Goal: Information Seeking & Learning: Obtain resource

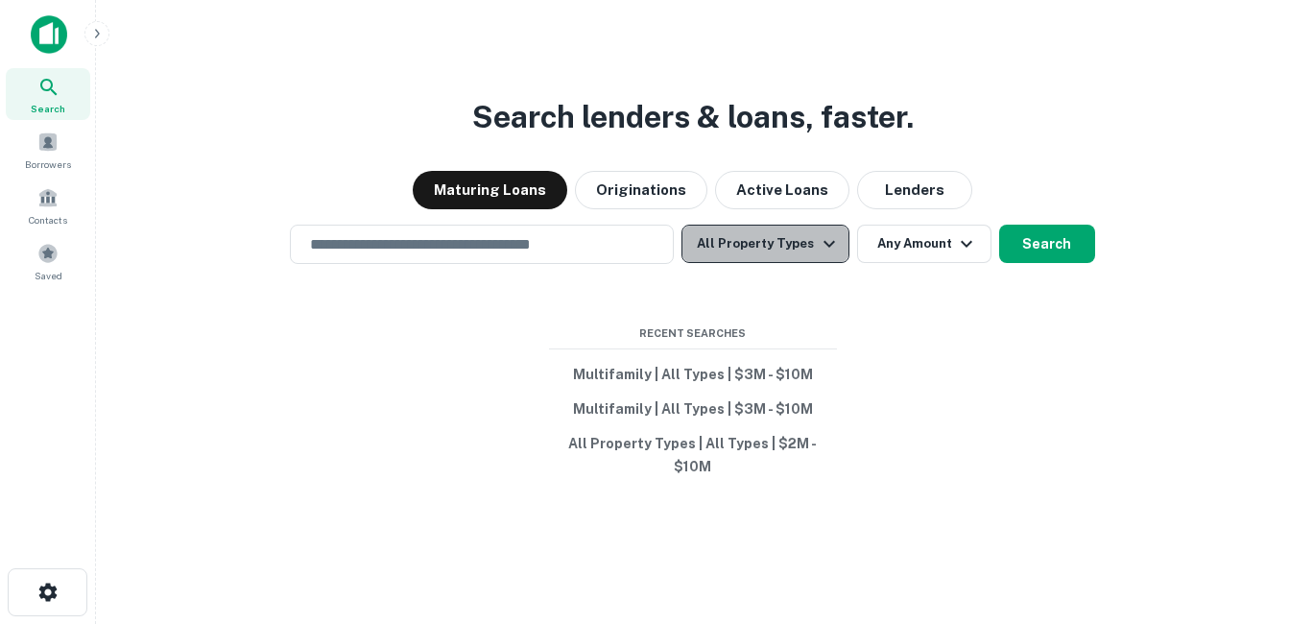
click at [770, 242] on button "All Property Types" at bounding box center [765, 244] width 167 height 38
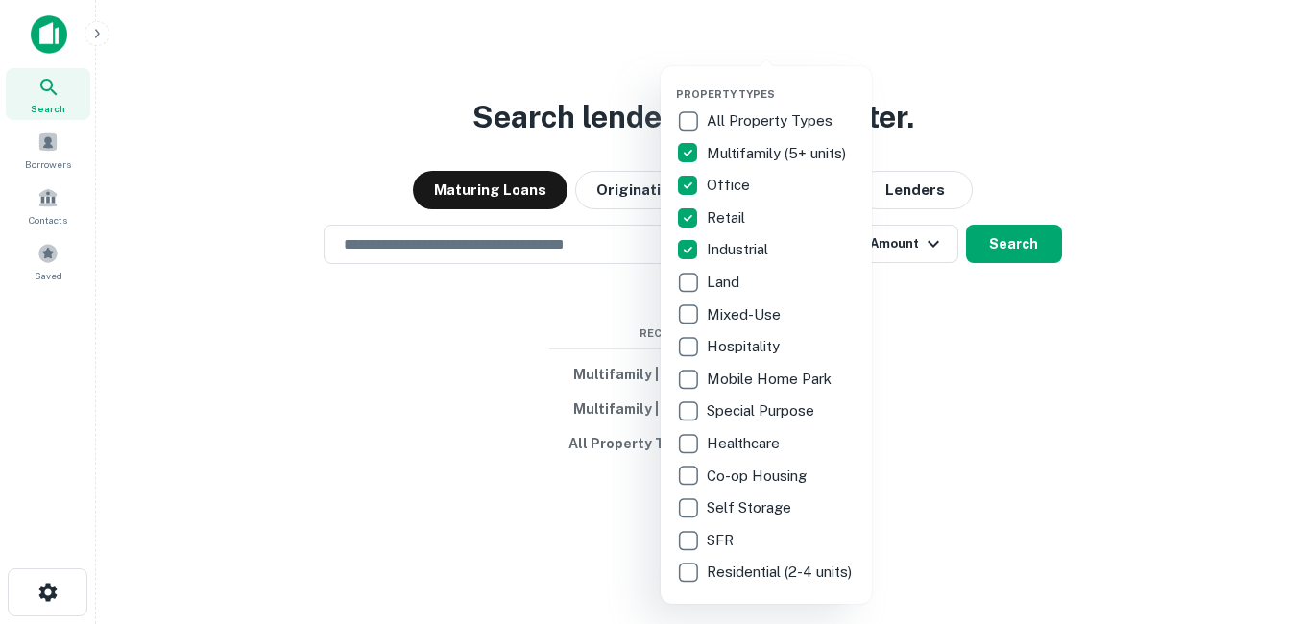
click at [934, 320] on div at bounding box center [652, 312] width 1304 height 624
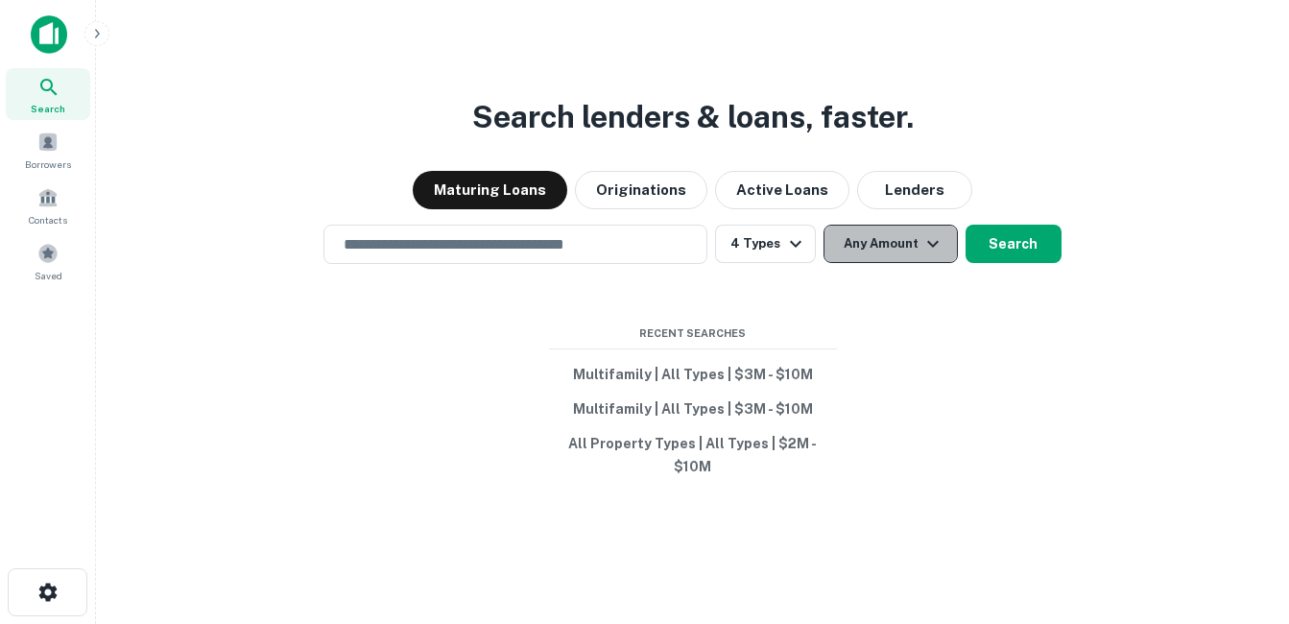
click at [907, 250] on button "Any Amount" at bounding box center [891, 244] width 134 height 38
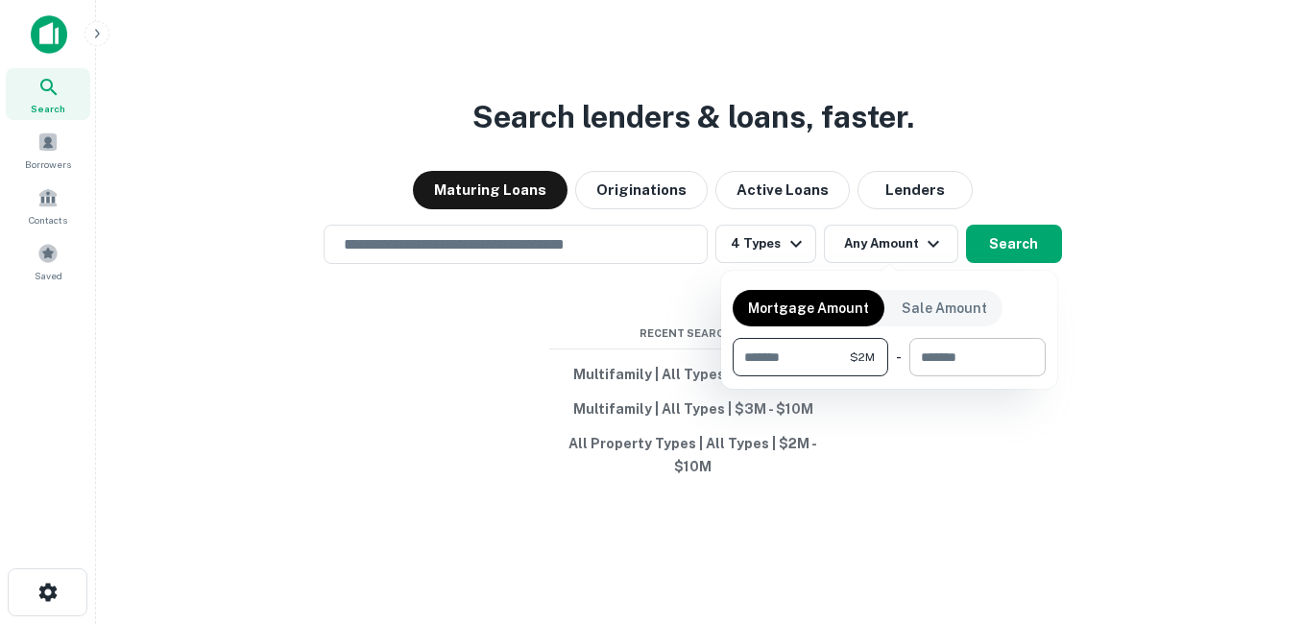
type input "*******"
click at [978, 361] on input "number" at bounding box center [970, 357] width 123 height 38
type input "********"
click at [1000, 247] on div at bounding box center [652, 312] width 1304 height 624
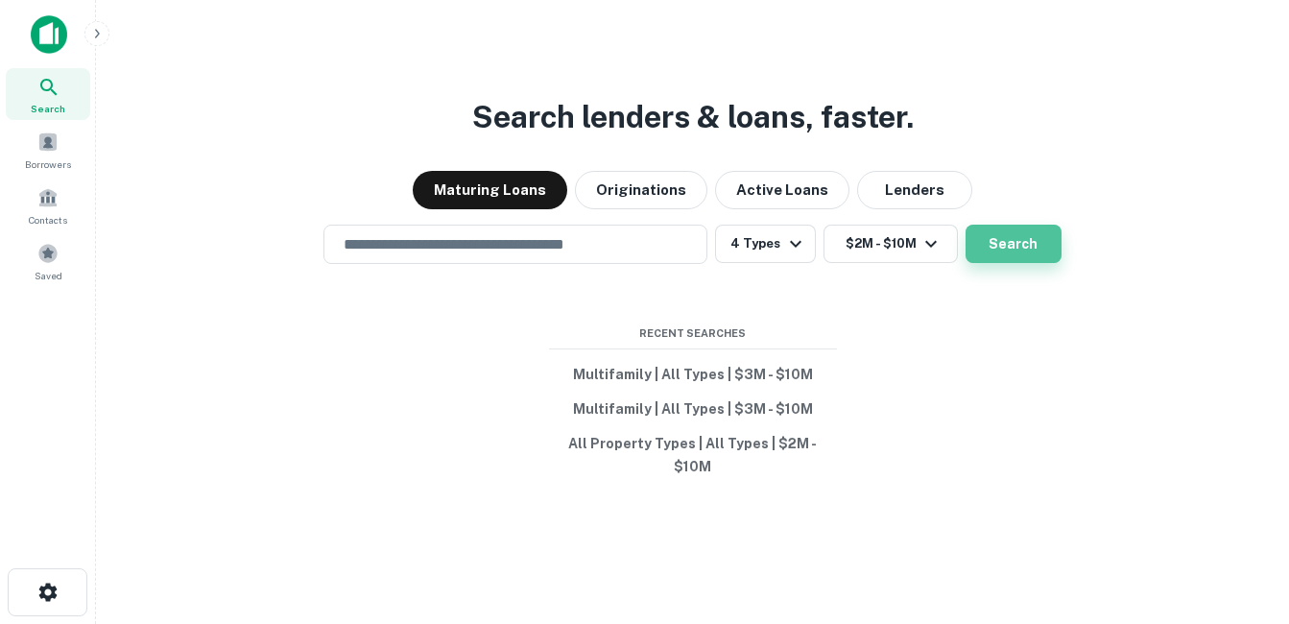
click at [985, 250] on button "Search" at bounding box center [1014, 244] width 96 height 38
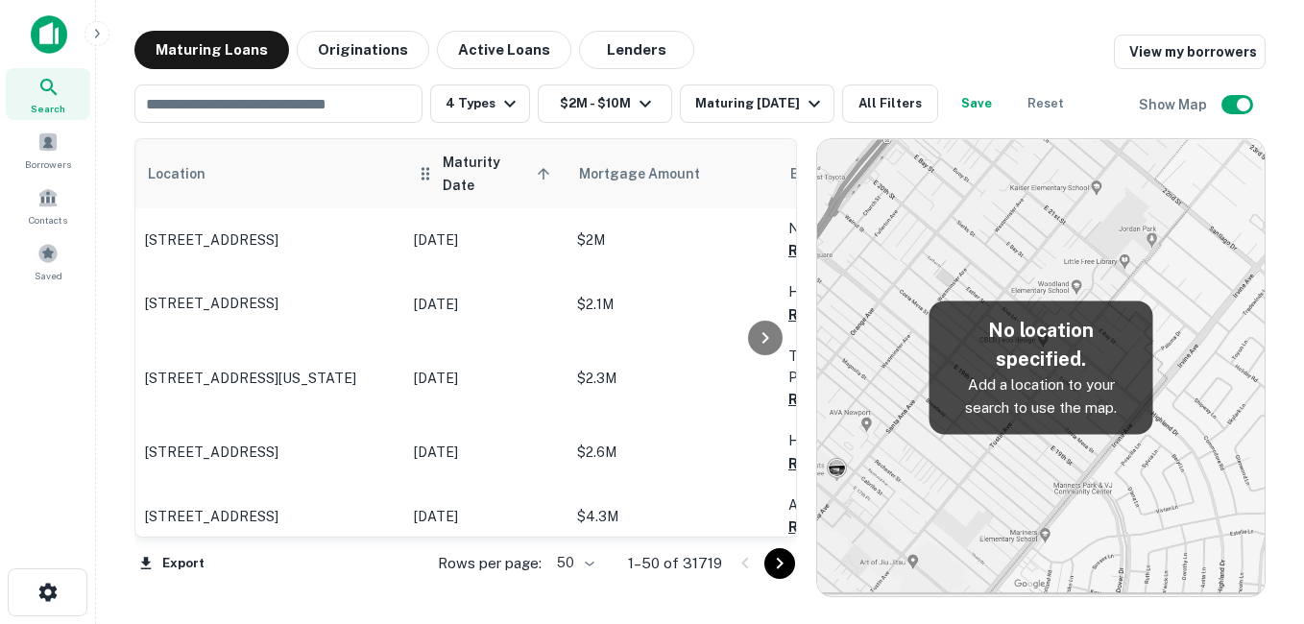
scroll to position [2996, 0]
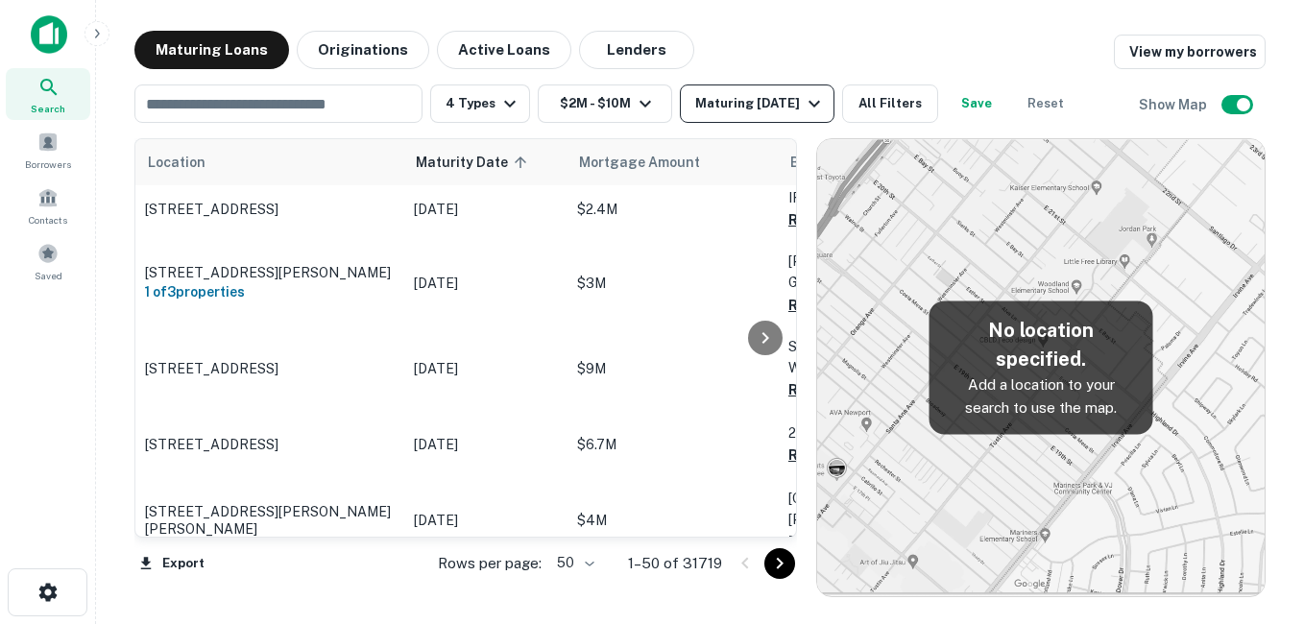
click at [796, 109] on div "Maturing In 1 Year" at bounding box center [760, 103] width 131 height 23
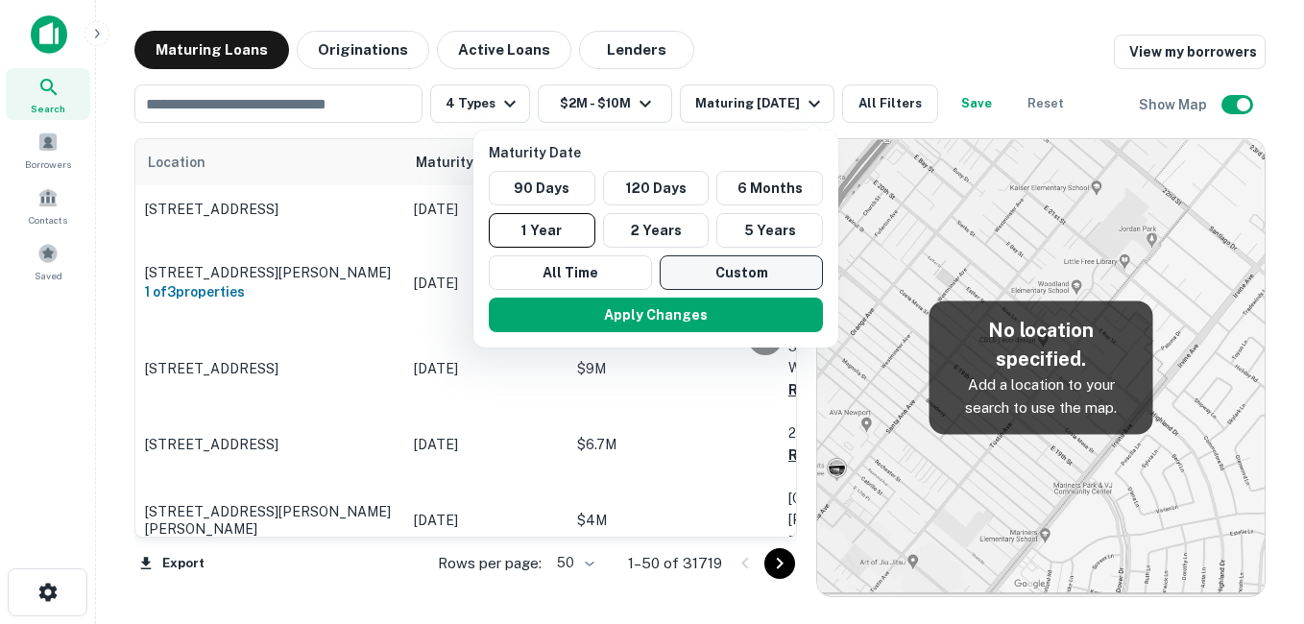
click at [711, 265] on button "Custom" at bounding box center [741, 272] width 163 height 35
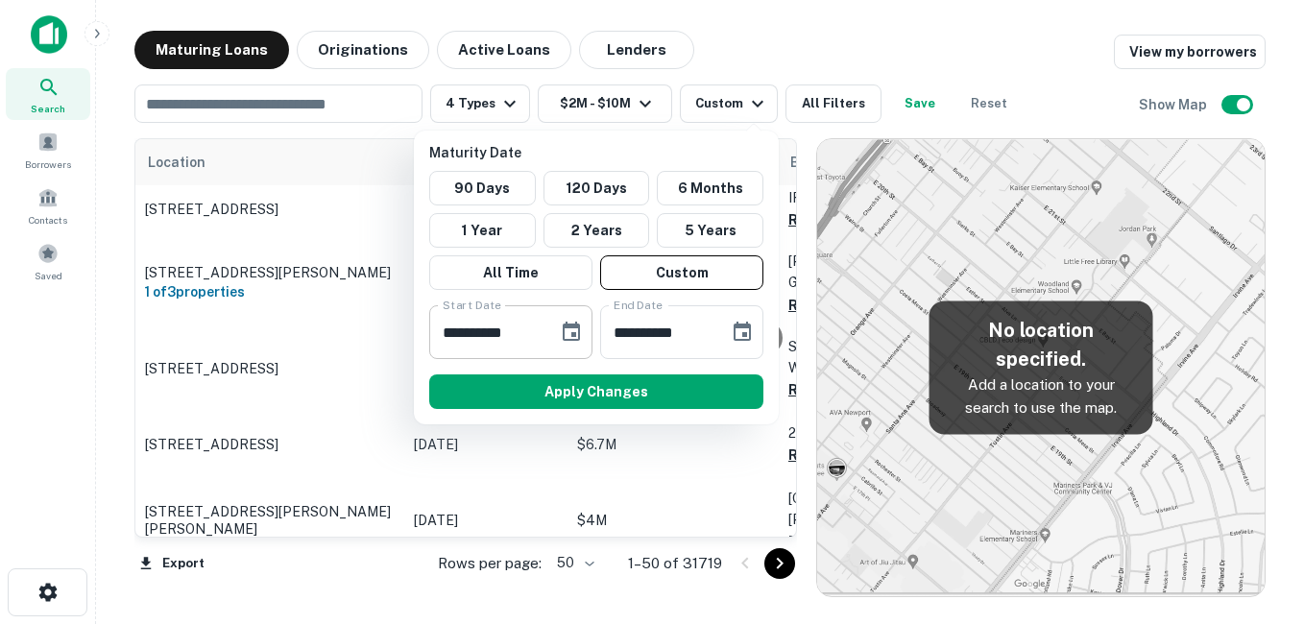
click at [575, 324] on icon "Choose date, selected date is Feb 13, 2025" at bounding box center [571, 331] width 17 height 19
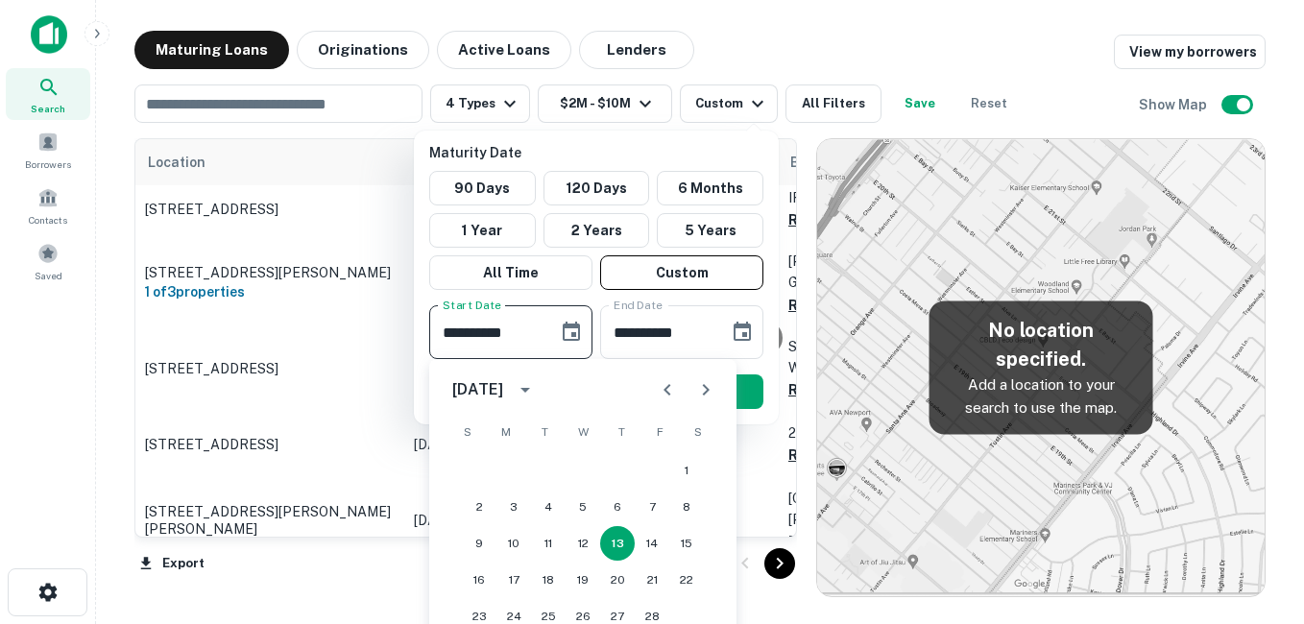
click at [712, 390] on icon "Next month" at bounding box center [705, 389] width 23 height 23
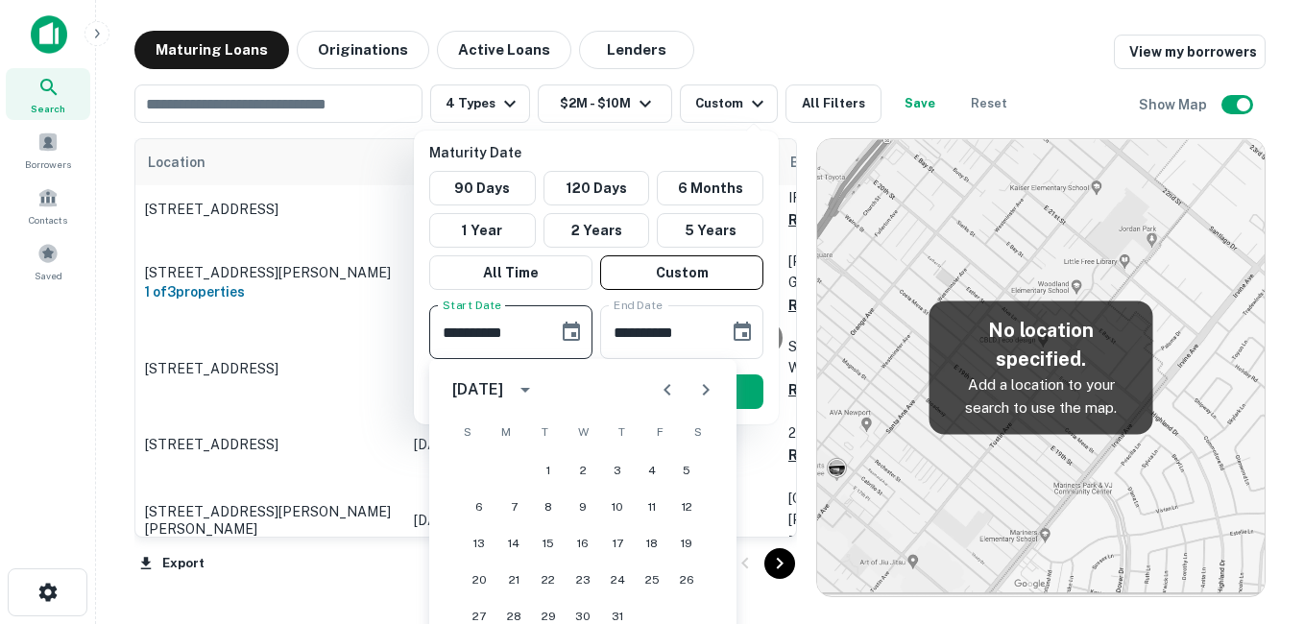
click at [712, 390] on icon "Next month" at bounding box center [705, 389] width 23 height 23
click at [718, 395] on button "Next month" at bounding box center [706, 390] width 38 height 38
click at [657, 502] on button "7" at bounding box center [652, 507] width 35 height 35
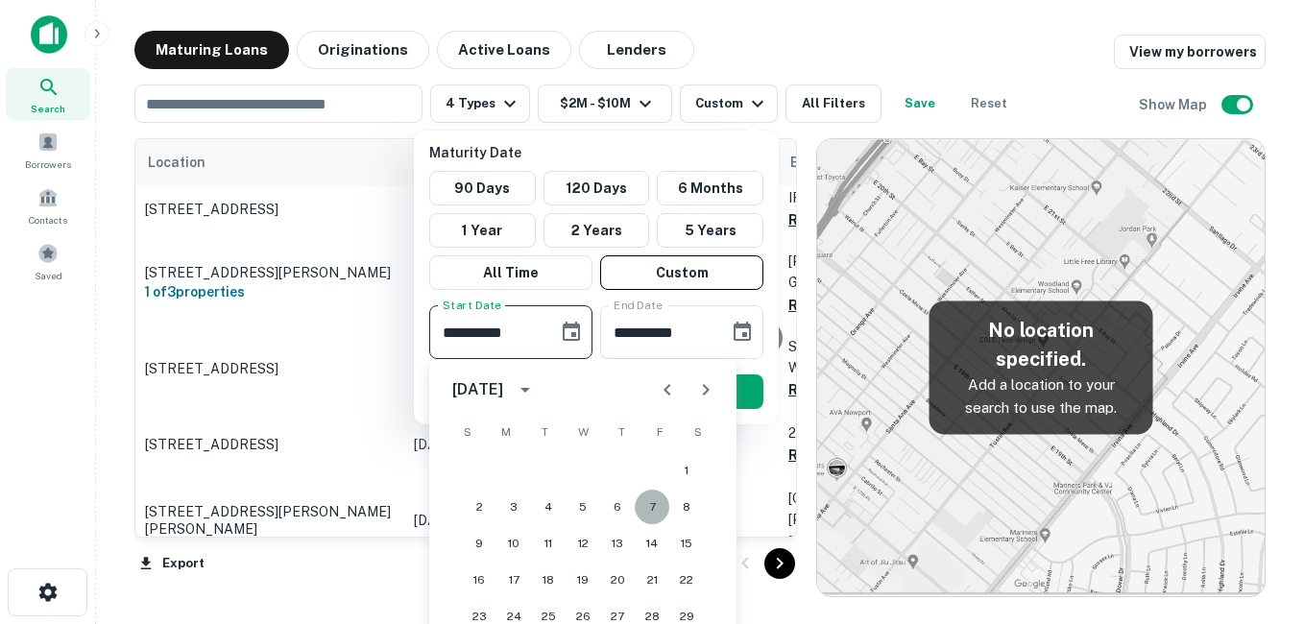
type input "**********"
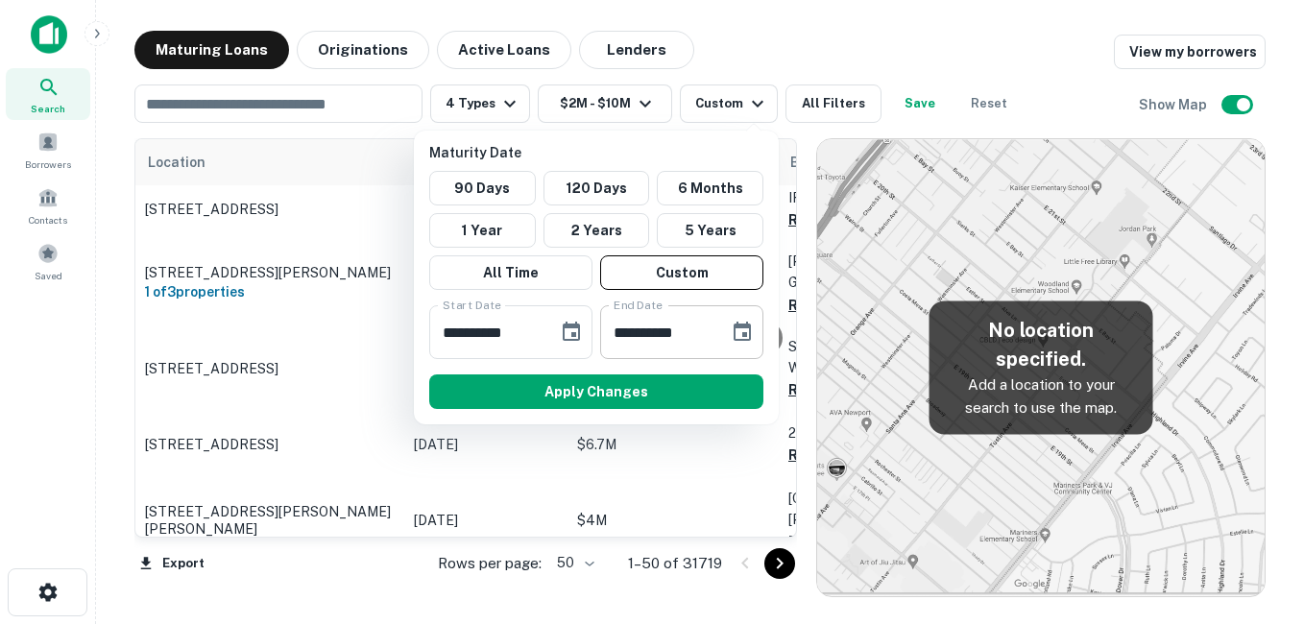
click at [739, 337] on icon "Choose date, selected date is Aug 12, 2025" at bounding box center [742, 332] width 23 height 23
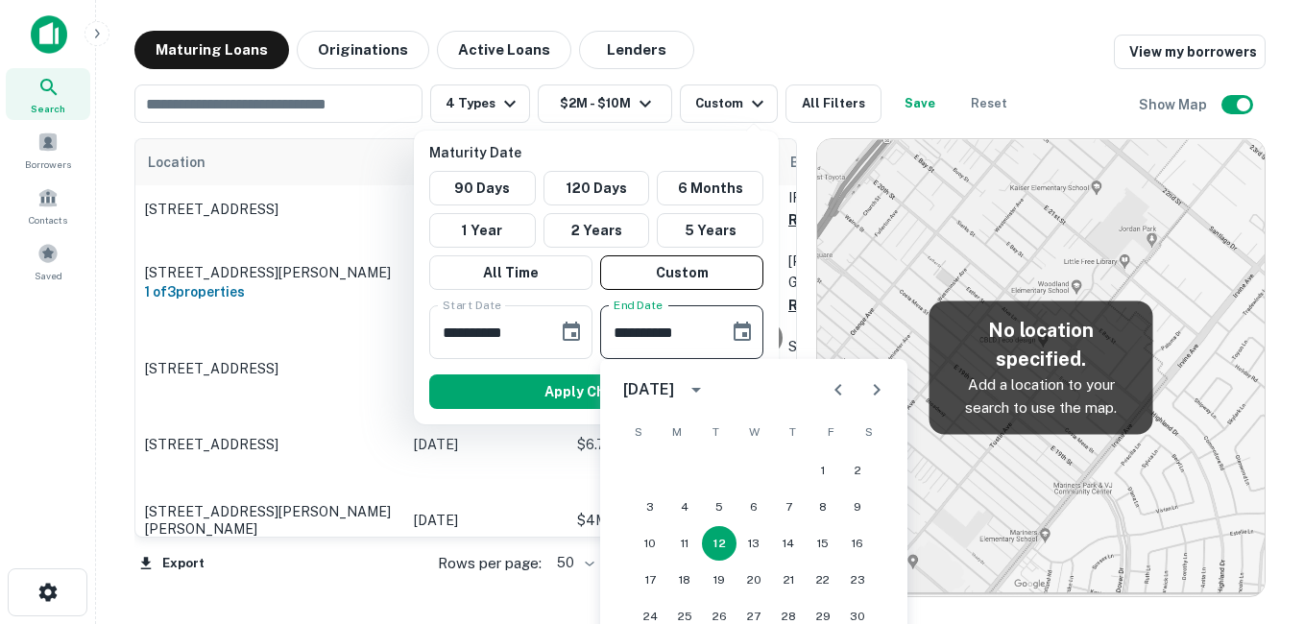
click at [875, 389] on icon "Next month" at bounding box center [876, 389] width 23 height 23
click at [876, 389] on icon "Next month" at bounding box center [876, 389] width 23 height 23
click at [786, 533] on button "18" at bounding box center [788, 543] width 35 height 35
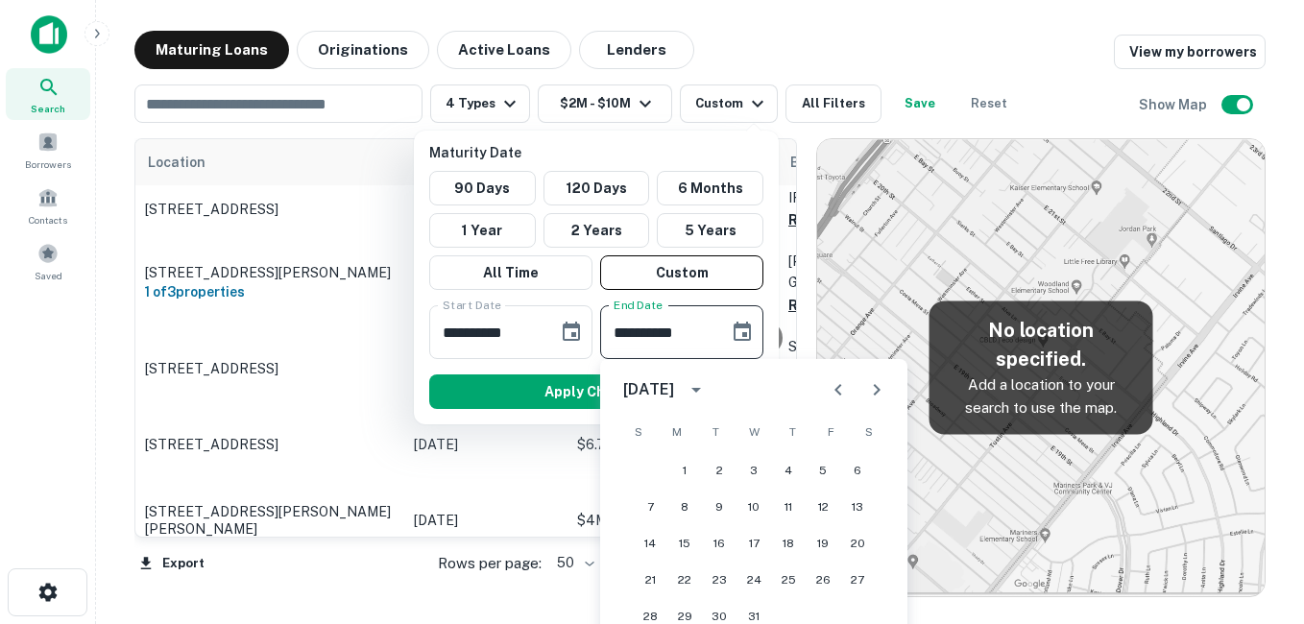
type input "**********"
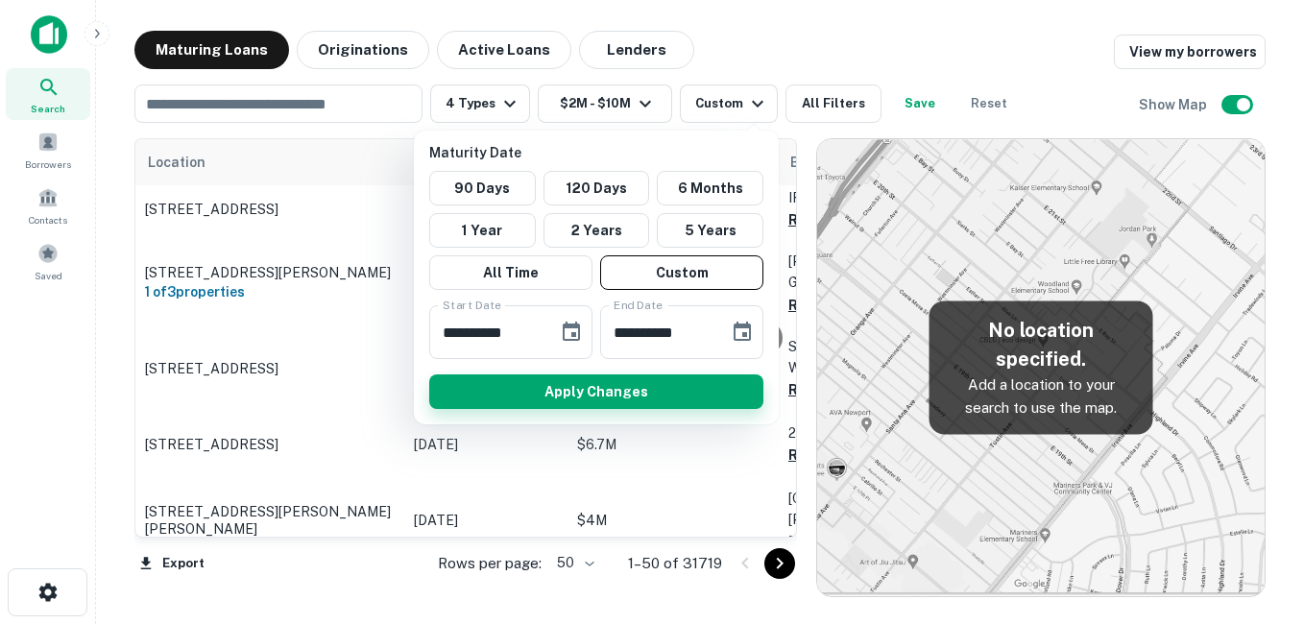
click at [628, 398] on button "Apply Changes" at bounding box center [596, 391] width 334 height 35
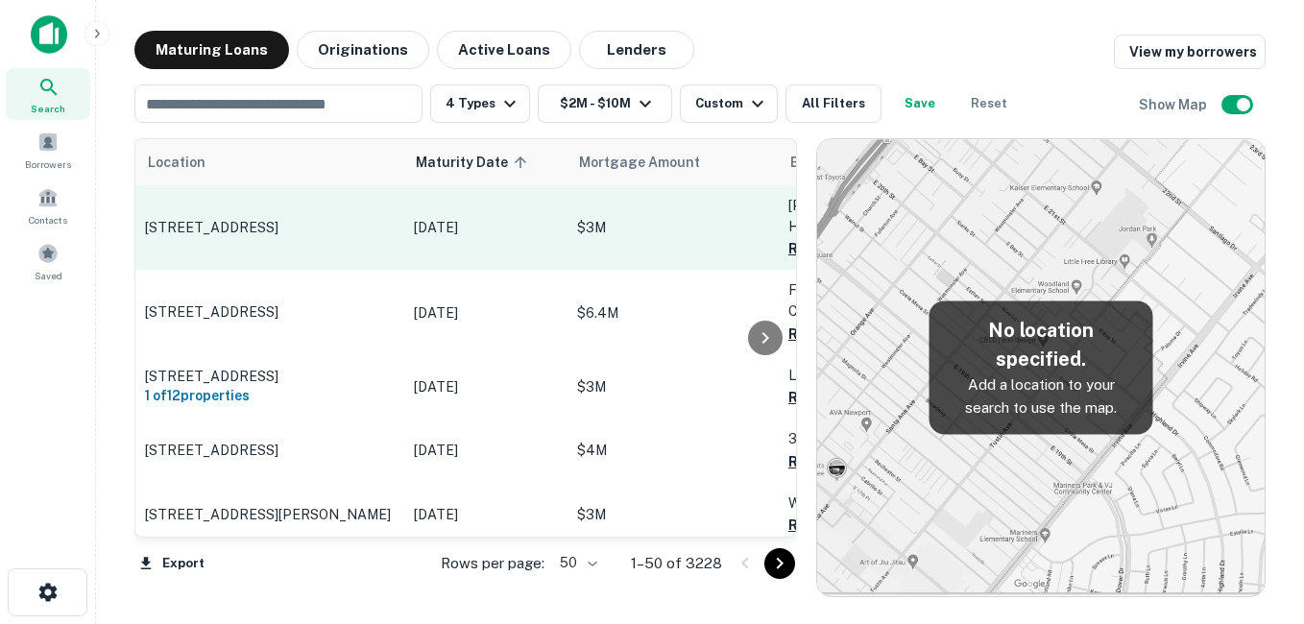
click at [292, 219] on p "[STREET_ADDRESS]" at bounding box center [270, 227] width 250 height 17
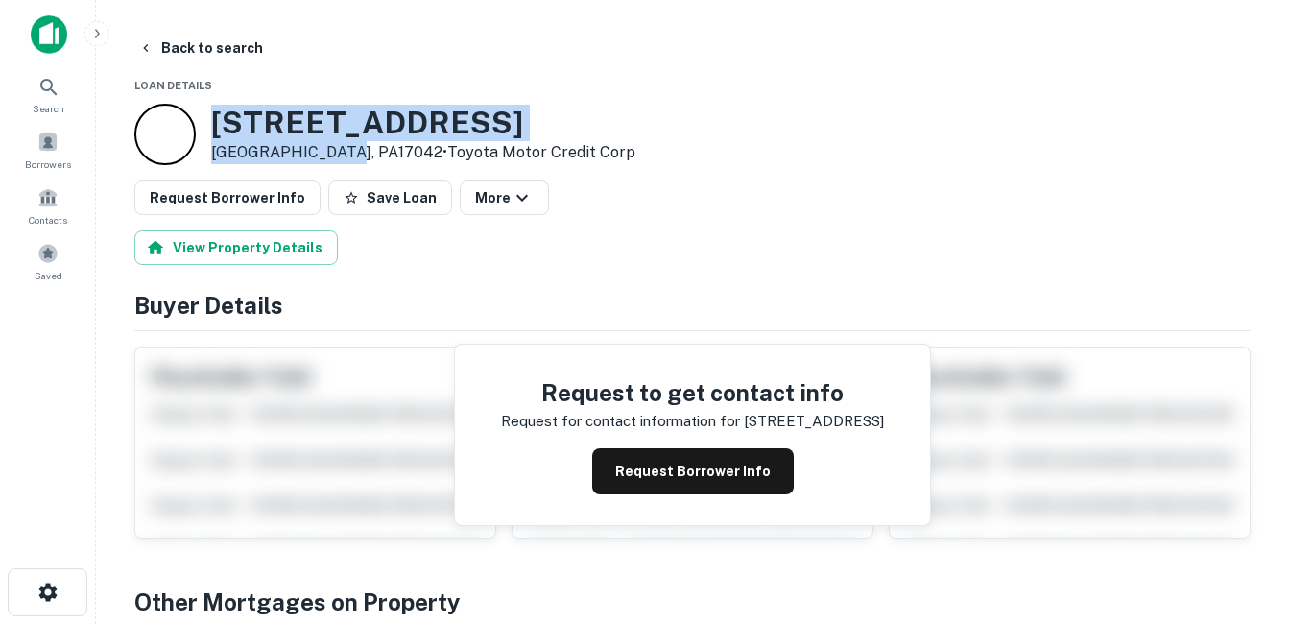
drag, startPoint x: 211, startPoint y: 119, endPoint x: 342, endPoint y: 157, distance: 136.1
click at [342, 157] on div "1820 W CUMBERLAND ST Lebanon, PA17042 • Toyota Motor Credit Corp" at bounding box center [423, 135] width 424 height 60
drag, startPoint x: 342, startPoint y: 157, endPoint x: 304, endPoint y: 146, distance: 39.2
copy div "1820 W CUMBERLAND ST Lebanon, PA17042"
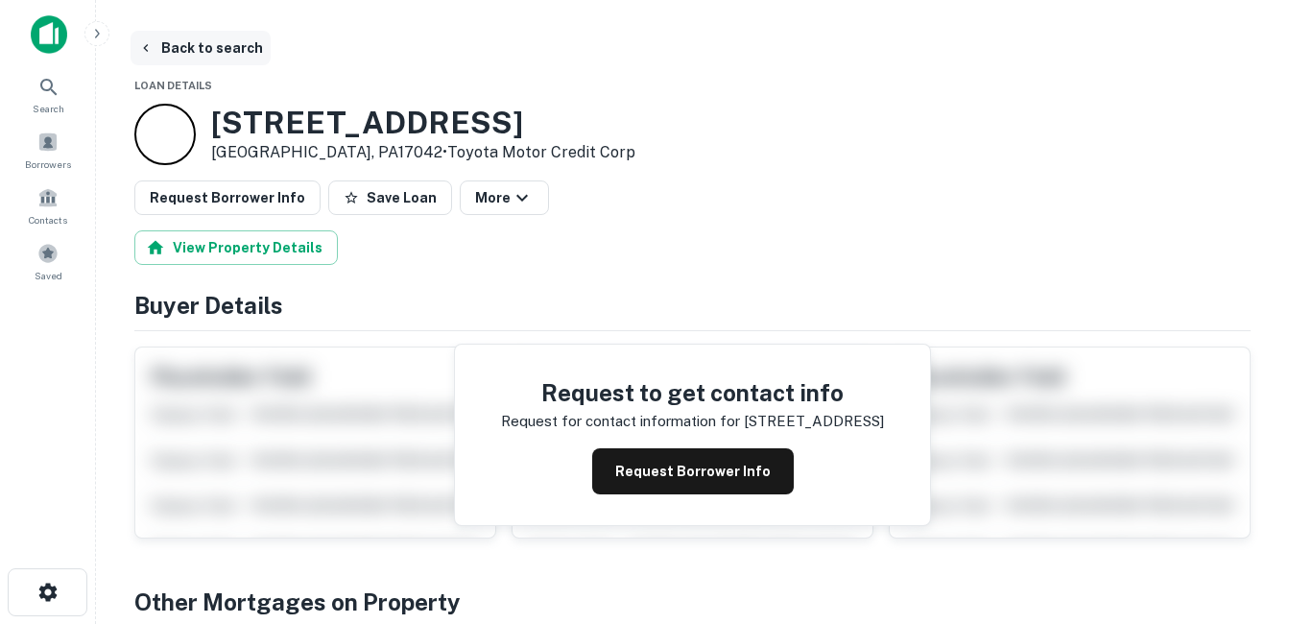
click at [228, 42] on button "Back to search" at bounding box center [201, 48] width 140 height 35
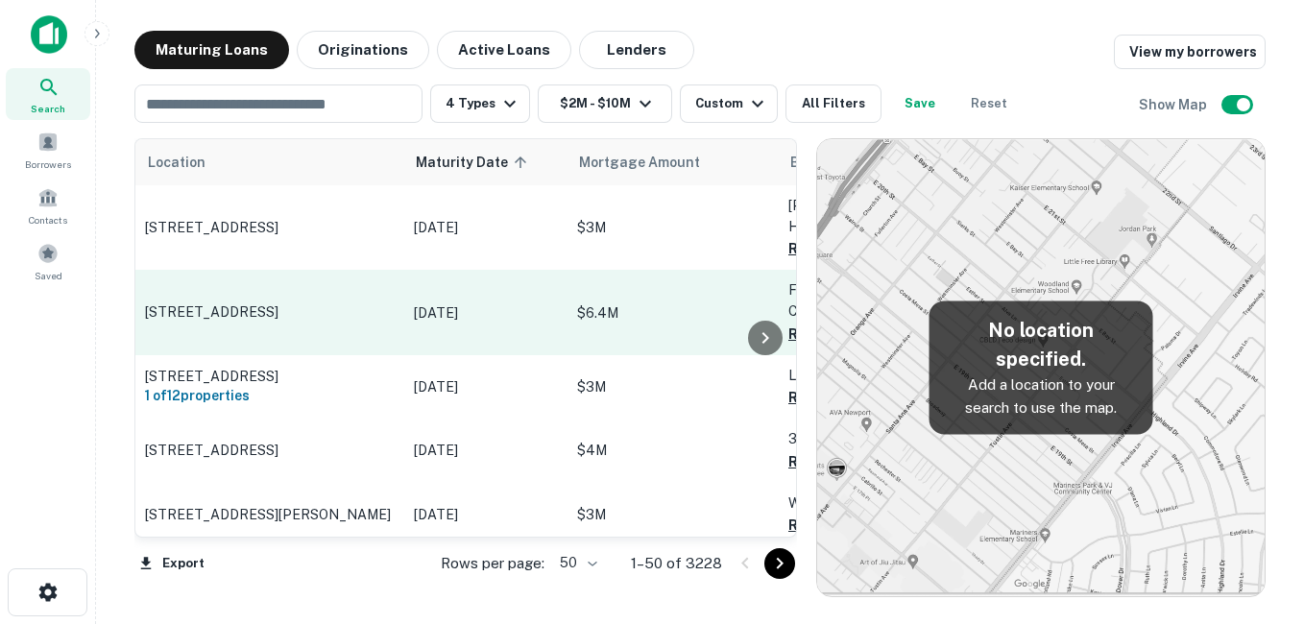
click at [381, 318] on p "[STREET_ADDRESS]" at bounding box center [270, 311] width 250 height 17
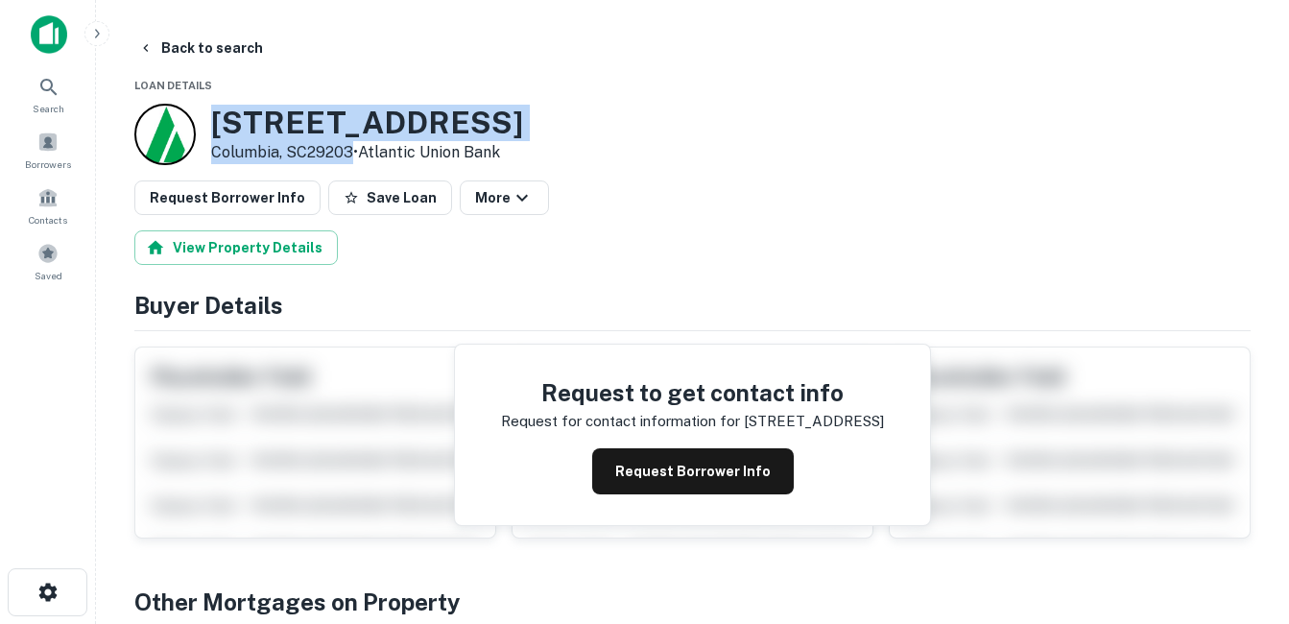
drag, startPoint x: 235, startPoint y: 122, endPoint x: 354, endPoint y: 156, distance: 123.7
click at [354, 156] on div "121 Park Central Dr Columbia, SC29203 • Atlantic Union Bank" at bounding box center [367, 135] width 312 height 60
drag, startPoint x: 354, startPoint y: 156, endPoint x: 314, endPoint y: 152, distance: 40.5
copy div "[STREET_ADDRESS]"
click at [238, 49] on button "Back to search" at bounding box center [201, 48] width 140 height 35
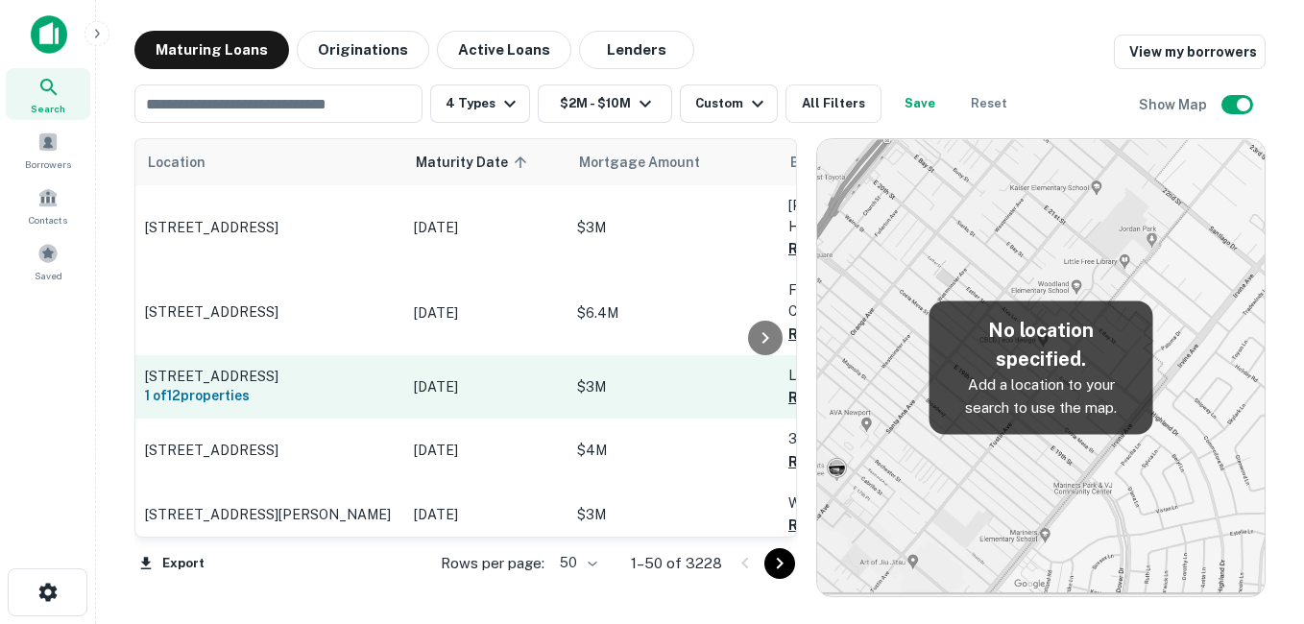
click at [419, 384] on p "[DATE]" at bounding box center [486, 386] width 144 height 21
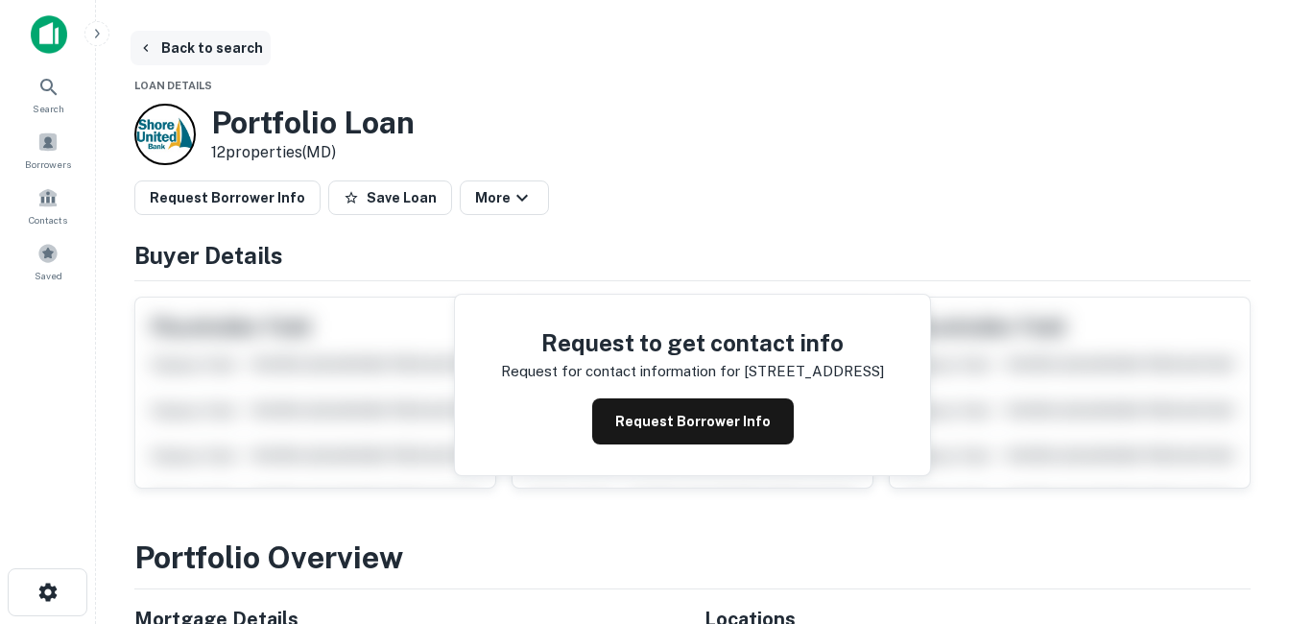
click at [208, 45] on button "Back to search" at bounding box center [201, 48] width 140 height 35
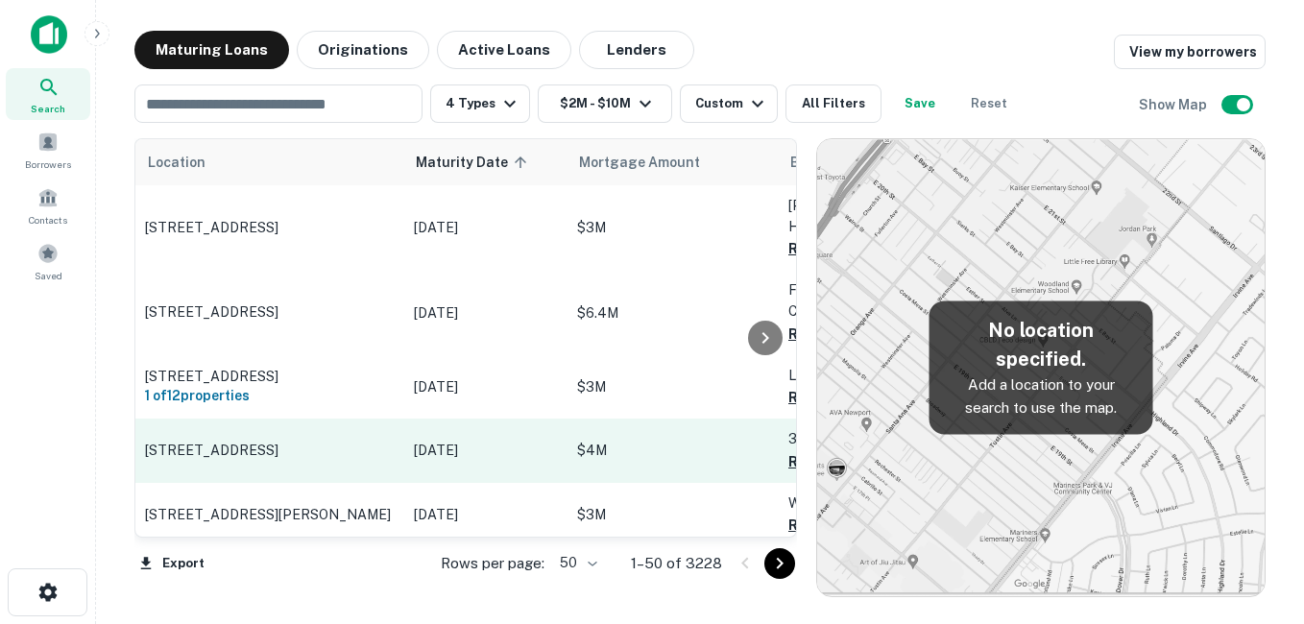
click at [279, 446] on p "[STREET_ADDRESS]" at bounding box center [270, 450] width 250 height 17
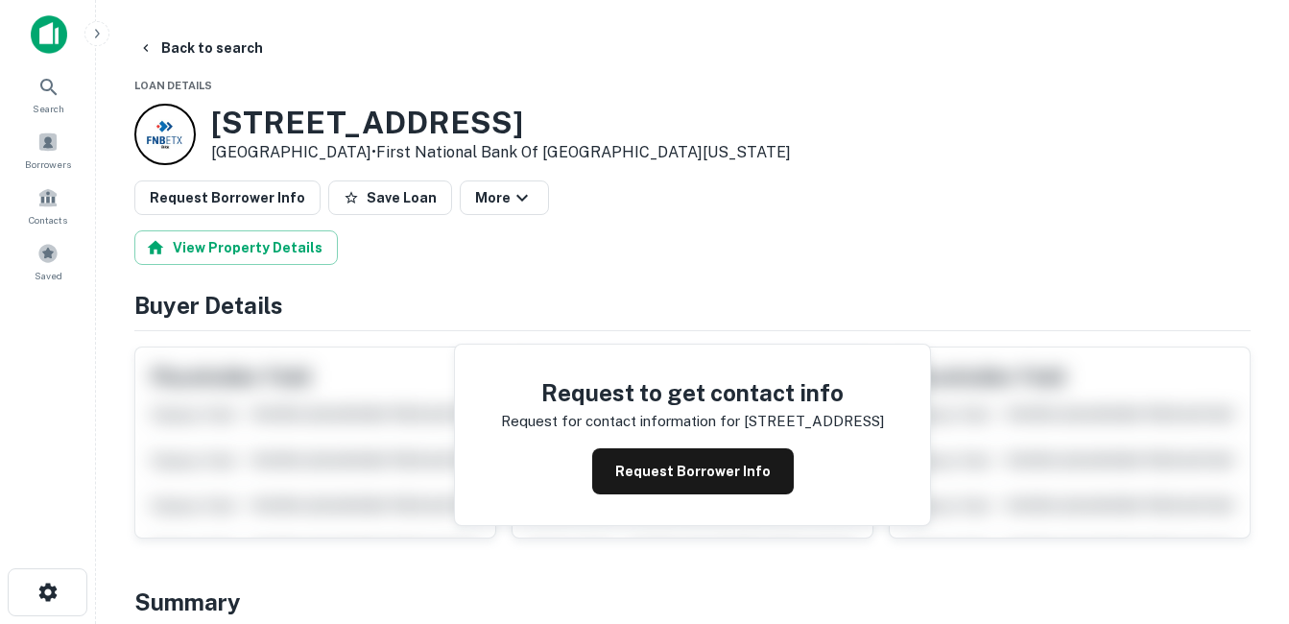
drag, startPoint x: 210, startPoint y: 121, endPoint x: 358, endPoint y: 156, distance: 151.9
click at [358, 156] on div "3221 S UNIVERSITY DR Fort Worth, TX76109 • First National Bank Of East Texas" at bounding box center [462, 134] width 657 height 61
drag, startPoint x: 358, startPoint y: 156, endPoint x: 283, endPoint y: 139, distance: 76.7
click at [348, 115] on h3 "3221 S UNIVERSITY DR" at bounding box center [501, 123] width 580 height 36
click at [222, 38] on button "Back to search" at bounding box center [201, 48] width 140 height 35
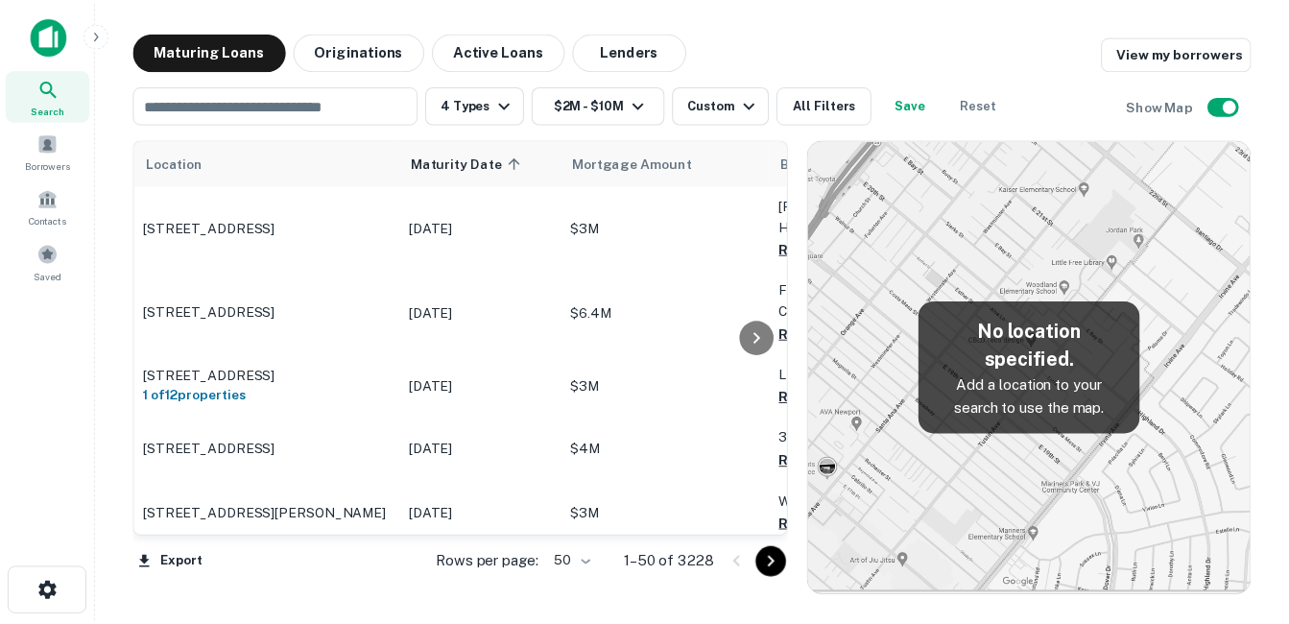
scroll to position [96, 0]
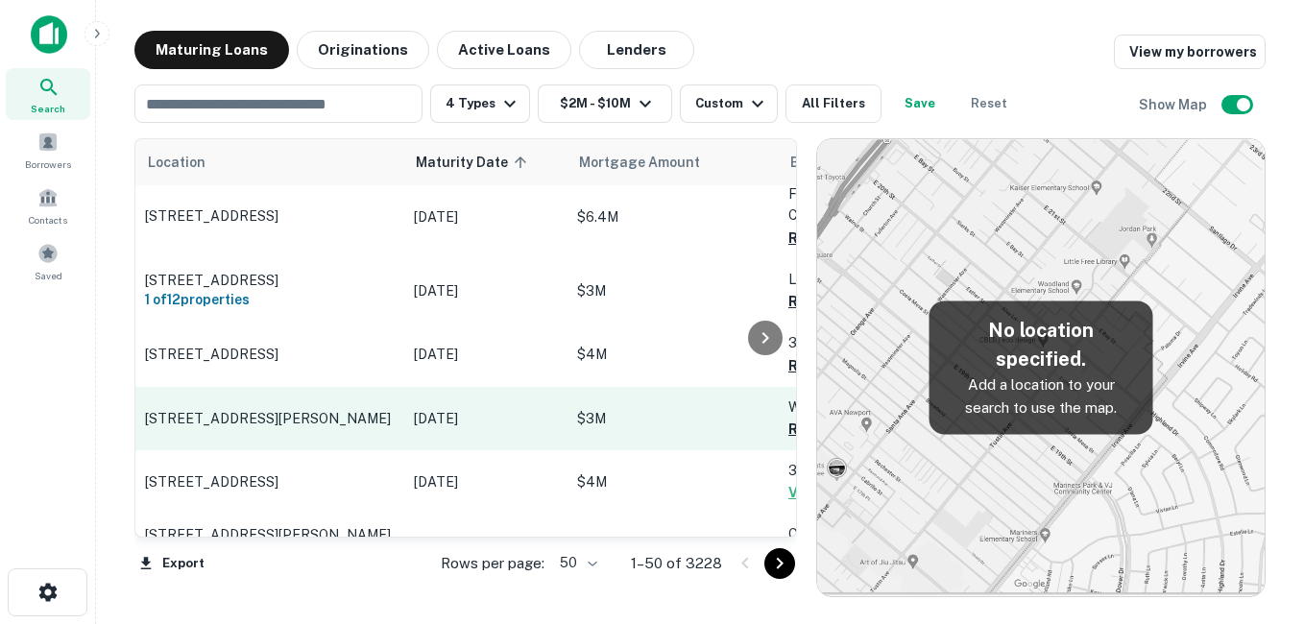
click at [306, 414] on p "[STREET_ADDRESS][PERSON_NAME]" at bounding box center [270, 418] width 250 height 17
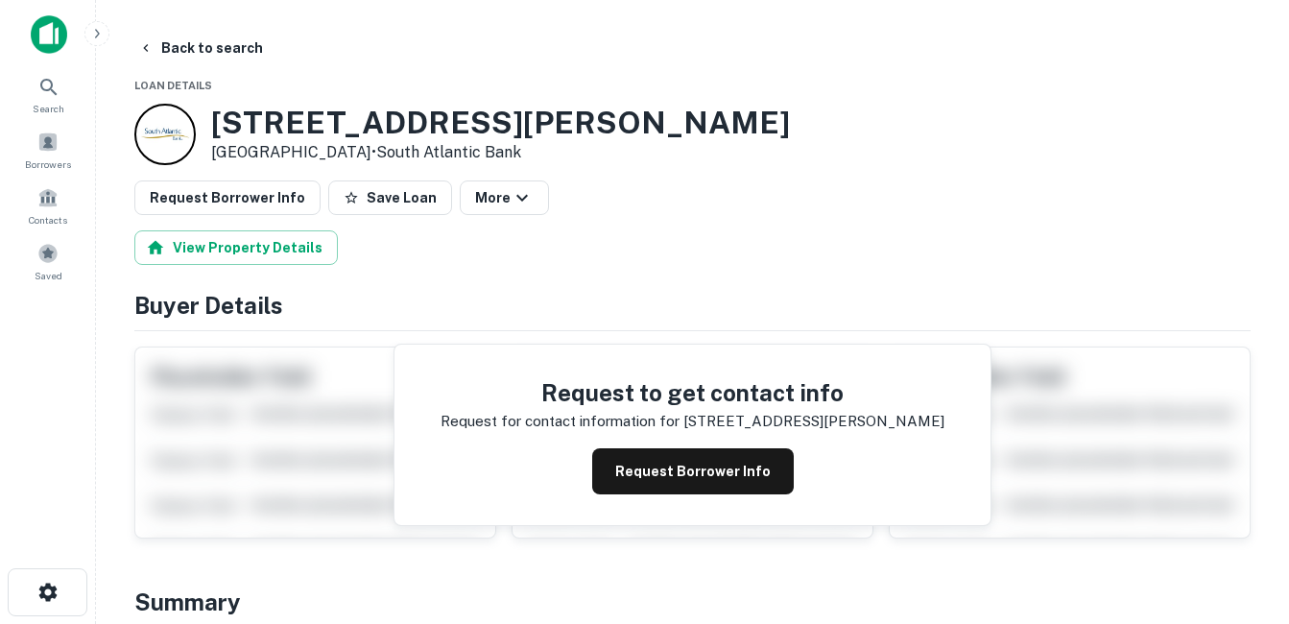
drag, startPoint x: 220, startPoint y: 121, endPoint x: 398, endPoint y: 161, distance: 183.1
click at [398, 161] on div "808 Coleman Blvd Mount Pleasant, SC29464 • South Atlantic Bank" at bounding box center [500, 135] width 579 height 60
drag, startPoint x: 398, startPoint y: 161, endPoint x: 331, endPoint y: 152, distance: 67.9
copy div "[STREET_ADDRESS][PERSON_NAME]"
click at [481, 202] on button "More" at bounding box center [504, 198] width 89 height 35
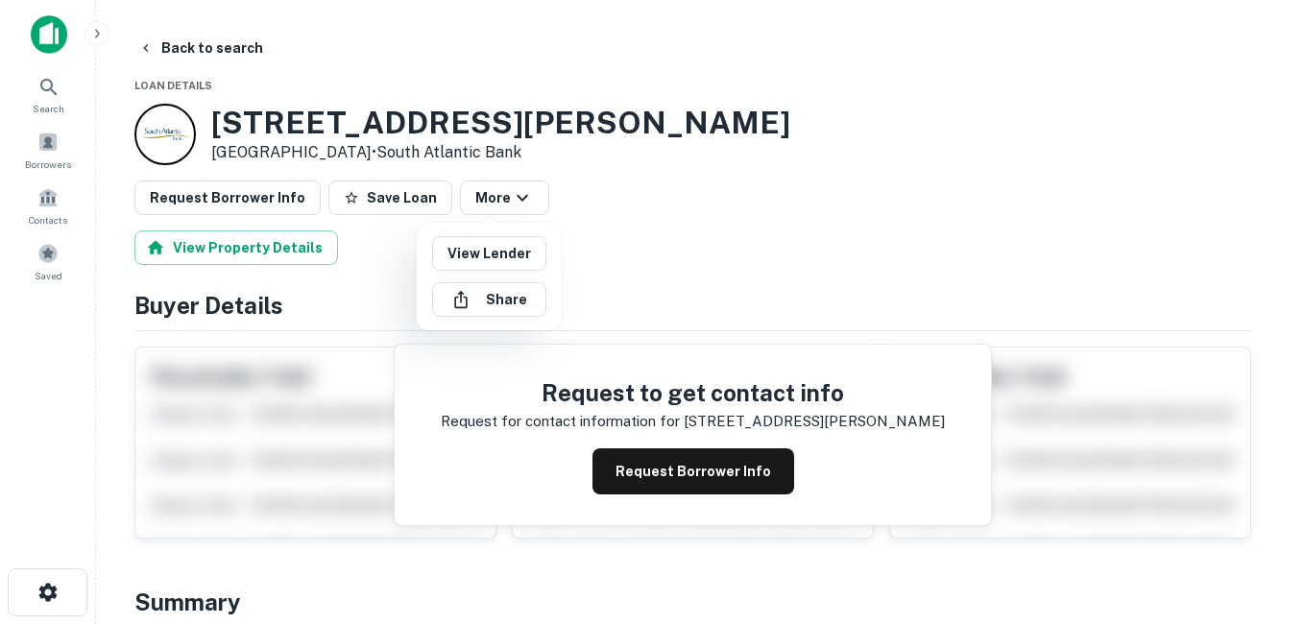
click at [617, 216] on div at bounding box center [652, 312] width 1304 height 624
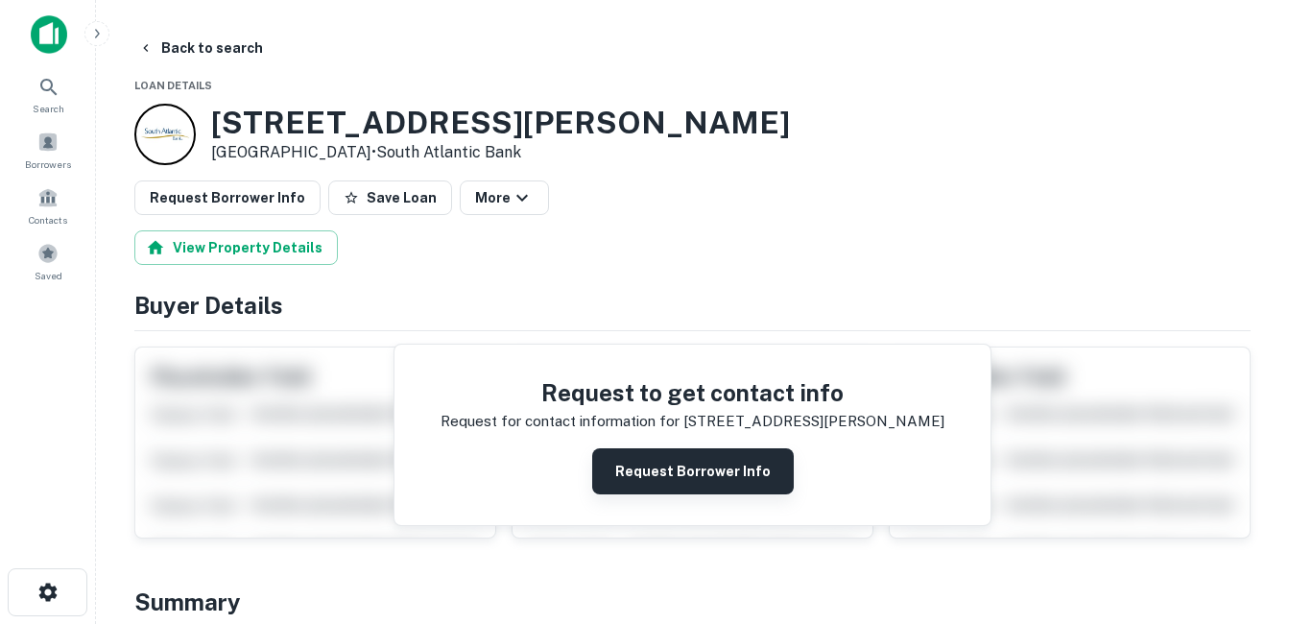
click at [638, 476] on button "Request Borrower Info" at bounding box center [693, 471] width 202 height 46
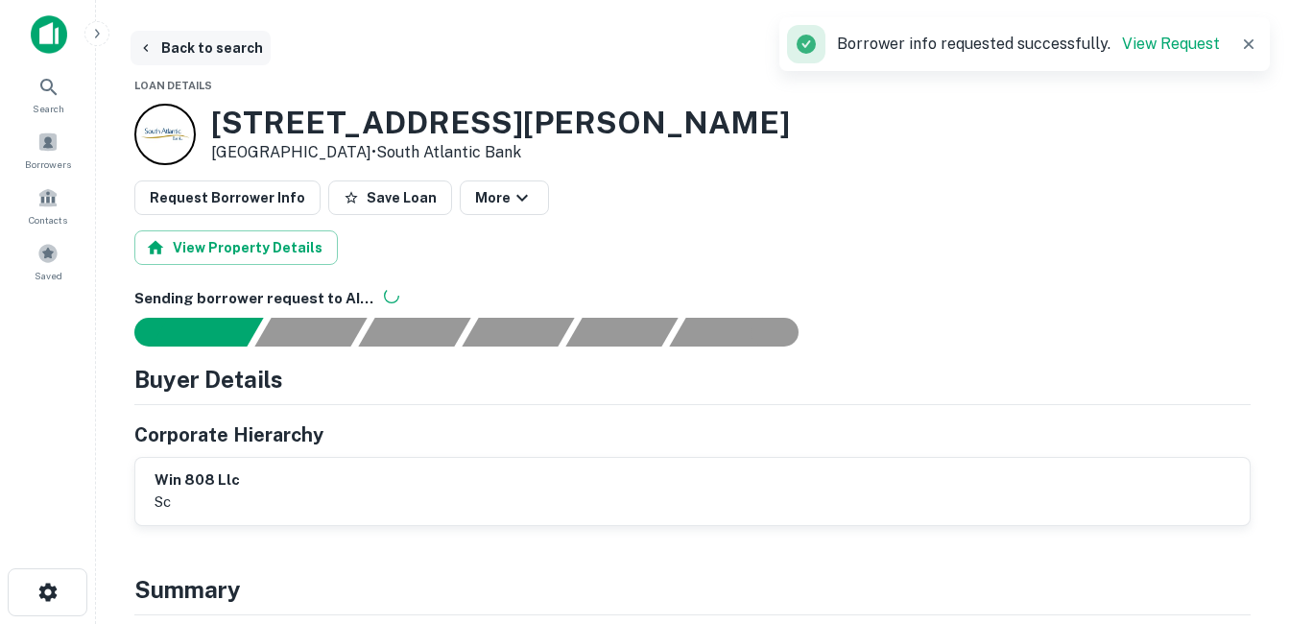
click at [240, 49] on button "Back to search" at bounding box center [201, 48] width 140 height 35
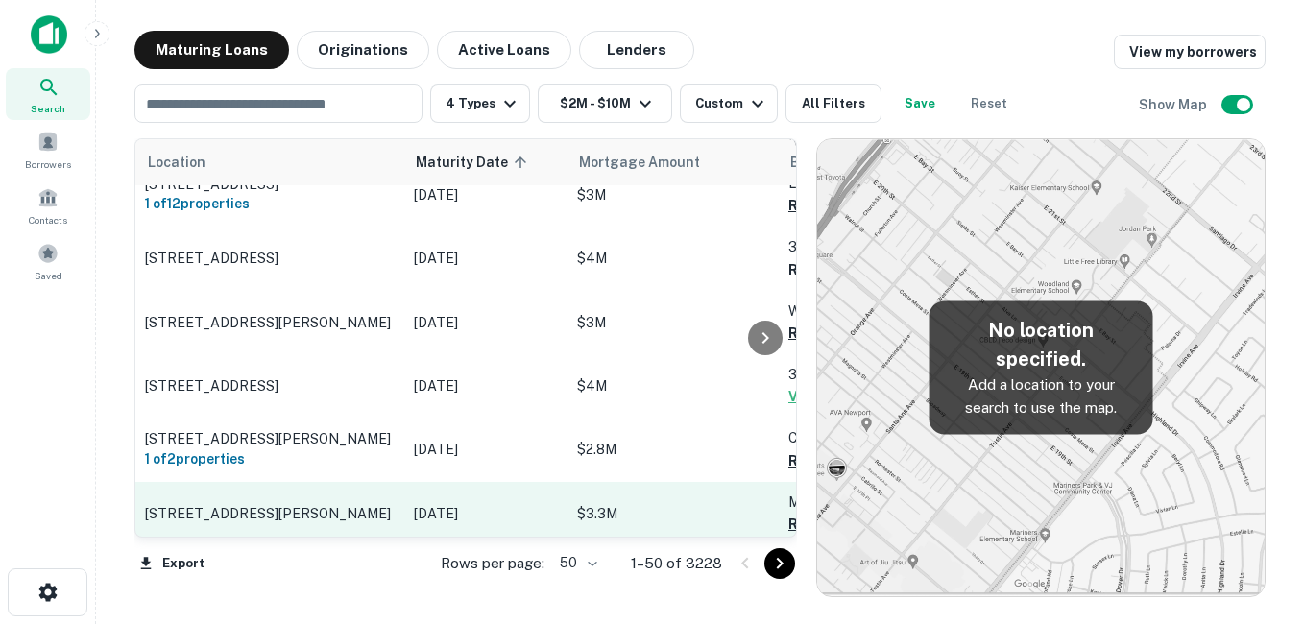
scroll to position [288, 0]
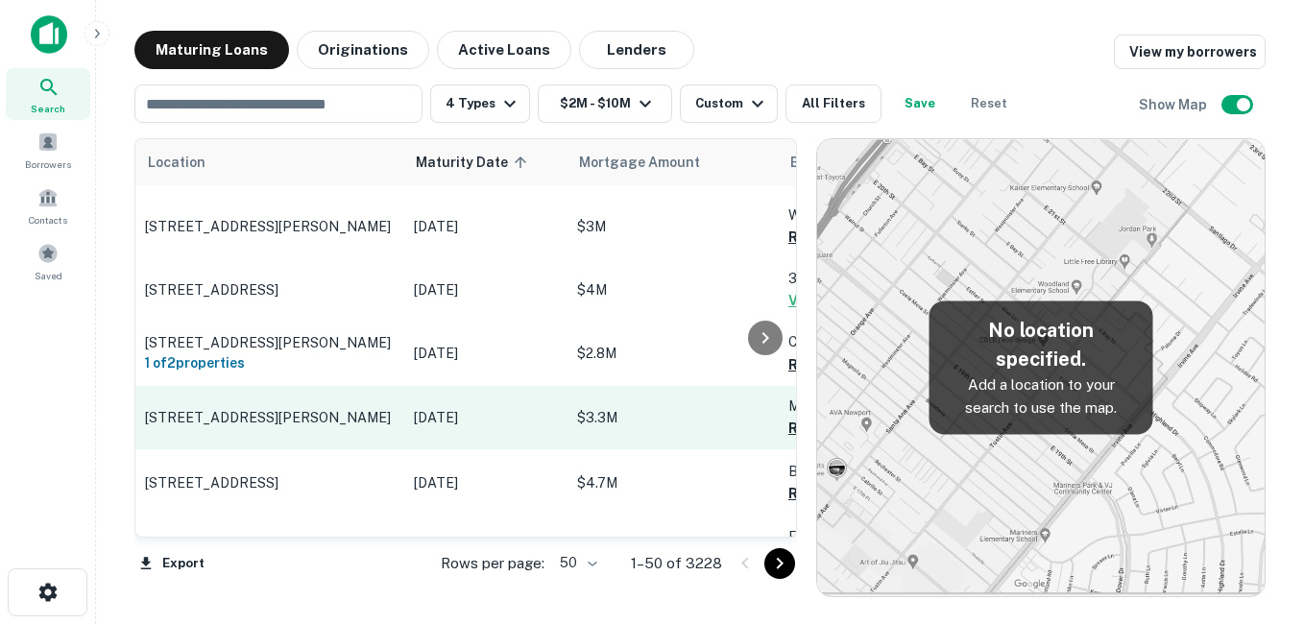
click at [343, 424] on p "[STREET_ADDRESS][PERSON_NAME]" at bounding box center [270, 417] width 250 height 17
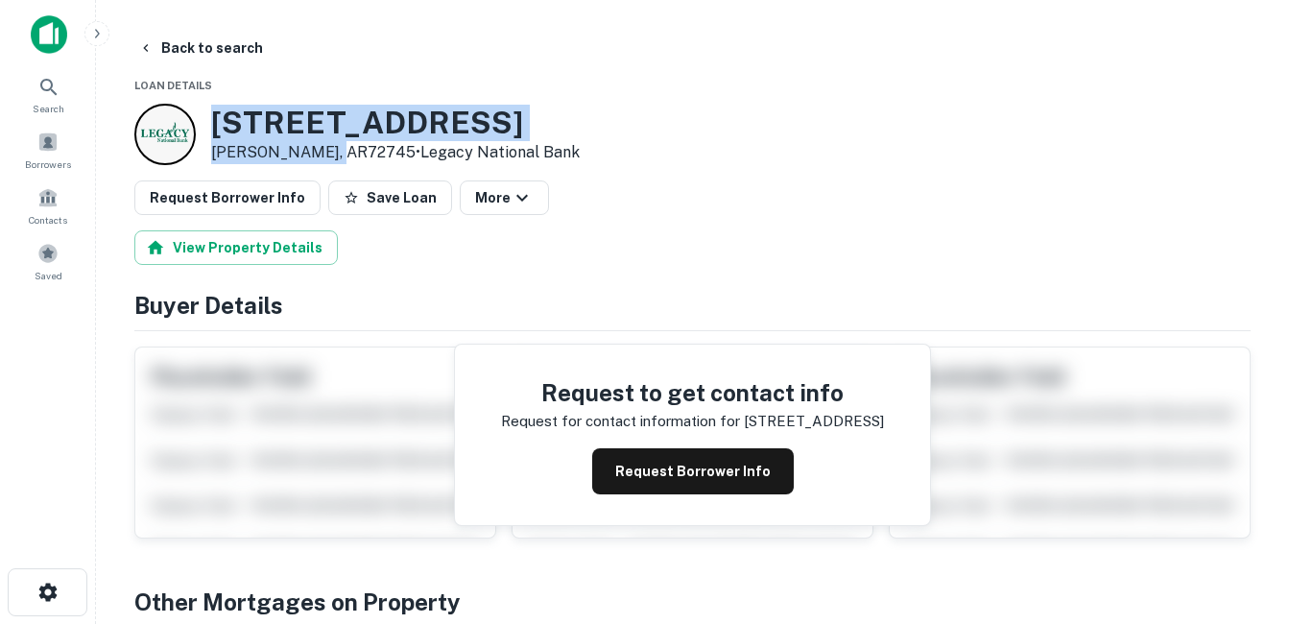
drag, startPoint x: 215, startPoint y: 123, endPoint x: 329, endPoint y: 146, distance: 116.6
click at [329, 146] on div "304 W APPLE BLOSSOM AVE Lowell, AR72745 • Legacy National Bank" at bounding box center [395, 135] width 369 height 60
drag, startPoint x: 329, startPoint y: 146, endPoint x: 276, endPoint y: 149, distance: 53.8
copy div "304 W APPLE BLOSSOM AVE Lowell, AR72745"
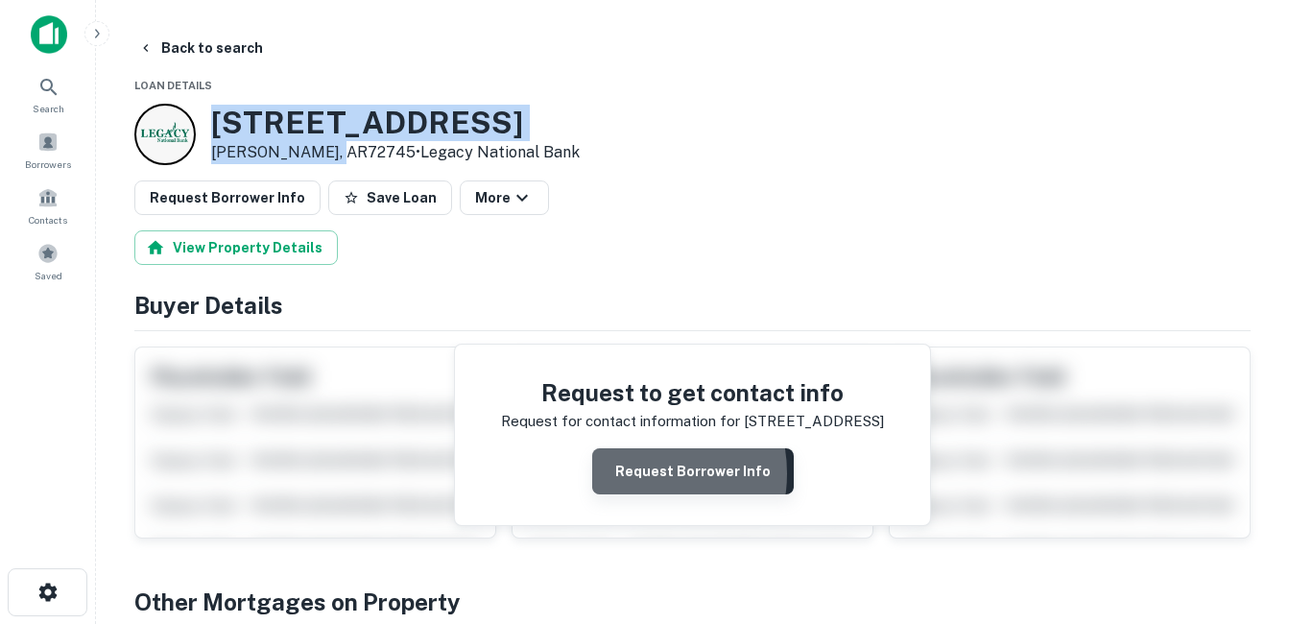
click at [634, 473] on button "Request Borrower Info" at bounding box center [693, 471] width 202 height 46
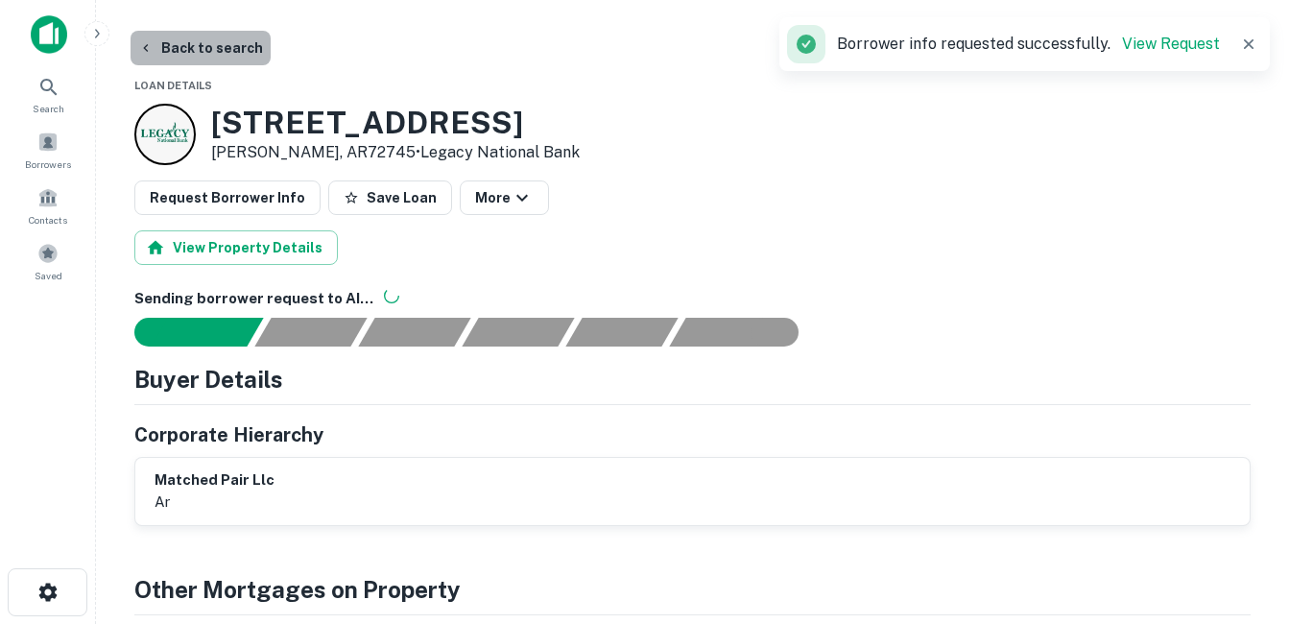
click at [241, 46] on button "Back to search" at bounding box center [201, 48] width 140 height 35
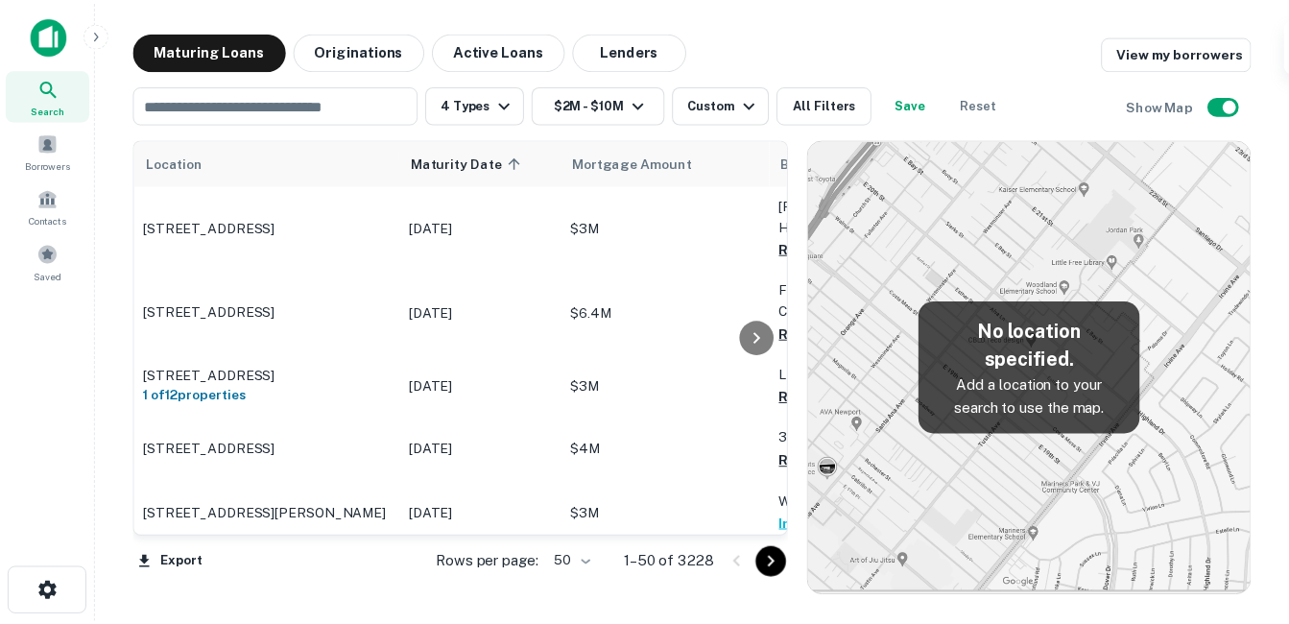
scroll to position [288, 0]
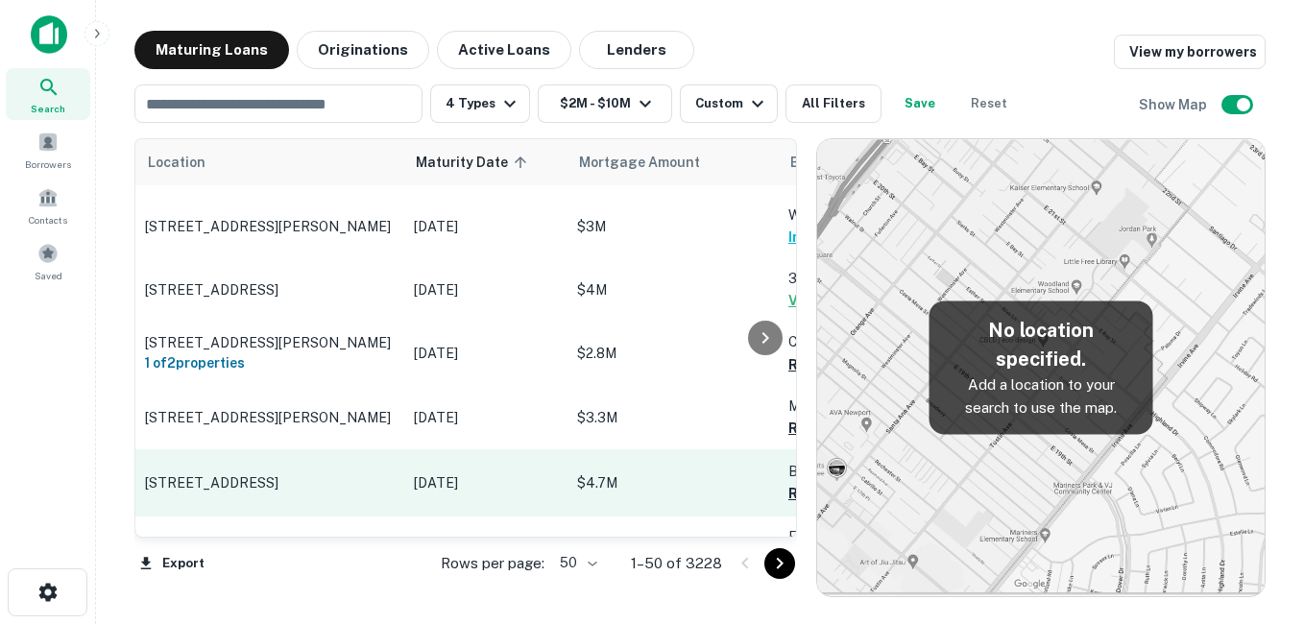
click at [325, 479] on p "[STREET_ADDRESS]" at bounding box center [270, 482] width 250 height 17
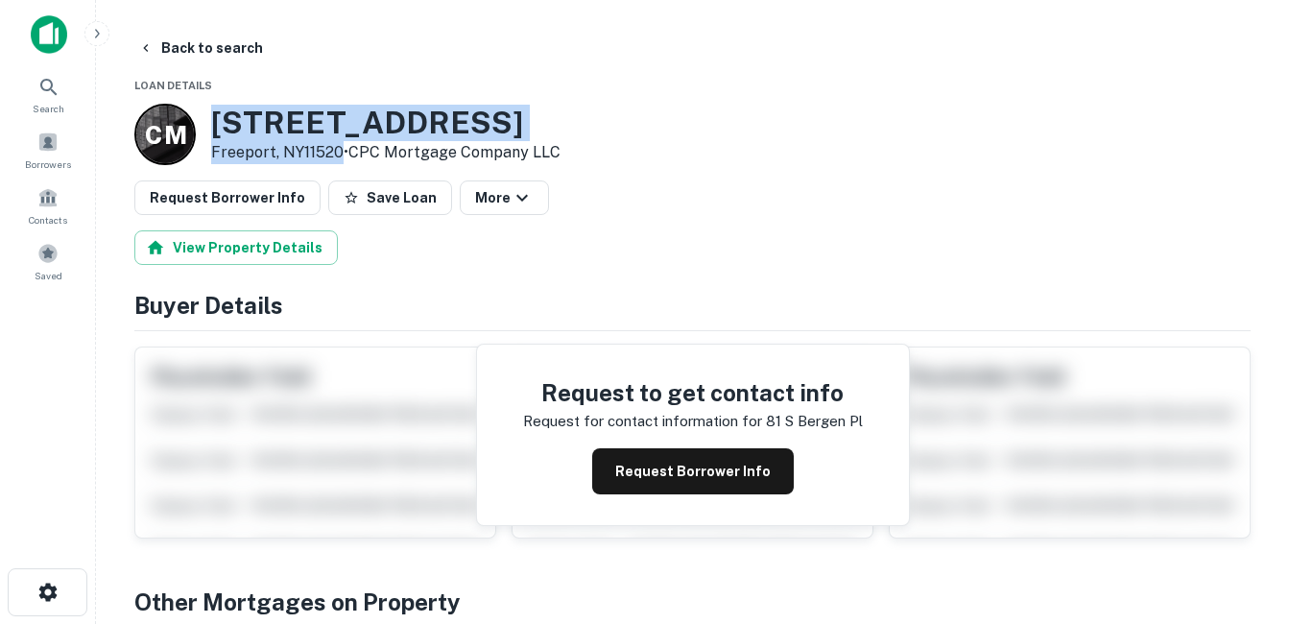
drag, startPoint x: 217, startPoint y: 120, endPoint x: 338, endPoint y: 148, distance: 124.1
click at [338, 148] on div "81 S Bergen Pl Freeport, NY11520 • CPC Mortgage Company LLC" at bounding box center [385, 135] width 349 height 60
drag, startPoint x: 338, startPoint y: 148, endPoint x: 328, endPoint y: 159, distance: 15.0
copy div "[STREET_ADDRESS]"
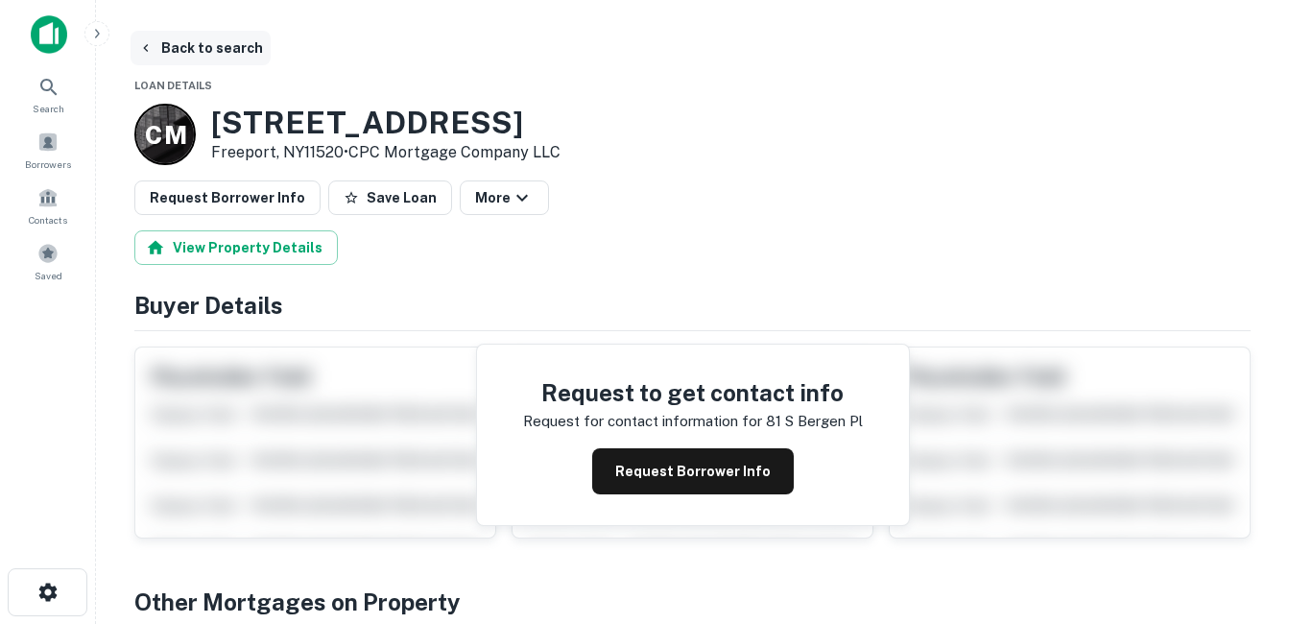
click at [239, 58] on button "Back to search" at bounding box center [201, 48] width 140 height 35
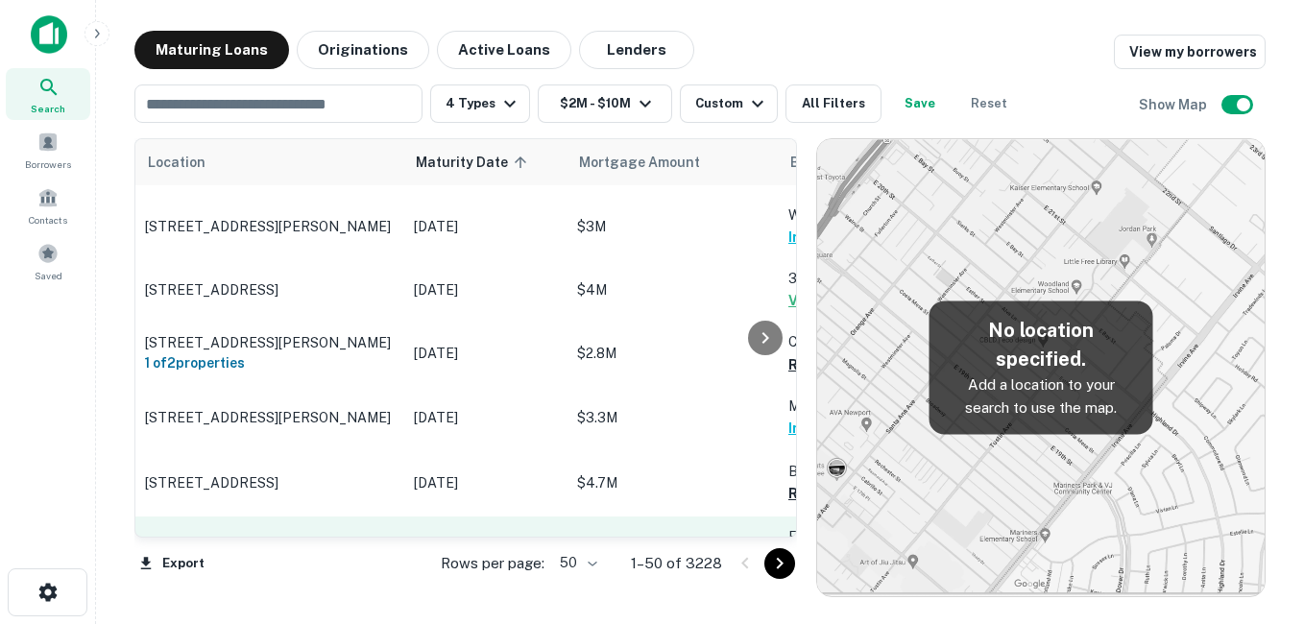
scroll to position [384, 0]
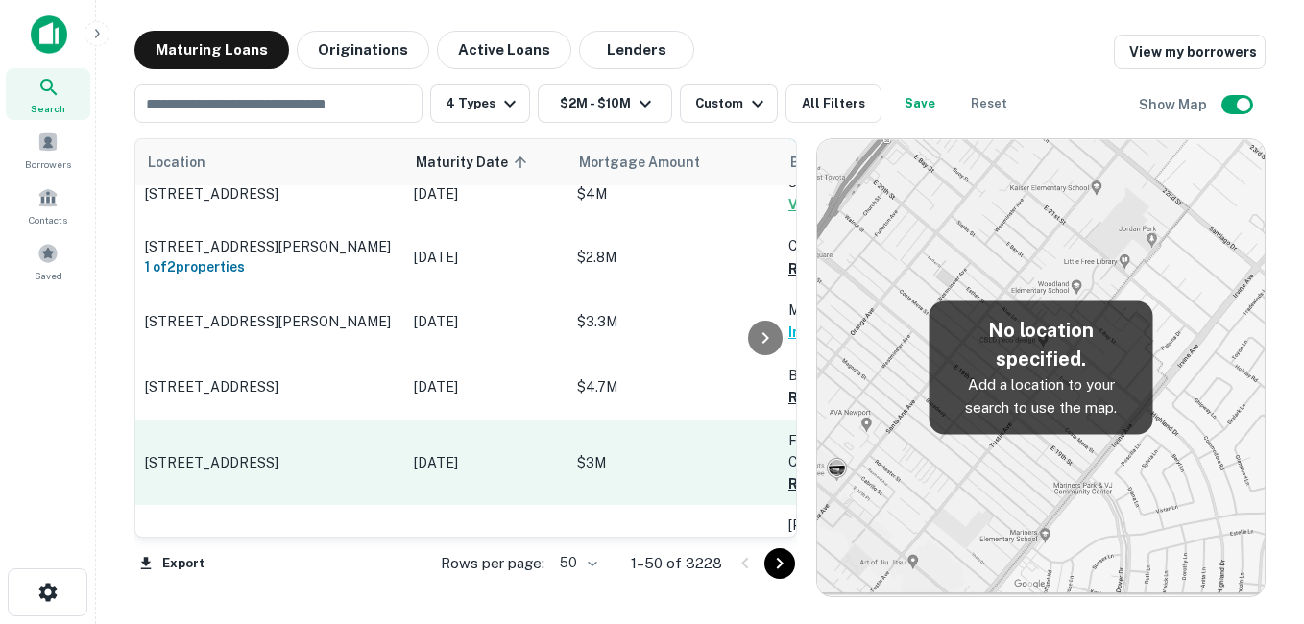
click at [368, 457] on p "[STREET_ADDRESS]" at bounding box center [270, 462] width 250 height 17
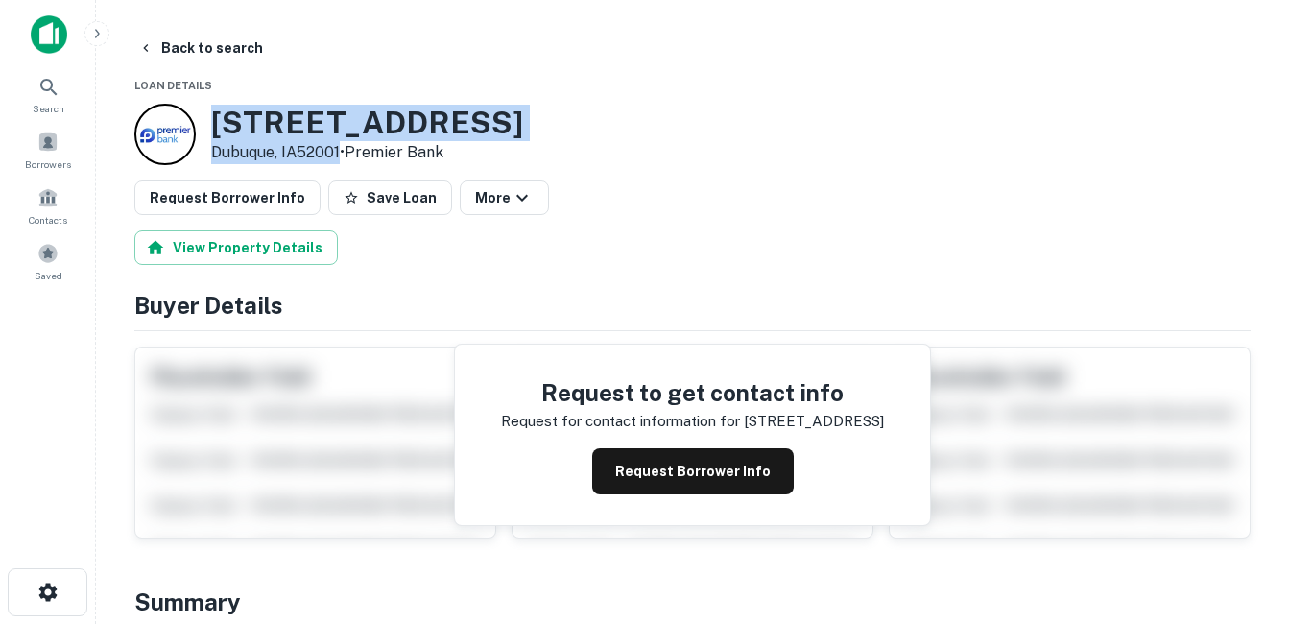
drag, startPoint x: 268, startPoint y: 128, endPoint x: 343, endPoint y: 152, distance: 78.6
click at [343, 152] on div "1044 W LOCUST ST Dubuque, IA52001 • Premier Bank" at bounding box center [367, 135] width 312 height 60
drag, startPoint x: 343, startPoint y: 152, endPoint x: 313, endPoint y: 153, distance: 29.8
click at [287, 116] on h3 "1044 W LOCUST ST" at bounding box center [367, 123] width 312 height 36
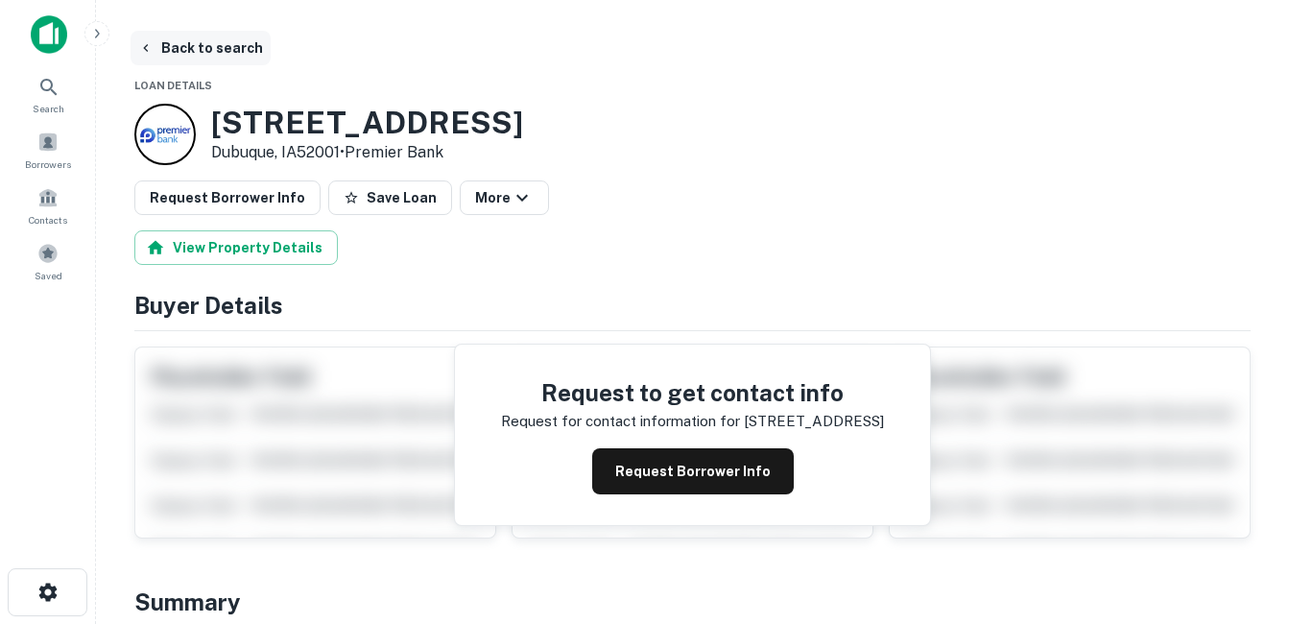
click at [182, 47] on button "Back to search" at bounding box center [201, 48] width 140 height 35
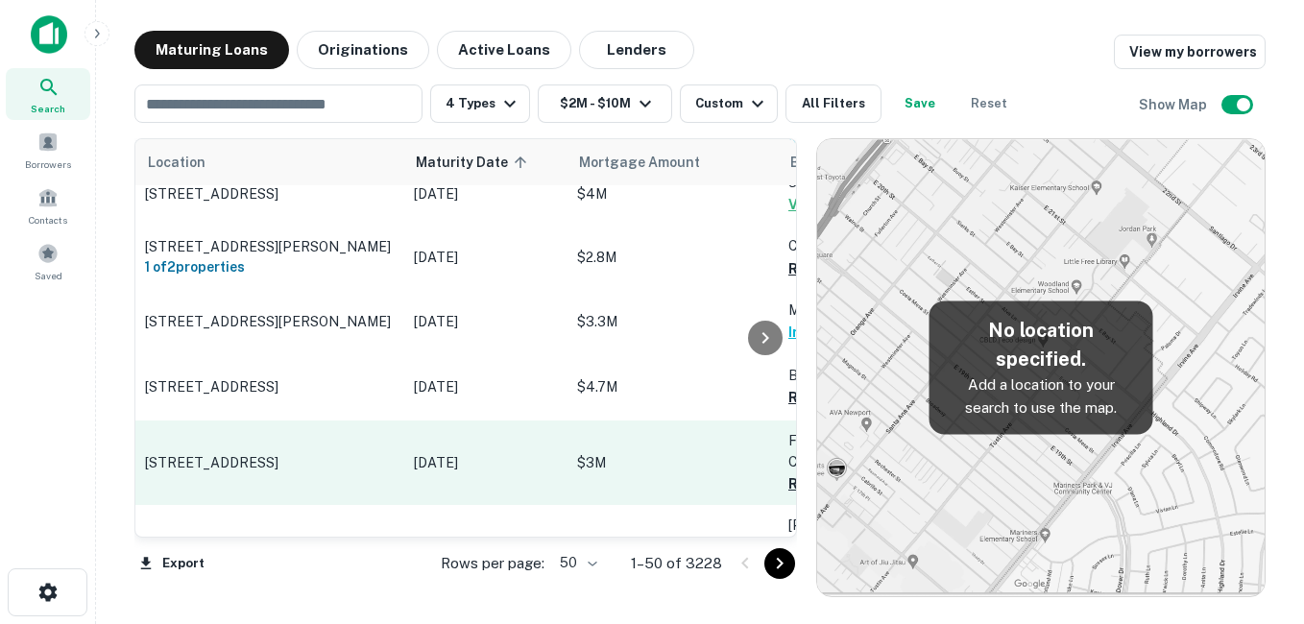
scroll to position [480, 0]
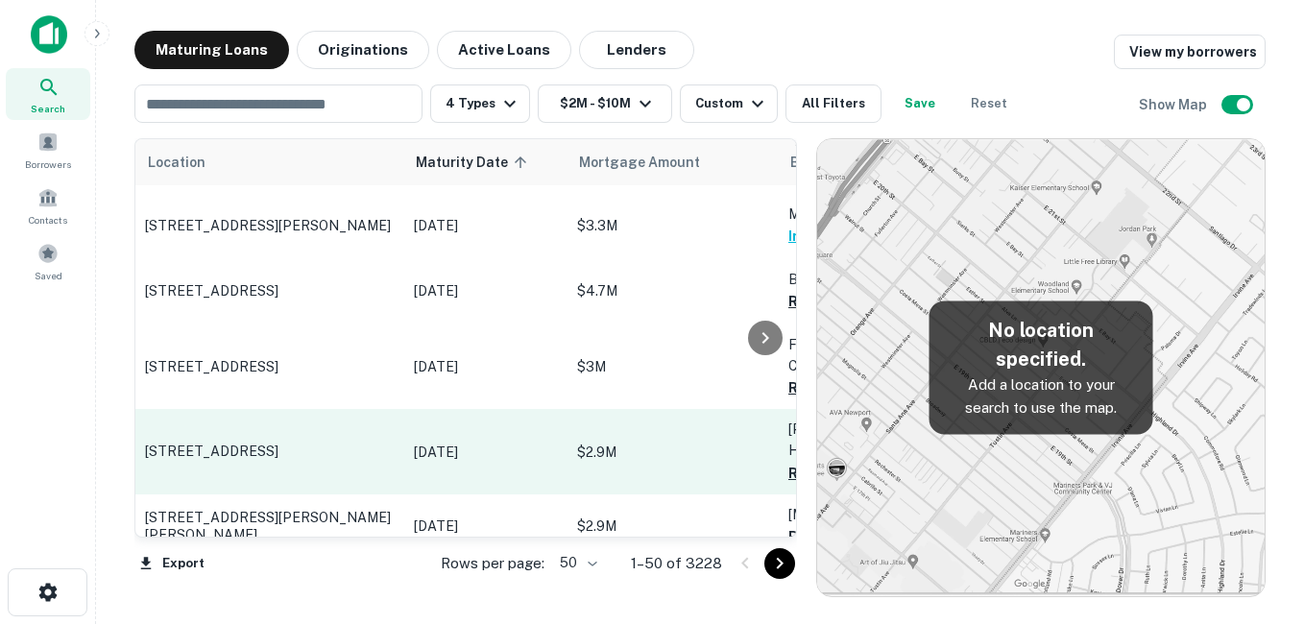
click at [328, 436] on td "[STREET_ADDRESS]" at bounding box center [269, 451] width 269 height 84
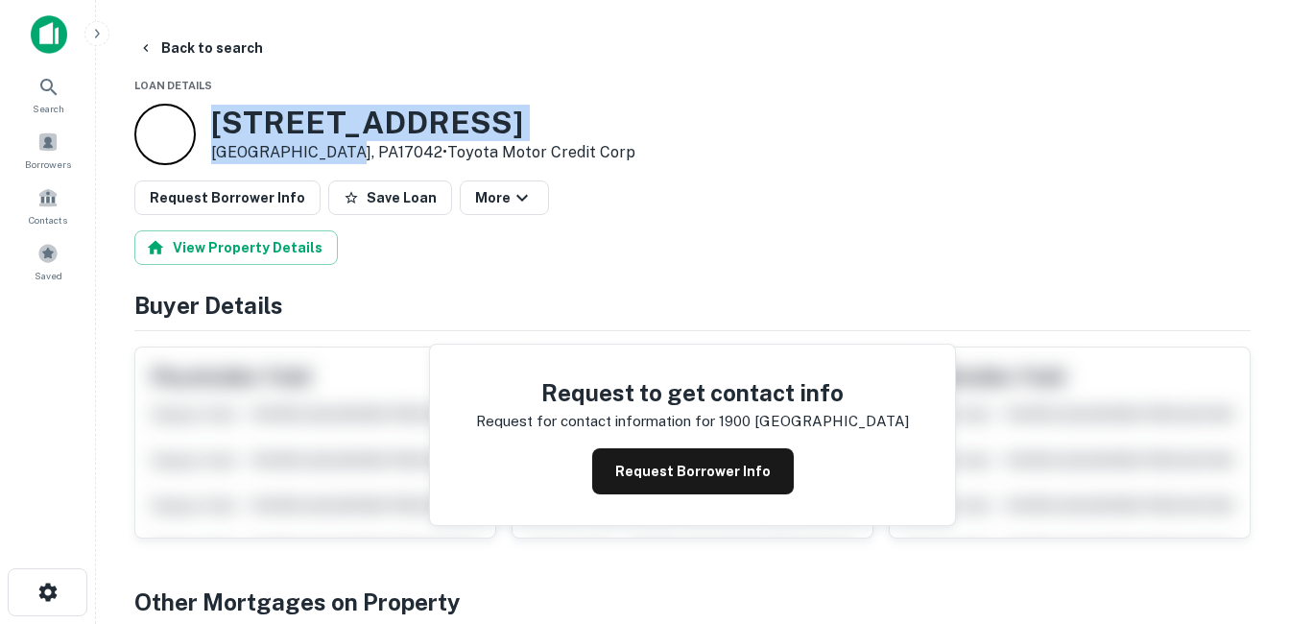
drag, startPoint x: 214, startPoint y: 123, endPoint x: 342, endPoint y: 156, distance: 131.8
click at [342, 156] on div "1900 Cumberland St Lebanon, PA17042 • Toyota Motor Credit Corp" at bounding box center [423, 135] width 424 height 60
drag, startPoint x: 342, startPoint y: 156, endPoint x: 303, endPoint y: 145, distance: 39.8
drag, startPoint x: 303, startPoint y: 145, endPoint x: 295, endPoint y: 122, distance: 24.6
click at [295, 122] on h3 "1900 Cumberland St" at bounding box center [423, 123] width 424 height 36
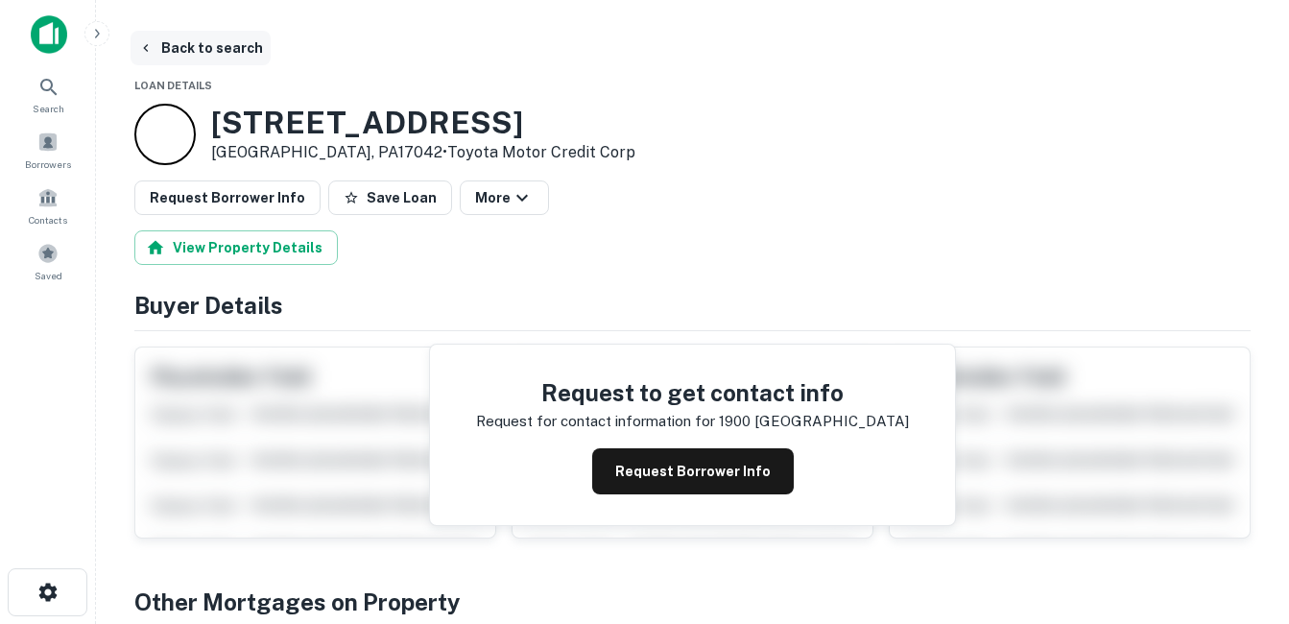
click at [210, 60] on button "Back to search" at bounding box center [201, 48] width 140 height 35
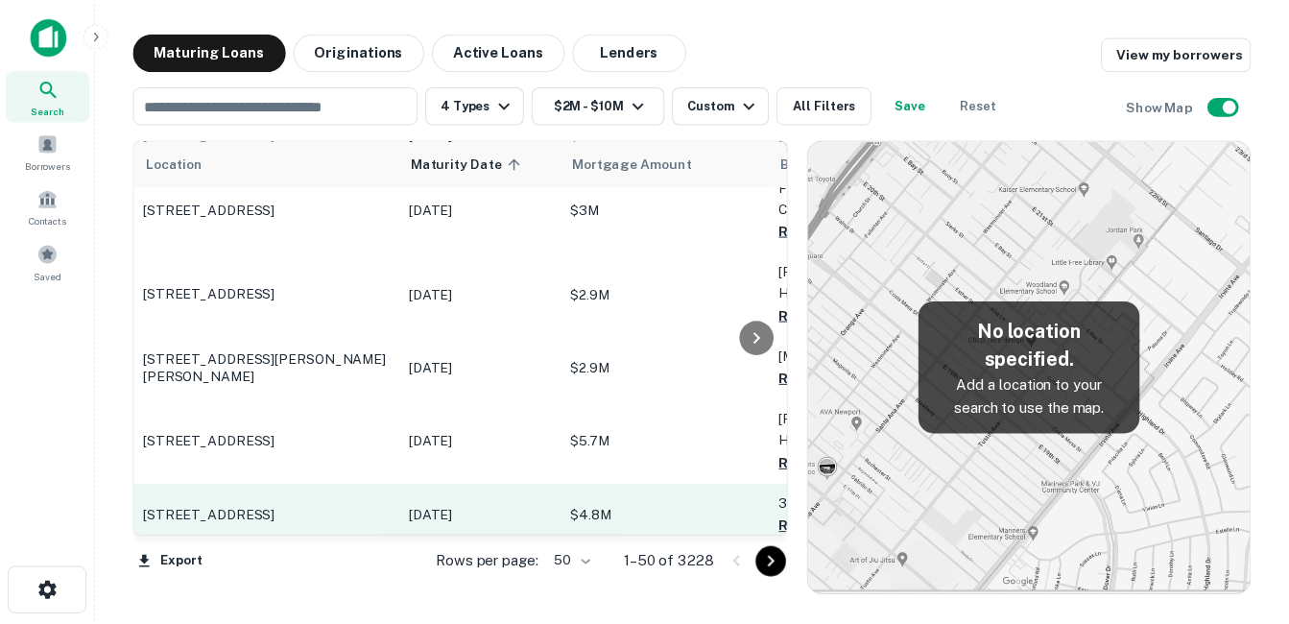
scroll to position [672, 0]
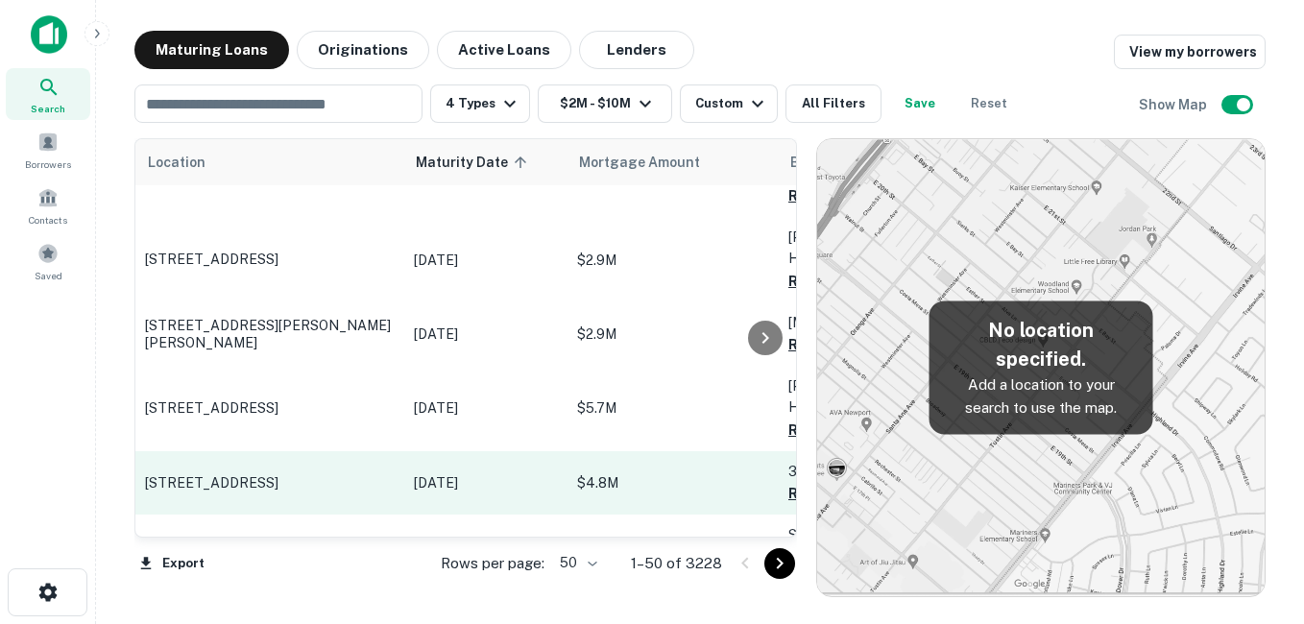
click at [331, 474] on p "[STREET_ADDRESS]" at bounding box center [270, 482] width 250 height 17
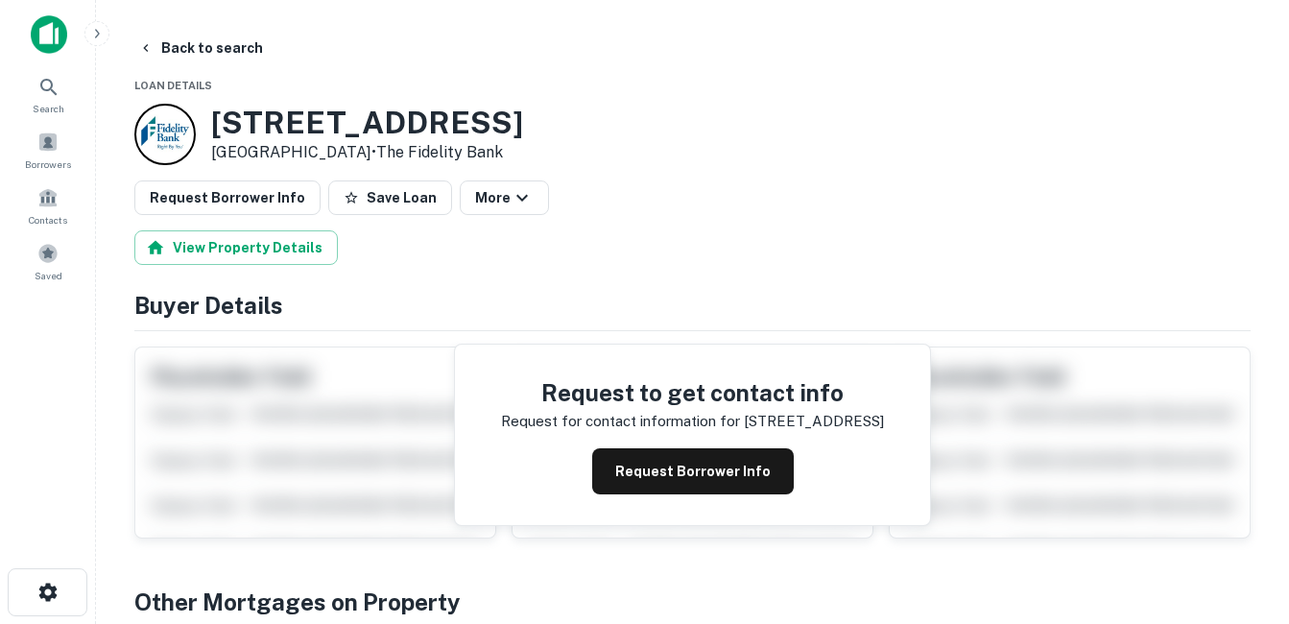
drag, startPoint x: 211, startPoint y: 121, endPoint x: 359, endPoint y: 150, distance: 150.6
click at [359, 150] on div "313 S CENTENNIAL ST High Point, NC27260 • The Fidelity Bank" at bounding box center [367, 135] width 312 height 60
drag, startPoint x: 359, startPoint y: 150, endPoint x: 324, endPoint y: 147, distance: 35.6
copy div "313 S CENTENNIAL ST High Point, NC27260"
click at [395, 119] on h3 "313 S CENTENNIAL ST" at bounding box center [367, 123] width 312 height 36
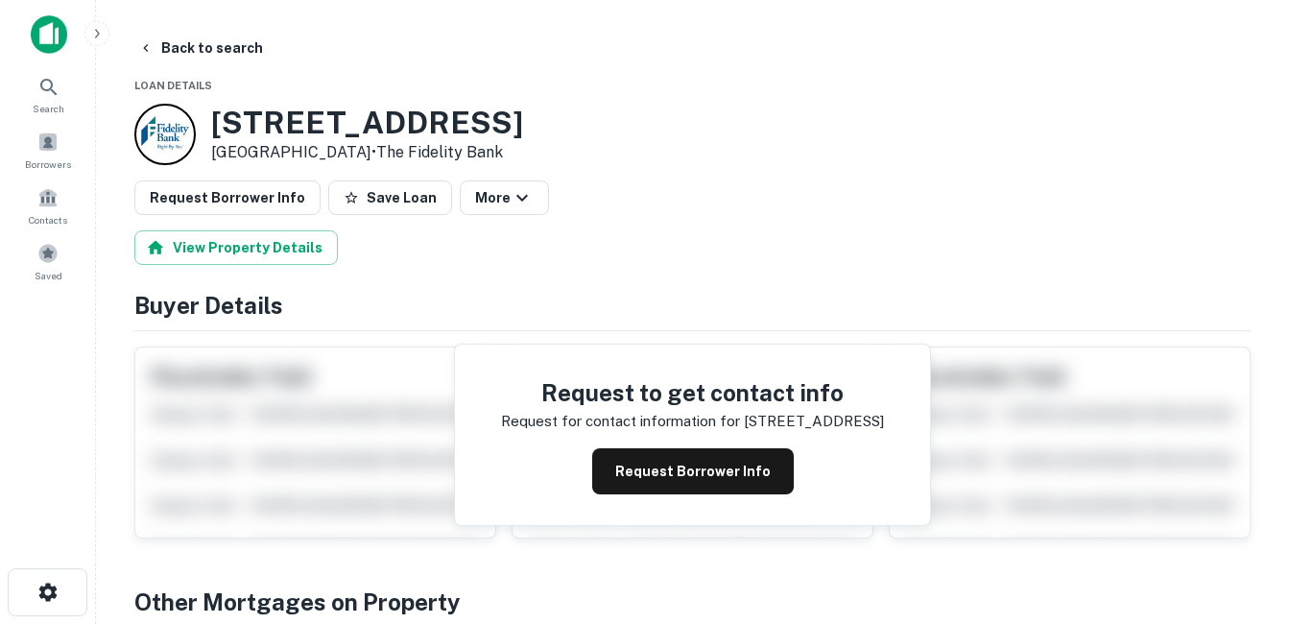
drag, startPoint x: 687, startPoint y: 473, endPoint x: 556, endPoint y: 308, distance: 210.5
click at [687, 471] on button "Request Borrower Info" at bounding box center [693, 471] width 202 height 46
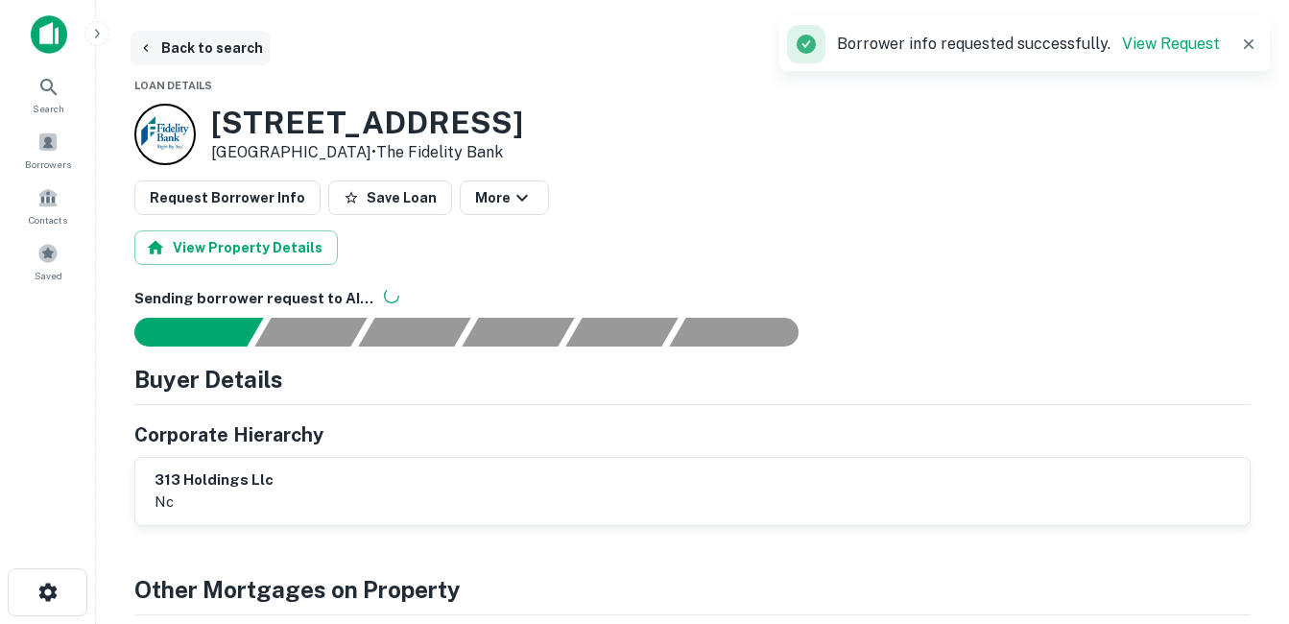
click at [224, 56] on button "Back to search" at bounding box center [201, 48] width 140 height 35
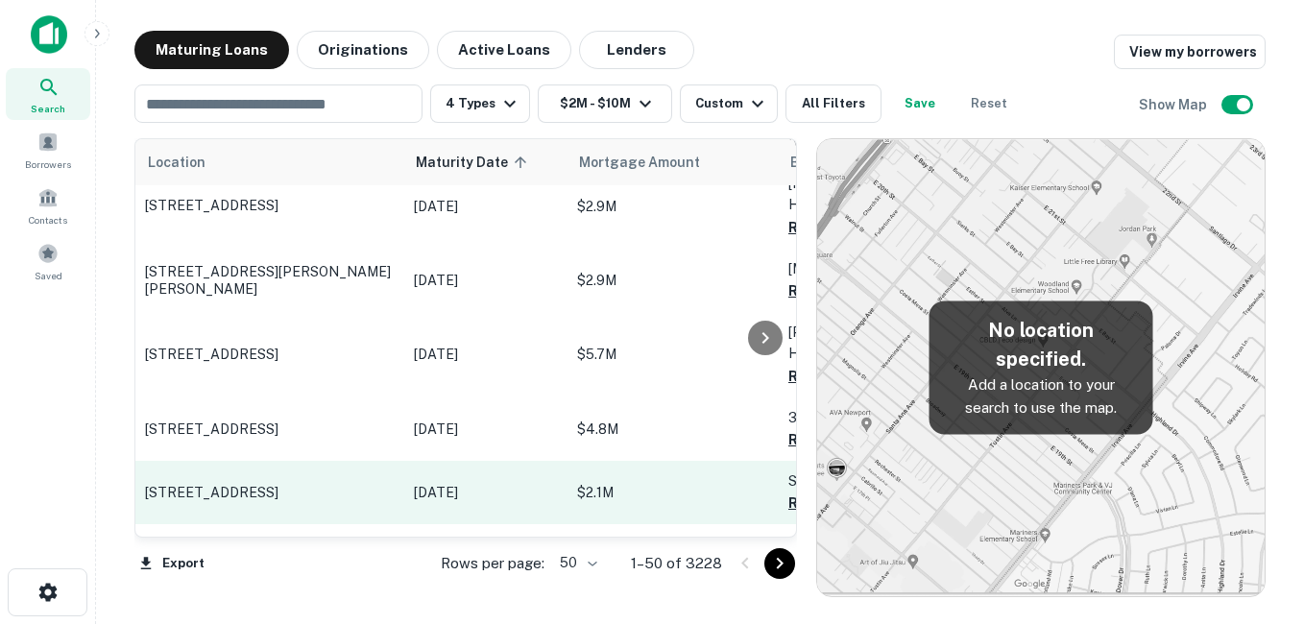
scroll to position [768, 0]
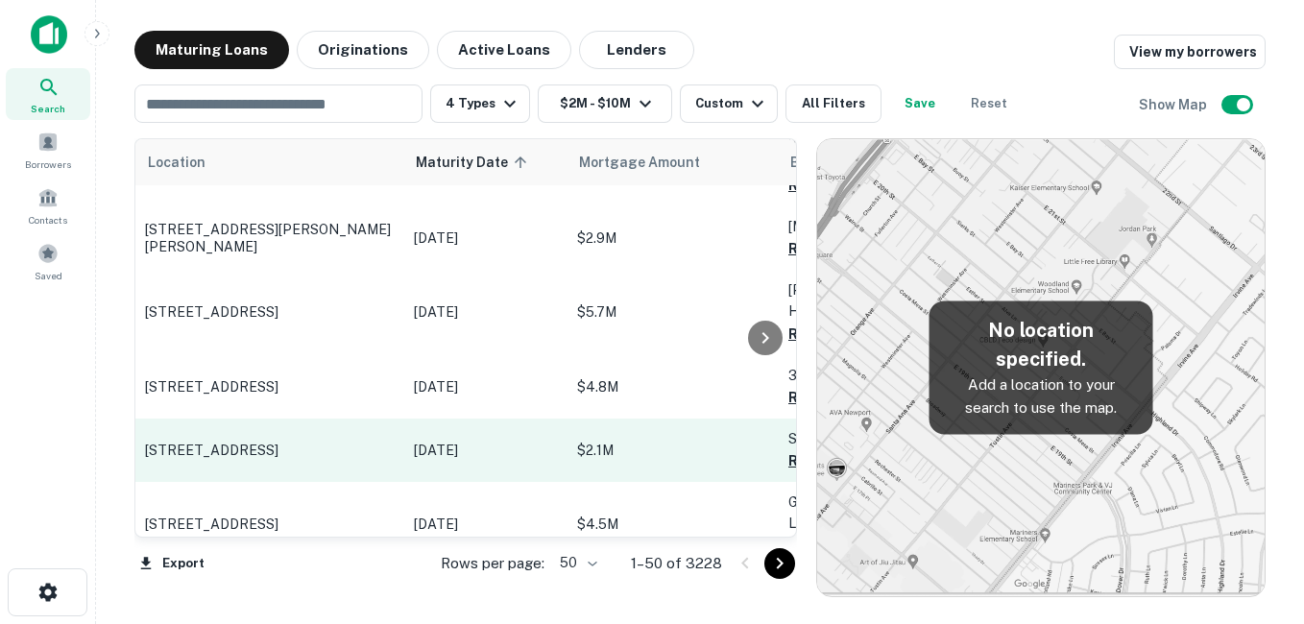
click at [343, 444] on p "[STREET_ADDRESS]" at bounding box center [270, 450] width 250 height 17
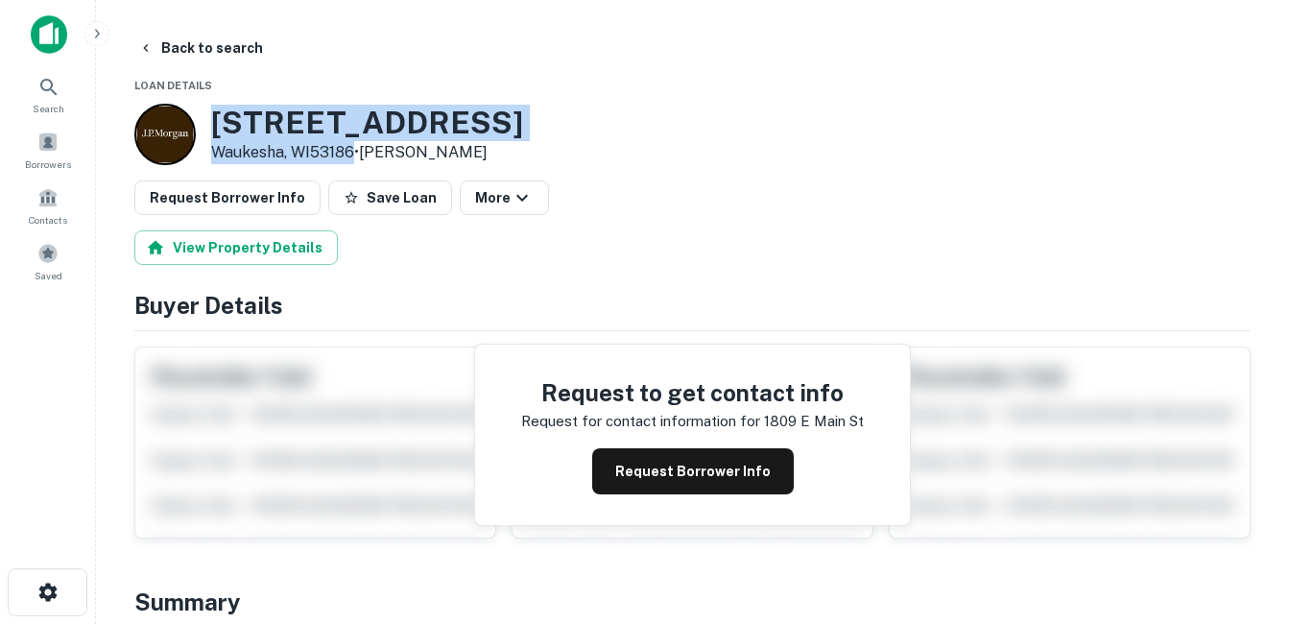
drag, startPoint x: 231, startPoint y: 129, endPoint x: 356, endPoint y: 154, distance: 127.3
click at [356, 154] on div "1809 E Main St Waukesha, WI53186 • J.p. Morgan" at bounding box center [328, 134] width 389 height 61
drag, startPoint x: 356, startPoint y: 154, endPoint x: 319, endPoint y: 137, distance: 40.8
copy div "[STREET_ADDRESS]"
click at [314, 118] on h3 "1809 E Main St" at bounding box center [367, 123] width 312 height 36
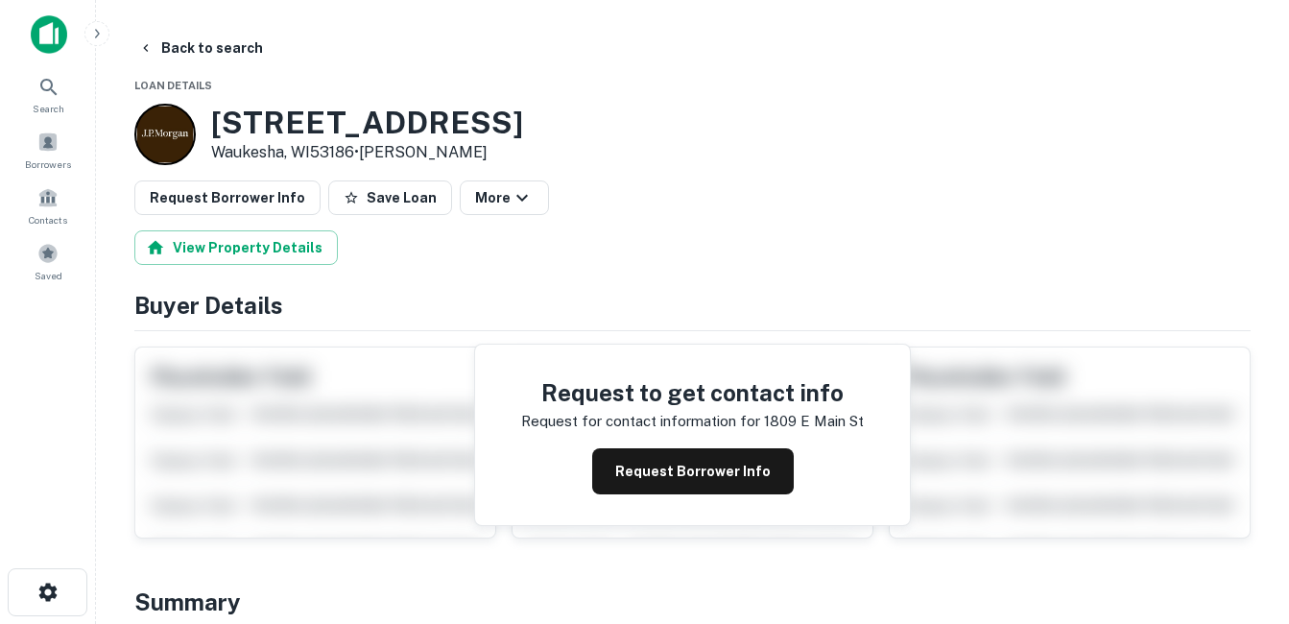
drag, startPoint x: 638, startPoint y: 486, endPoint x: 504, endPoint y: 354, distance: 187.4
click at [638, 484] on button "Request Borrower Info" at bounding box center [693, 471] width 202 height 46
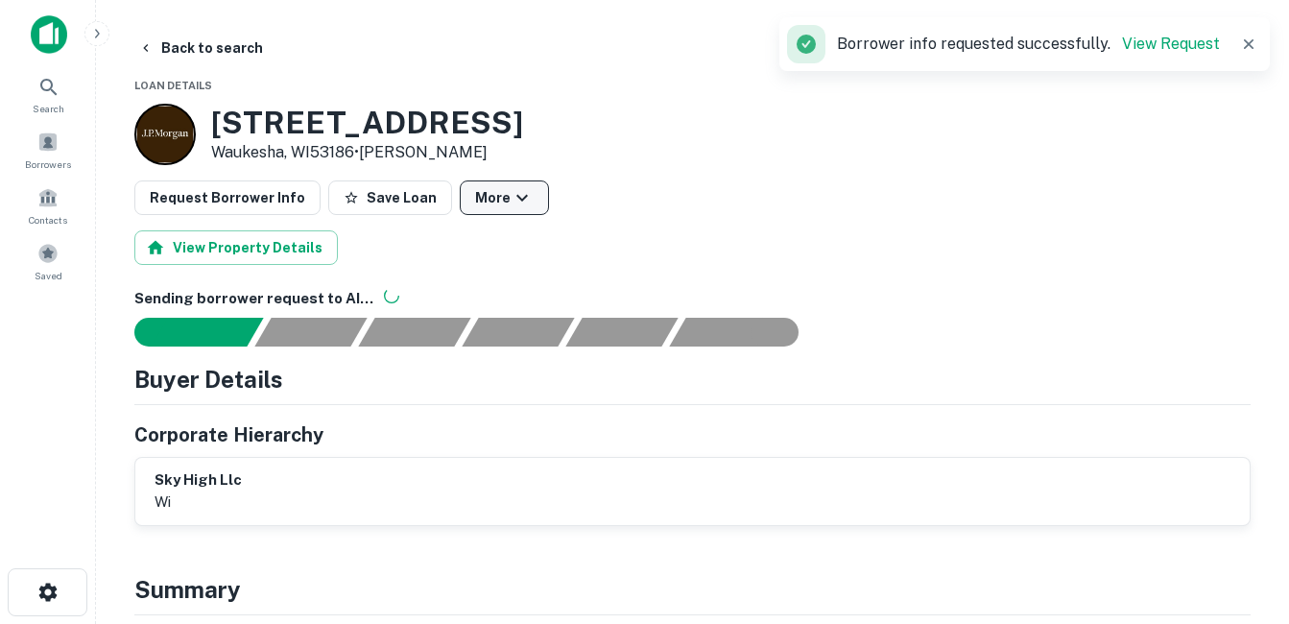
click at [485, 205] on button "More" at bounding box center [504, 198] width 89 height 35
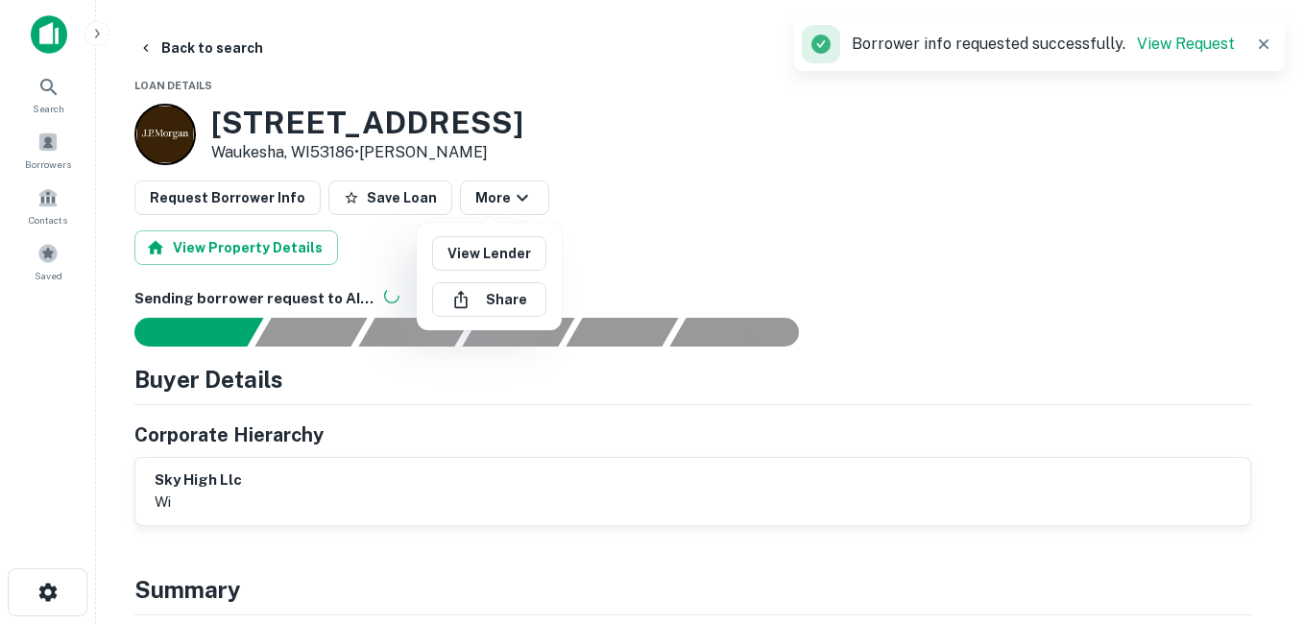
click at [501, 158] on div at bounding box center [652, 312] width 1304 height 624
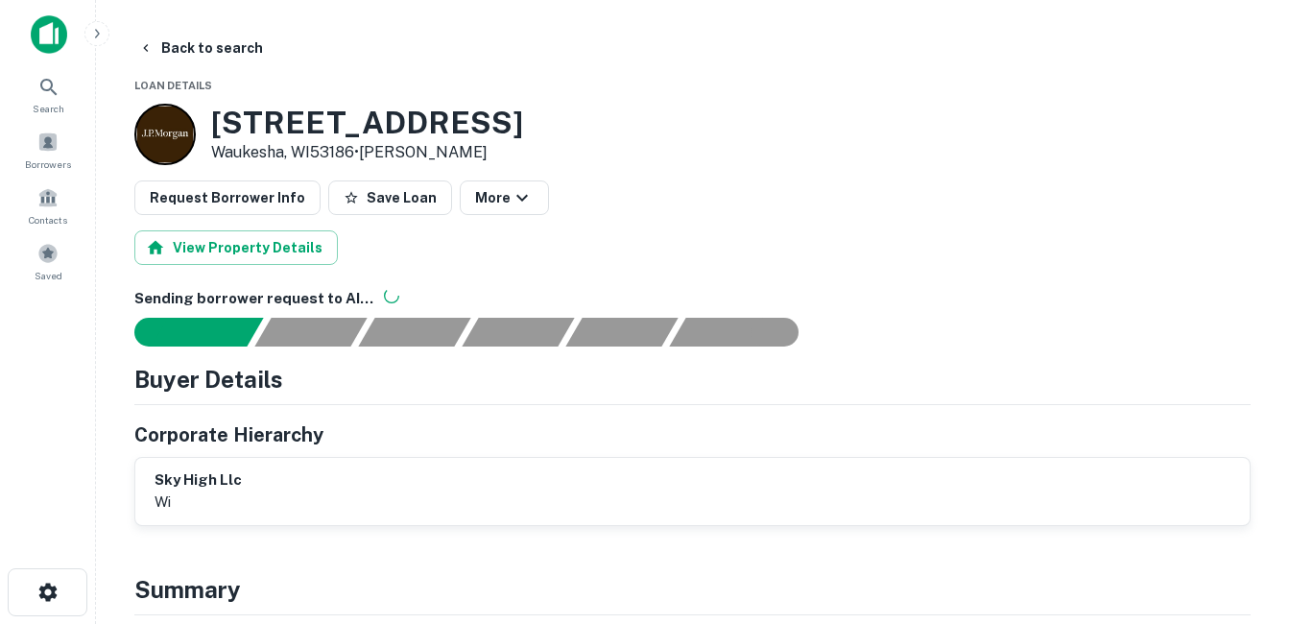
drag, startPoint x: 195, startPoint y: 43, endPoint x: 250, endPoint y: 66, distance: 59.4
click at [195, 45] on button "Back to search" at bounding box center [201, 48] width 140 height 35
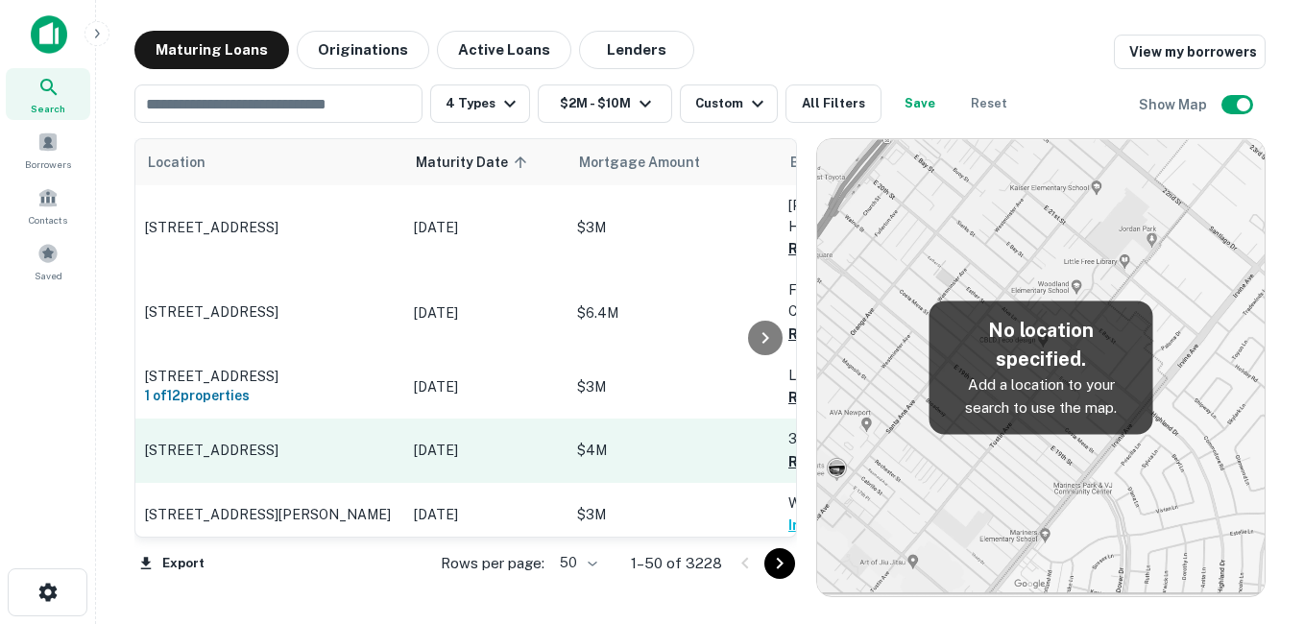
scroll to position [768, 0]
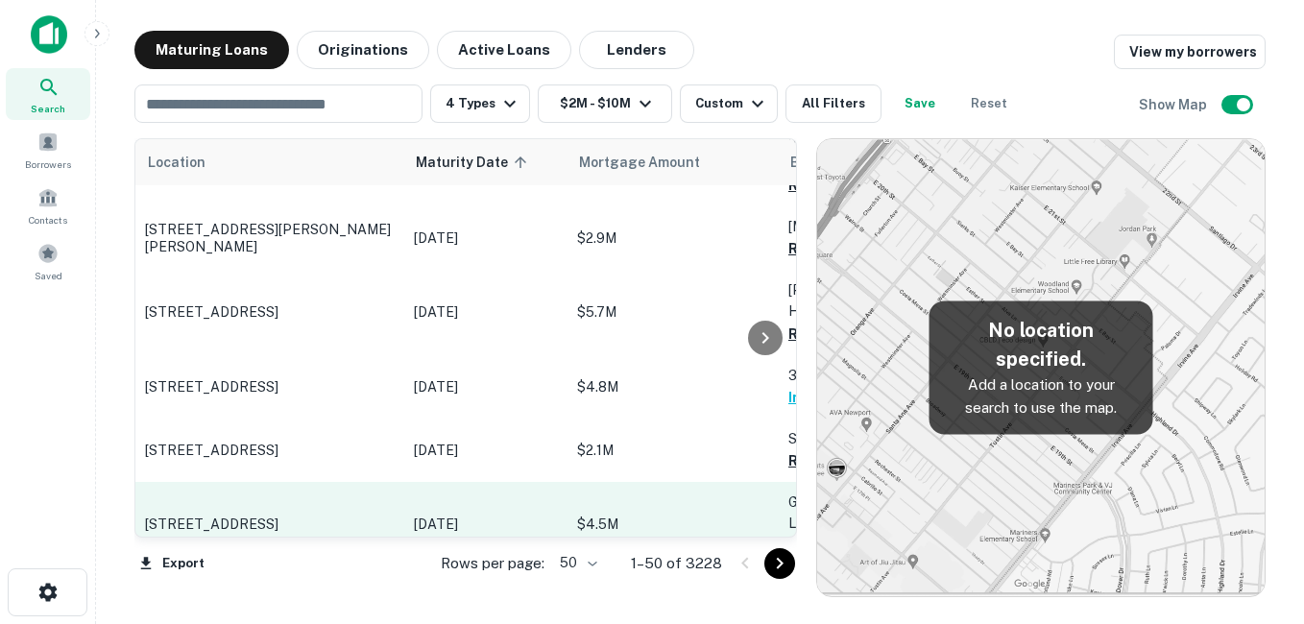
click at [349, 516] on p "[STREET_ADDRESS]" at bounding box center [270, 524] width 250 height 17
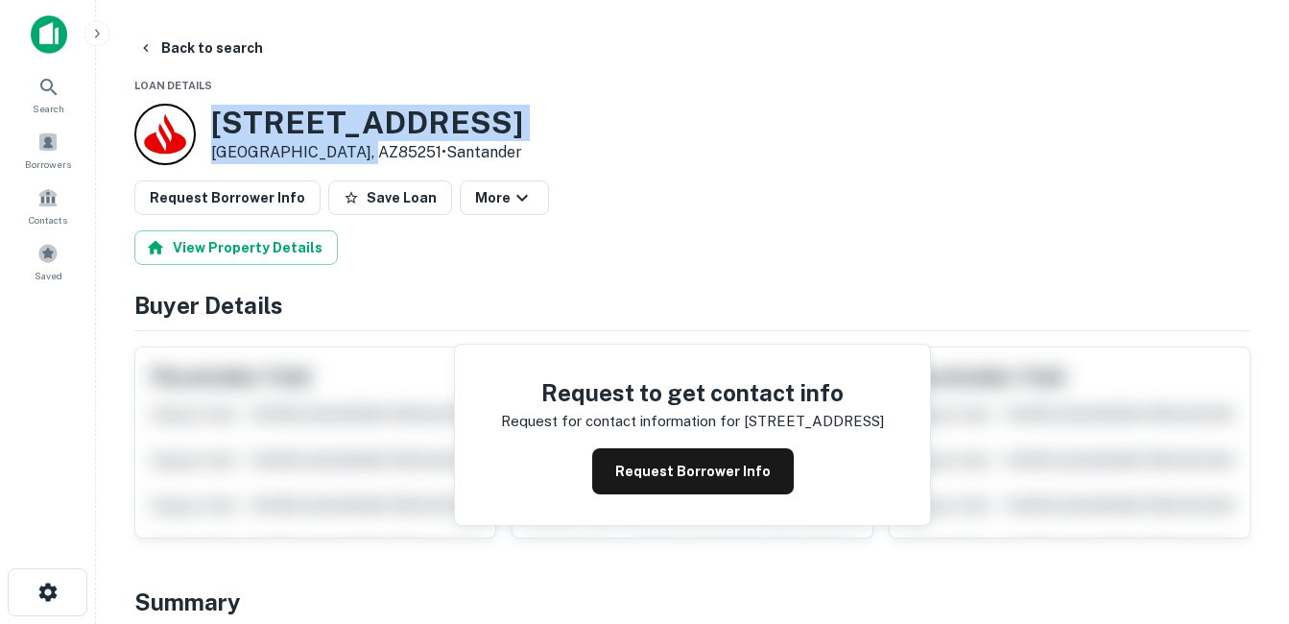
drag, startPoint x: 211, startPoint y: 121, endPoint x: 358, endPoint y: 154, distance: 150.5
click at [358, 154] on div "7552 E Indian School Rd Scottsdale, AZ85251 • Santander" at bounding box center [328, 134] width 389 height 61
drag, startPoint x: 358, startPoint y: 154, endPoint x: 296, endPoint y: 142, distance: 63.5
copy div "[STREET_ADDRESS]"
drag, startPoint x: 396, startPoint y: 123, endPoint x: 385, endPoint y: 91, distance: 33.4
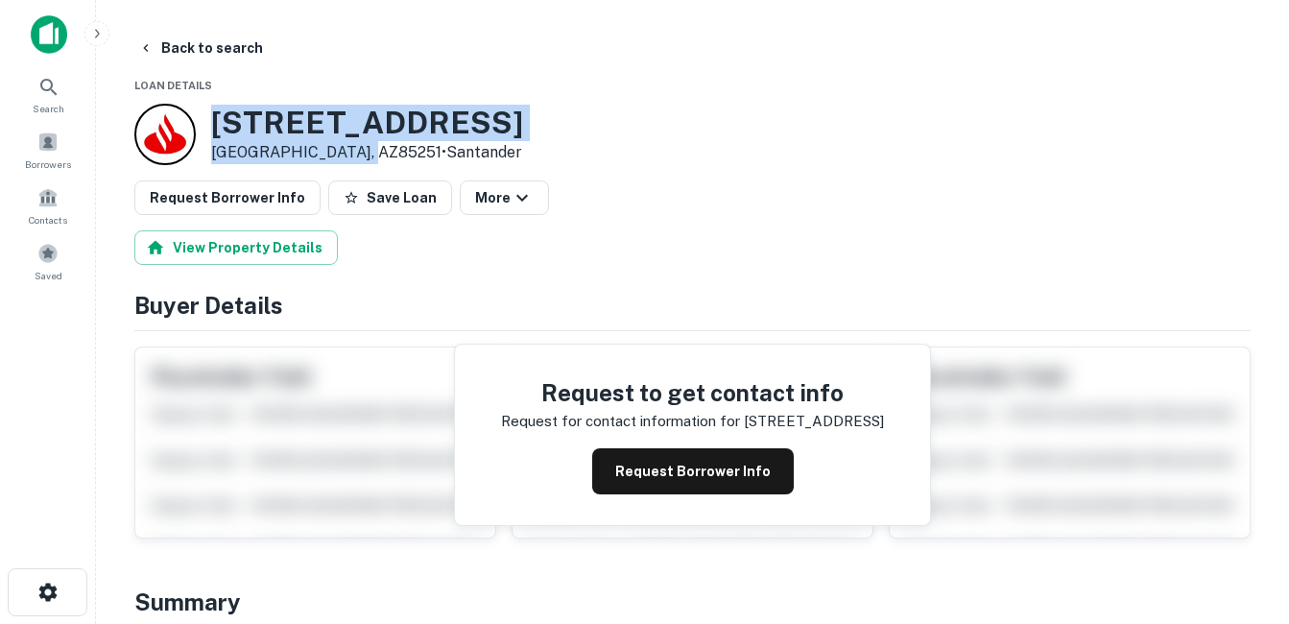
click at [396, 123] on h3 "7552 E Indian School Rd" at bounding box center [367, 123] width 312 height 36
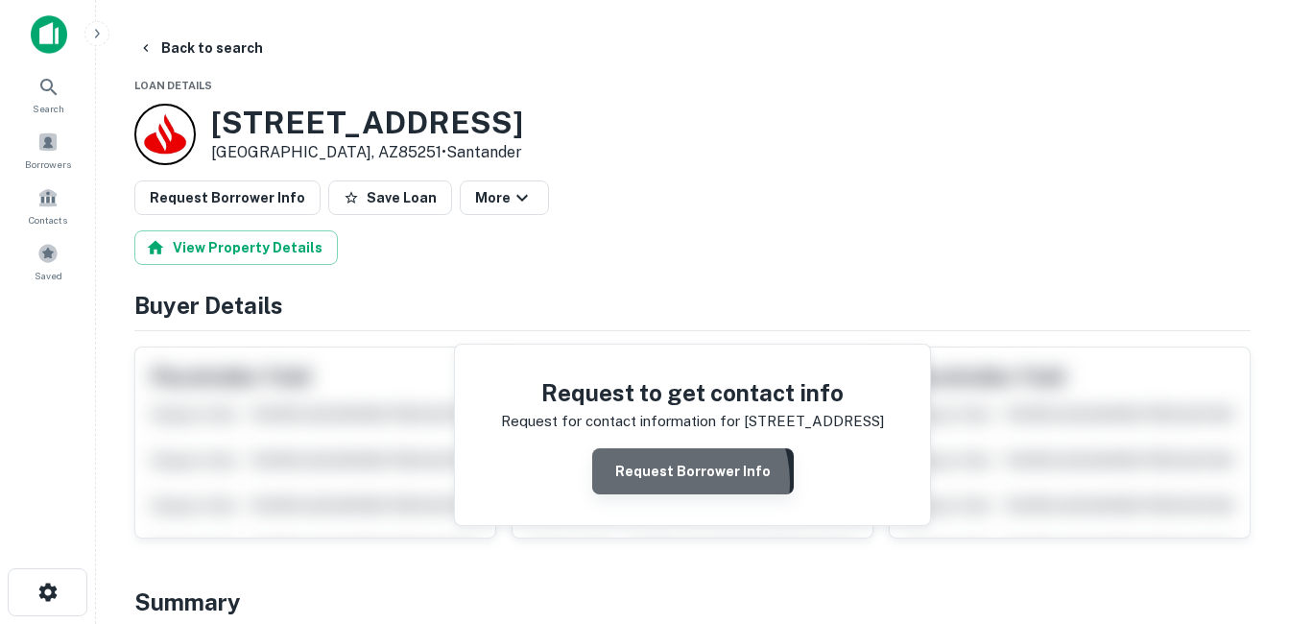
click at [670, 482] on button "Request Borrower Info" at bounding box center [693, 471] width 202 height 46
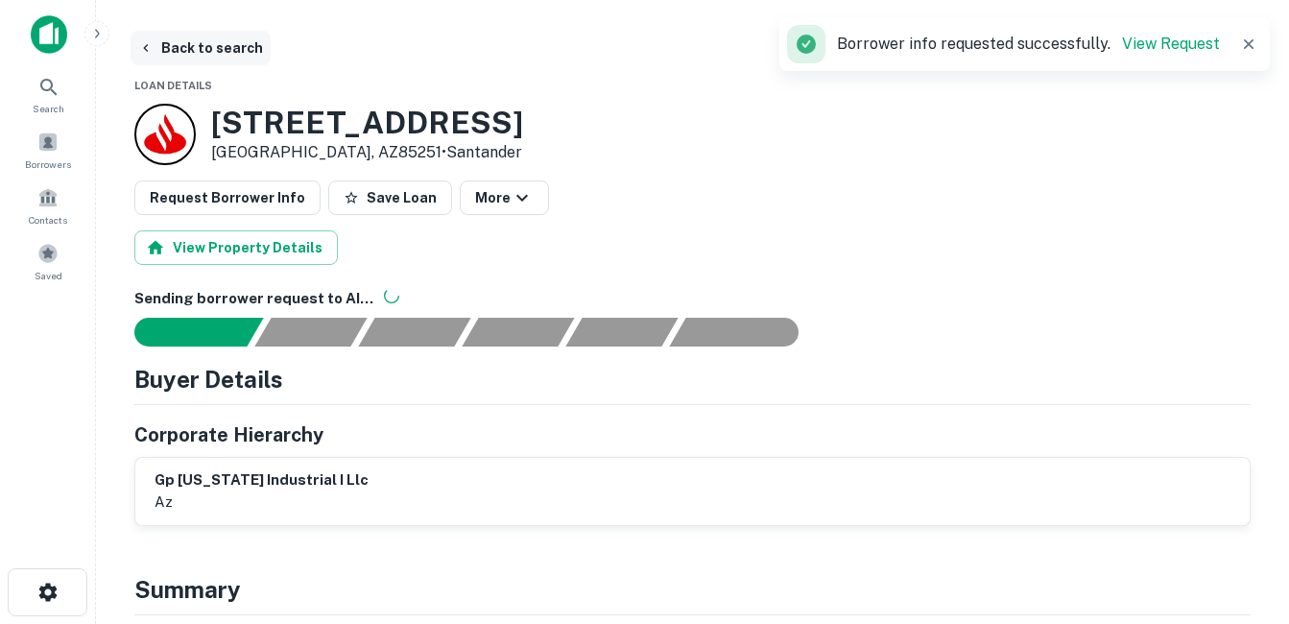
drag, startPoint x: 218, startPoint y: 54, endPoint x: 233, endPoint y: 58, distance: 15.8
click at [218, 54] on button "Back to search" at bounding box center [201, 48] width 140 height 35
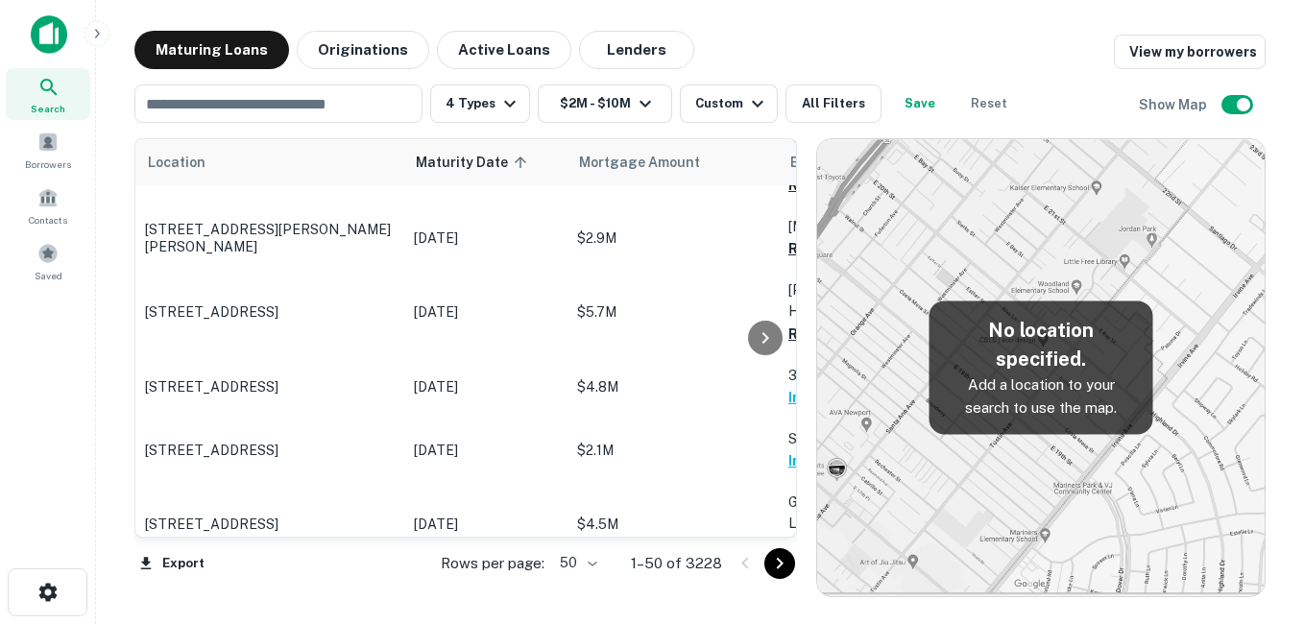
scroll to position [864, 0]
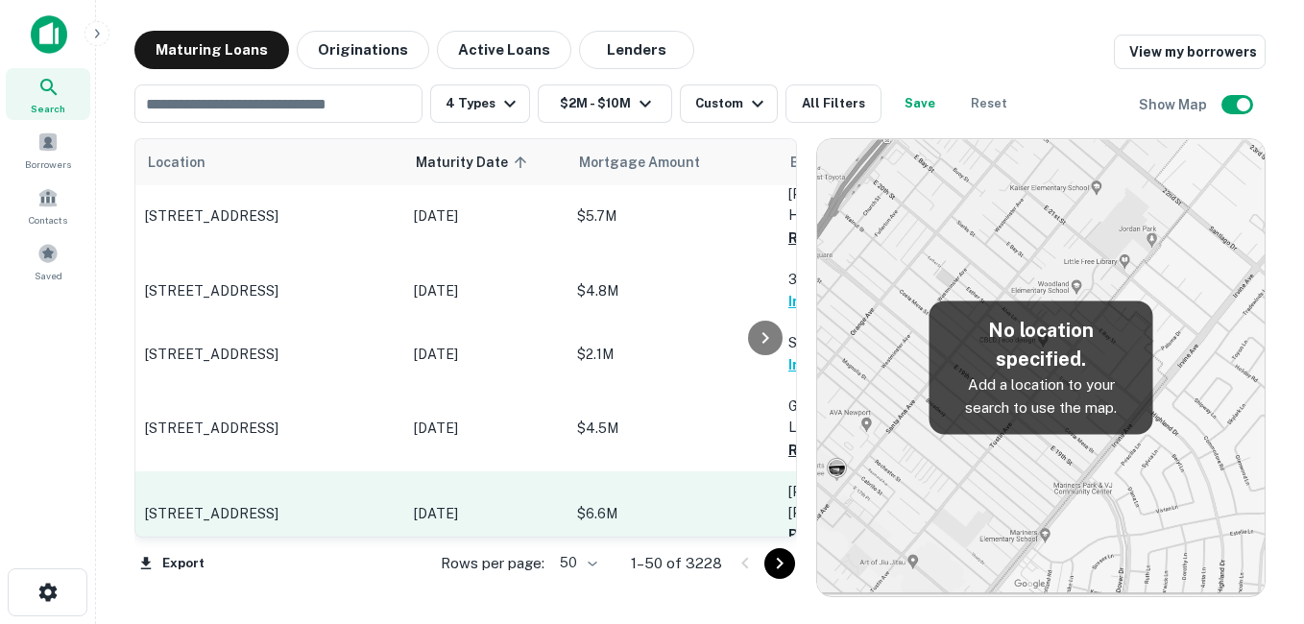
click at [372, 505] on p "[STREET_ADDRESS]" at bounding box center [270, 513] width 250 height 17
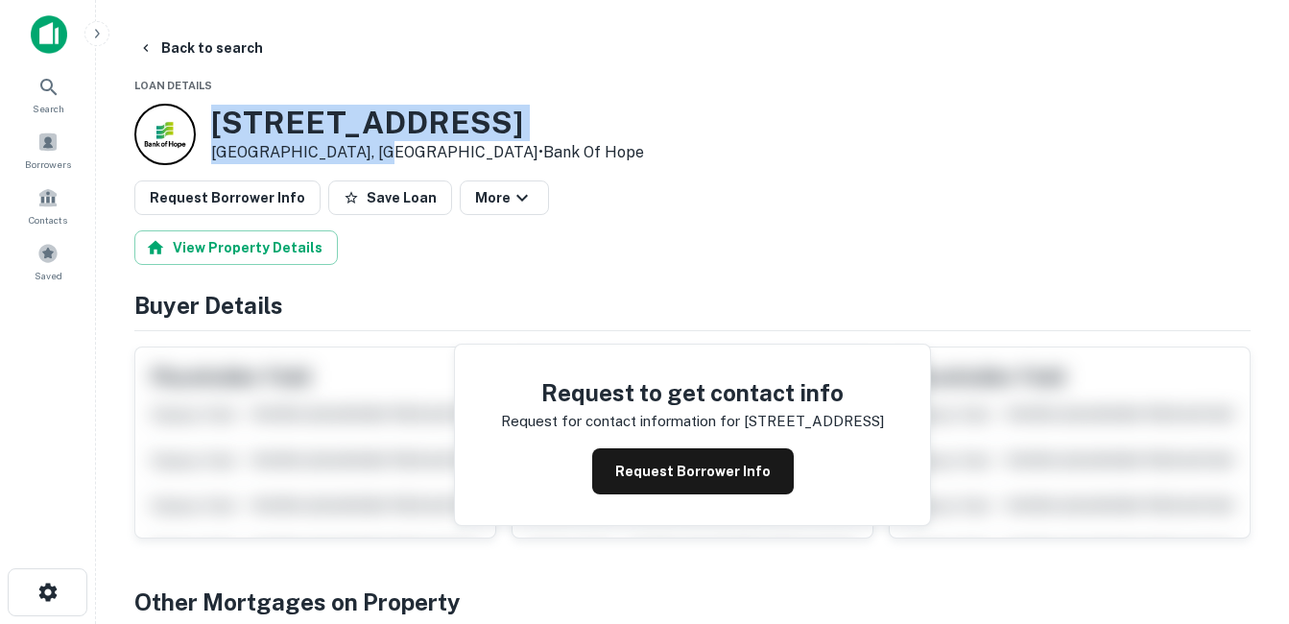
drag, startPoint x: 214, startPoint y: 118, endPoint x: 376, endPoint y: 150, distance: 165.3
click at [376, 150] on div "2200 S HILL ST Los Angeles, CA90007 • Bank Of Hope" at bounding box center [427, 135] width 433 height 60
drag, startPoint x: 376, startPoint y: 150, endPoint x: 363, endPoint y: 150, distance: 13.4
copy div "2200 S HILL ST Los Angeles, CA90007"
click at [378, 122] on h3 "2200 S HILL ST" at bounding box center [427, 123] width 433 height 36
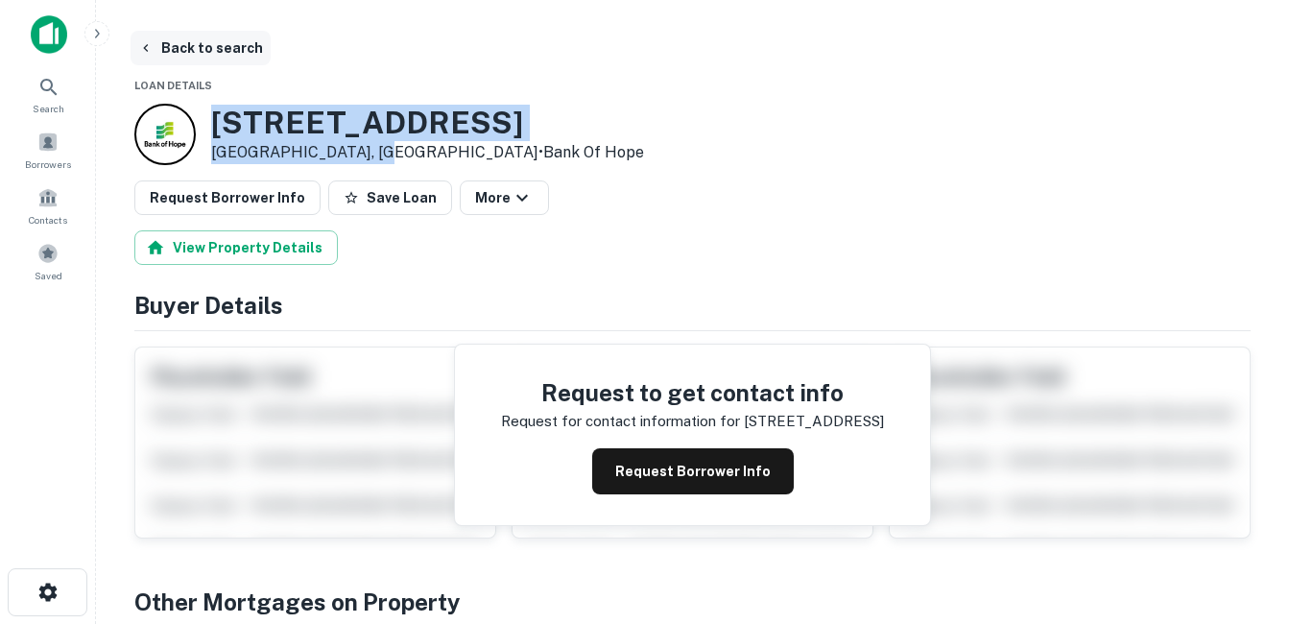
click at [229, 53] on button "Back to search" at bounding box center [201, 48] width 140 height 35
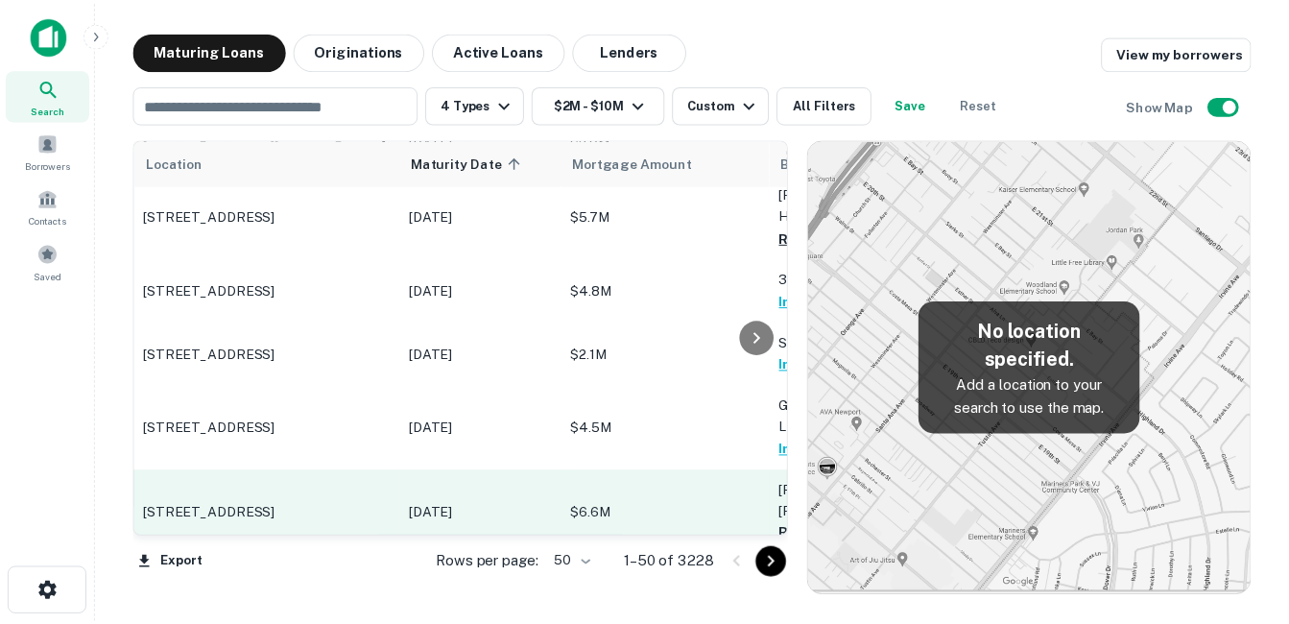
scroll to position [960, 0]
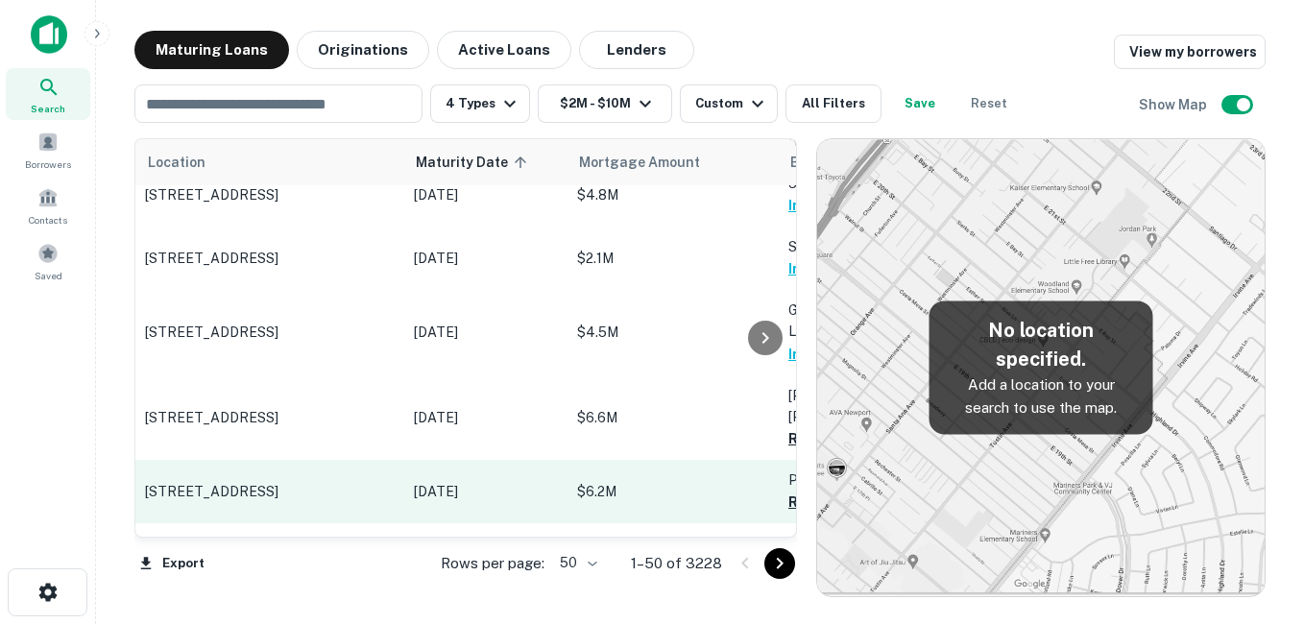
click at [324, 483] on p "[STREET_ADDRESS]" at bounding box center [270, 491] width 250 height 17
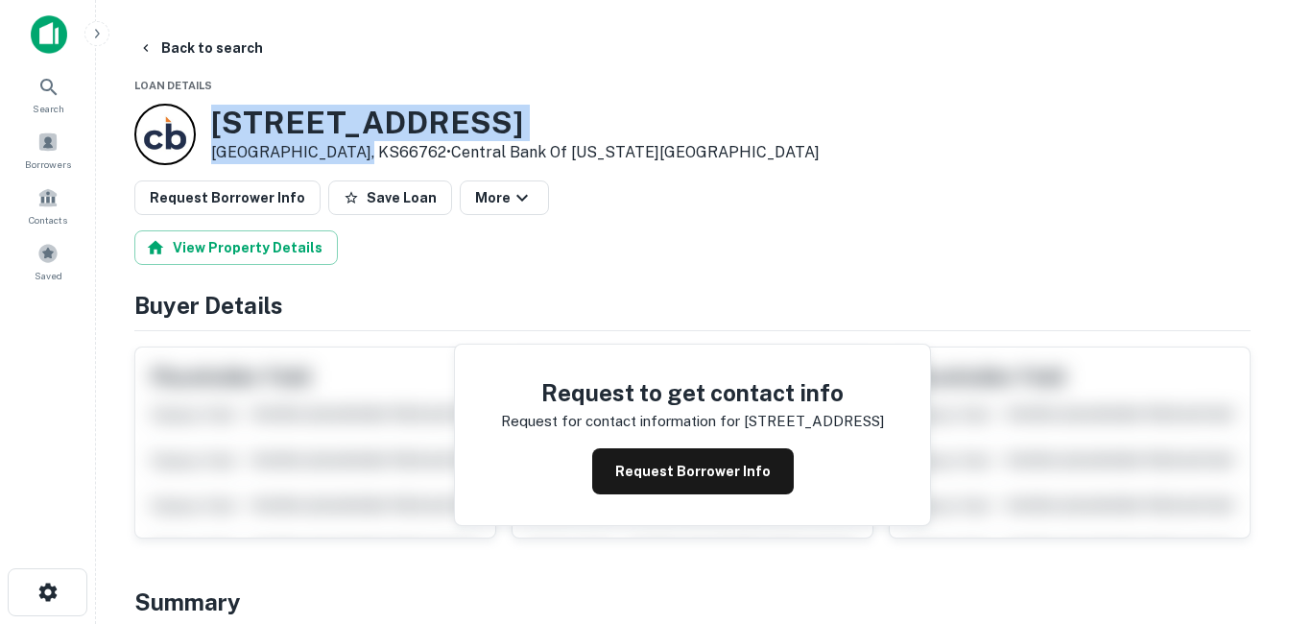
drag, startPoint x: 218, startPoint y: 122, endPoint x: 349, endPoint y: 144, distance: 132.4
click at [349, 144] on div "700 N PINE ST Pittsburg, KS66762 • Central Bank Of Kansas City" at bounding box center [515, 135] width 609 height 60
drag, startPoint x: 349, startPoint y: 144, endPoint x: 277, endPoint y: 142, distance: 71.1
copy div "700 N PINE ST Pittsburg, KS66762"
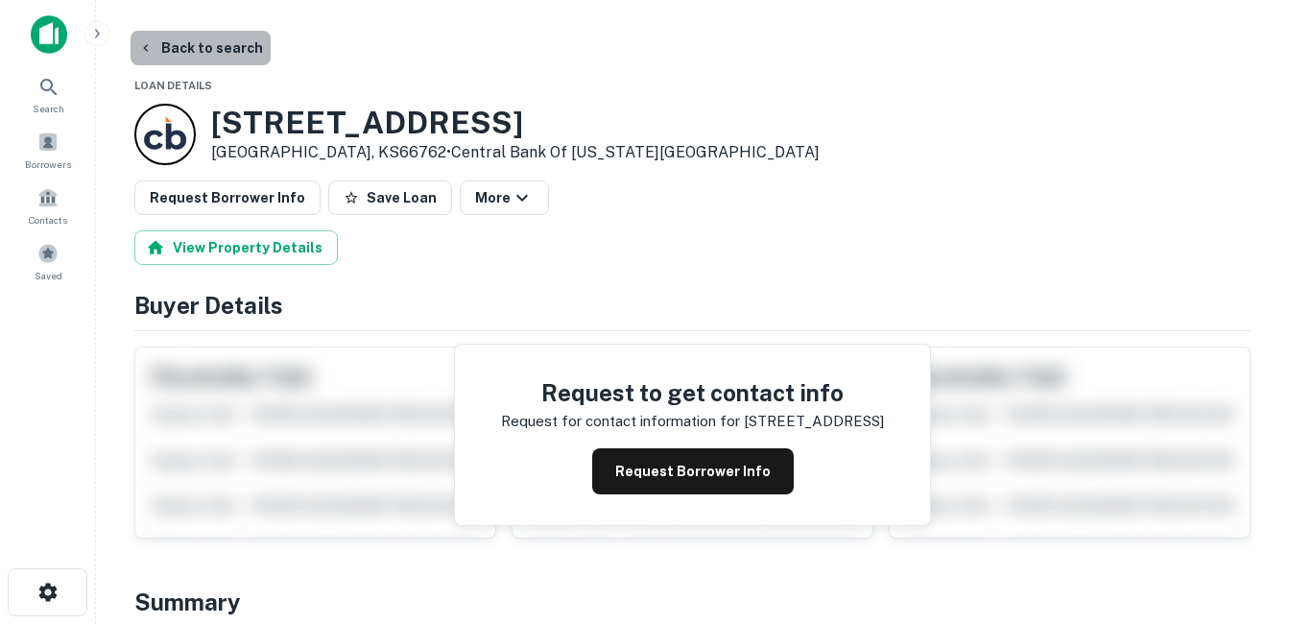
click at [215, 51] on button "Back to search" at bounding box center [201, 48] width 140 height 35
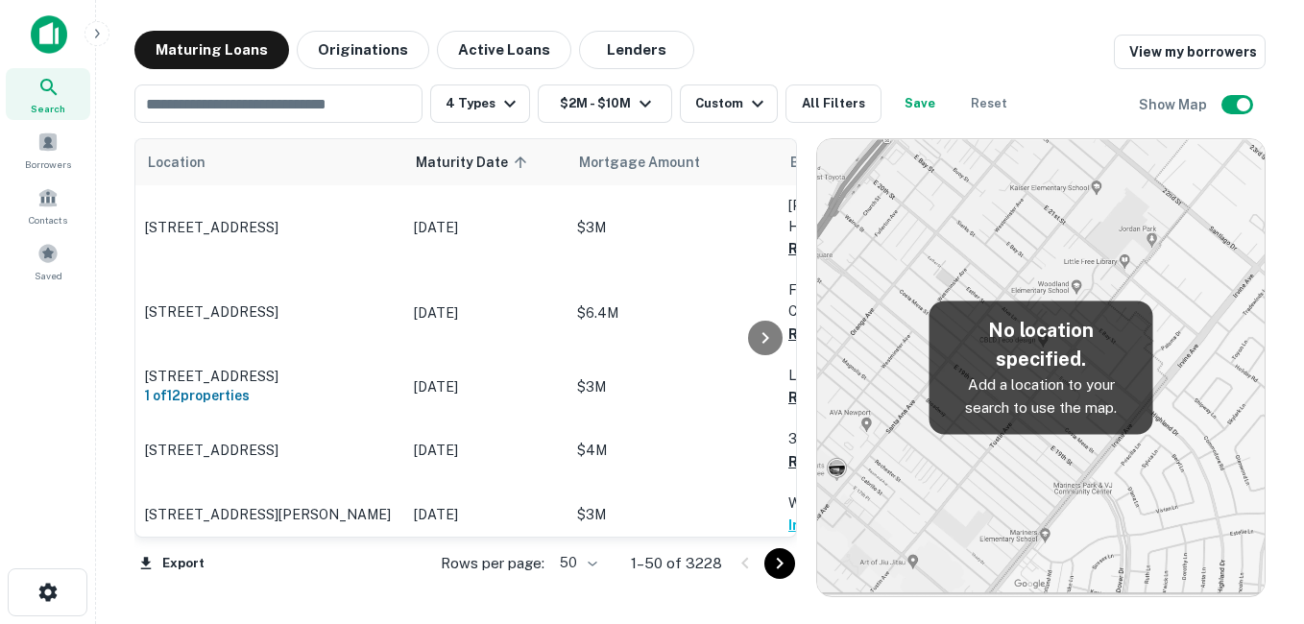
scroll to position [960, 0]
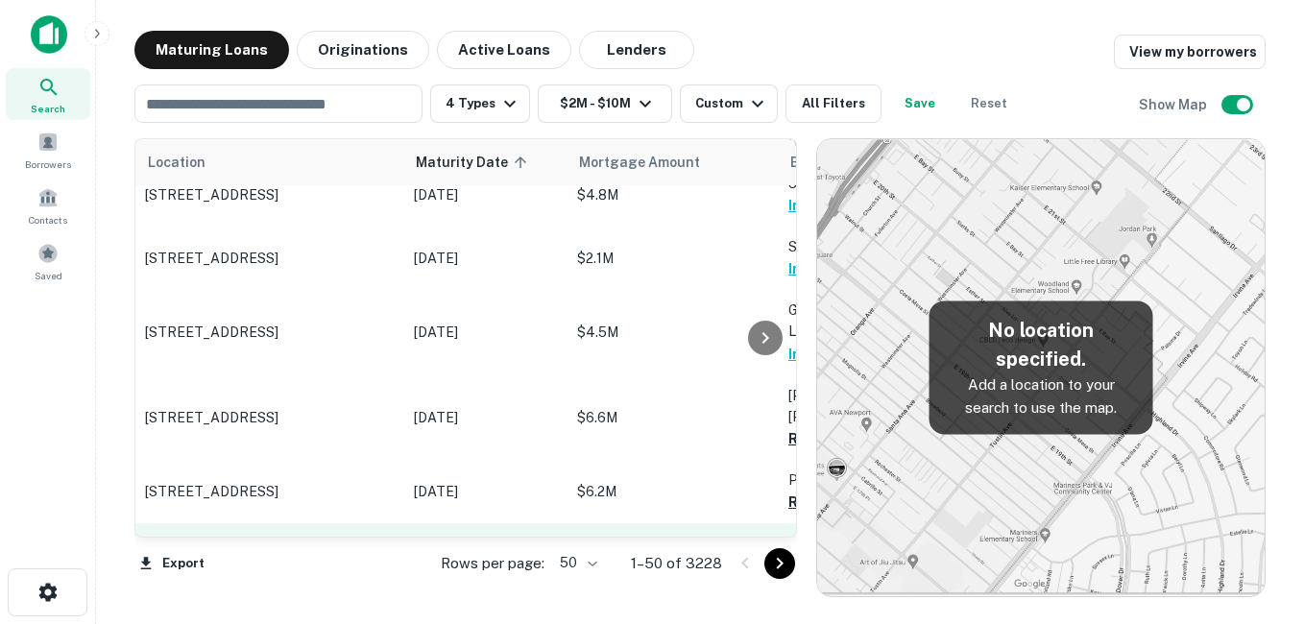
click at [339, 548] on p "[STREET_ADDRESS]" at bounding box center [270, 556] width 250 height 17
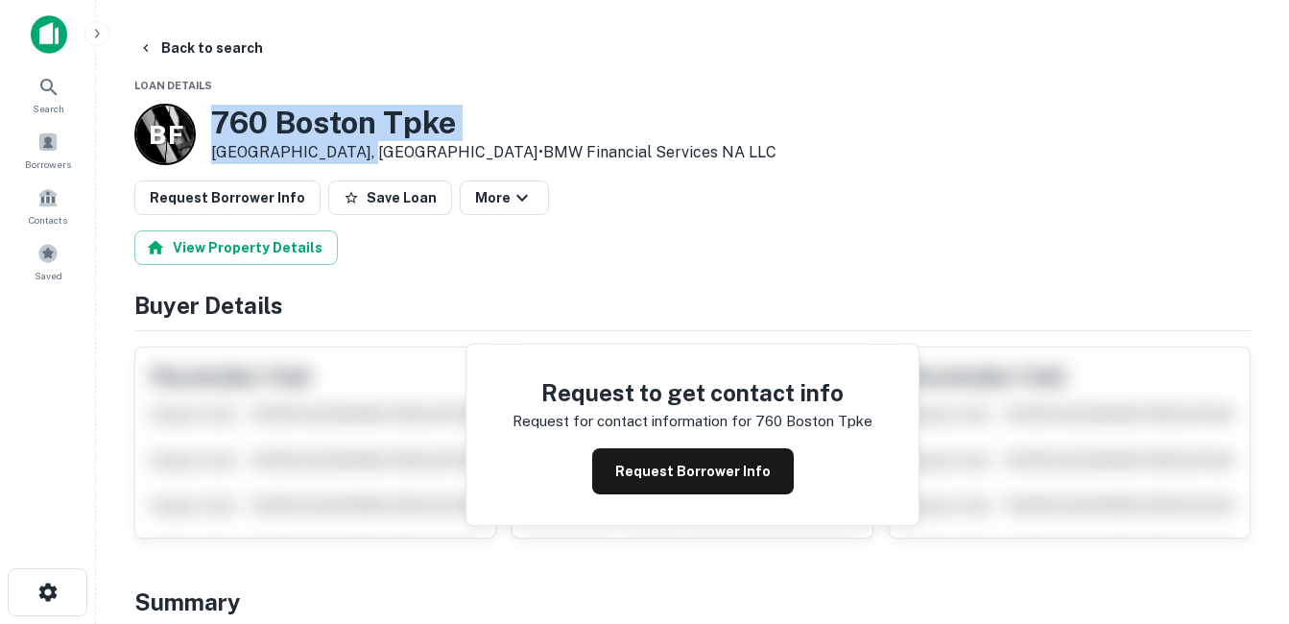
drag, startPoint x: 219, startPoint y: 125, endPoint x: 369, endPoint y: 156, distance: 152.9
click at [369, 156] on div "760 Boston Tpke Shrewsbury, MA01545 • BMW Financial Services NA LLC" at bounding box center [494, 135] width 566 height 60
drag, startPoint x: 369, startPoint y: 156, endPoint x: 299, endPoint y: 146, distance: 70.7
drag, startPoint x: 299, startPoint y: 146, endPoint x: 224, endPoint y: 108, distance: 83.7
click at [224, 108] on h3 "760 Boston Tpke" at bounding box center [494, 123] width 566 height 36
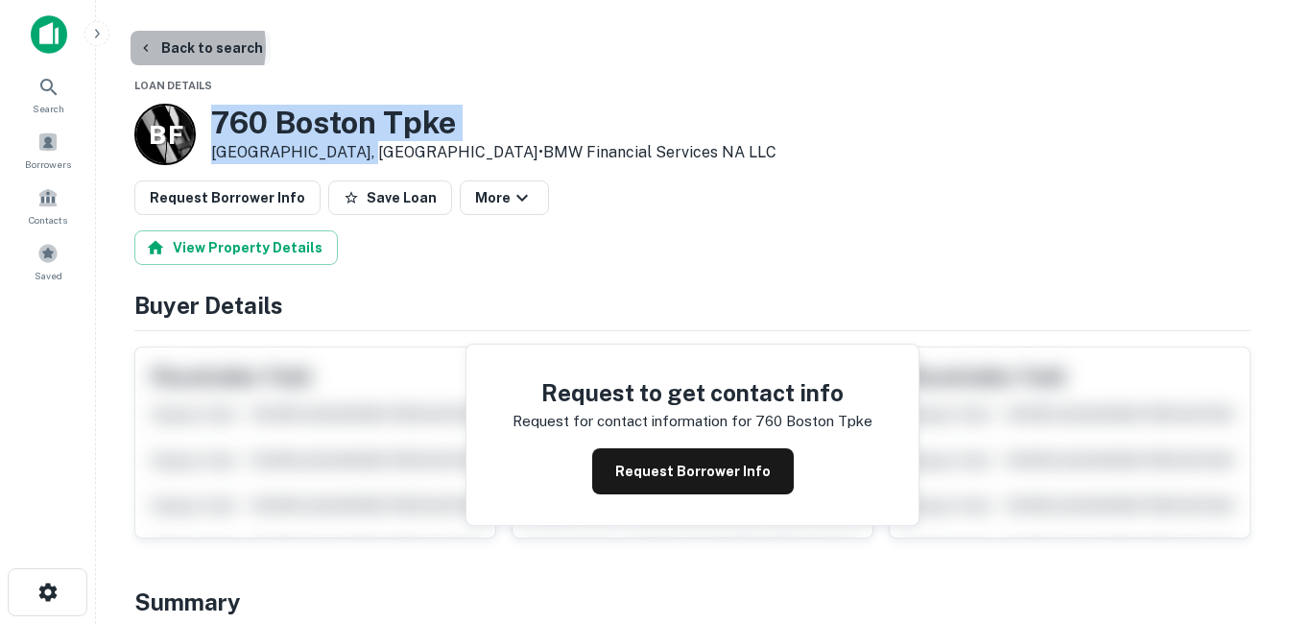
click at [161, 47] on button "Back to search" at bounding box center [201, 48] width 140 height 35
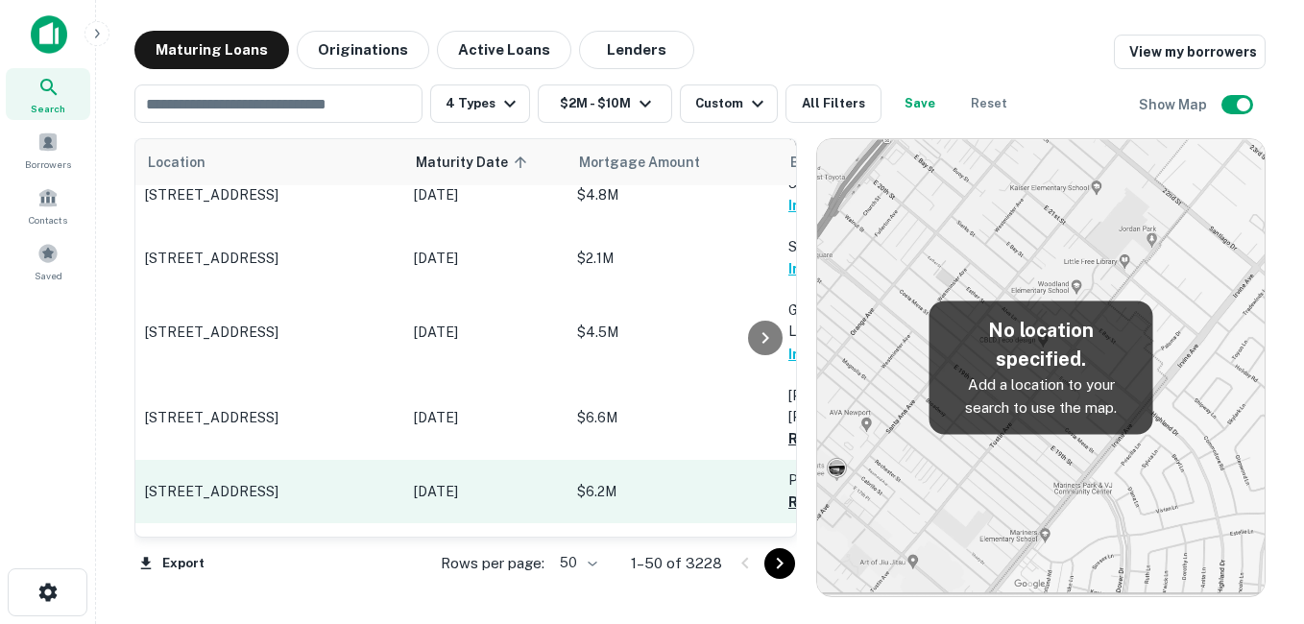
scroll to position [1056, 0]
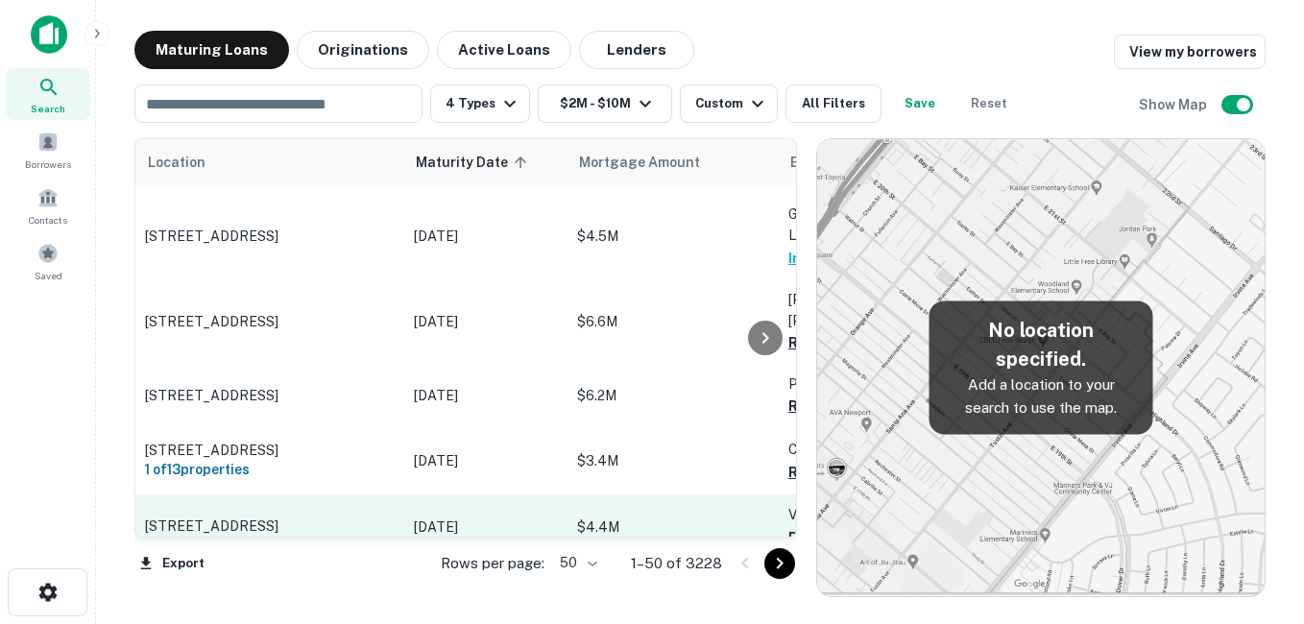
click at [359, 494] on td "[STREET_ADDRESS]" at bounding box center [269, 525] width 269 height 63
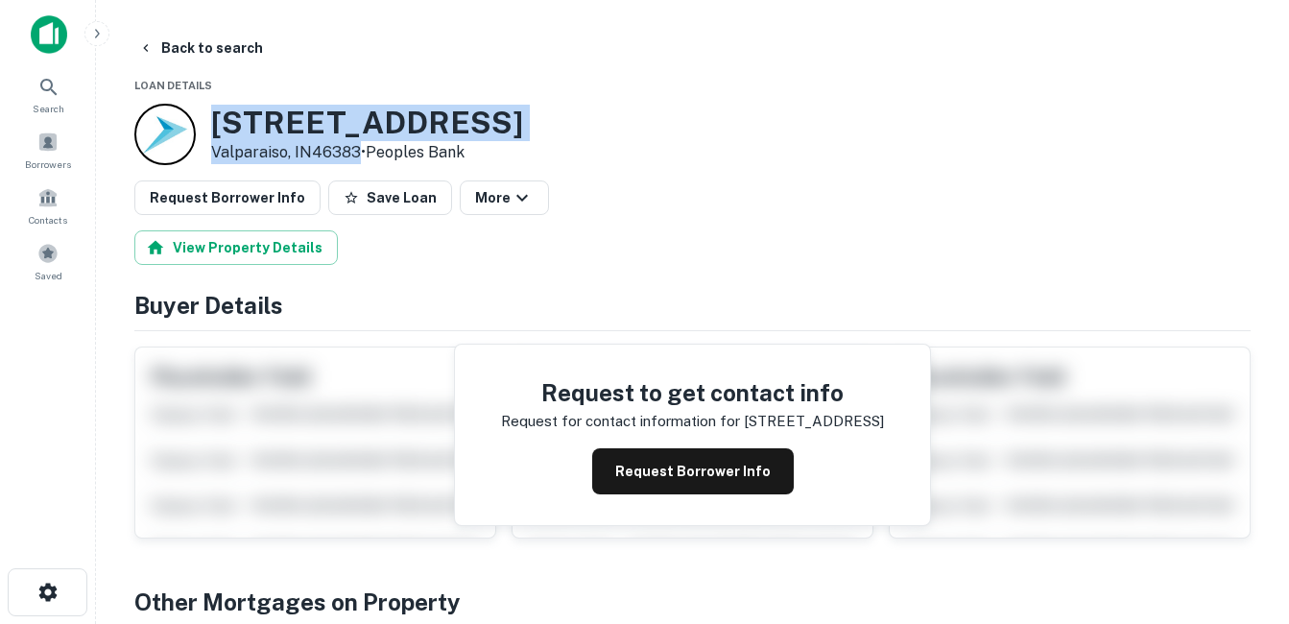
drag, startPoint x: 212, startPoint y: 126, endPoint x: 359, endPoint y: 155, distance: 149.7
click at [359, 155] on div "1411 Chicago St Valparaiso, IN46383 • Peoples Bank" at bounding box center [367, 135] width 312 height 60
drag, startPoint x: 359, startPoint y: 155, endPoint x: 289, endPoint y: 144, distance: 70.9
click at [364, 129] on h3 "1411 Chicago St" at bounding box center [367, 123] width 312 height 36
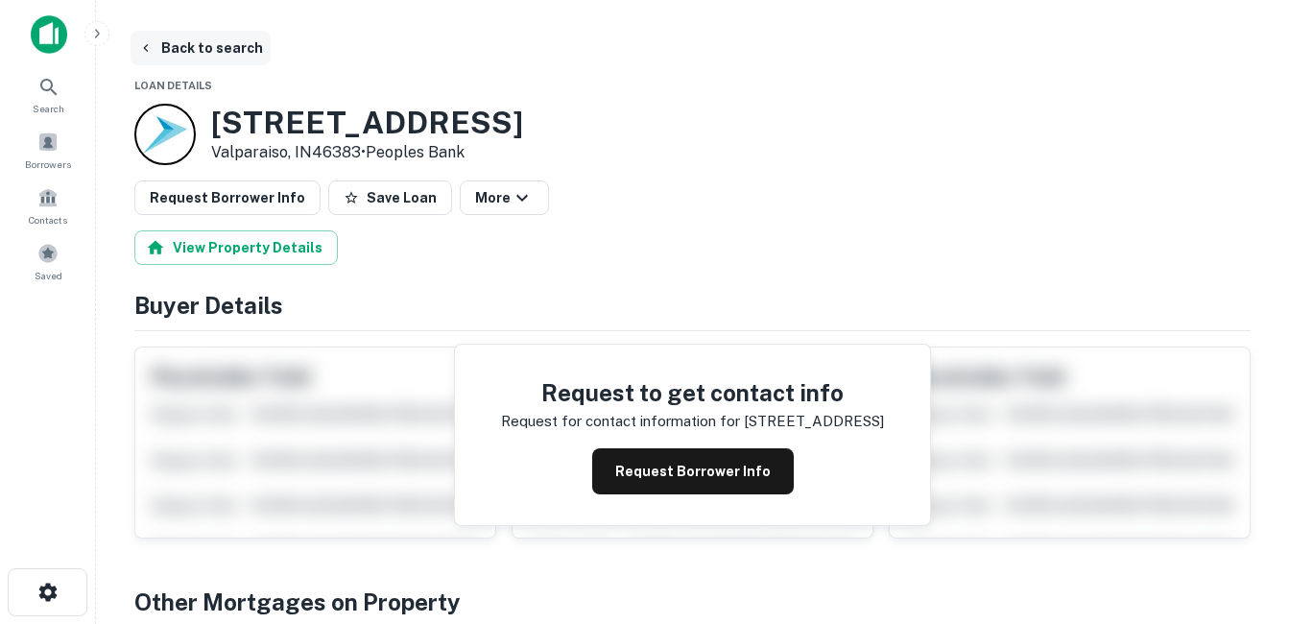
click at [215, 49] on button "Back to search" at bounding box center [201, 48] width 140 height 35
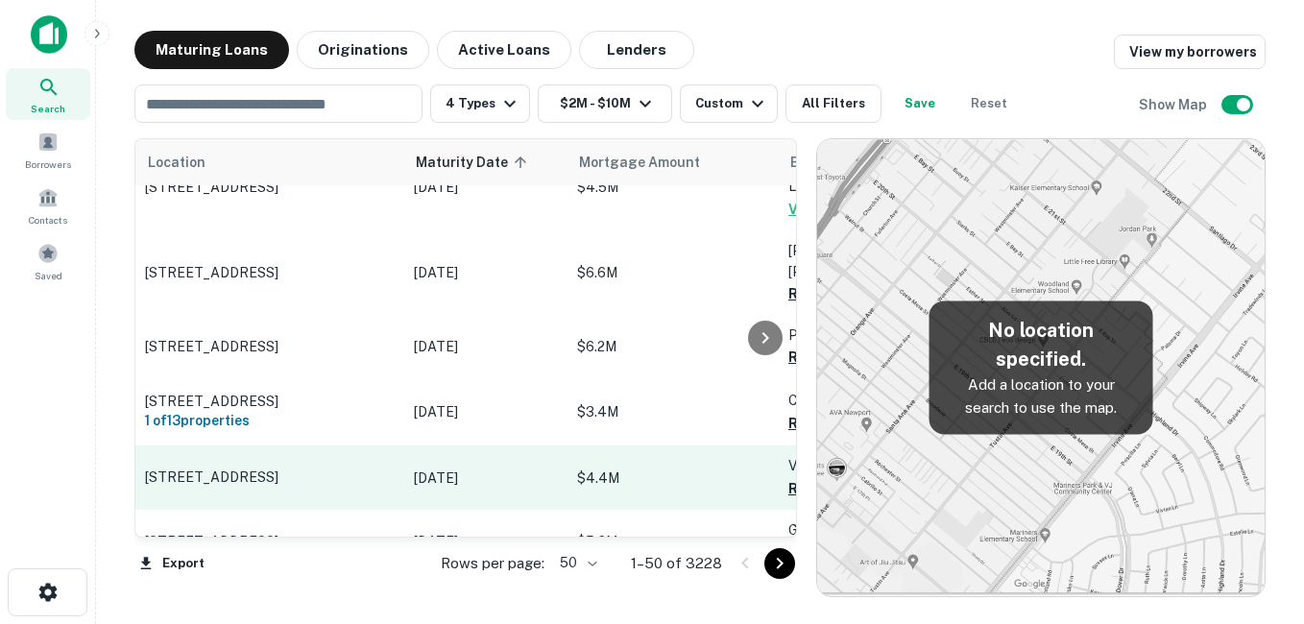
scroll to position [1152, 0]
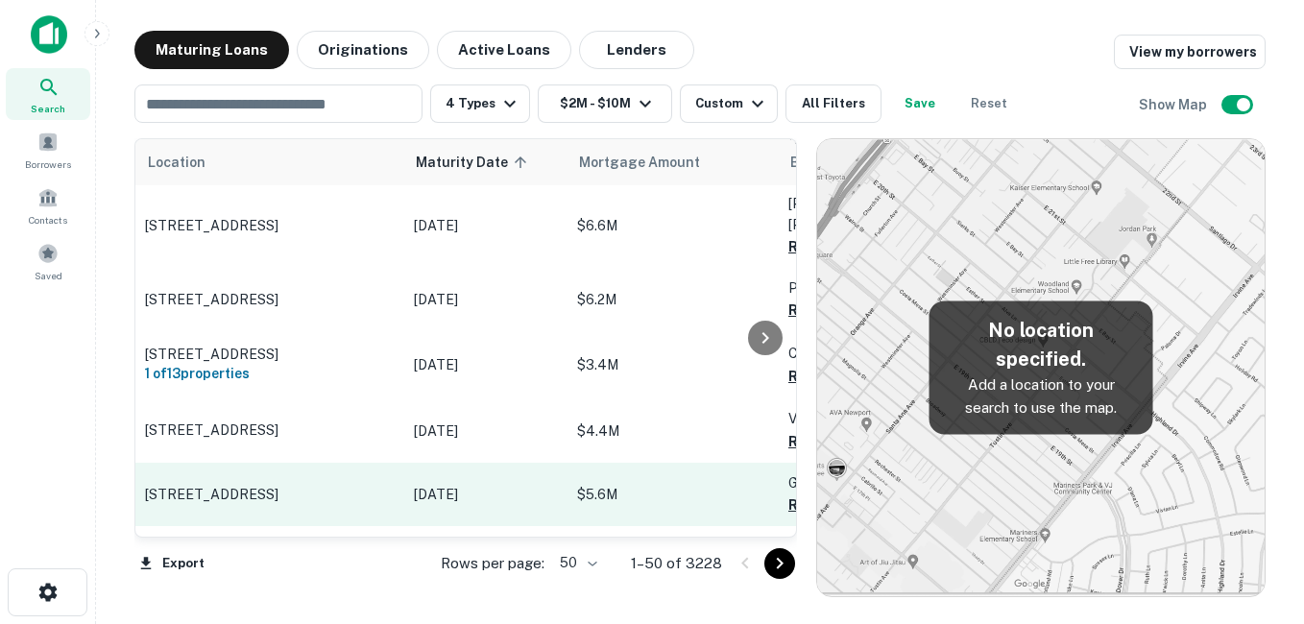
click at [346, 486] on p "[STREET_ADDRESS]" at bounding box center [270, 494] width 250 height 17
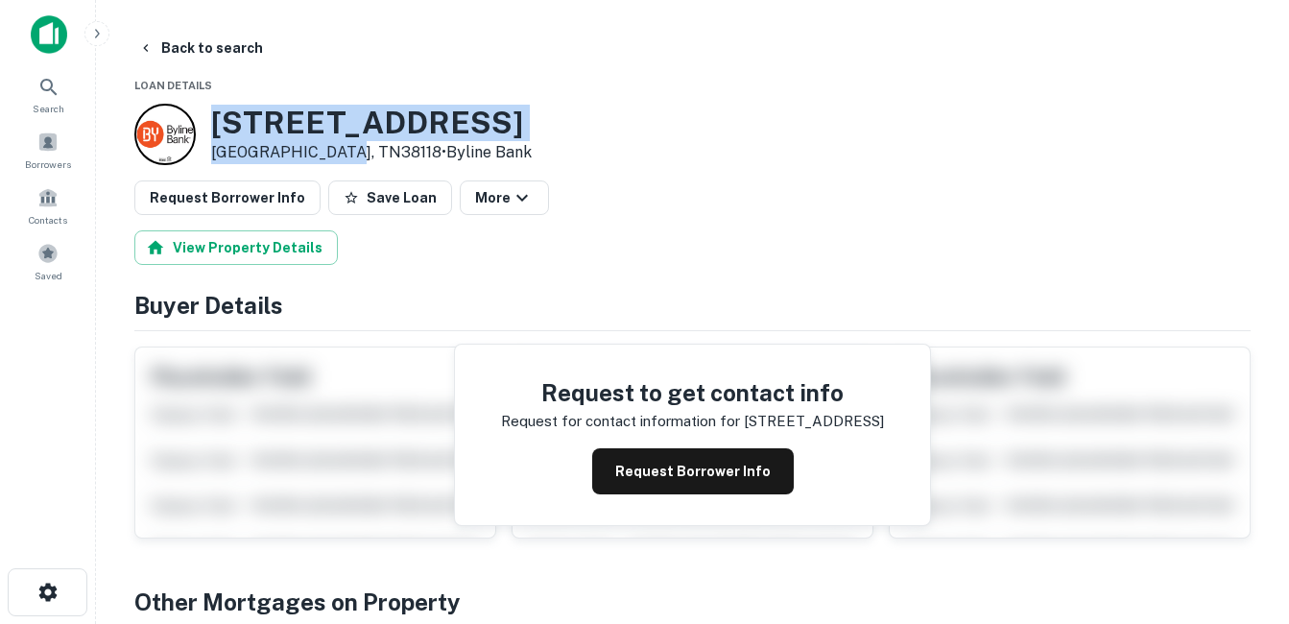
drag, startPoint x: 214, startPoint y: 119, endPoint x: 348, endPoint y: 151, distance: 137.2
click at [348, 151] on div "4867 Getwell Rd Memphis, TN38118 • Byline Bank" at bounding box center [371, 135] width 321 height 60
drag, startPoint x: 348, startPoint y: 151, endPoint x: 288, endPoint y: 149, distance: 59.6
click at [300, 127] on h3 "4867 Getwell Rd" at bounding box center [371, 123] width 321 height 36
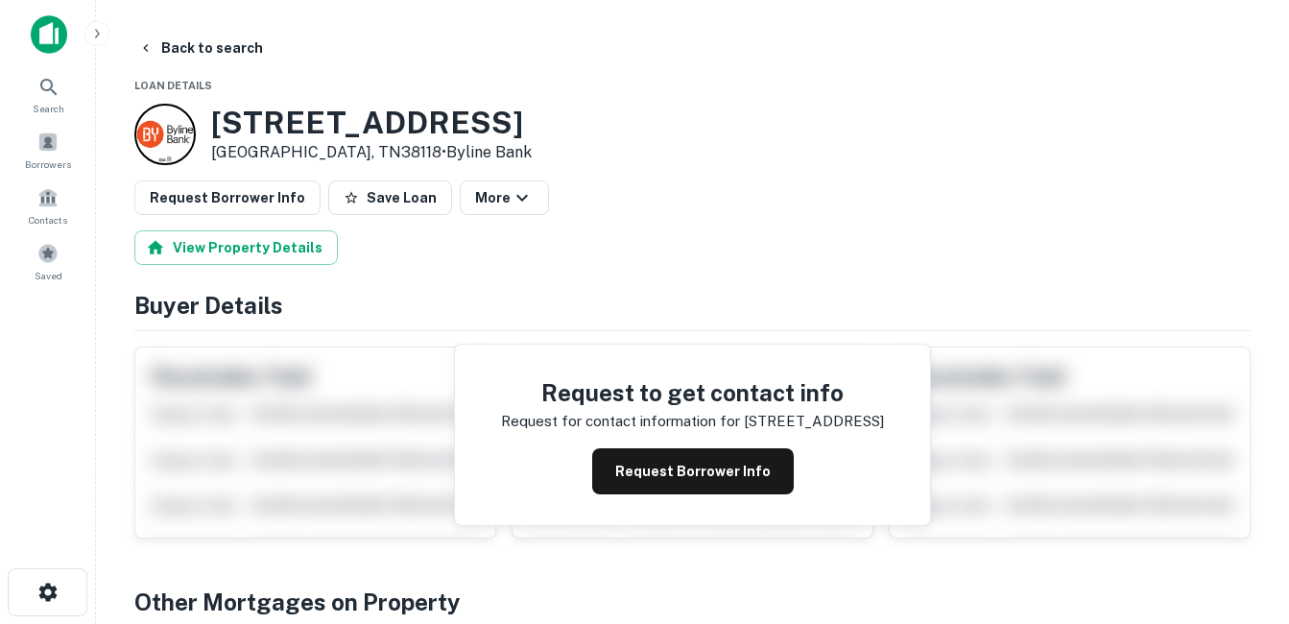
click at [207, 56] on button "Back to search" at bounding box center [201, 48] width 140 height 35
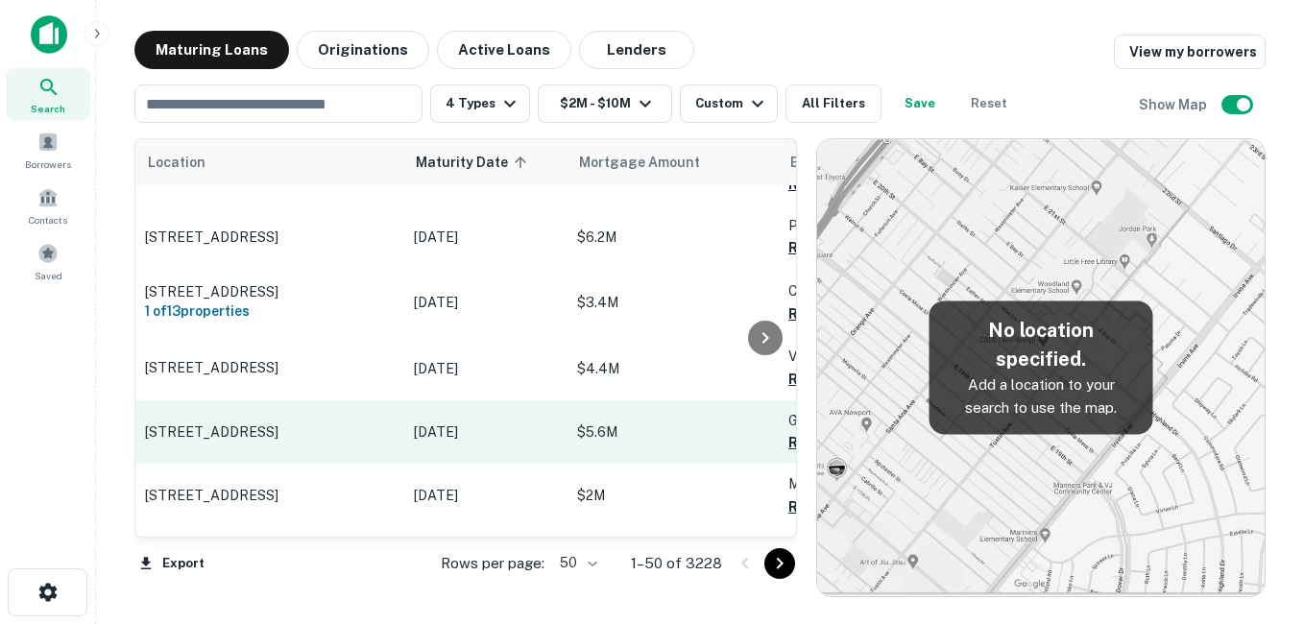
scroll to position [1248, 0]
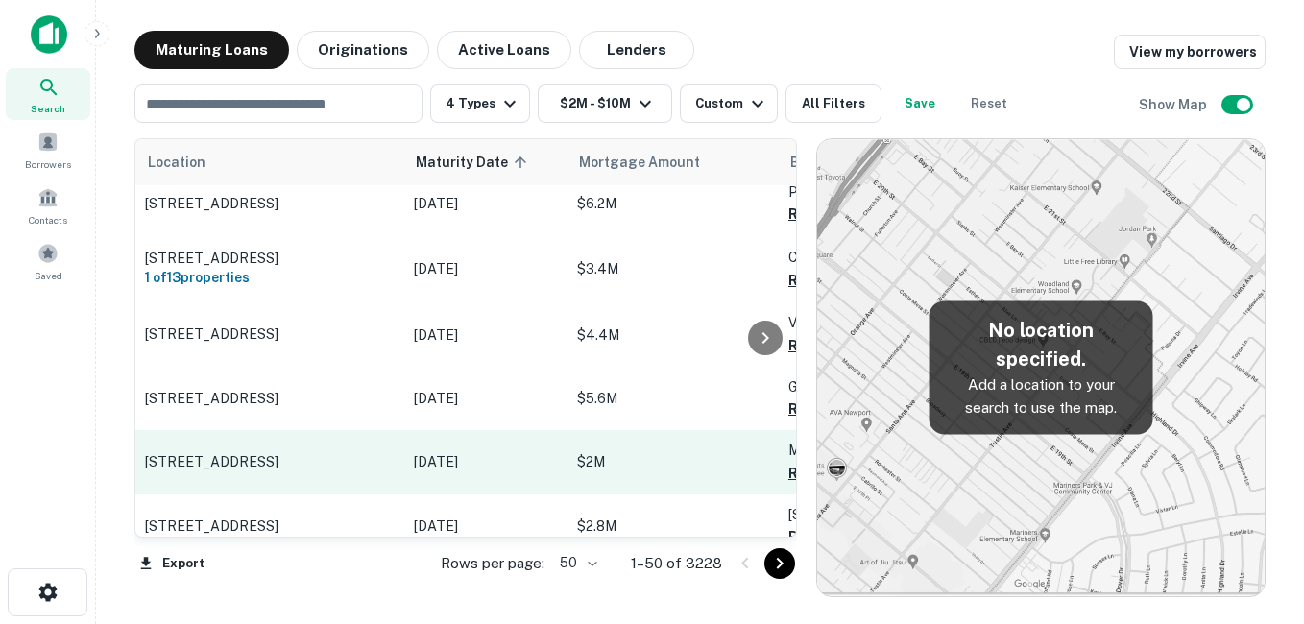
click at [352, 453] on p "[STREET_ADDRESS]" at bounding box center [270, 461] width 250 height 17
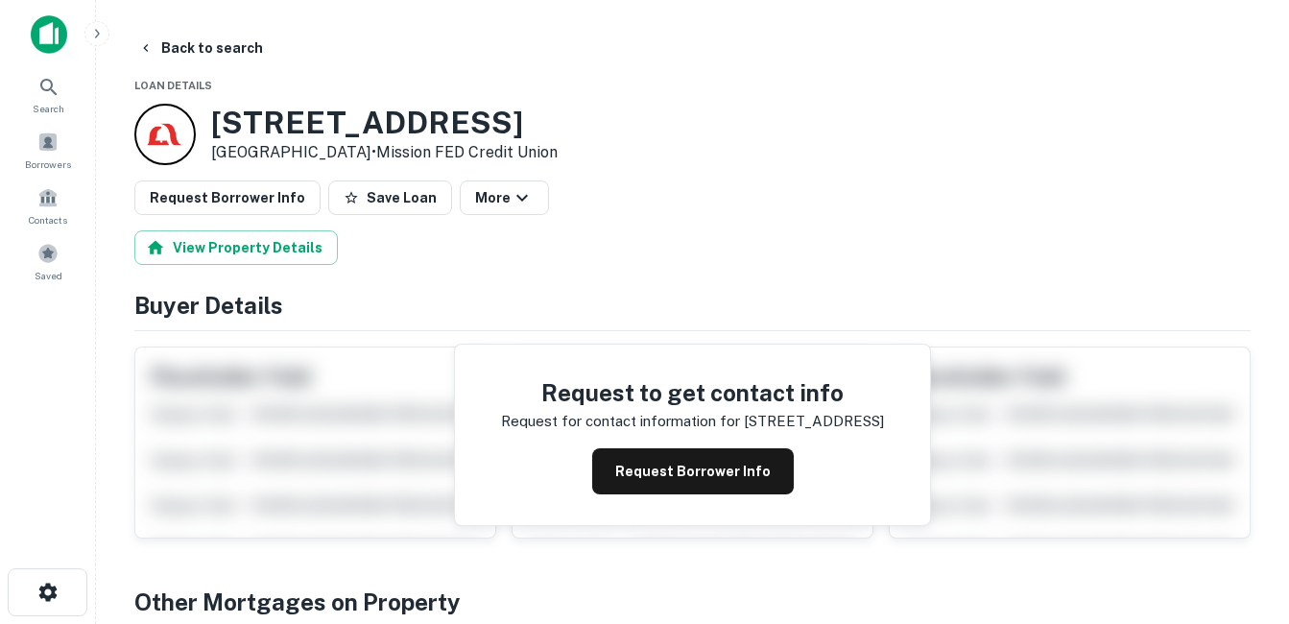
drag, startPoint x: 210, startPoint y: 117, endPoint x: 350, endPoint y: 150, distance: 143.9
click at [350, 150] on div "4767 Mansfield St San Diego, CA92116 • Mission FED Credit Union" at bounding box center [345, 134] width 423 height 61
drag, startPoint x: 350, startPoint y: 150, endPoint x: 317, endPoint y: 152, distance: 33.7
click at [316, 129] on h3 "4767 Mansfield St" at bounding box center [384, 123] width 347 height 36
click at [227, 59] on button "Back to search" at bounding box center [201, 48] width 140 height 35
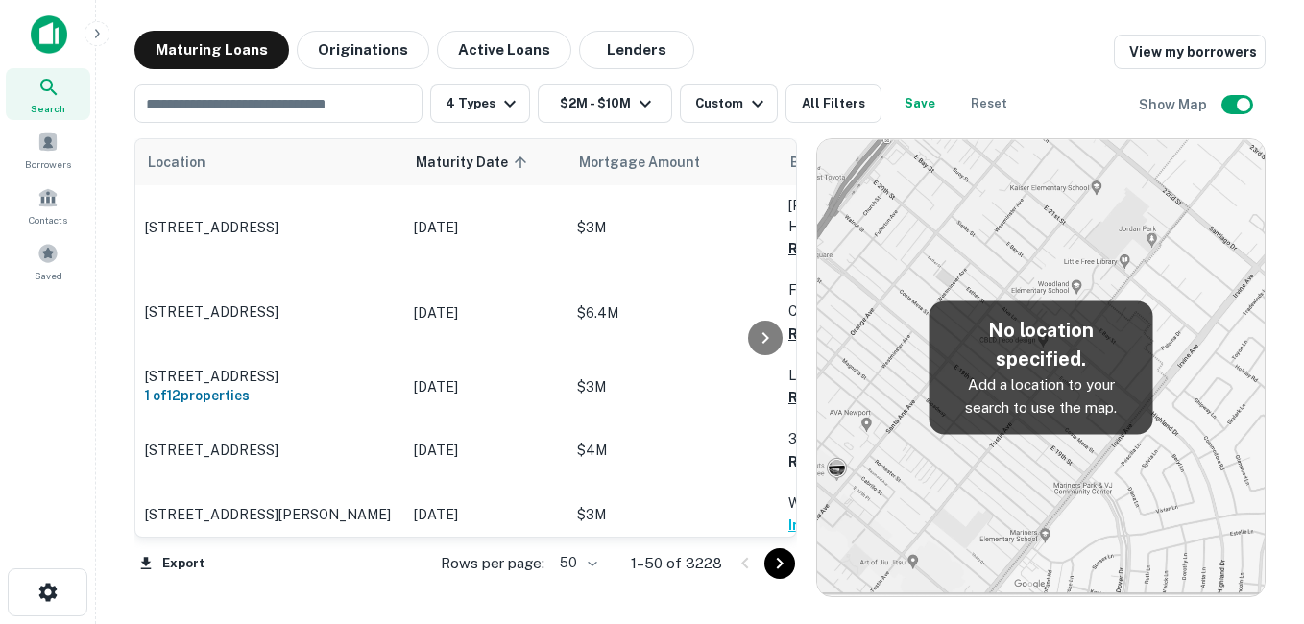
scroll to position [1248, 0]
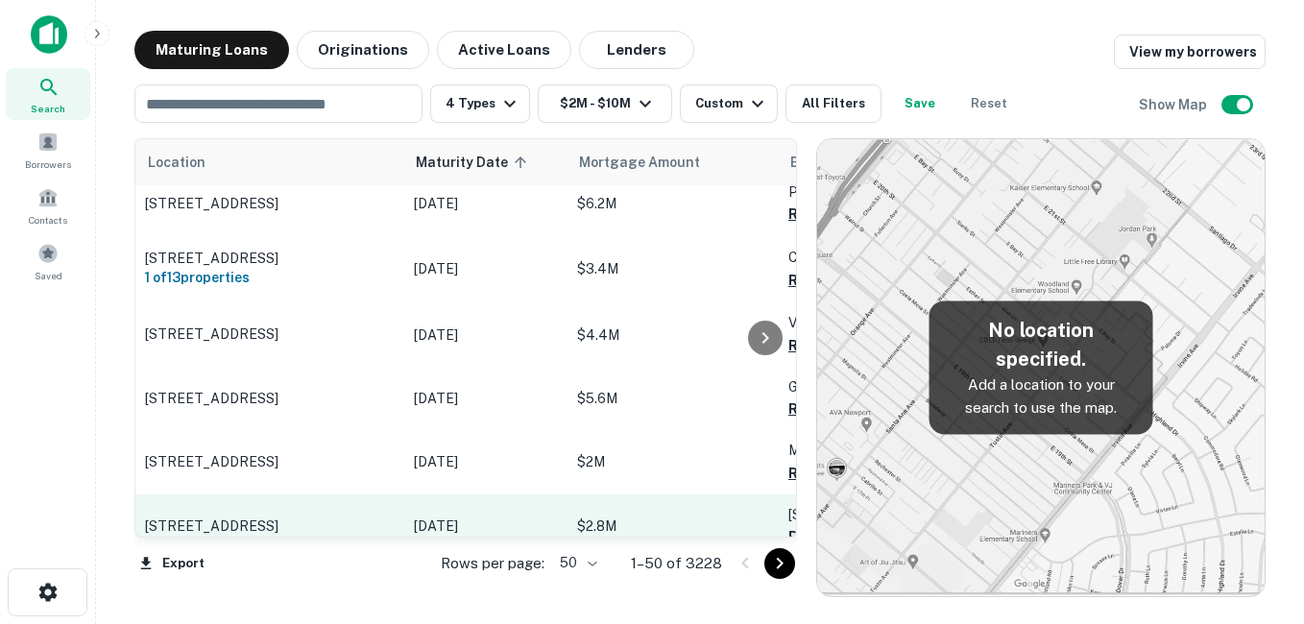
click at [333, 518] on p "[STREET_ADDRESS]" at bounding box center [270, 526] width 250 height 17
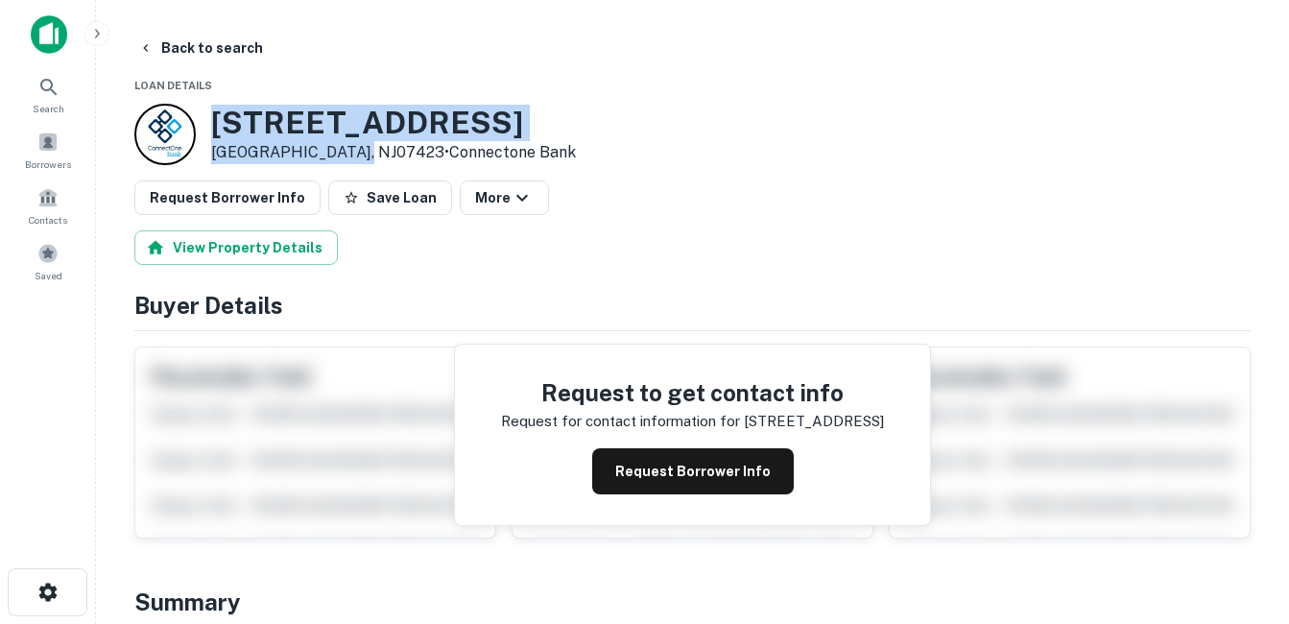
drag, startPoint x: 266, startPoint y: 134, endPoint x: 357, endPoint y: 157, distance: 94.1
click at [357, 157] on div "611 N Maple Ave Ho Ho Kus, NJ07423 • Connectone Bank" at bounding box center [393, 135] width 365 height 60
drag, startPoint x: 357, startPoint y: 157, endPoint x: 294, endPoint y: 153, distance: 63.6
click at [298, 120] on h3 "611 N Maple Ave" at bounding box center [393, 123] width 365 height 36
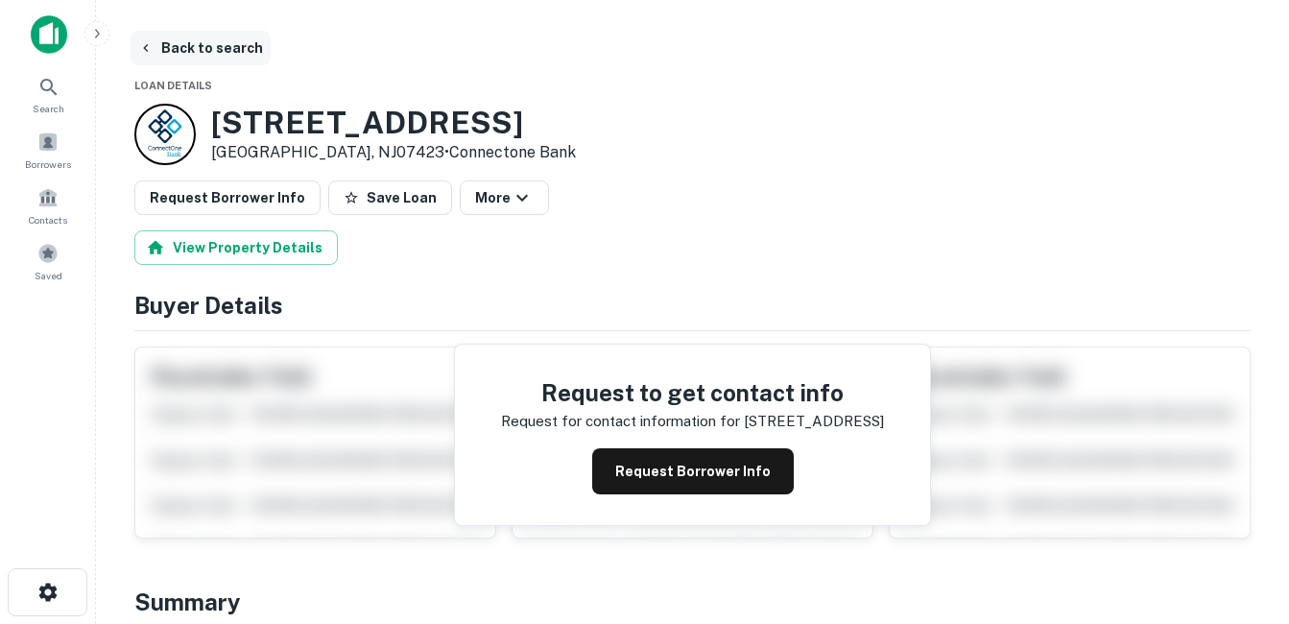
click at [218, 49] on button "Back to search" at bounding box center [201, 48] width 140 height 35
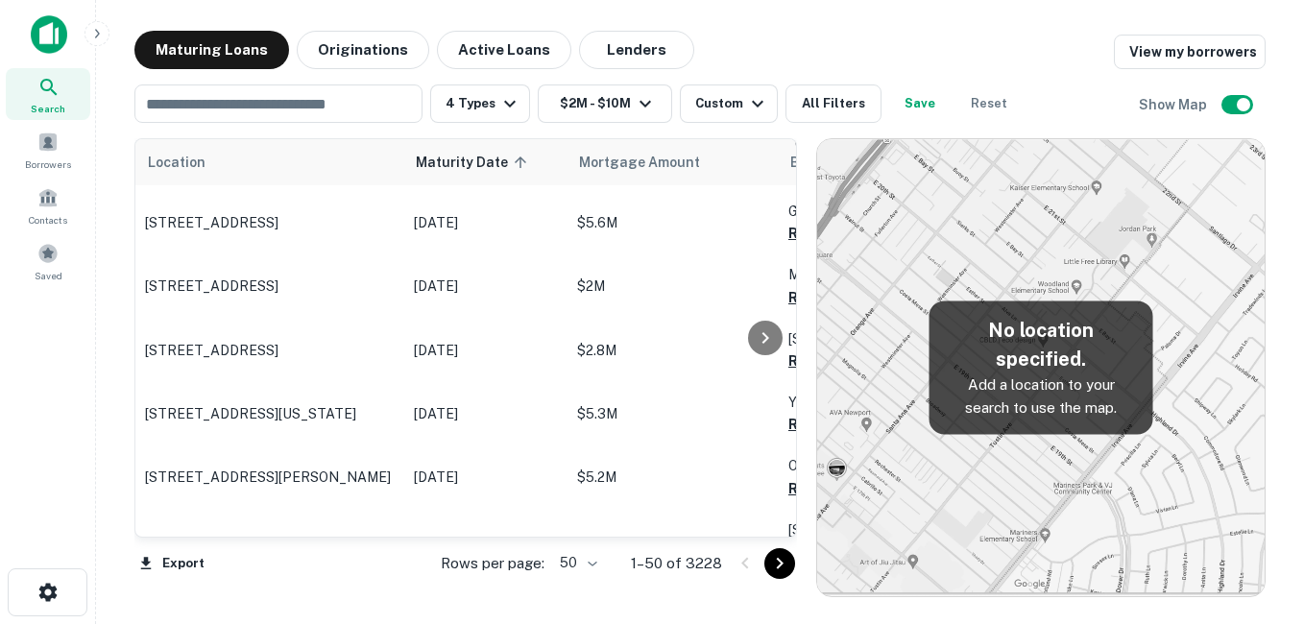
scroll to position [1536, 0]
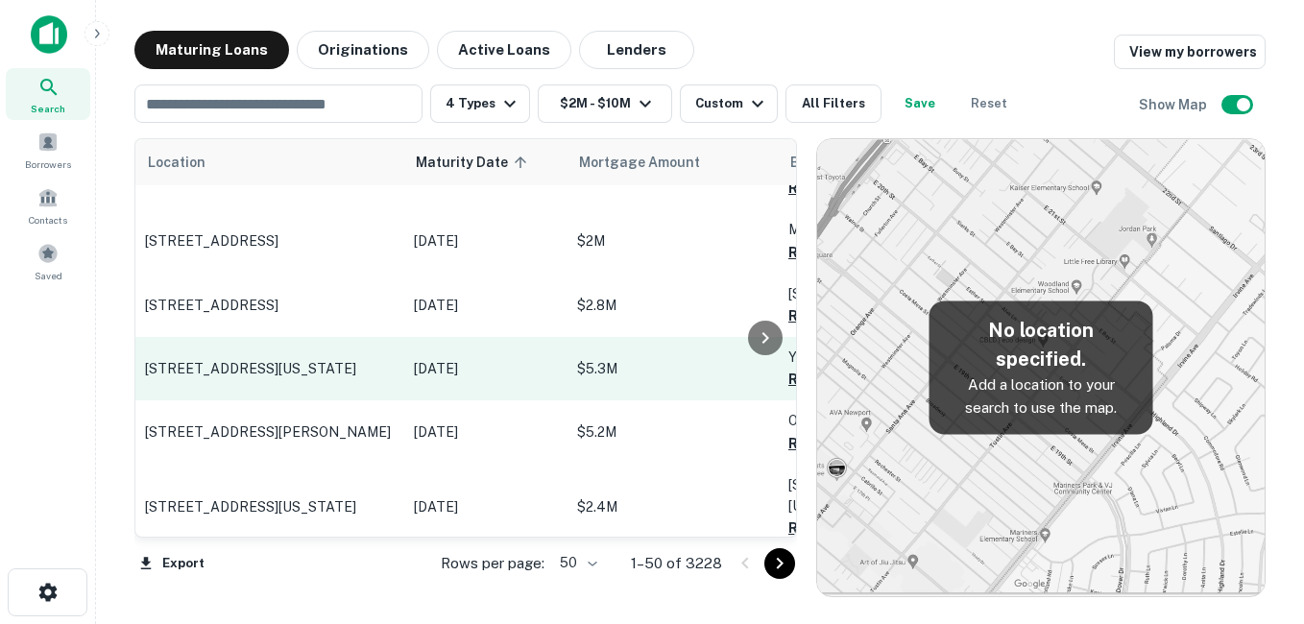
click at [327, 360] on p "[STREET_ADDRESS][US_STATE]" at bounding box center [270, 368] width 250 height 17
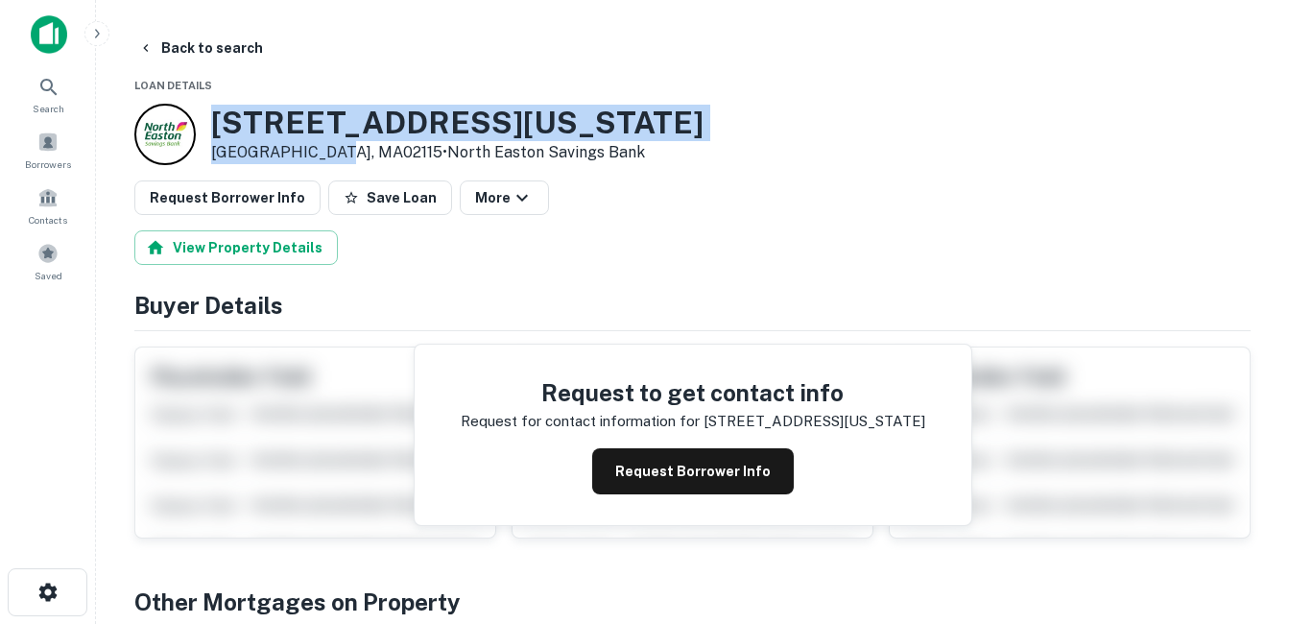
drag, startPoint x: 214, startPoint y: 120, endPoint x: 332, endPoint y: 157, distance: 123.6
click at [332, 157] on div "177 Massachusetts Ave Boston, MA02115 • North Easton Savings Bank" at bounding box center [457, 135] width 493 height 60
drag, startPoint x: 332, startPoint y: 157, endPoint x: 296, endPoint y: 151, distance: 36.9
click at [225, 45] on button "Back to search" at bounding box center [201, 48] width 140 height 35
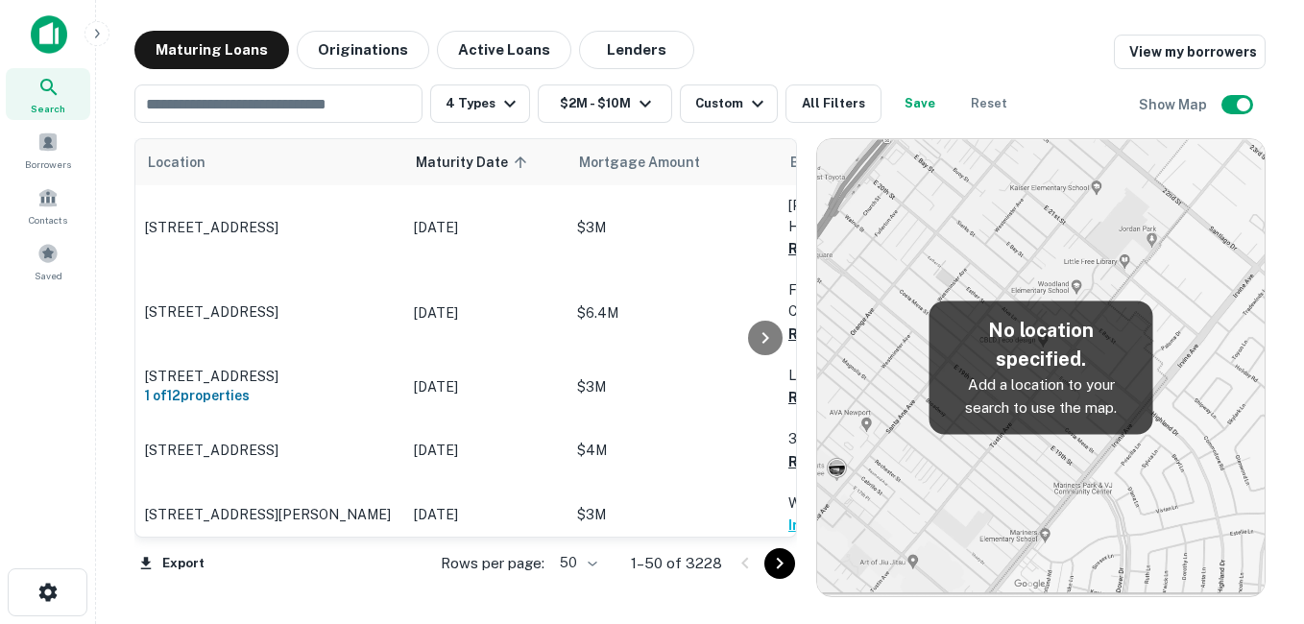
scroll to position [1536, 0]
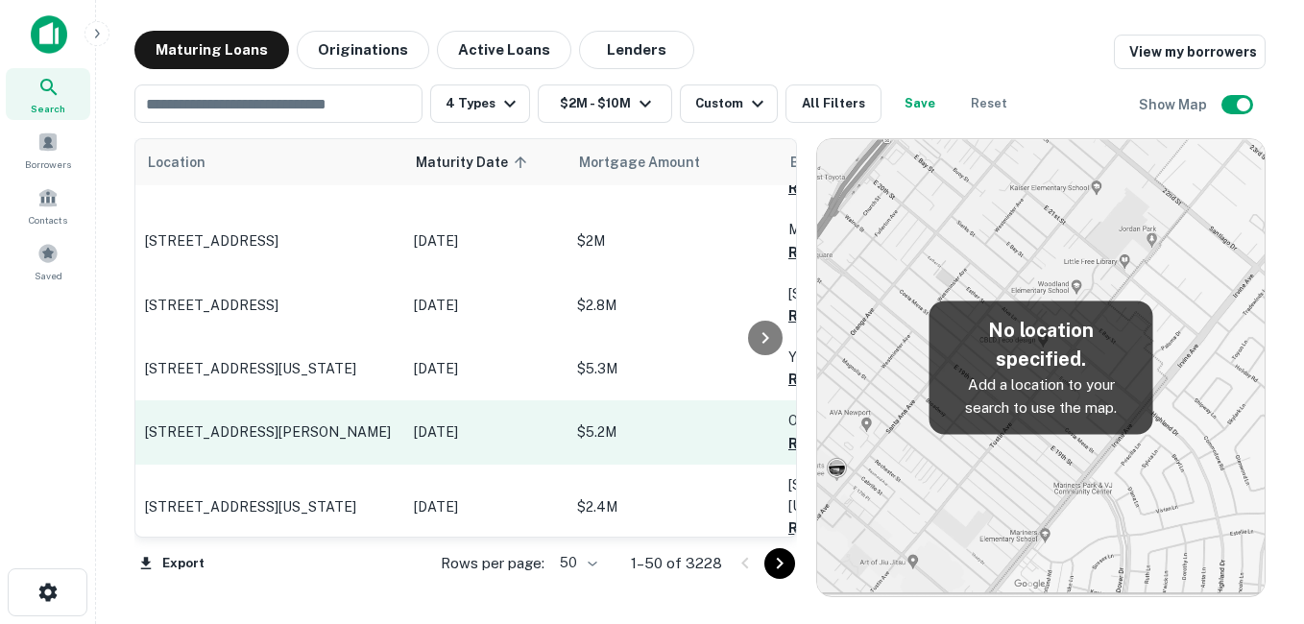
click at [314, 423] on p "[STREET_ADDRESS][PERSON_NAME]" at bounding box center [270, 431] width 250 height 17
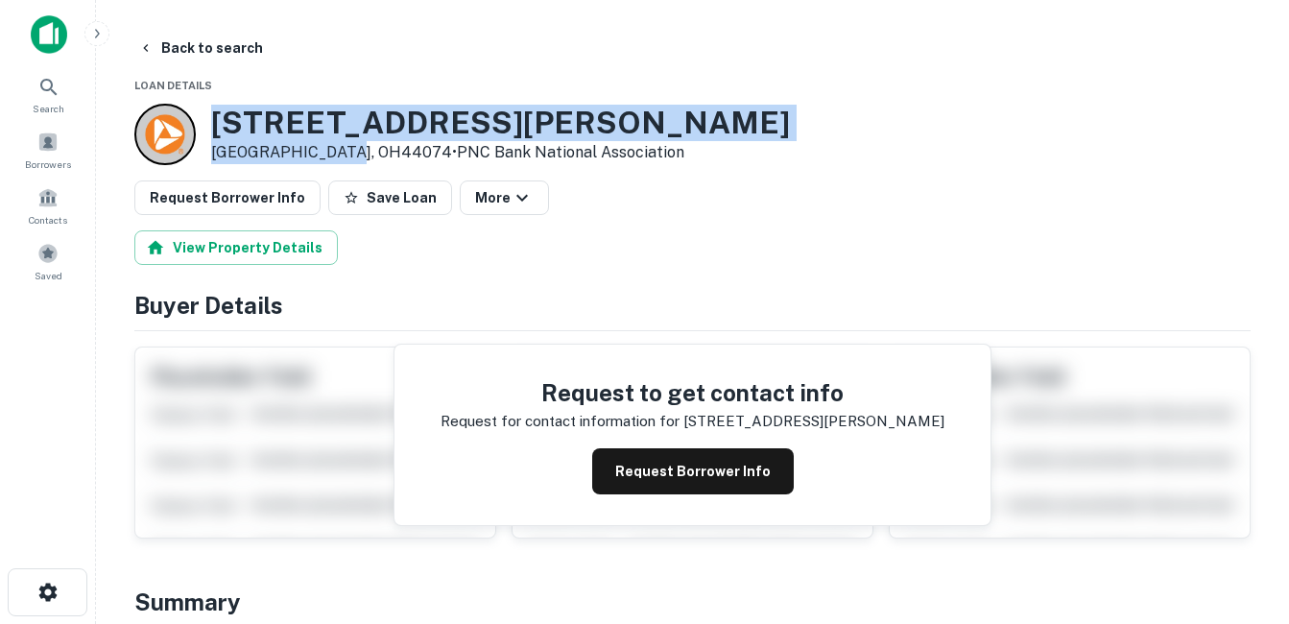
drag, startPoint x: 215, startPoint y: 119, endPoint x: 340, endPoint y: 149, distance: 128.3
click at [340, 149] on div "137 Artino St Oberlin, OH44074 • PNC Bank National Association" at bounding box center [462, 134] width 656 height 61
drag, startPoint x: 340, startPoint y: 149, endPoint x: 277, endPoint y: 148, distance: 63.4
click at [302, 116] on h3 "137 Artino St" at bounding box center [500, 123] width 579 height 36
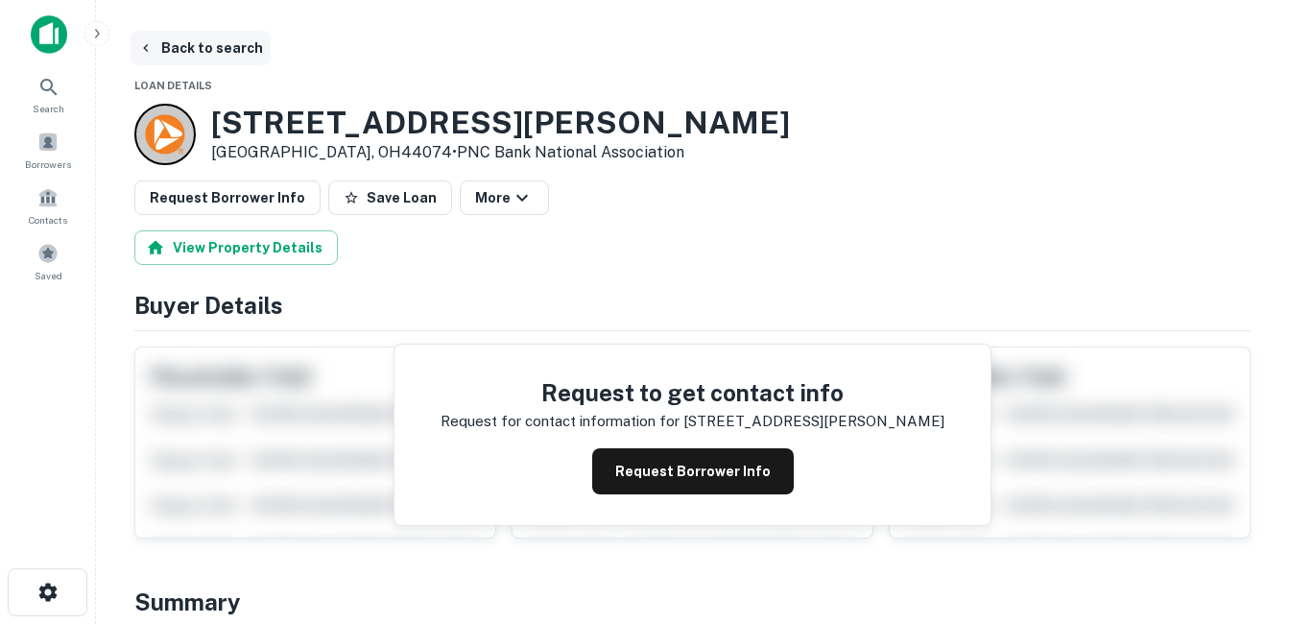
click at [208, 55] on button "Back to search" at bounding box center [201, 48] width 140 height 35
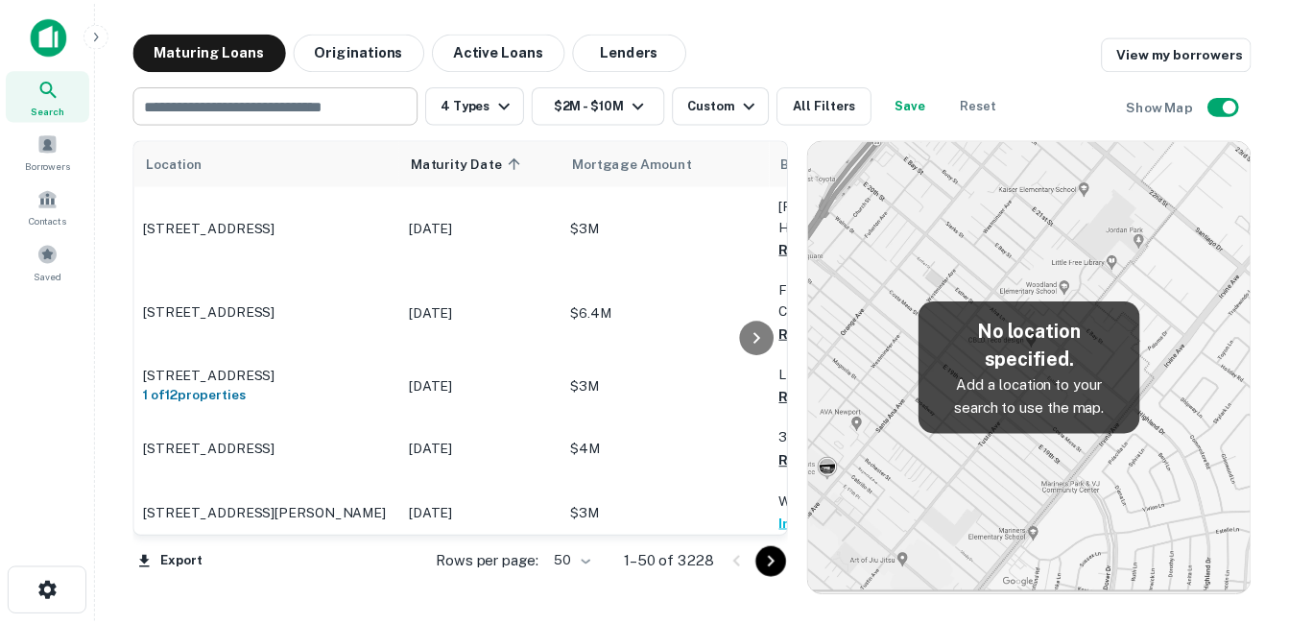
scroll to position [1536, 0]
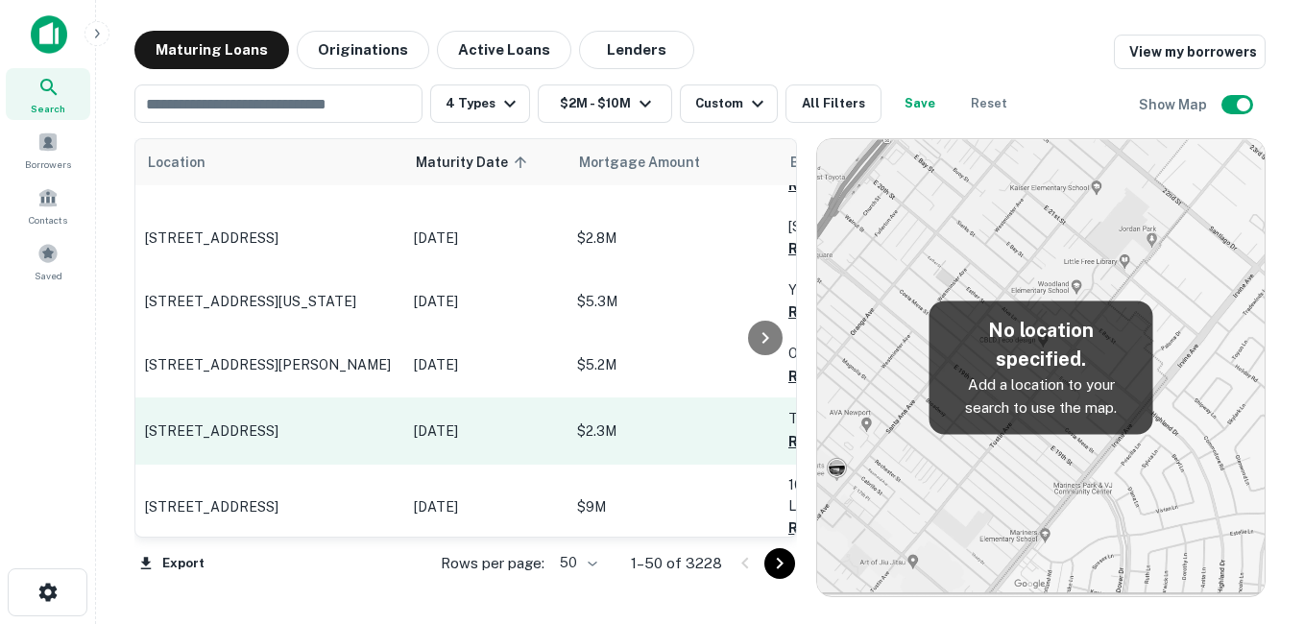
click at [329, 422] on p "[STREET_ADDRESS]" at bounding box center [270, 430] width 250 height 17
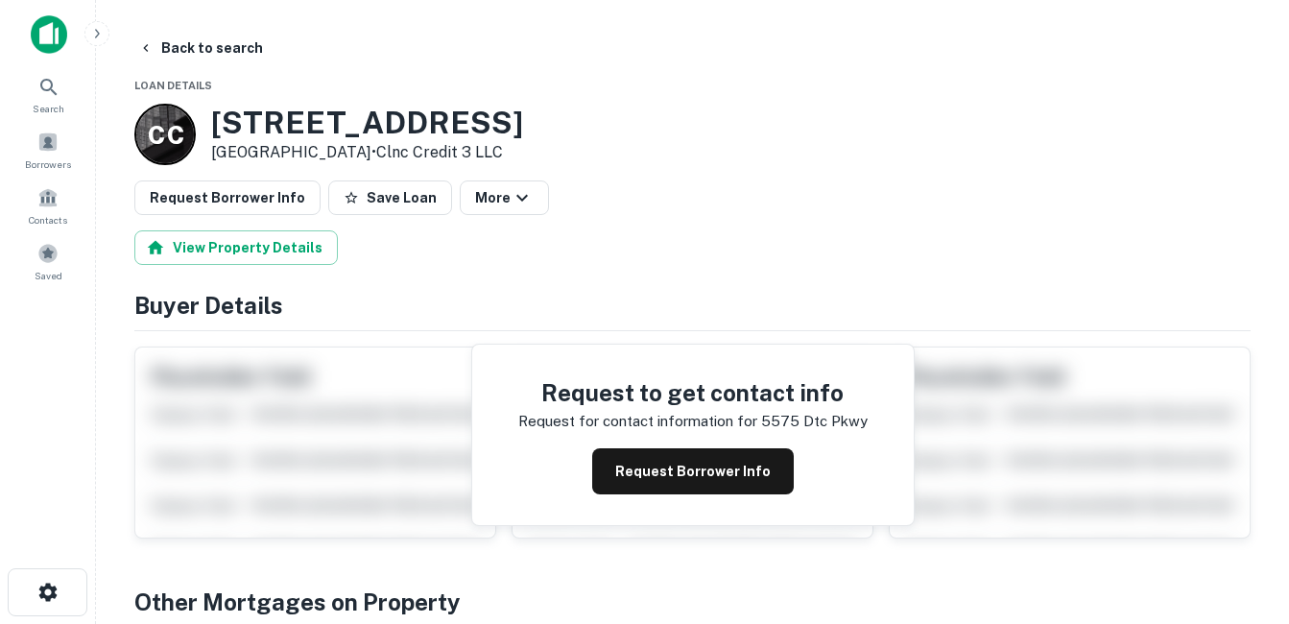
drag, startPoint x: 245, startPoint y: 129, endPoint x: 414, endPoint y: 157, distance: 171.3
click at [414, 157] on div "5575 Dtc Pkwy Greenwood Village, CO80111 • Clnc Credit 3 LLC" at bounding box center [367, 135] width 312 height 60
drag, startPoint x: 414, startPoint y: 157, endPoint x: 375, endPoint y: 148, distance: 39.4
click at [181, 40] on button "Back to search" at bounding box center [201, 48] width 140 height 35
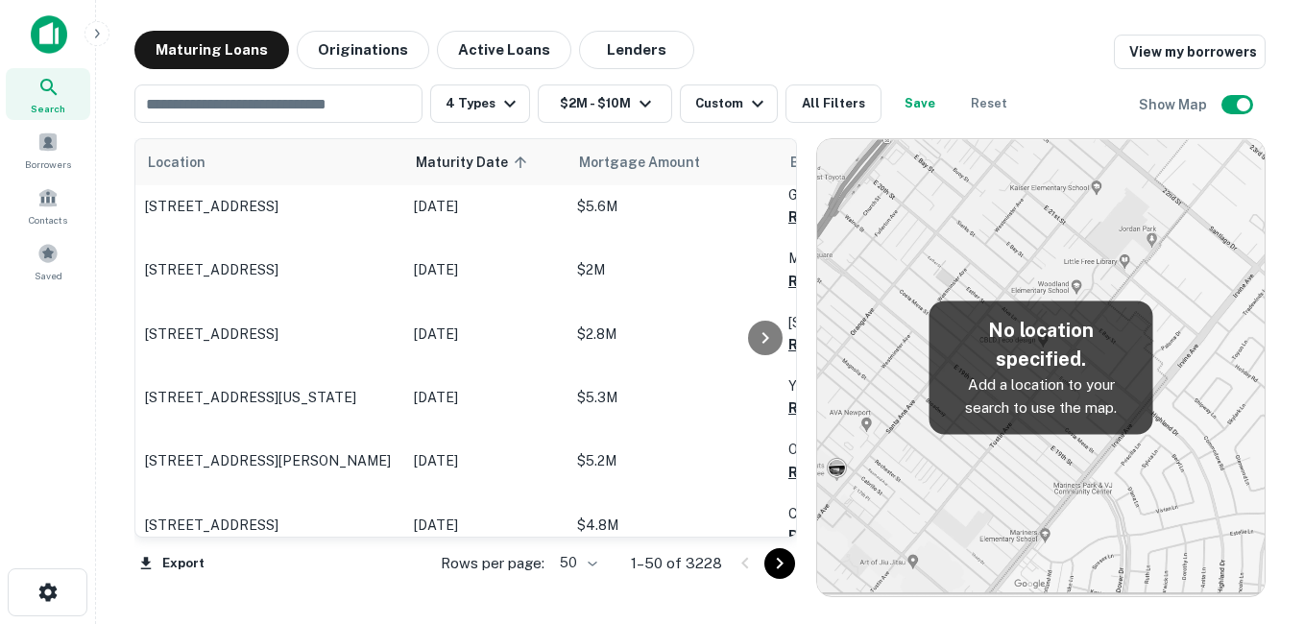
scroll to position [1536, 0]
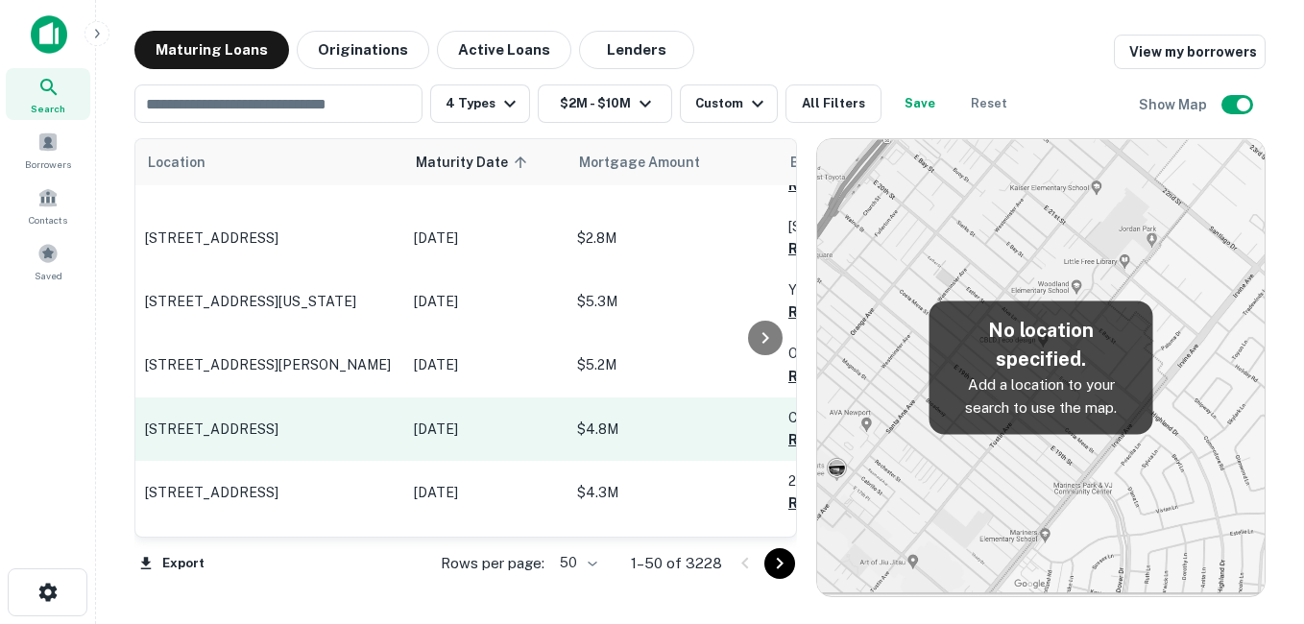
click at [349, 421] on p "[STREET_ADDRESS]" at bounding box center [270, 429] width 250 height 17
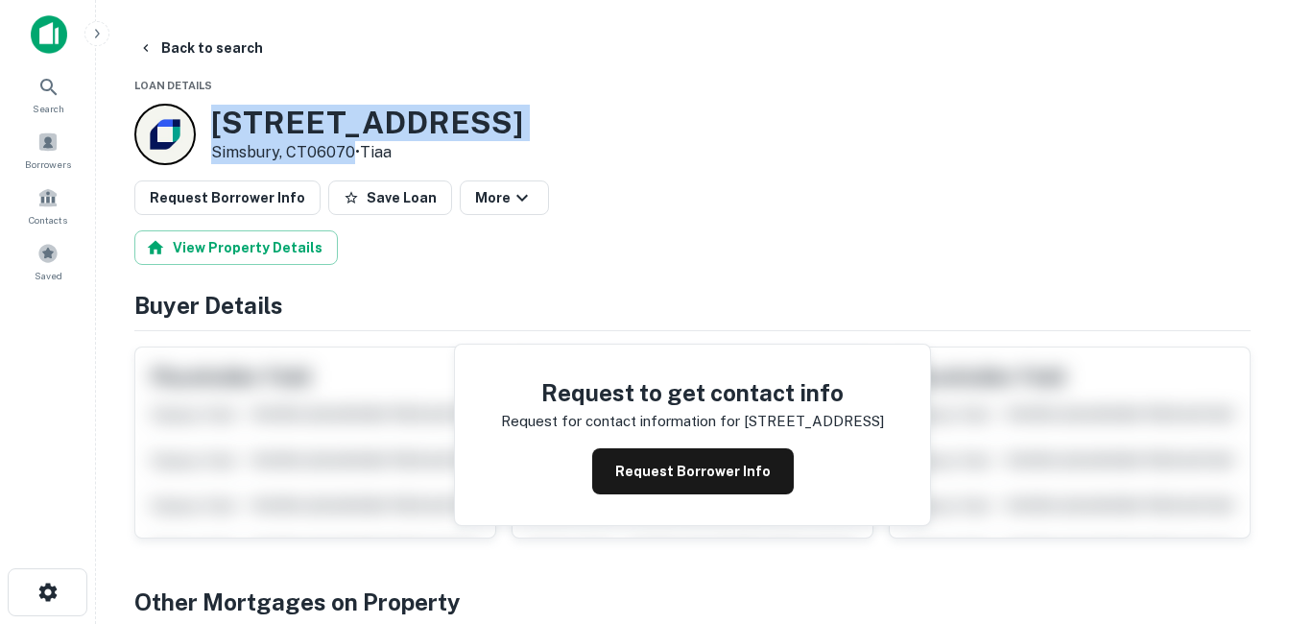
drag, startPoint x: 205, startPoint y: 120, endPoint x: 349, endPoint y: 150, distance: 146.1
click at [349, 150] on div "[STREET_ADDRESS] • [GEOGRAPHIC_DATA]" at bounding box center [328, 134] width 389 height 61
drag, startPoint x: 349, startPoint y: 150, endPoint x: 319, endPoint y: 150, distance: 29.8
copy div "[STREET_ADDRESS]"
click at [322, 115] on h3 "[STREET_ADDRESS]" at bounding box center [367, 123] width 312 height 36
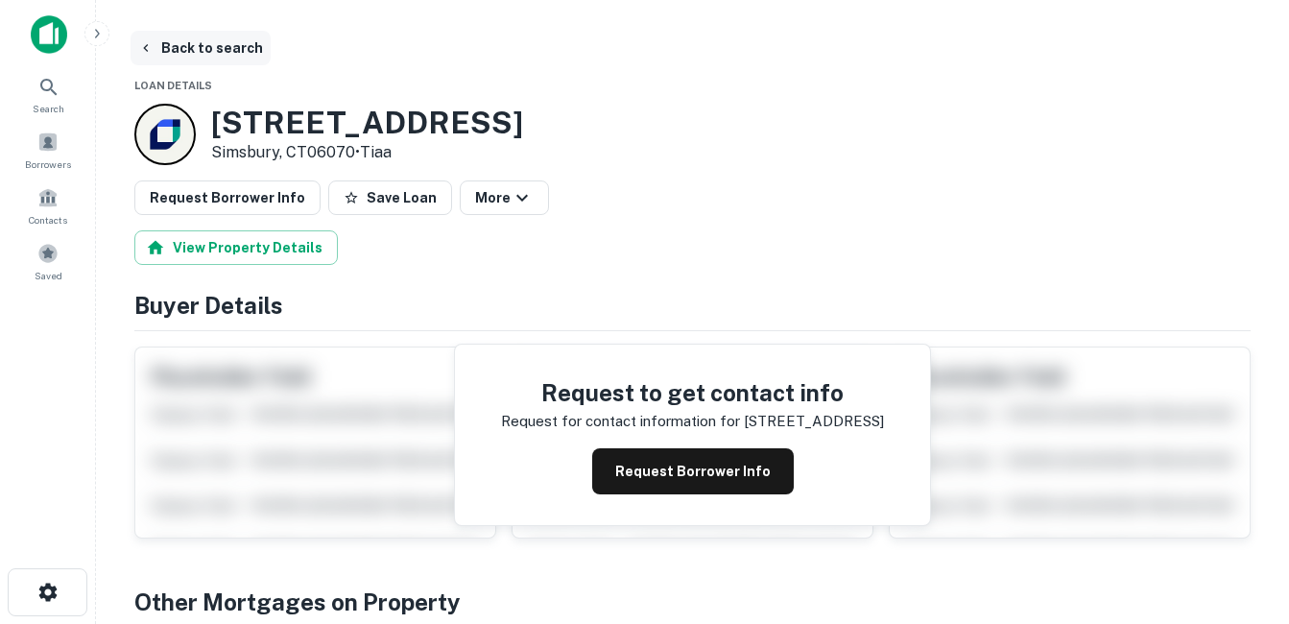
click at [206, 55] on button "Back to search" at bounding box center [201, 48] width 140 height 35
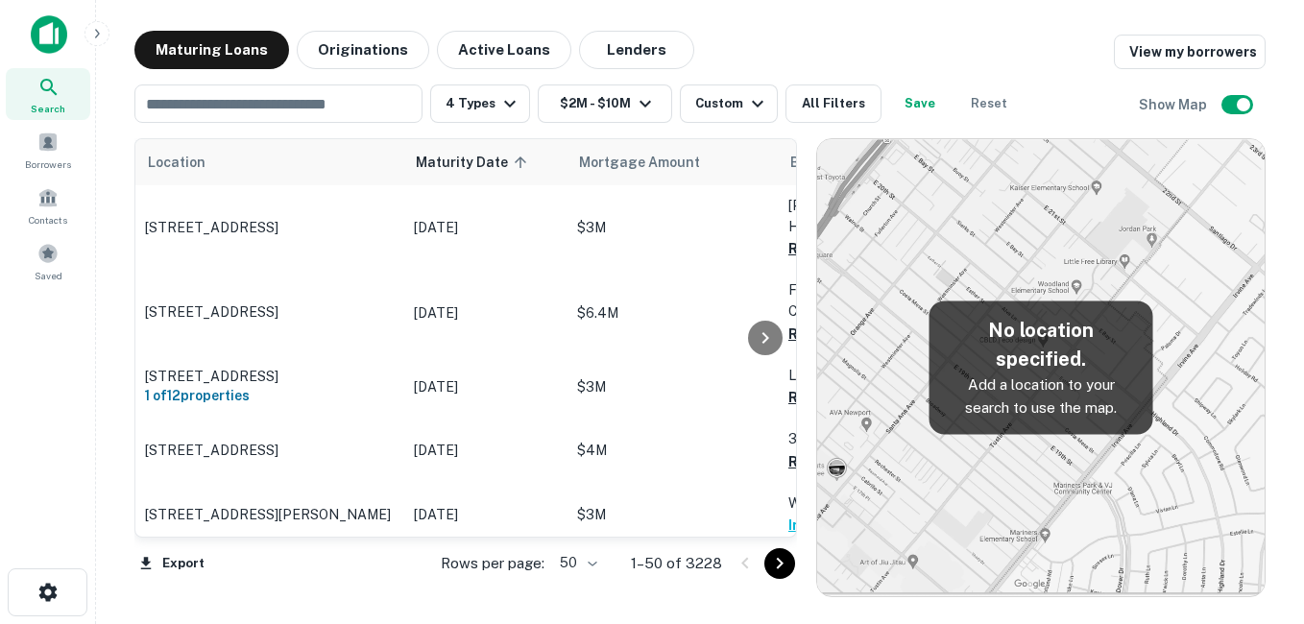
scroll to position [1536, 0]
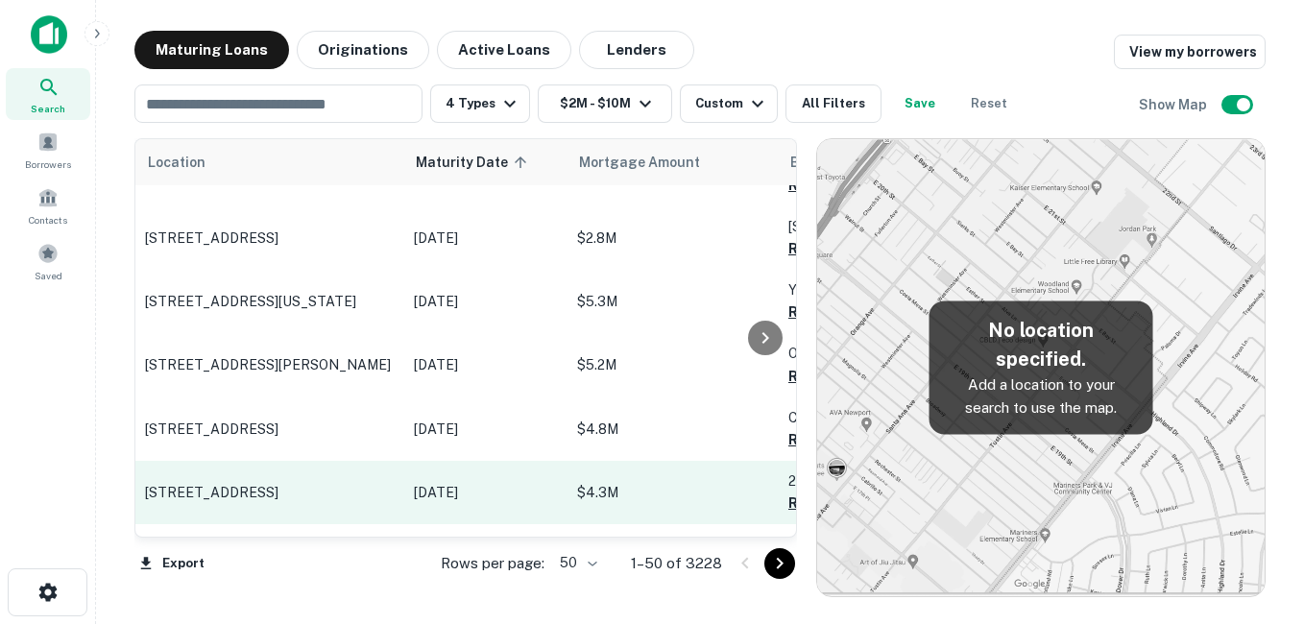
click at [357, 484] on p "[STREET_ADDRESS]" at bounding box center [270, 492] width 250 height 17
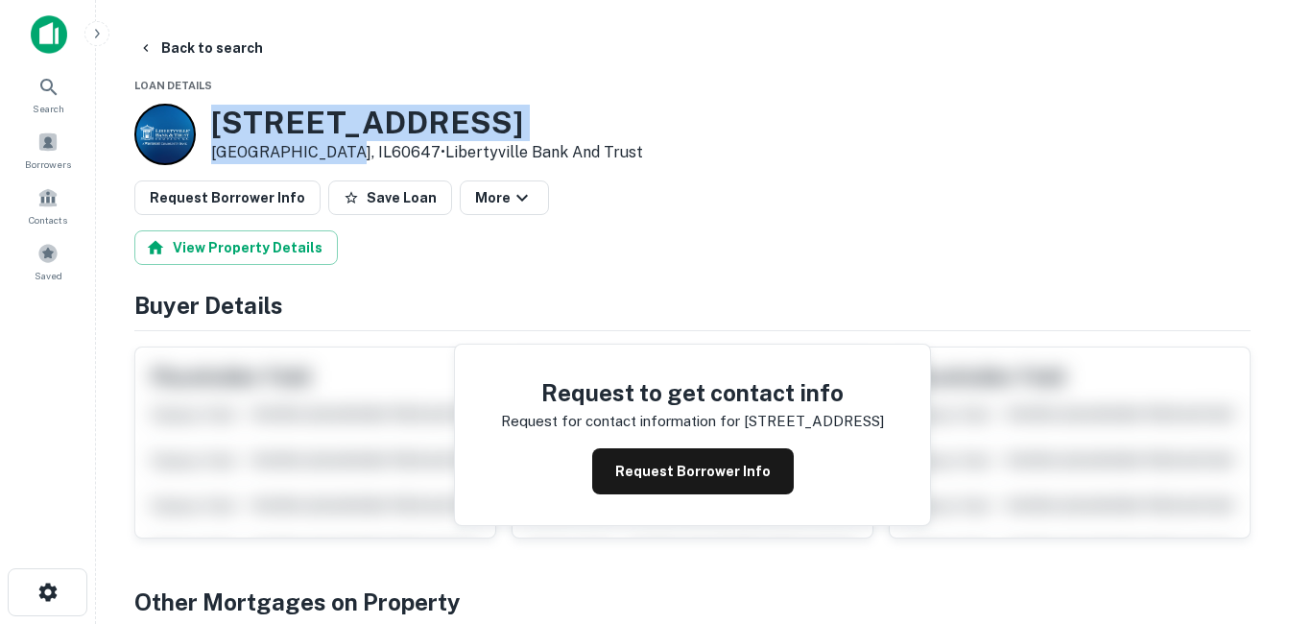
drag, startPoint x: 217, startPoint y: 115, endPoint x: 336, endPoint y: 151, distance: 124.2
click at [336, 151] on div "[STREET_ADDRESS] • Libertyville Bank And Trust" at bounding box center [427, 135] width 432 height 60
drag, startPoint x: 336, startPoint y: 151, endPoint x: 301, endPoint y: 147, distance: 35.7
copy div "[STREET_ADDRESS]"
click at [339, 124] on h3 "[STREET_ADDRESS]" at bounding box center [427, 123] width 432 height 36
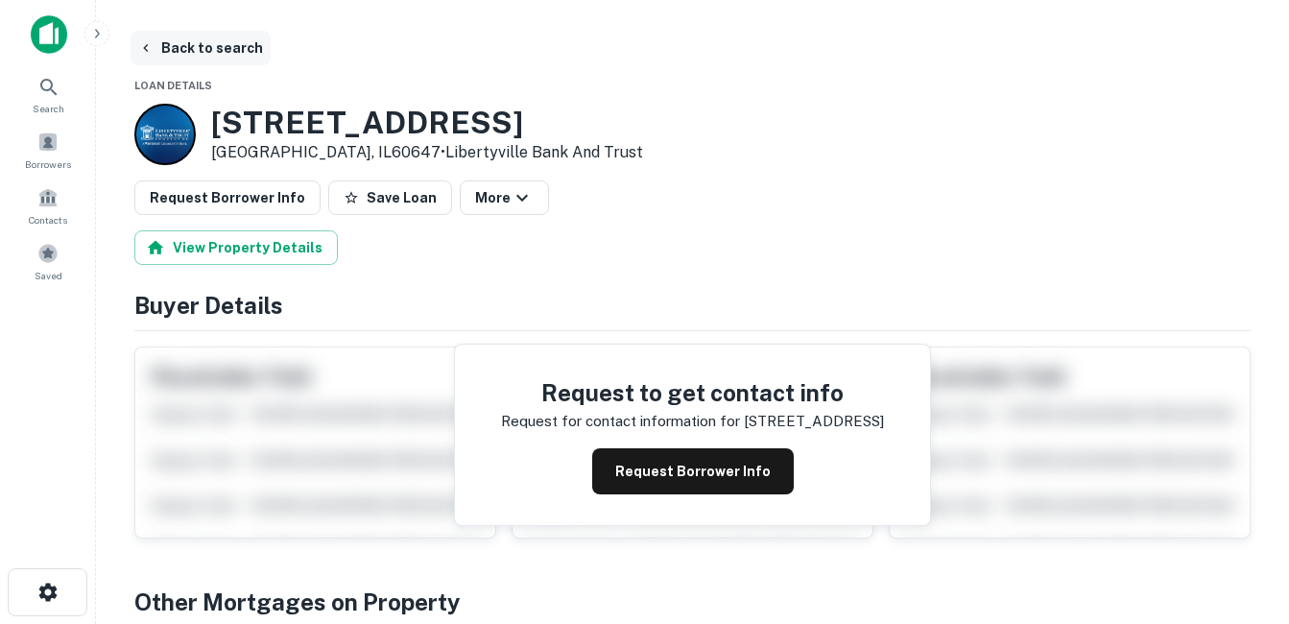
click at [204, 58] on button "Back to search" at bounding box center [201, 48] width 140 height 35
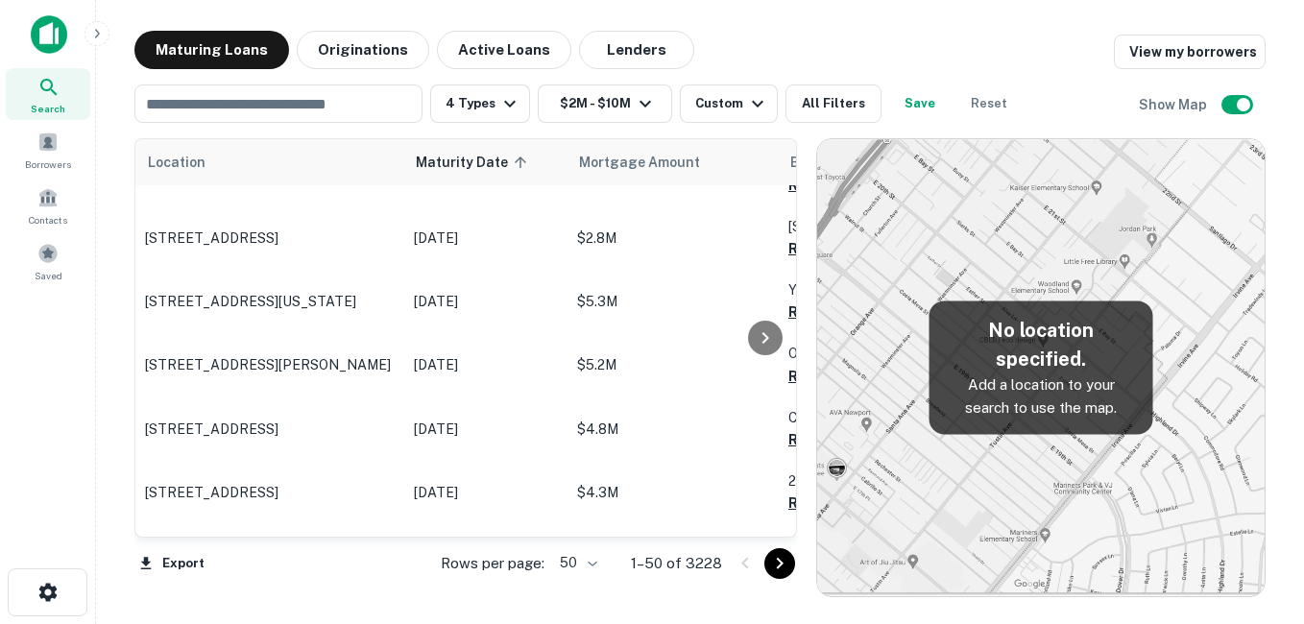
scroll to position [1632, 0]
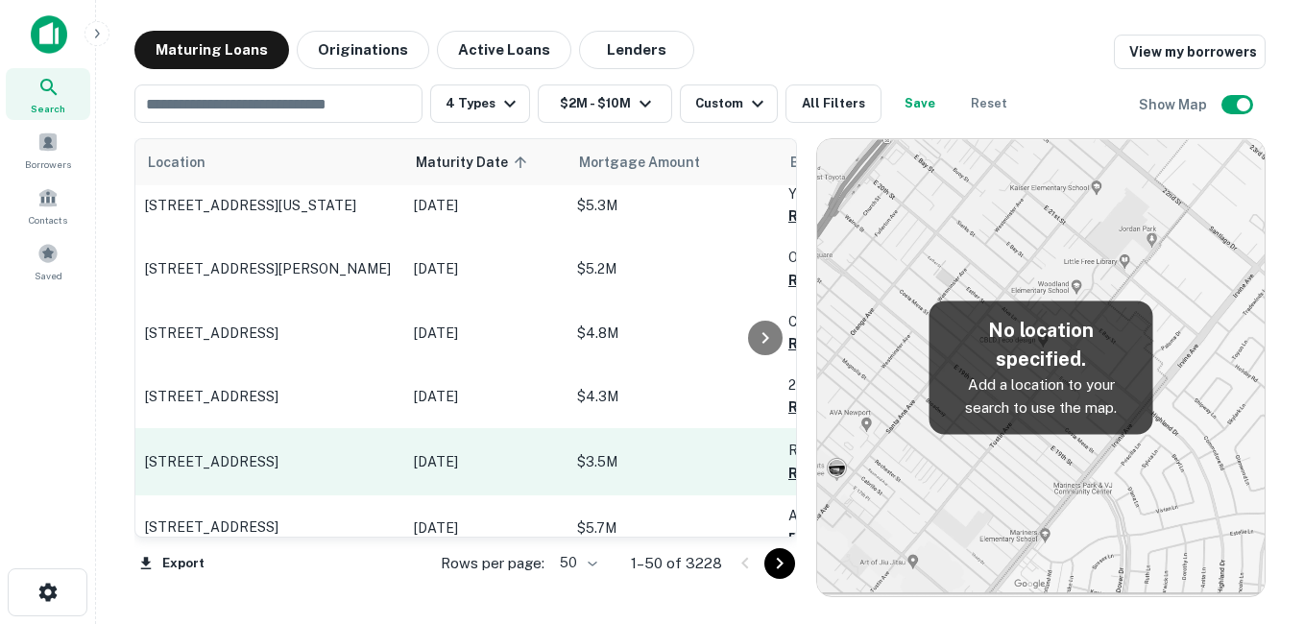
click at [301, 453] on p "[STREET_ADDRESS]" at bounding box center [270, 461] width 250 height 17
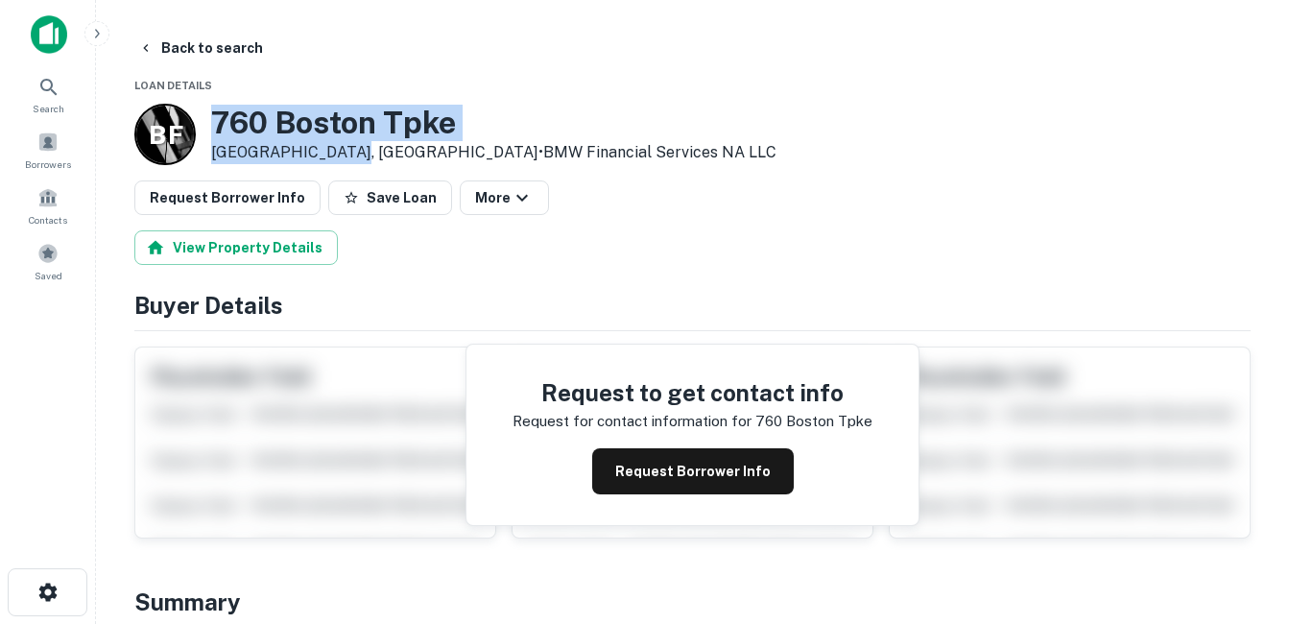
drag, startPoint x: 204, startPoint y: 114, endPoint x: 351, endPoint y: 156, distance: 153.5
click at [351, 156] on div "B F [STREET_ADDRESS] • BMW Financial Services NA LLC" at bounding box center [455, 134] width 642 height 61
drag, startPoint x: 351, startPoint y: 156, endPoint x: 264, endPoint y: 121, distance: 94.0
click at [264, 121] on h3 "760 Boston Tpke" at bounding box center [494, 123] width 566 height 36
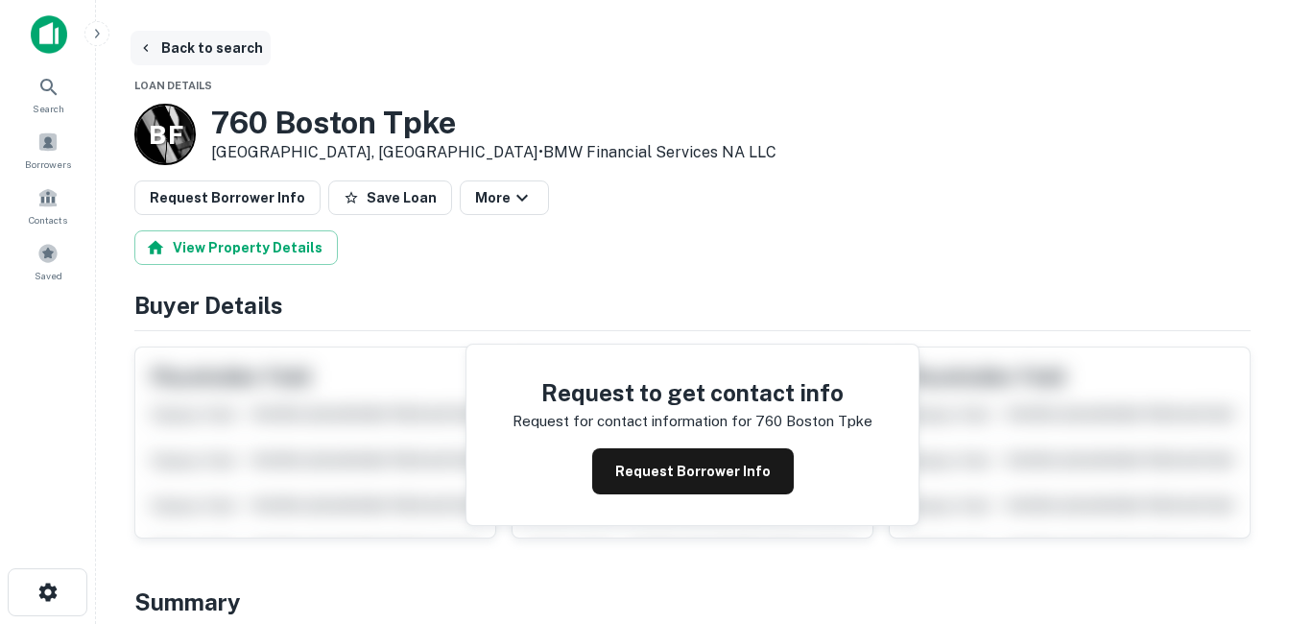
click at [217, 49] on button "Back to search" at bounding box center [201, 48] width 140 height 35
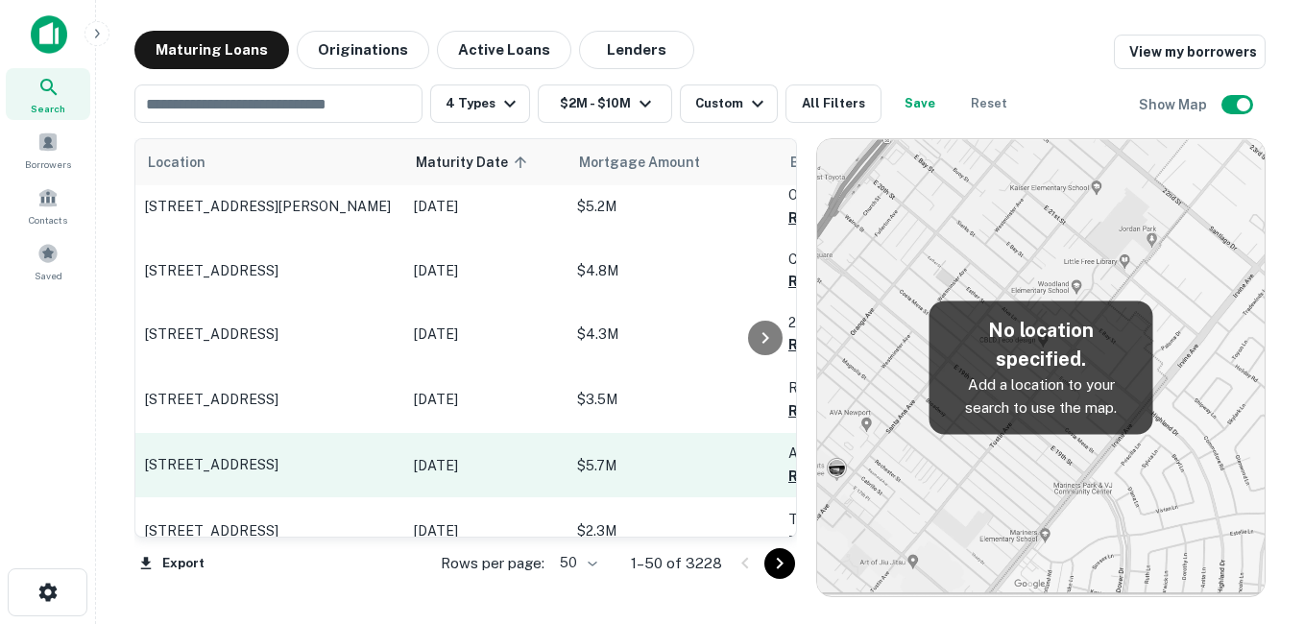
scroll to position [1728, 0]
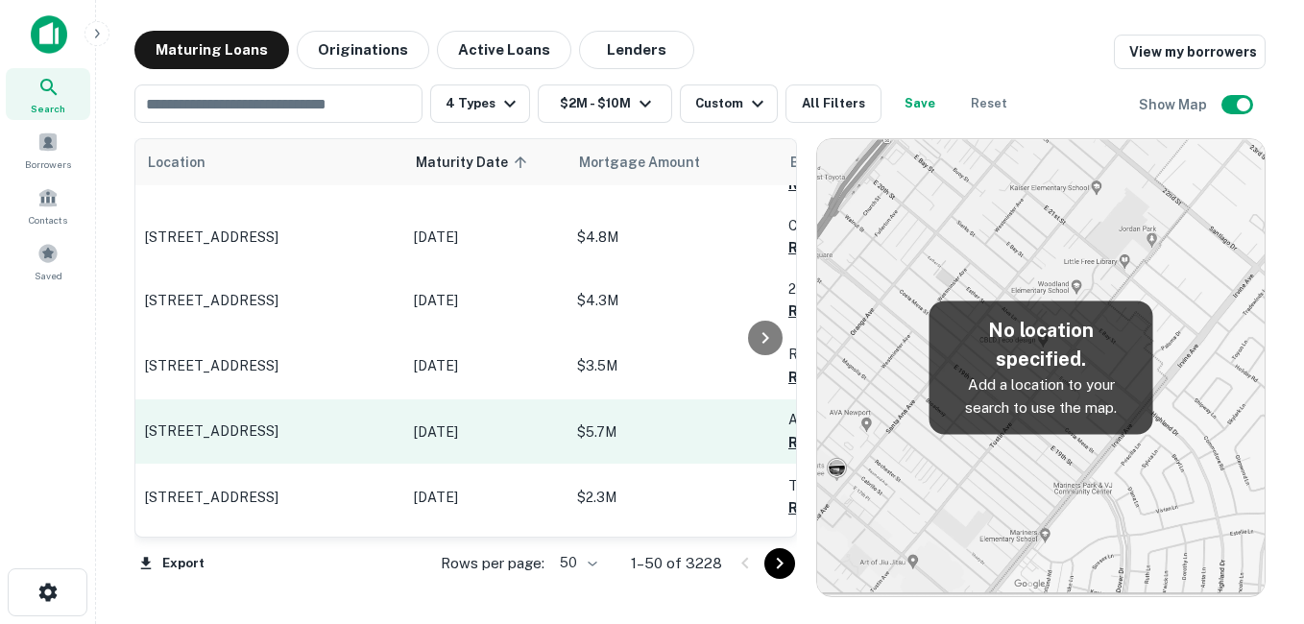
click at [338, 422] on p "[STREET_ADDRESS]" at bounding box center [270, 430] width 250 height 17
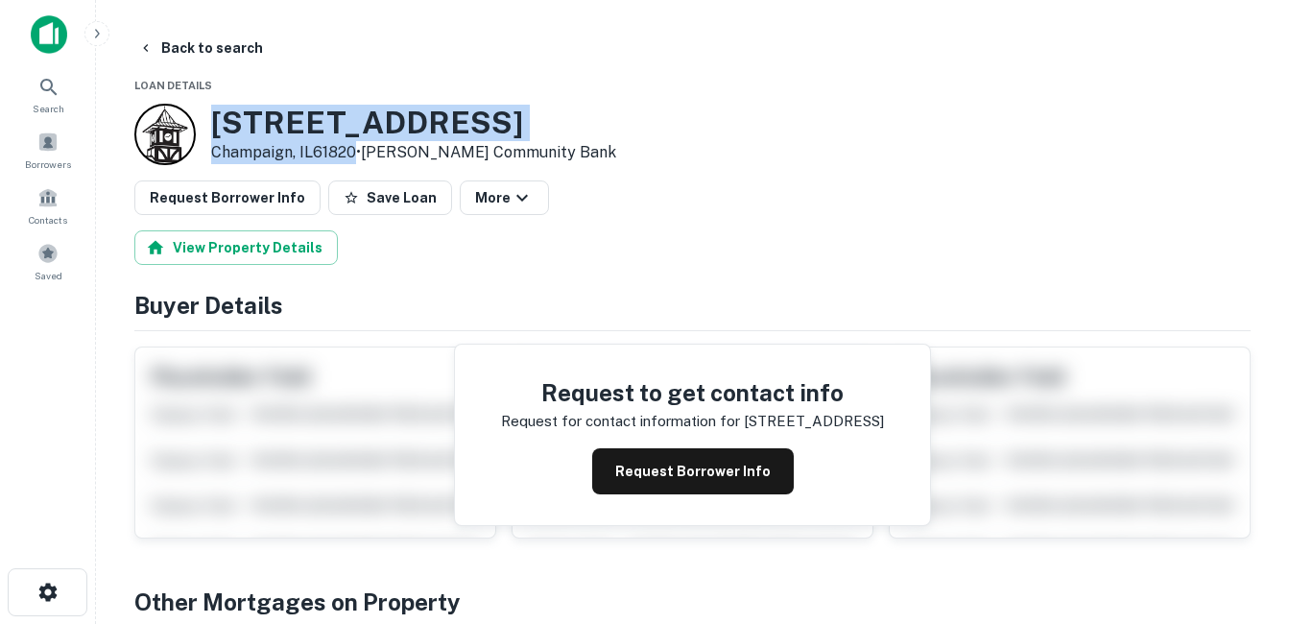
drag, startPoint x: 209, startPoint y: 117, endPoint x: 352, endPoint y: 151, distance: 147.0
click at [352, 151] on div "[STREET_ADDRESS] • [PERSON_NAME] Community Bank" at bounding box center [375, 134] width 482 height 61
drag, startPoint x: 352, startPoint y: 151, endPoint x: 286, endPoint y: 145, distance: 66.5
click at [324, 135] on h3 "[STREET_ADDRESS]" at bounding box center [413, 123] width 405 height 36
drag, startPoint x: 417, startPoint y: 130, endPoint x: 232, endPoint y: 124, distance: 184.4
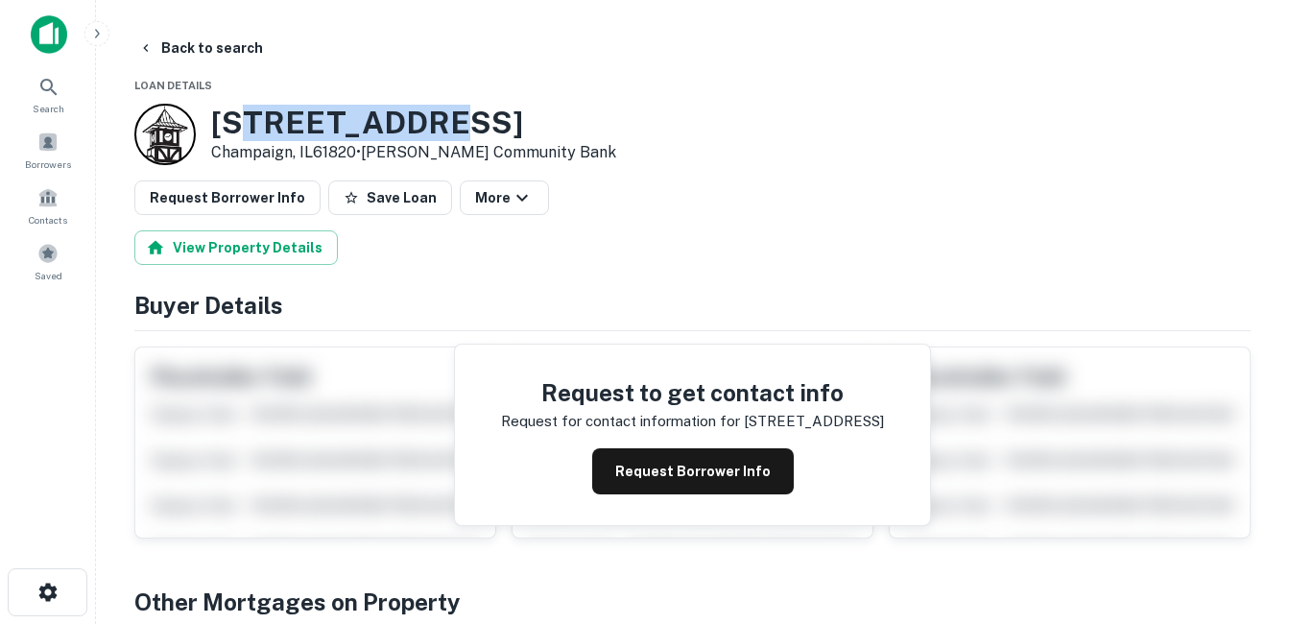
click at [232, 124] on h3 "[STREET_ADDRESS]" at bounding box center [413, 123] width 405 height 36
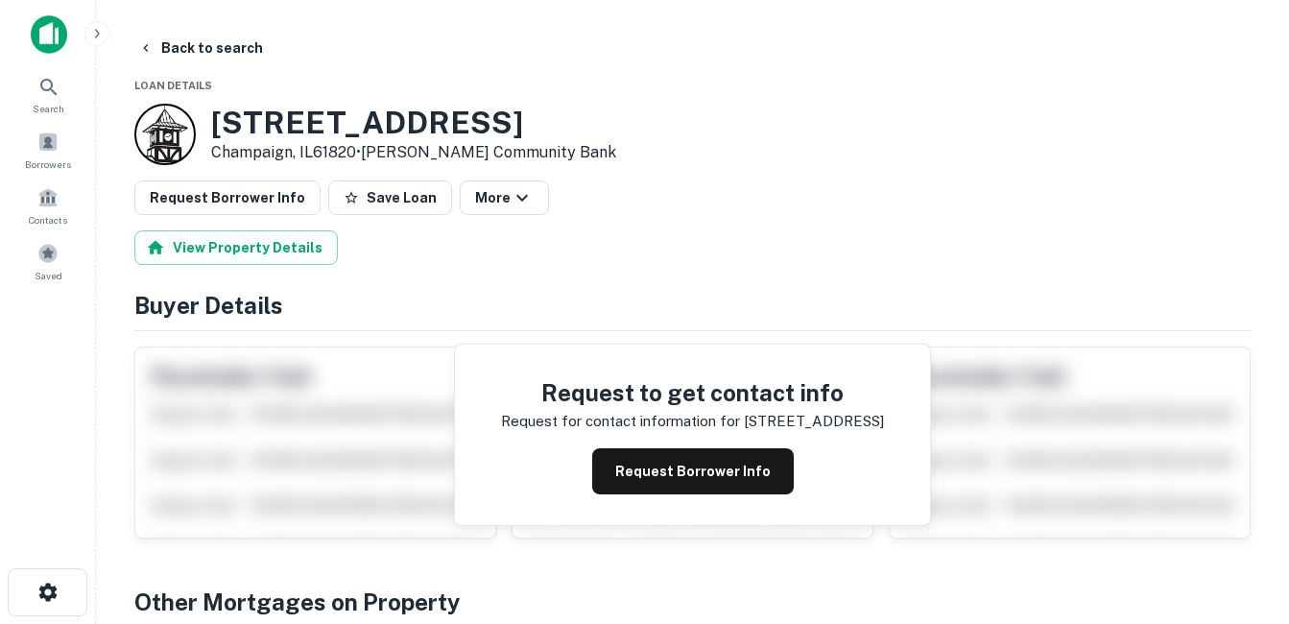
drag, startPoint x: 232, startPoint y: 124, endPoint x: 214, endPoint y: 122, distance: 18.3
click at [214, 122] on h3 "[STREET_ADDRESS]" at bounding box center [413, 123] width 405 height 36
click at [229, 51] on button "Back to search" at bounding box center [201, 48] width 140 height 35
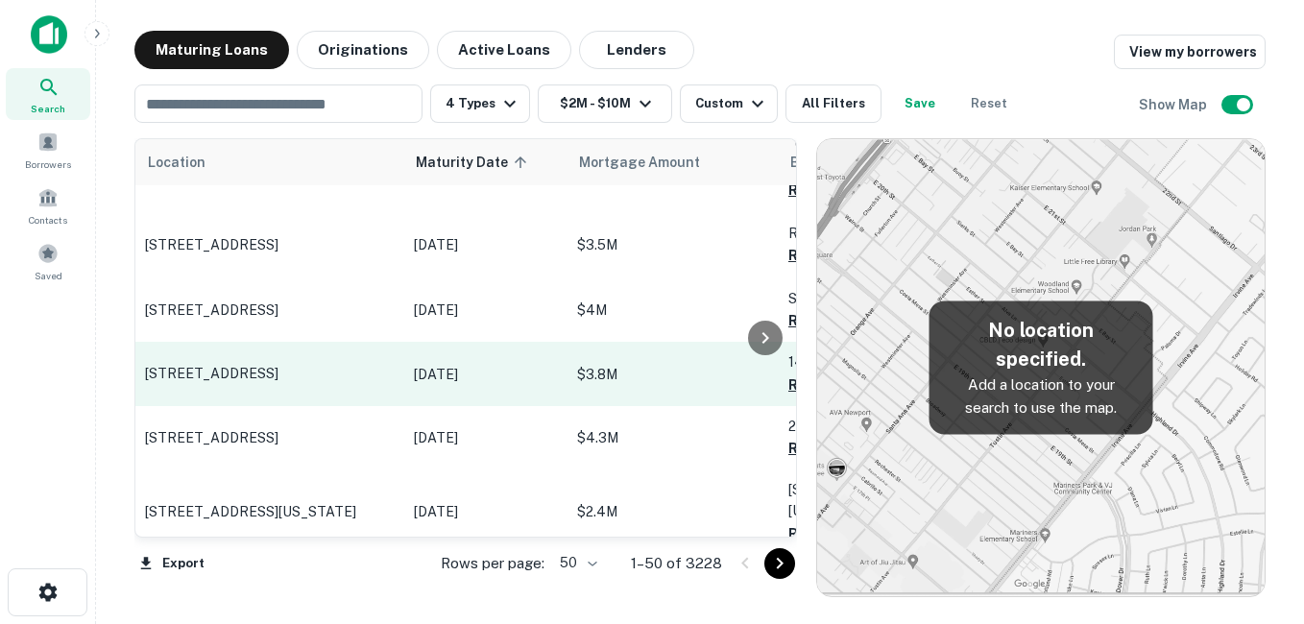
scroll to position [1920, 0]
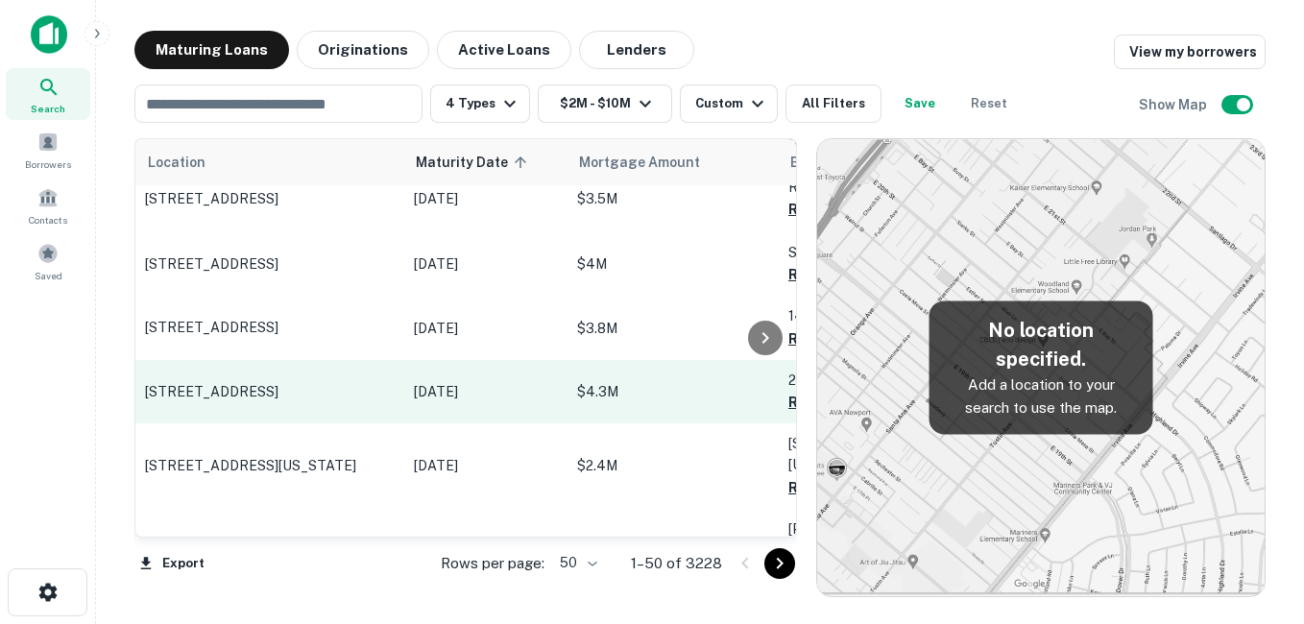
click at [342, 383] on p "[STREET_ADDRESS]" at bounding box center [270, 391] width 250 height 17
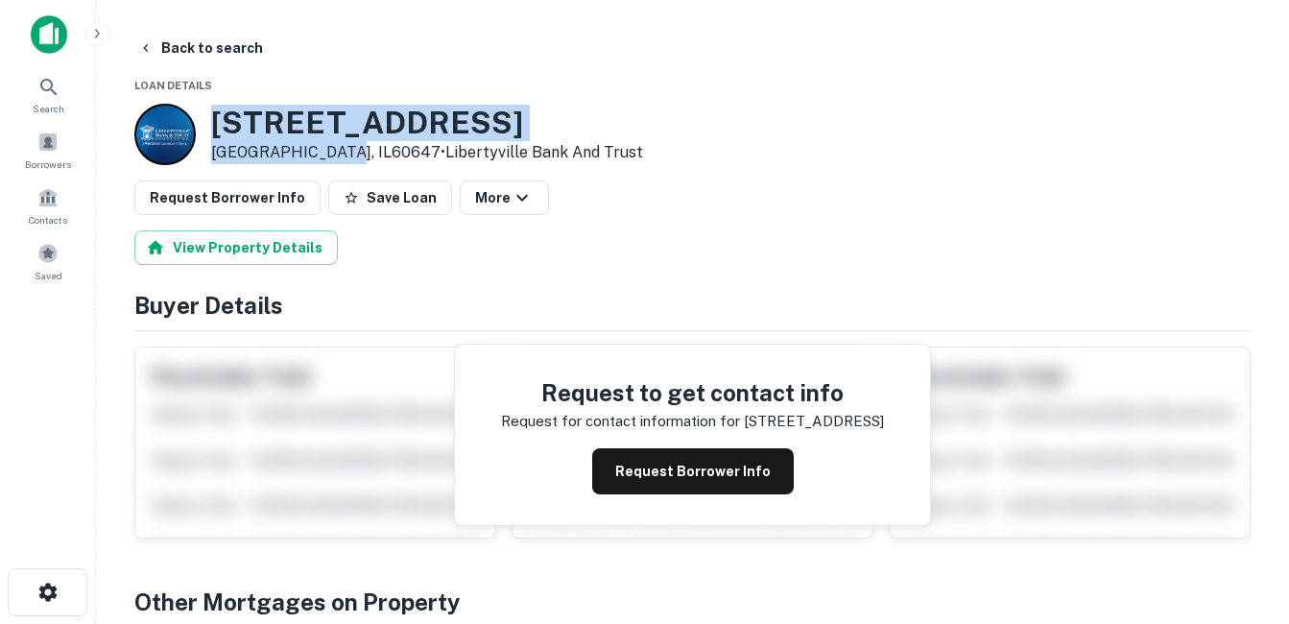
drag, startPoint x: 222, startPoint y: 121, endPoint x: 337, endPoint y: 157, distance: 120.6
click at [337, 157] on div "[STREET_ADDRESS] • Libertyville Bank And Trust" at bounding box center [388, 134] width 509 height 61
drag, startPoint x: 337, startPoint y: 157, endPoint x: 314, endPoint y: 150, distance: 24.0
click at [208, 46] on button "Back to search" at bounding box center [201, 48] width 140 height 35
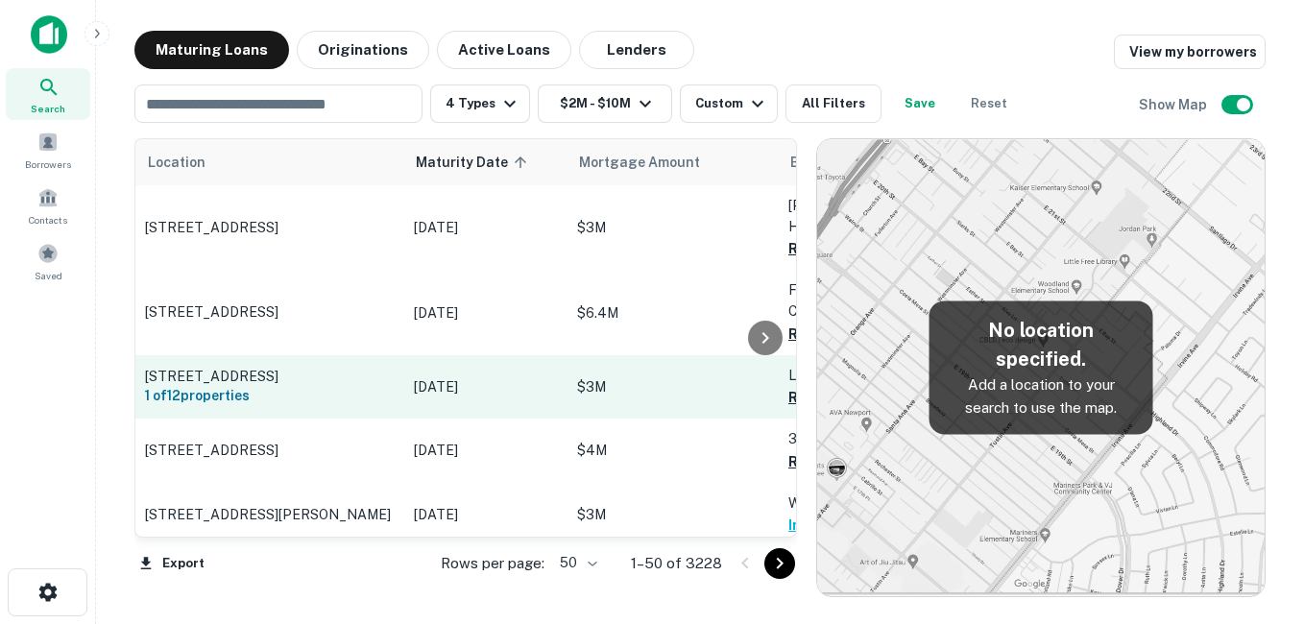
scroll to position [1920, 0]
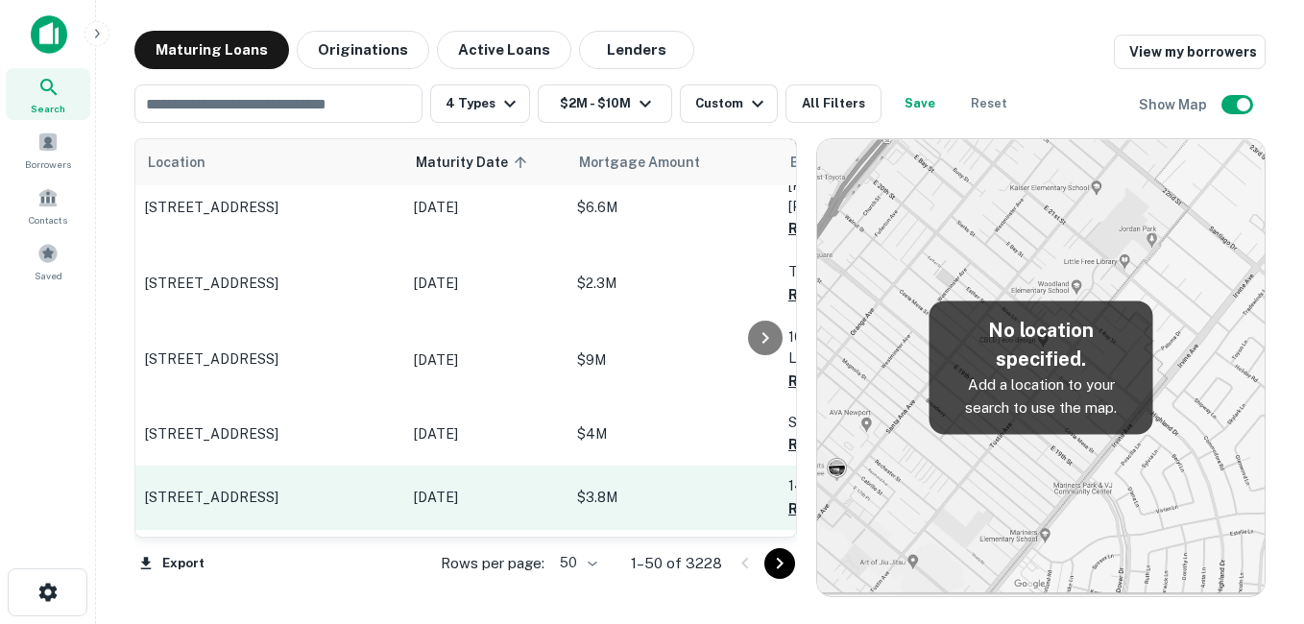
drag, startPoint x: 405, startPoint y: 424, endPoint x: 363, endPoint y: 404, distance: 46.8
click at [363, 466] on td "[STREET_ADDRESS]" at bounding box center [269, 497] width 269 height 63
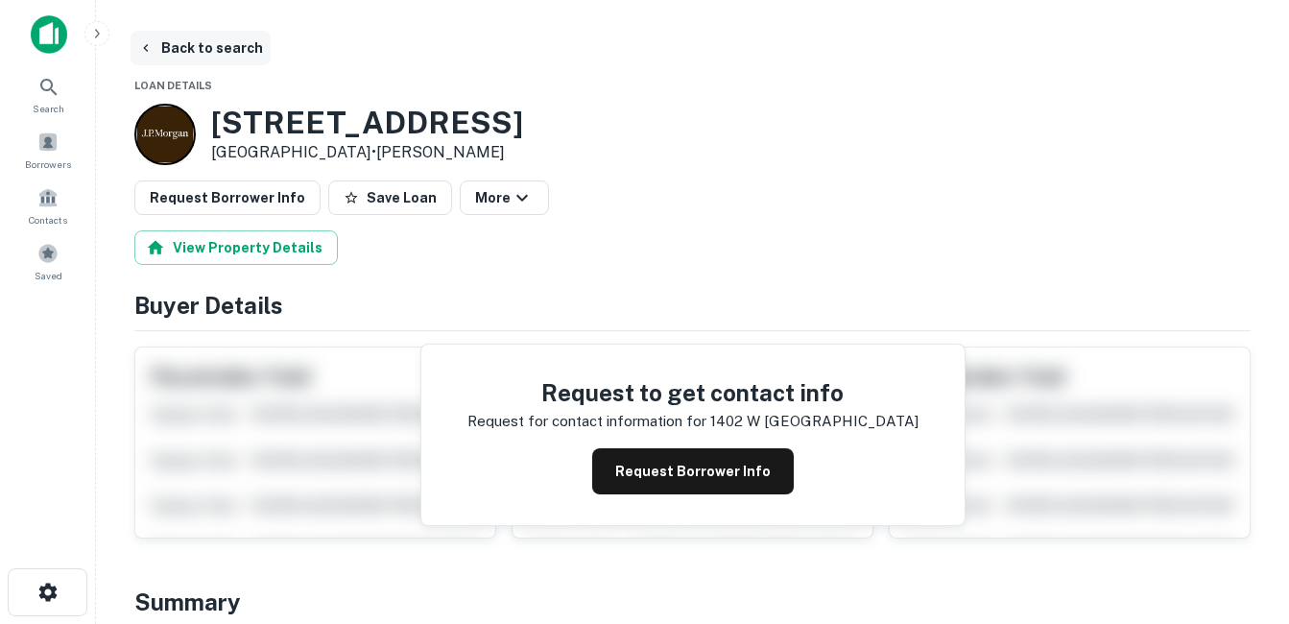
click at [232, 46] on button "Back to search" at bounding box center [201, 48] width 140 height 35
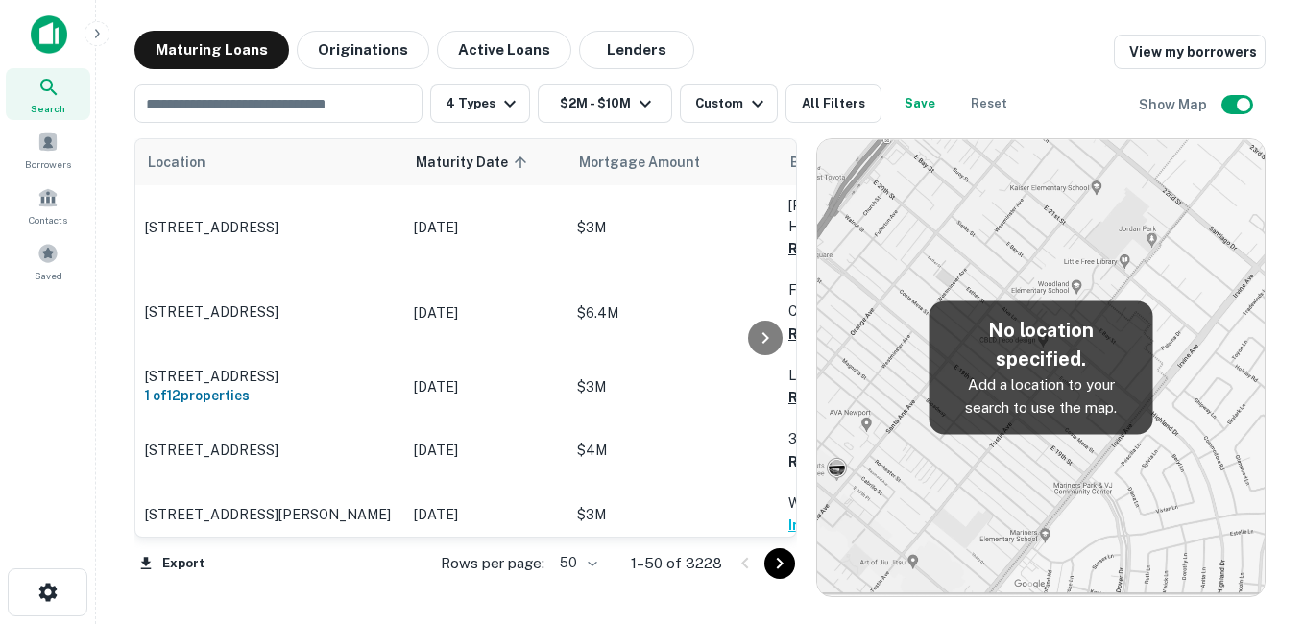
scroll to position [1920, 0]
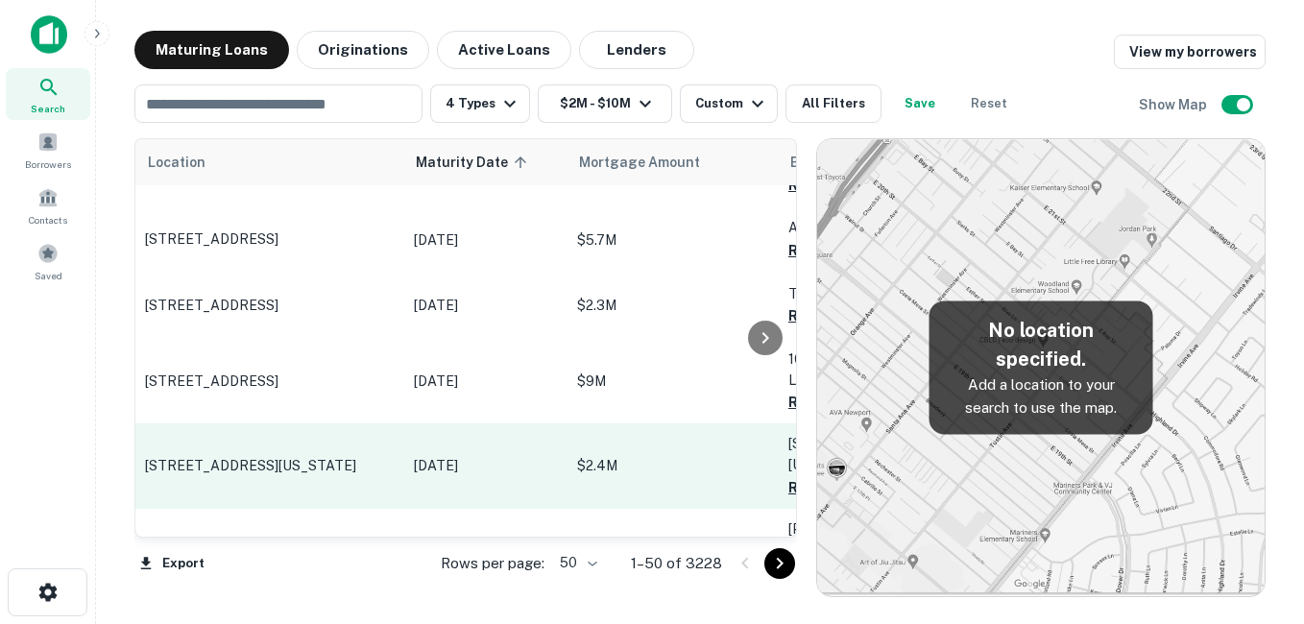
click at [325, 457] on p "[STREET_ADDRESS][US_STATE]" at bounding box center [270, 465] width 250 height 17
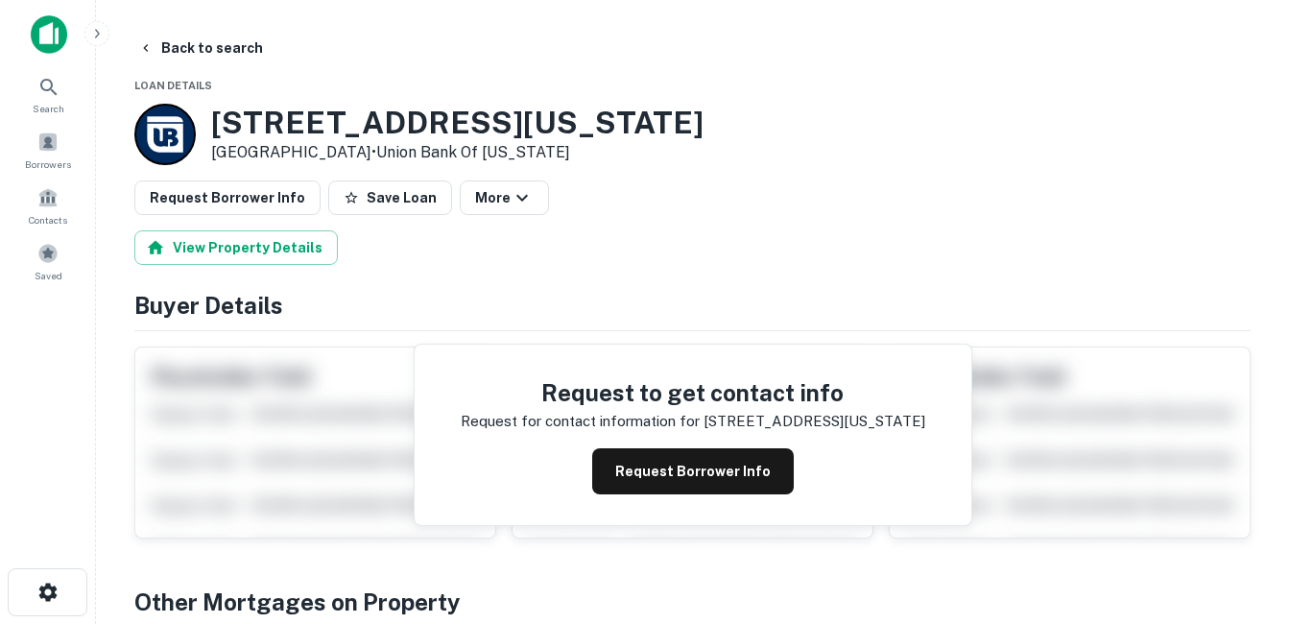
drag, startPoint x: 277, startPoint y: 127, endPoint x: 363, endPoint y: 151, distance: 88.8
click at [363, 151] on div "[STREET_ADDRESS][US_STATE] • Union Bank Of [US_STATE]" at bounding box center [418, 134] width 569 height 61
drag, startPoint x: 346, startPoint y: 121, endPoint x: 332, endPoint y: 109, distance: 17.7
click at [347, 120] on h3 "[STREET_ADDRESS][US_STATE]" at bounding box center [457, 123] width 493 height 36
click at [374, 110] on h3 "[STREET_ADDRESS][US_STATE]" at bounding box center [457, 123] width 493 height 36
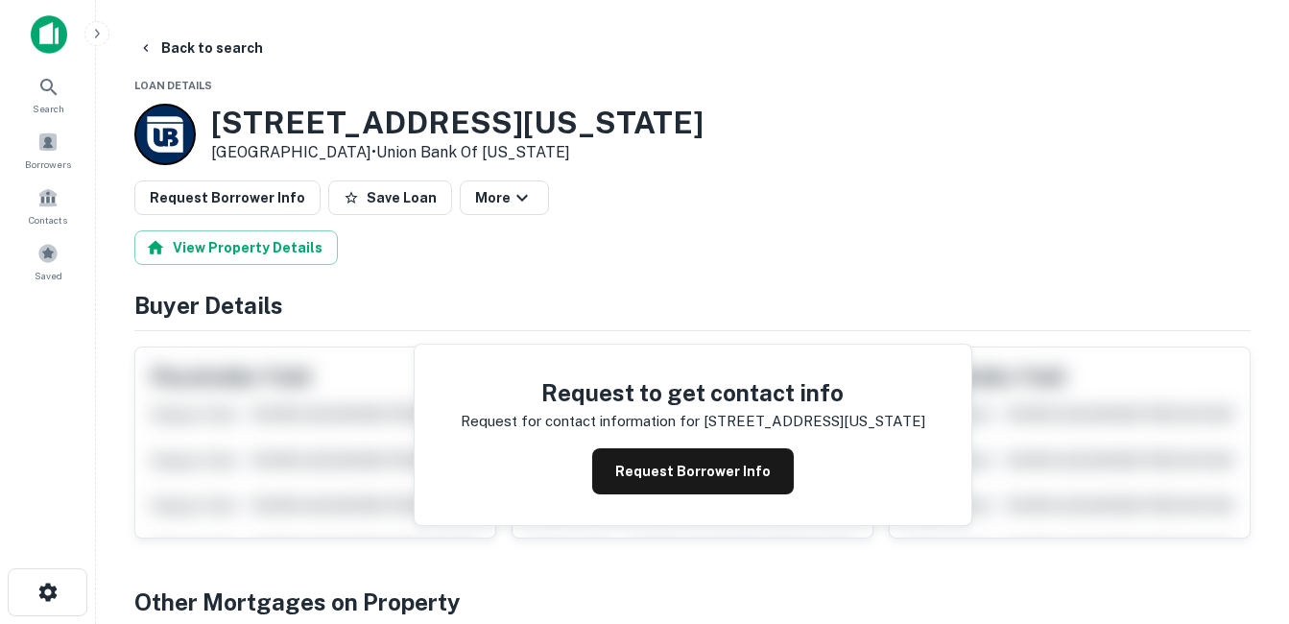
drag, startPoint x: 230, startPoint y: 44, endPoint x: 272, endPoint y: 51, distance: 41.8
click at [238, 44] on button "Back to search" at bounding box center [201, 48] width 140 height 35
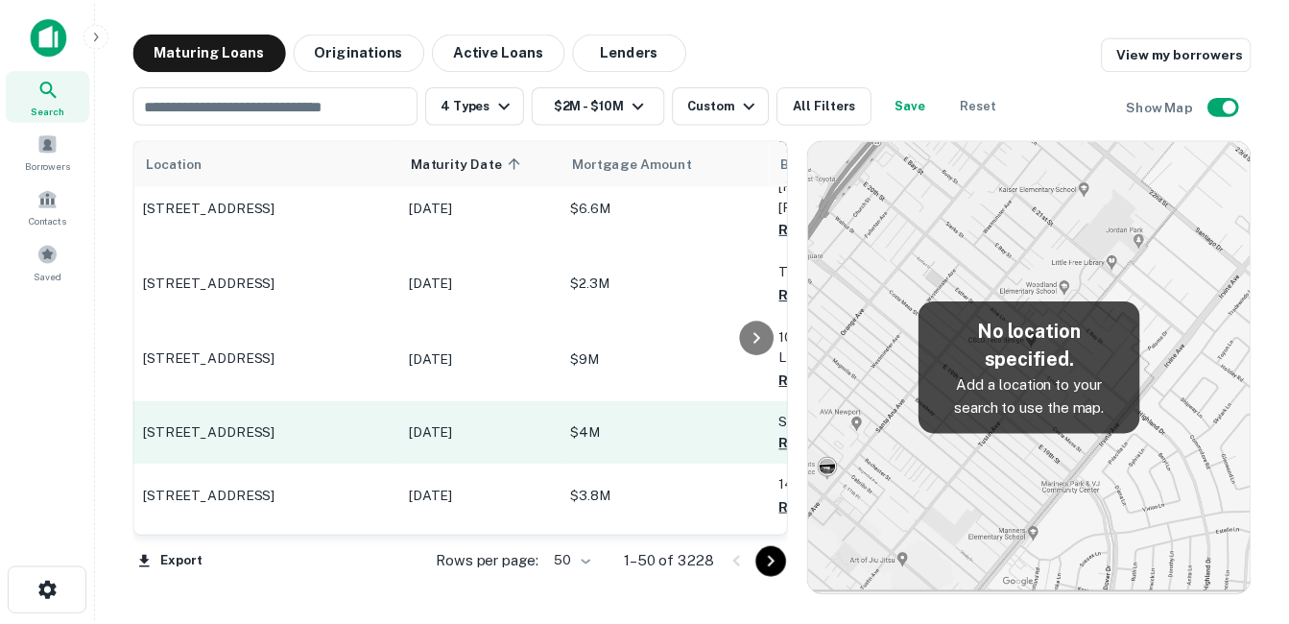
scroll to position [2016, 0]
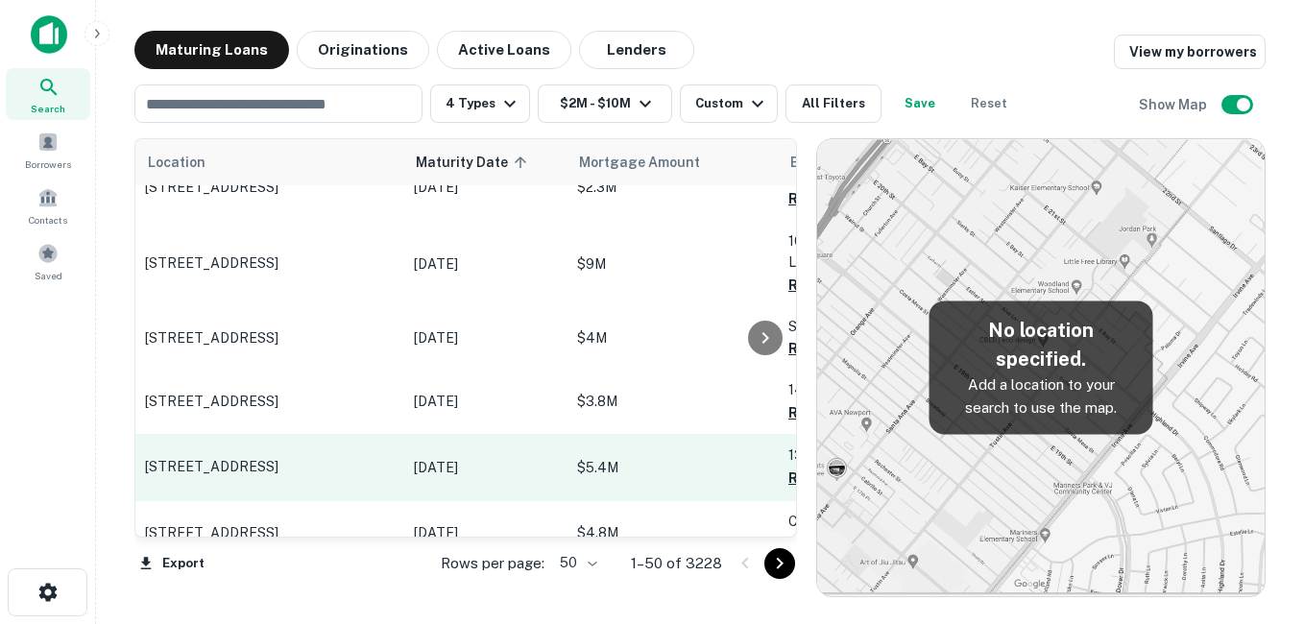
click at [358, 458] on p "[STREET_ADDRESS]" at bounding box center [270, 466] width 250 height 17
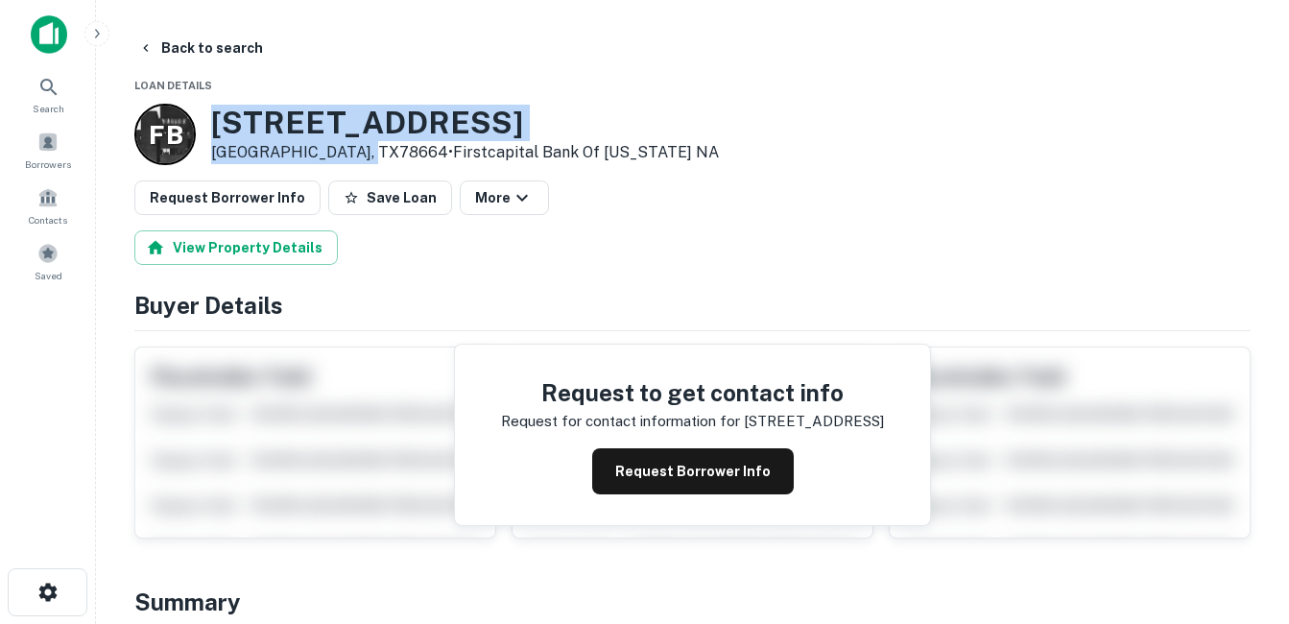
drag, startPoint x: 213, startPoint y: 118, endPoint x: 368, endPoint y: 149, distance: 157.6
click at [368, 149] on div "[STREET_ADDRESS] • Firstcapital Bank Of [US_STATE] NA" at bounding box center [465, 135] width 508 height 60
drag, startPoint x: 368, startPoint y: 149, endPoint x: 294, endPoint y: 146, distance: 74.0
drag, startPoint x: 294, startPoint y: 146, endPoint x: 205, endPoint y: 114, distance: 93.8
click at [410, 127] on h3 "[STREET_ADDRESS]" at bounding box center [465, 123] width 508 height 36
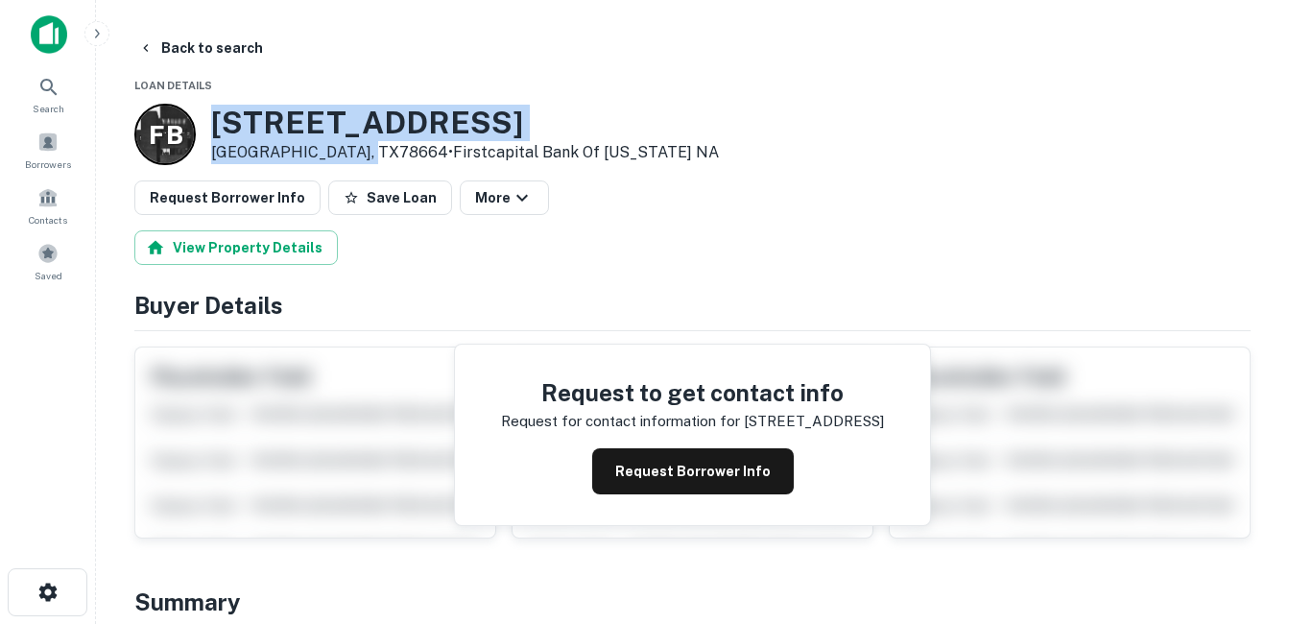
click at [235, 131] on h3 "[STREET_ADDRESS]" at bounding box center [465, 123] width 508 height 36
click at [205, 114] on div "F B [STREET_ADDRESS] • Firstcapital Bank Of [US_STATE] NA" at bounding box center [426, 134] width 585 height 61
drag, startPoint x: 206, startPoint y: 114, endPoint x: 364, endPoint y: 157, distance: 163.0
click at [364, 157] on div "F B [STREET_ADDRESS] • Firstcapital Bank Of [US_STATE] NA" at bounding box center [426, 134] width 585 height 61
drag, startPoint x: 364, startPoint y: 157, endPoint x: 319, endPoint y: 148, distance: 45.9
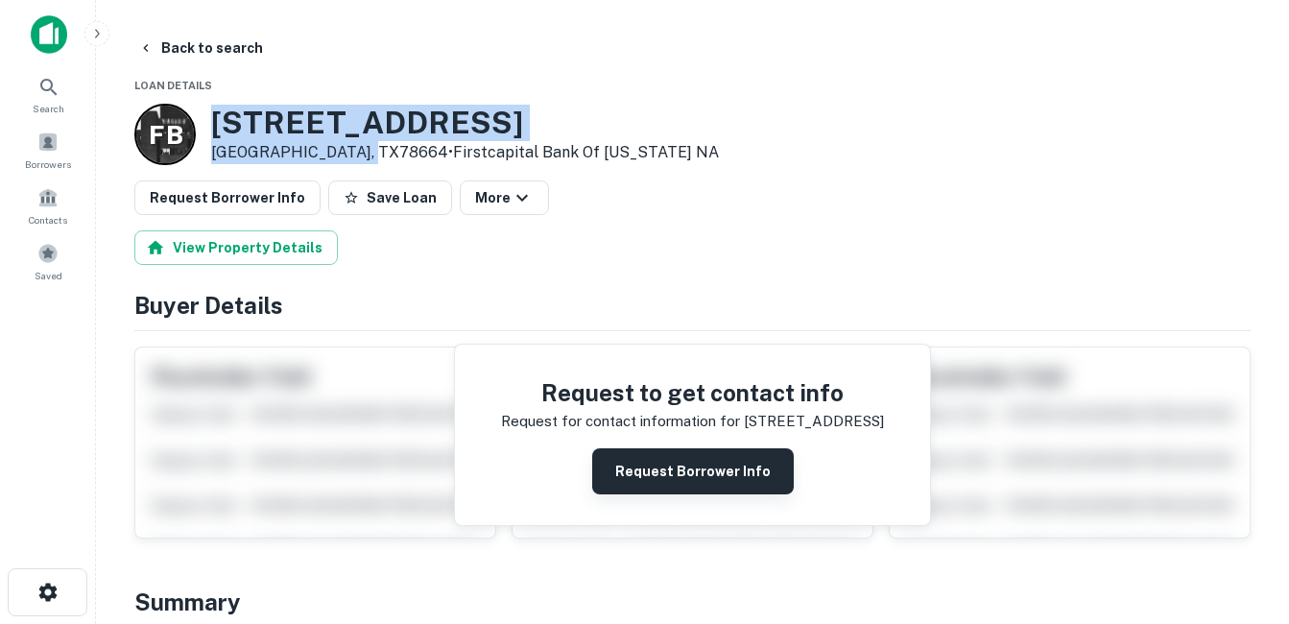
click at [655, 474] on button "Request Borrower Info" at bounding box center [693, 471] width 202 height 46
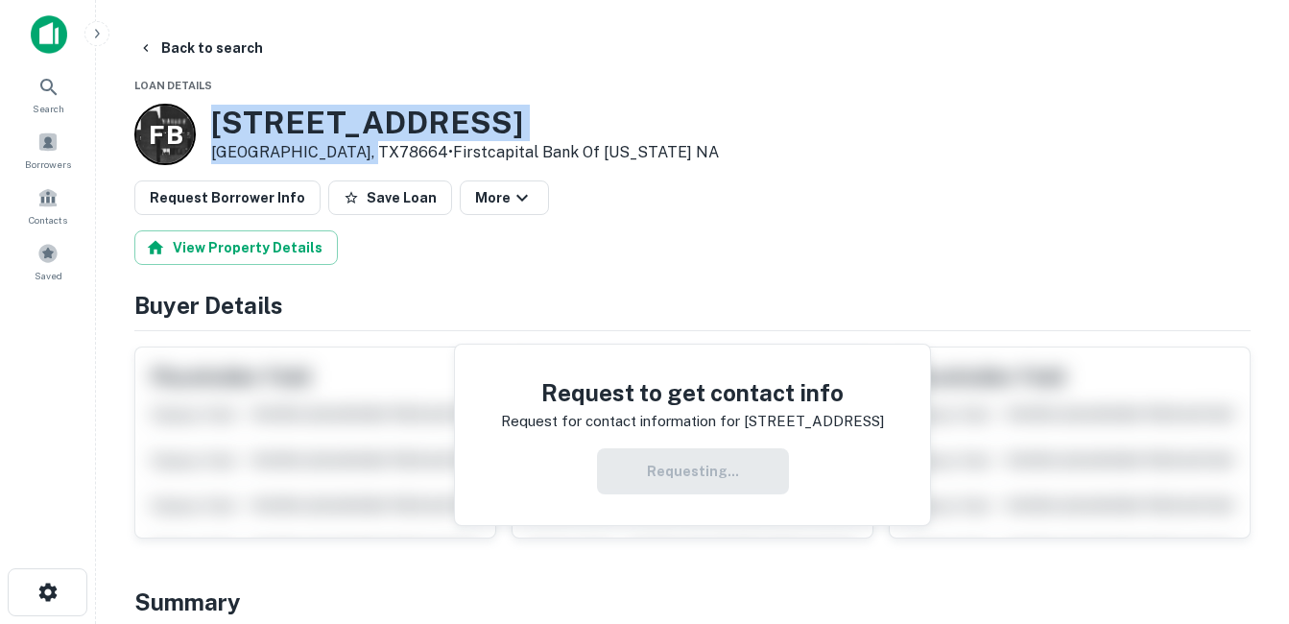
click at [427, 115] on h3 "[STREET_ADDRESS]" at bounding box center [465, 123] width 508 height 36
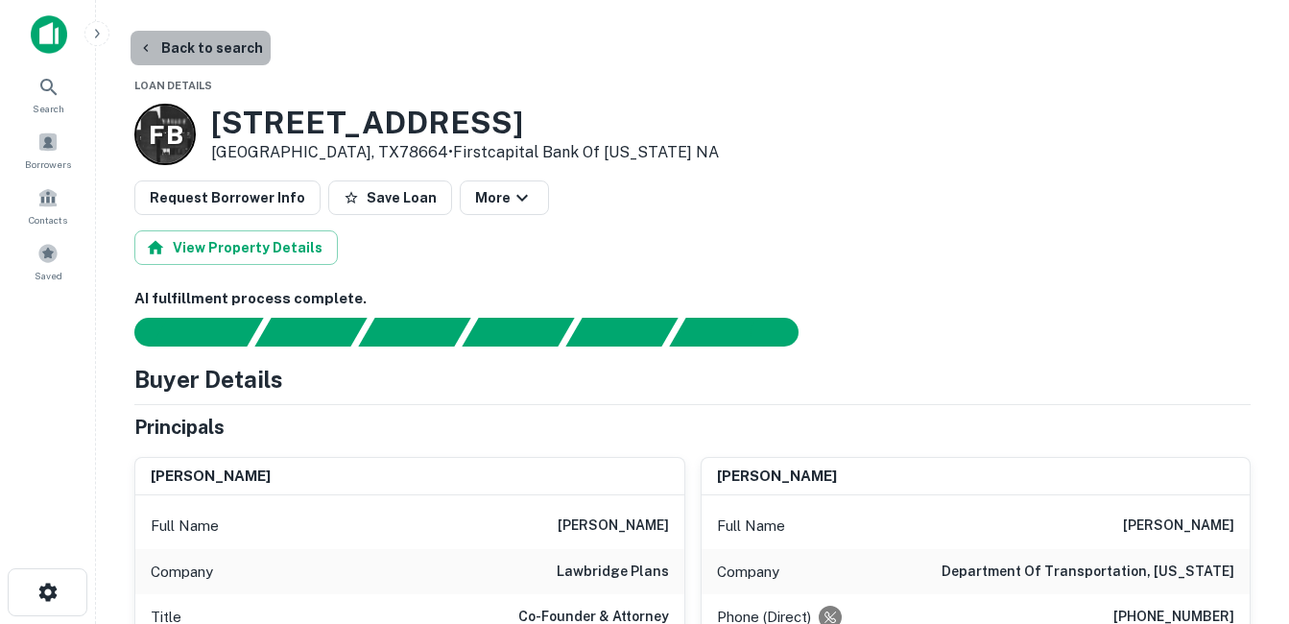
click at [205, 43] on button "Back to search" at bounding box center [201, 48] width 140 height 35
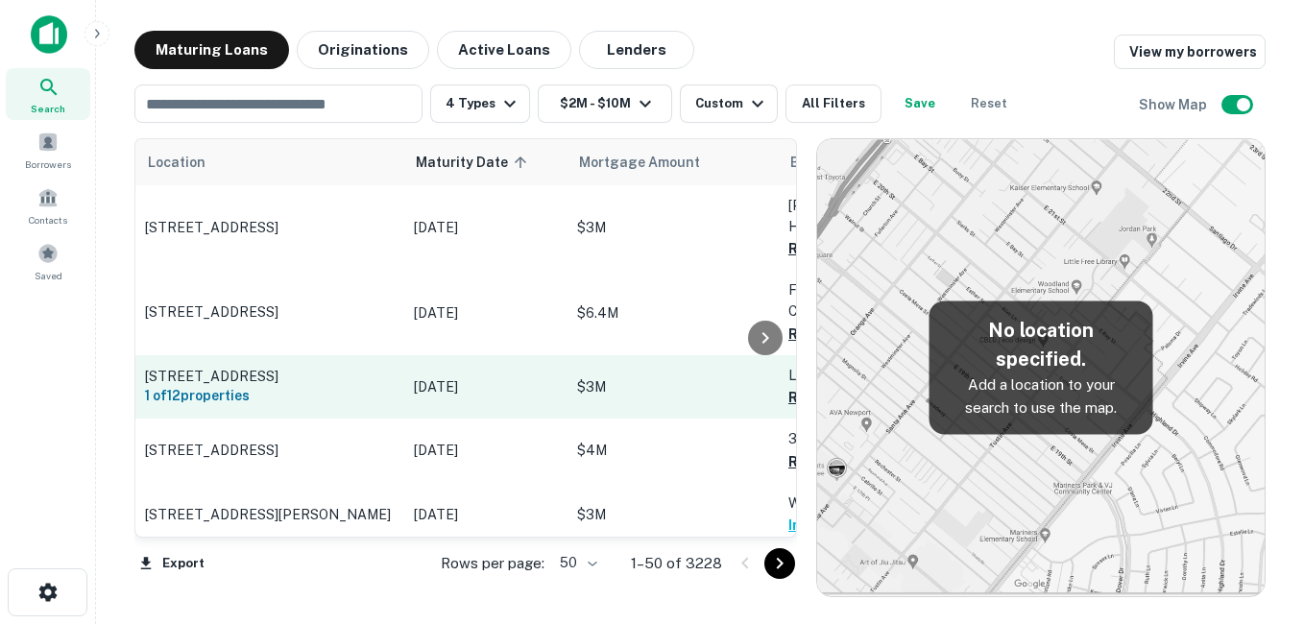
scroll to position [2016, 0]
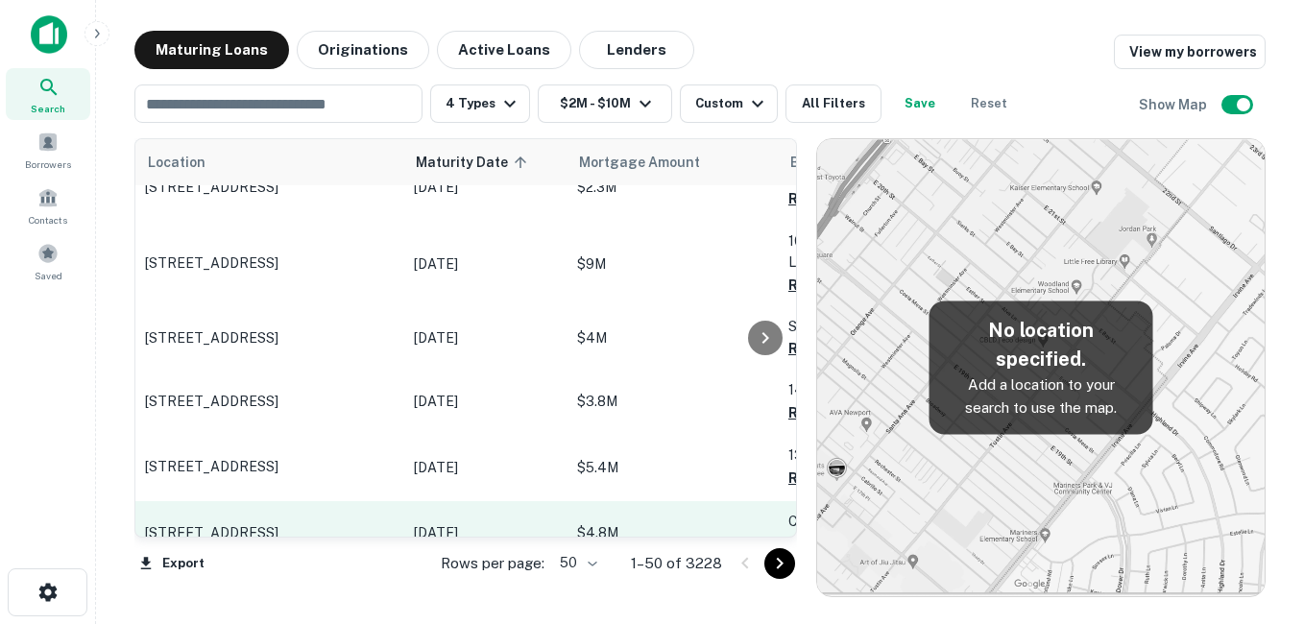
click at [384, 524] on p "[STREET_ADDRESS]" at bounding box center [270, 532] width 250 height 17
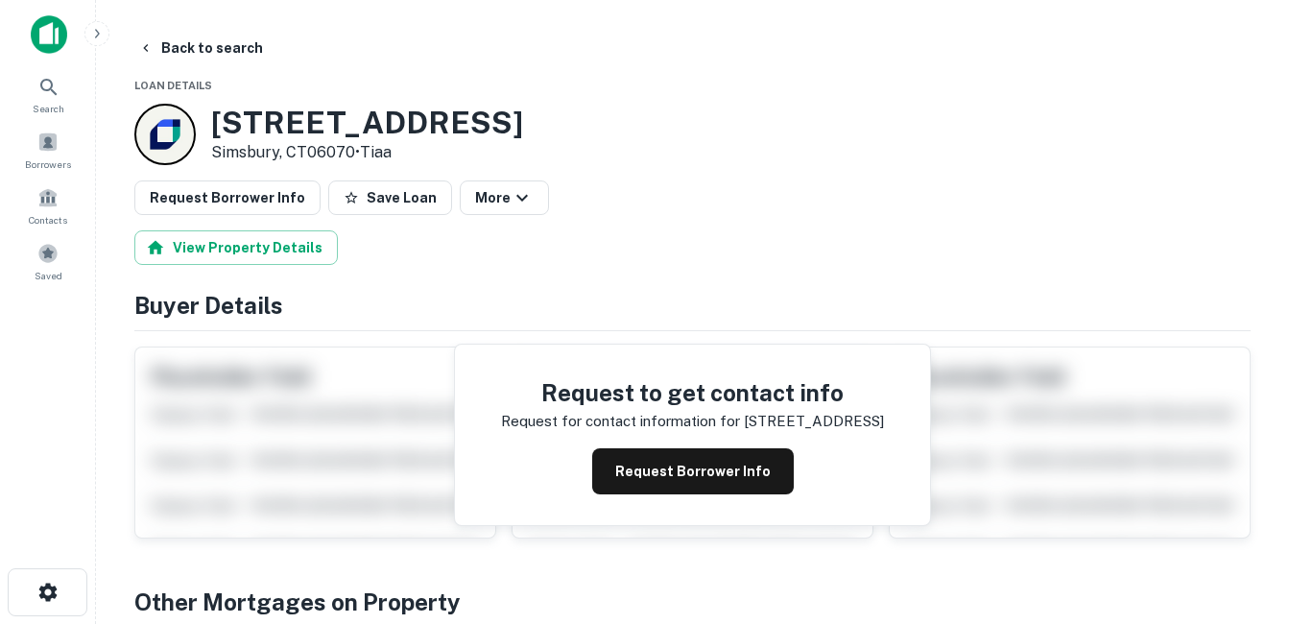
drag, startPoint x: 328, startPoint y: 149, endPoint x: 354, endPoint y: 152, distance: 26.1
click at [354, 152] on div "[STREET_ADDRESS] • [GEOGRAPHIC_DATA]" at bounding box center [367, 135] width 312 height 60
drag, startPoint x: 354, startPoint y: 152, endPoint x: 287, endPoint y: 152, distance: 67.2
click at [341, 118] on h3 "[STREET_ADDRESS]" at bounding box center [367, 123] width 312 height 36
drag, startPoint x: 220, startPoint y: 56, endPoint x: 251, endPoint y: 74, distance: 35.7
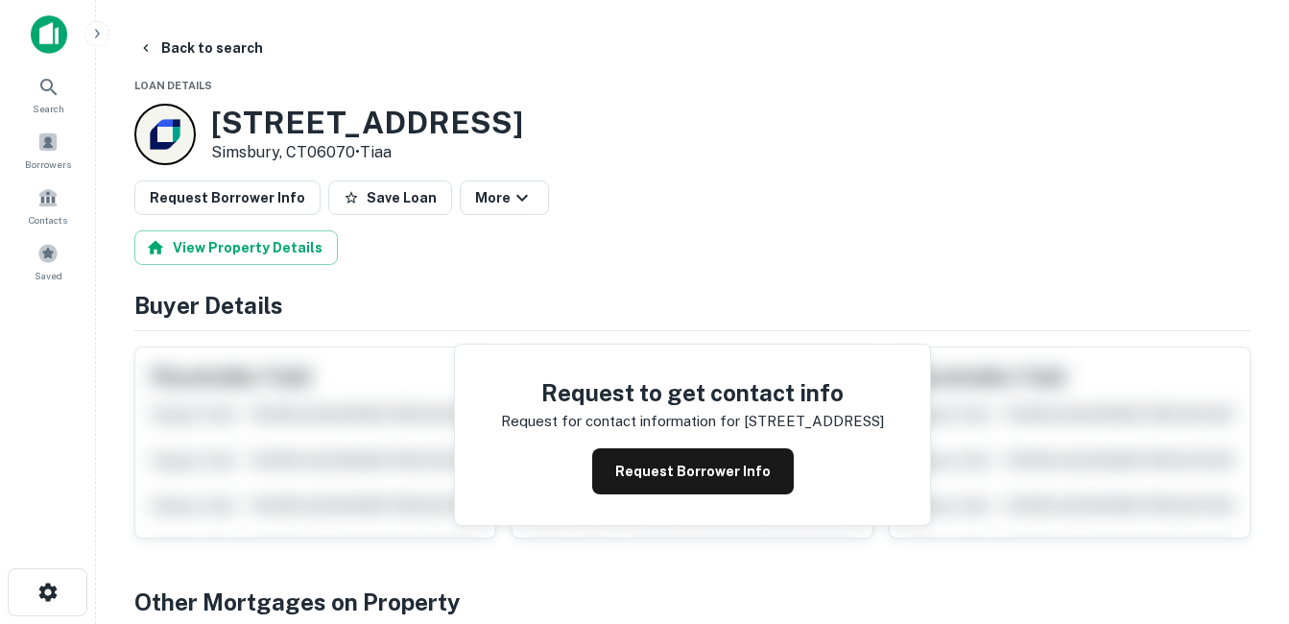
click at [219, 56] on button "Back to search" at bounding box center [201, 48] width 140 height 35
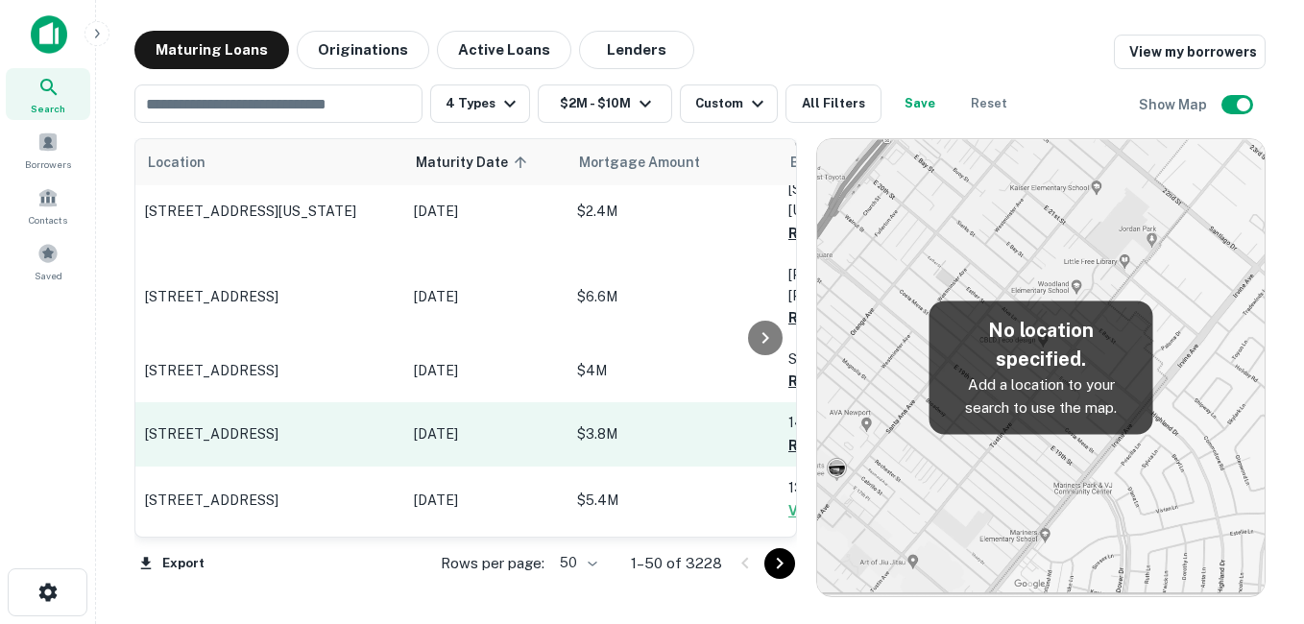
scroll to position [2208, 0]
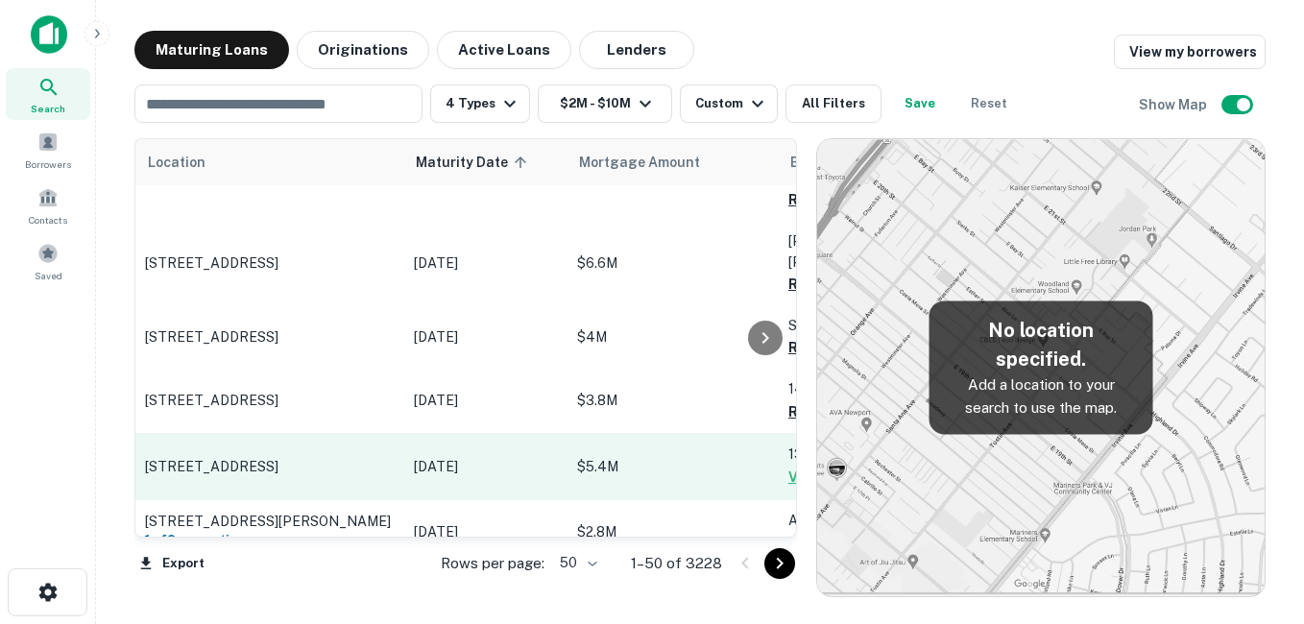
click at [319, 458] on p "[STREET_ADDRESS]" at bounding box center [270, 466] width 250 height 17
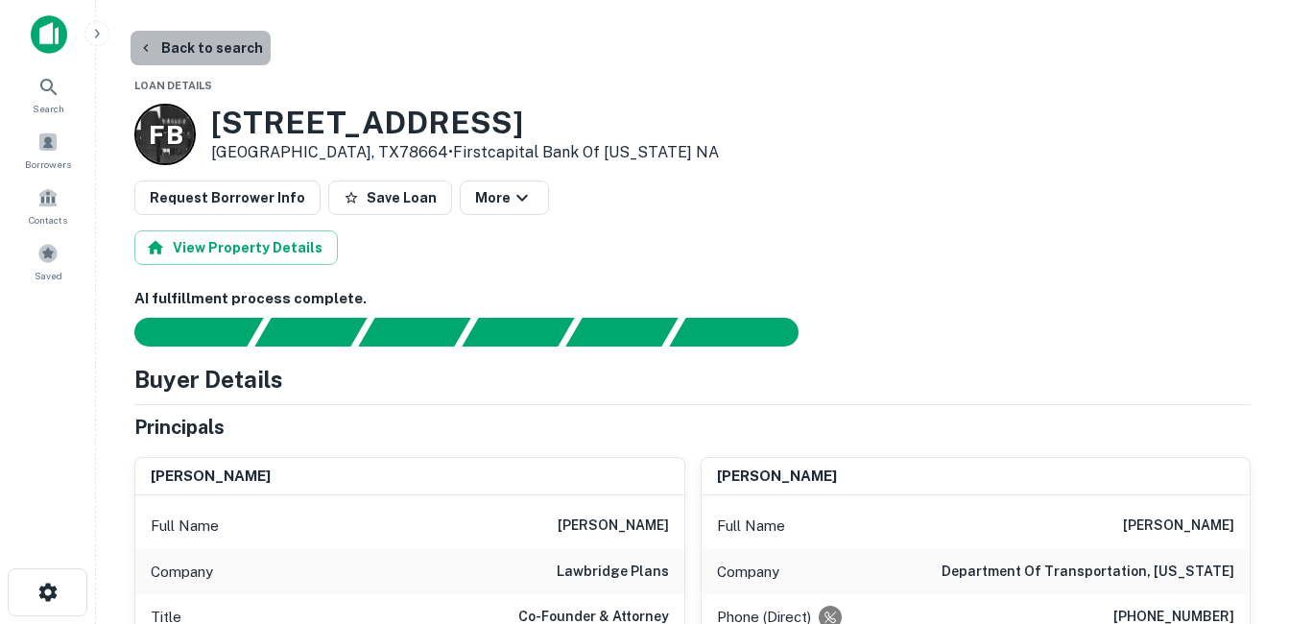
click at [205, 39] on button "Back to search" at bounding box center [201, 48] width 140 height 35
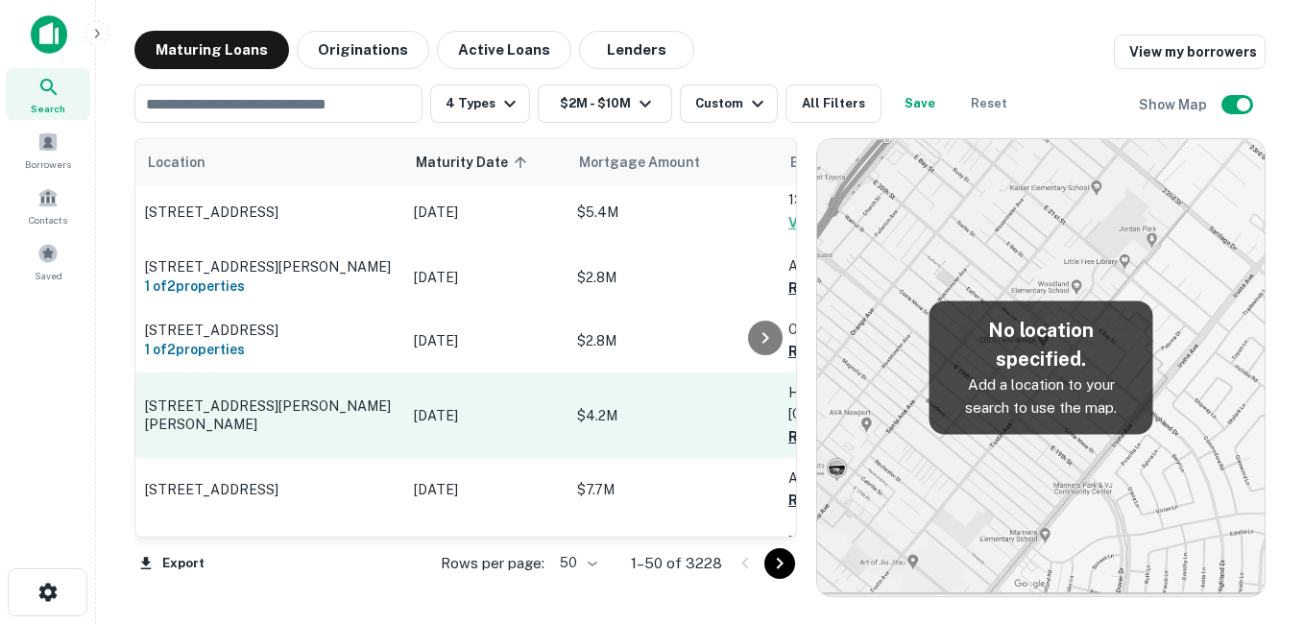
scroll to position [2496, 0]
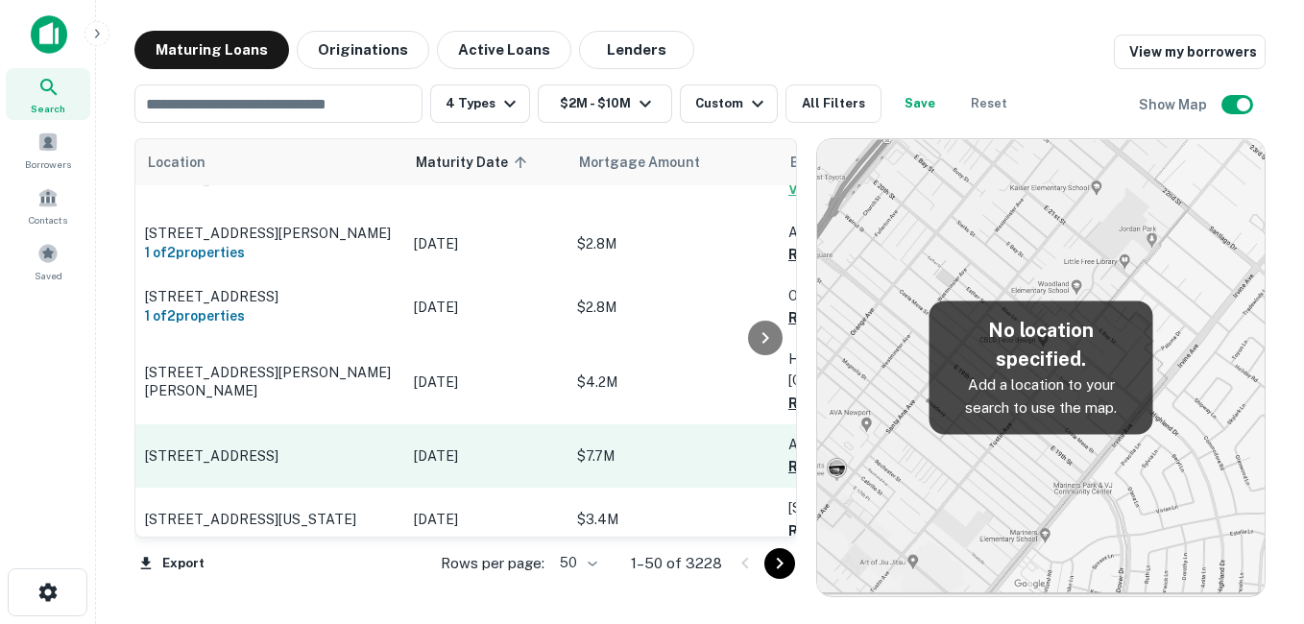
click at [334, 447] on p "[STREET_ADDRESS]" at bounding box center [270, 455] width 250 height 17
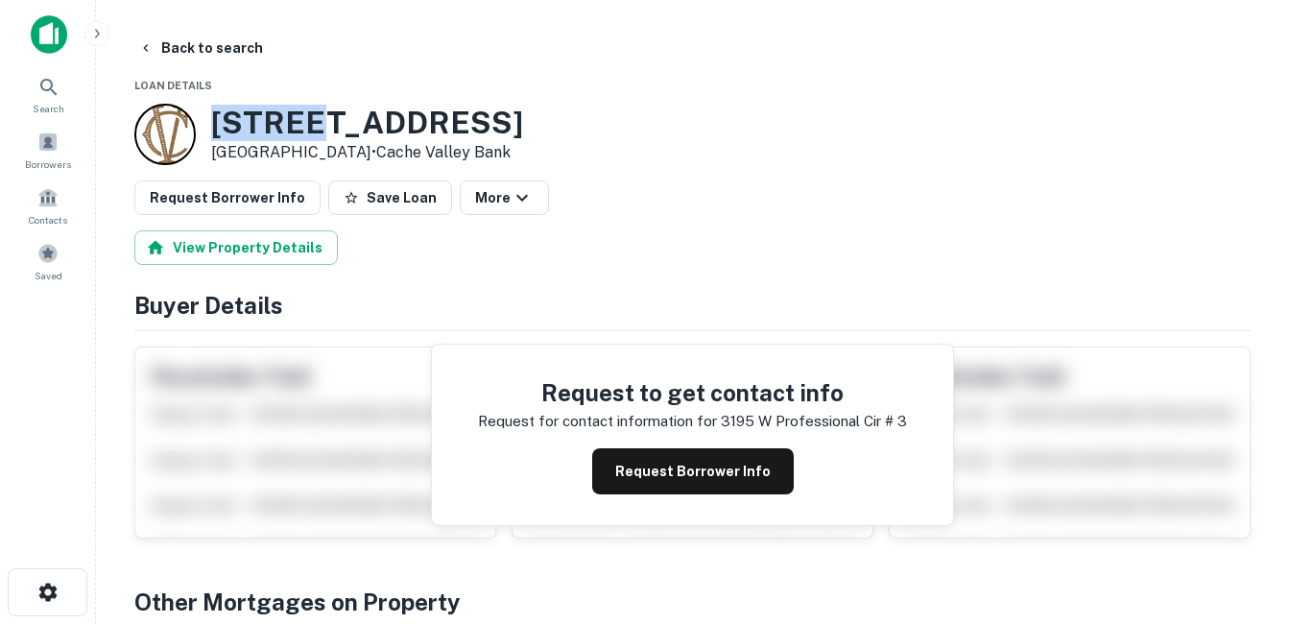
drag, startPoint x: 218, startPoint y: 121, endPoint x: 318, endPoint y: 129, distance: 100.2
click at [318, 129] on h3 "[STREET_ADDRESS]" at bounding box center [367, 123] width 312 height 36
drag, startPoint x: 318, startPoint y: 129, endPoint x: 225, endPoint y: 45, distance: 125.1
click at [225, 45] on button "Back to search" at bounding box center [201, 48] width 140 height 35
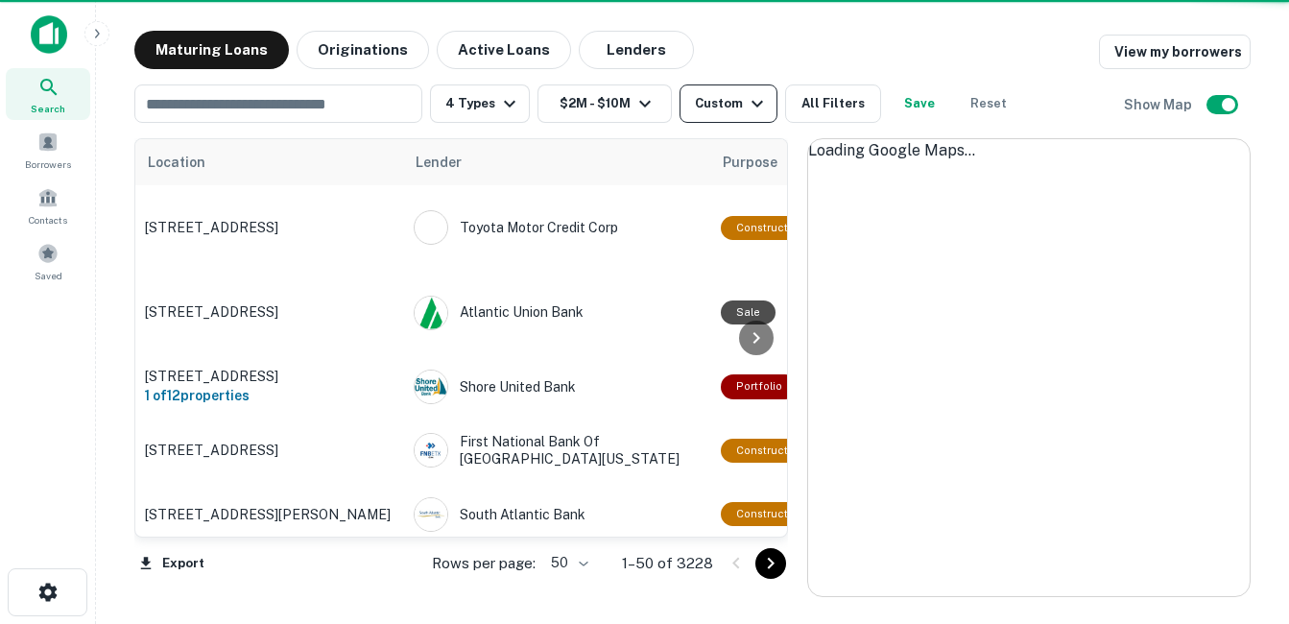
click at [695, 103] on div "Custom" at bounding box center [732, 103] width 74 height 23
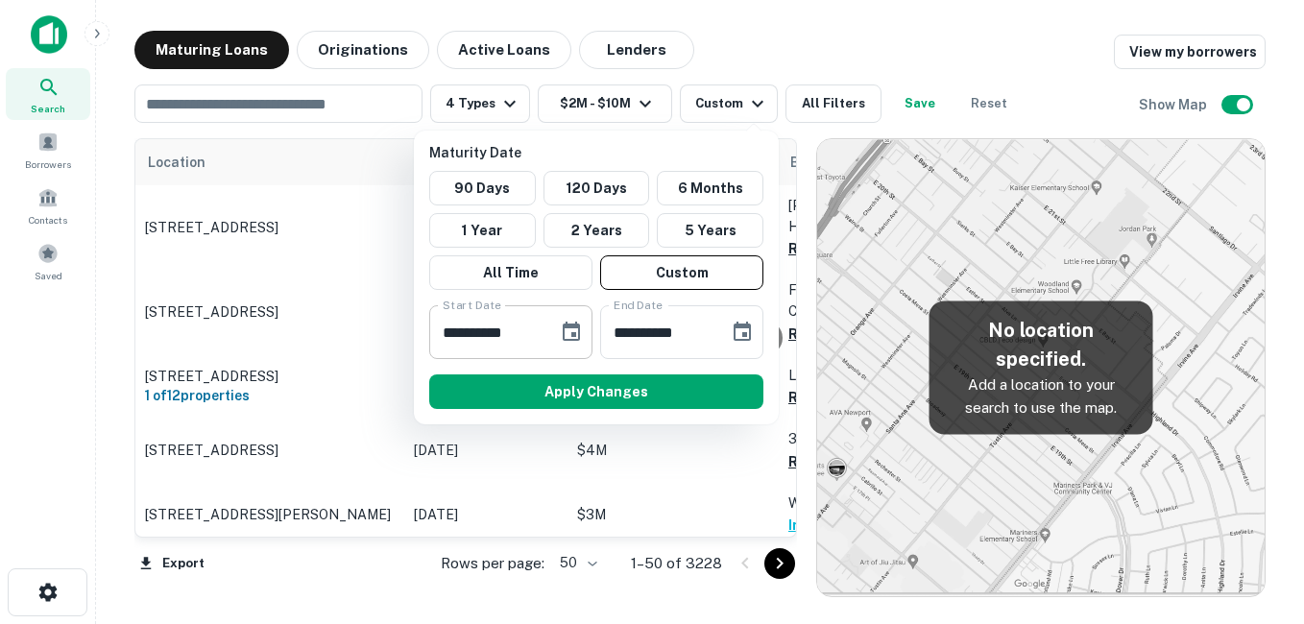
scroll to position [2496, 0]
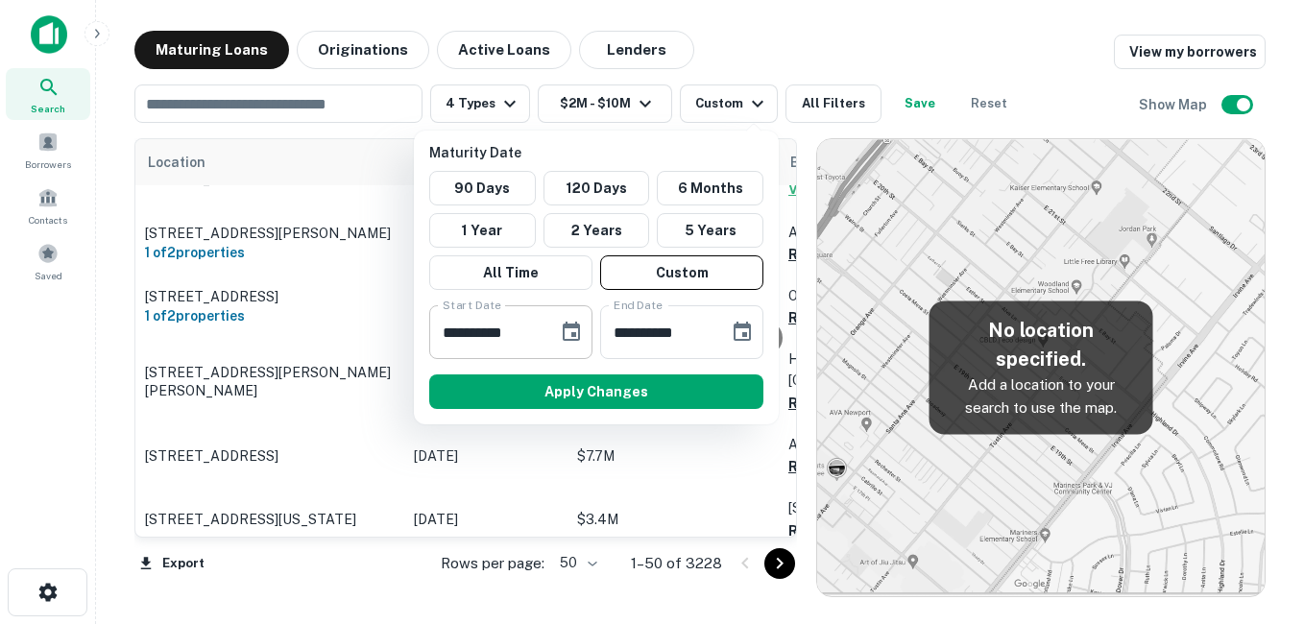
click at [577, 326] on icon "Choose date, selected date is Nov 7, 2025" at bounding box center [571, 331] width 17 height 19
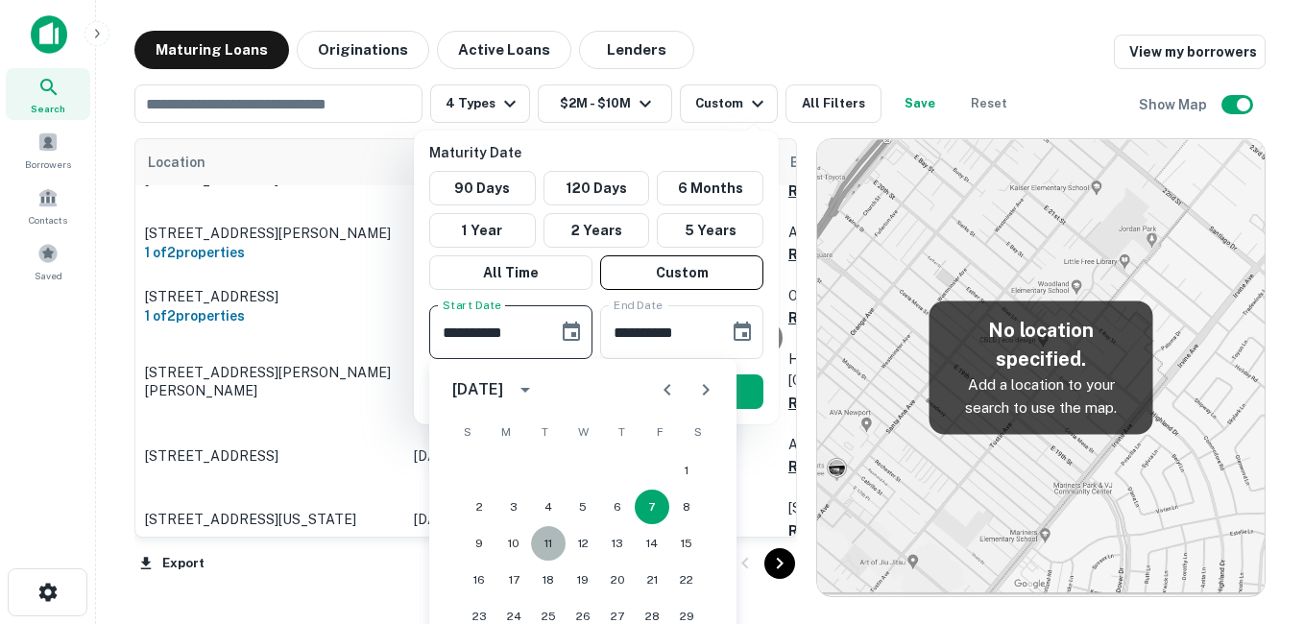
click at [550, 542] on button "11" at bounding box center [548, 543] width 35 height 35
type input "**********"
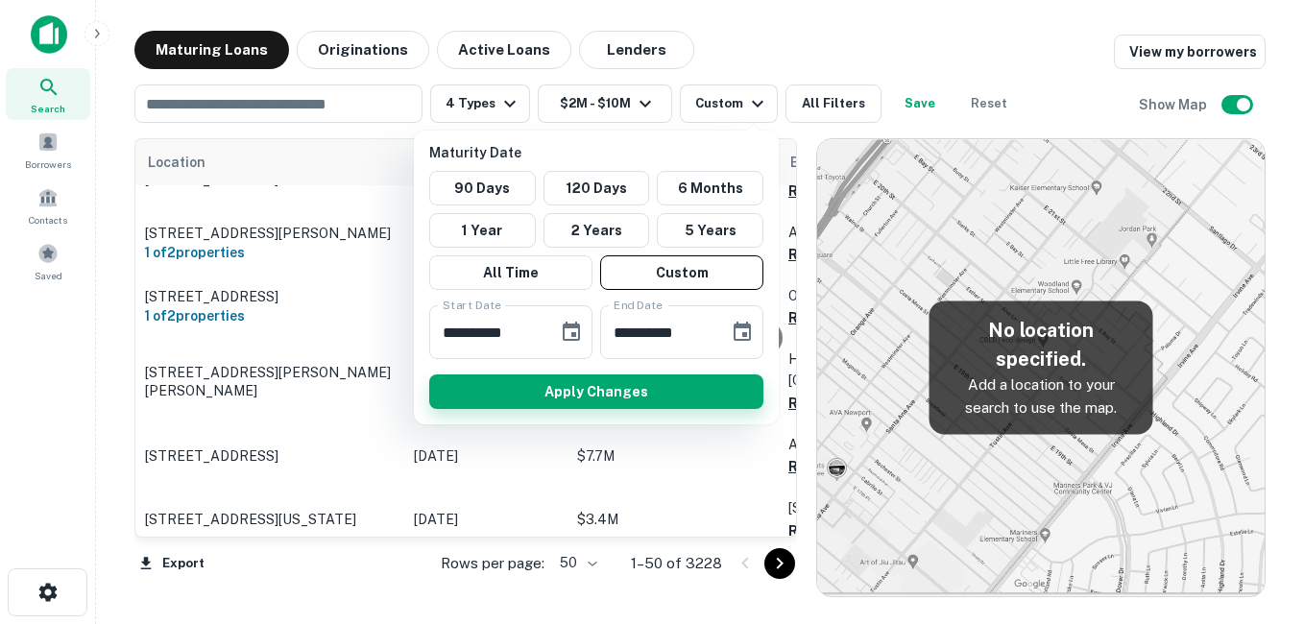
click at [626, 387] on button "Apply Changes" at bounding box center [596, 391] width 334 height 35
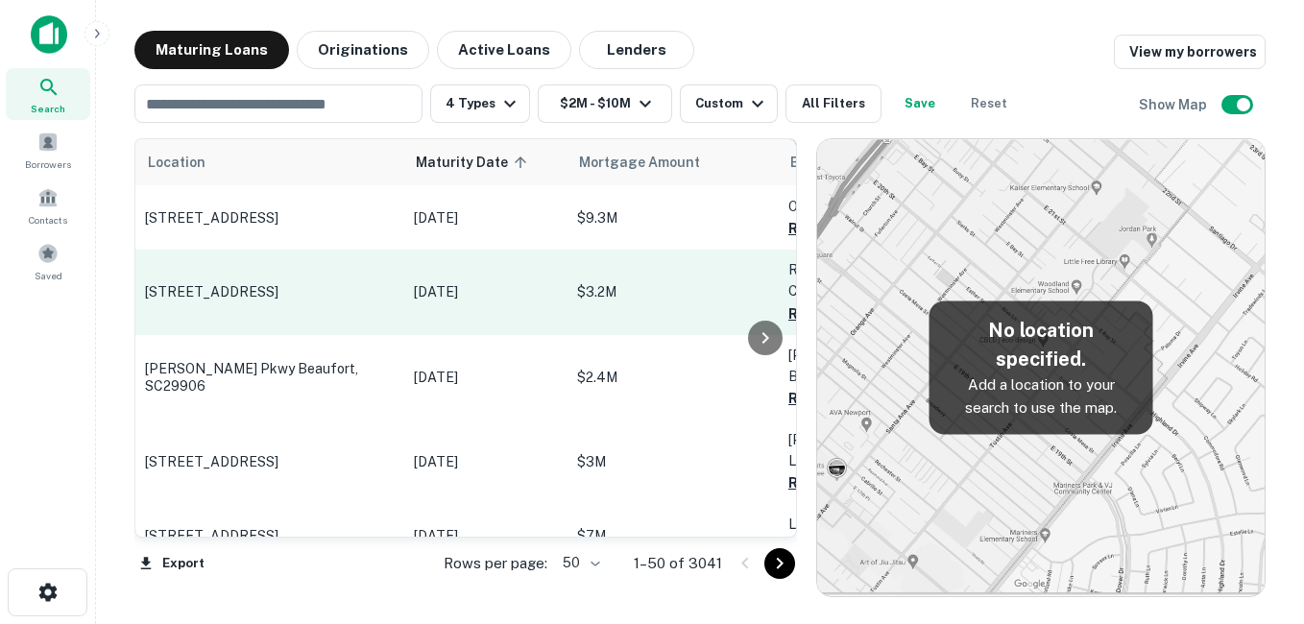
click at [319, 283] on p "[STREET_ADDRESS]" at bounding box center [270, 291] width 250 height 17
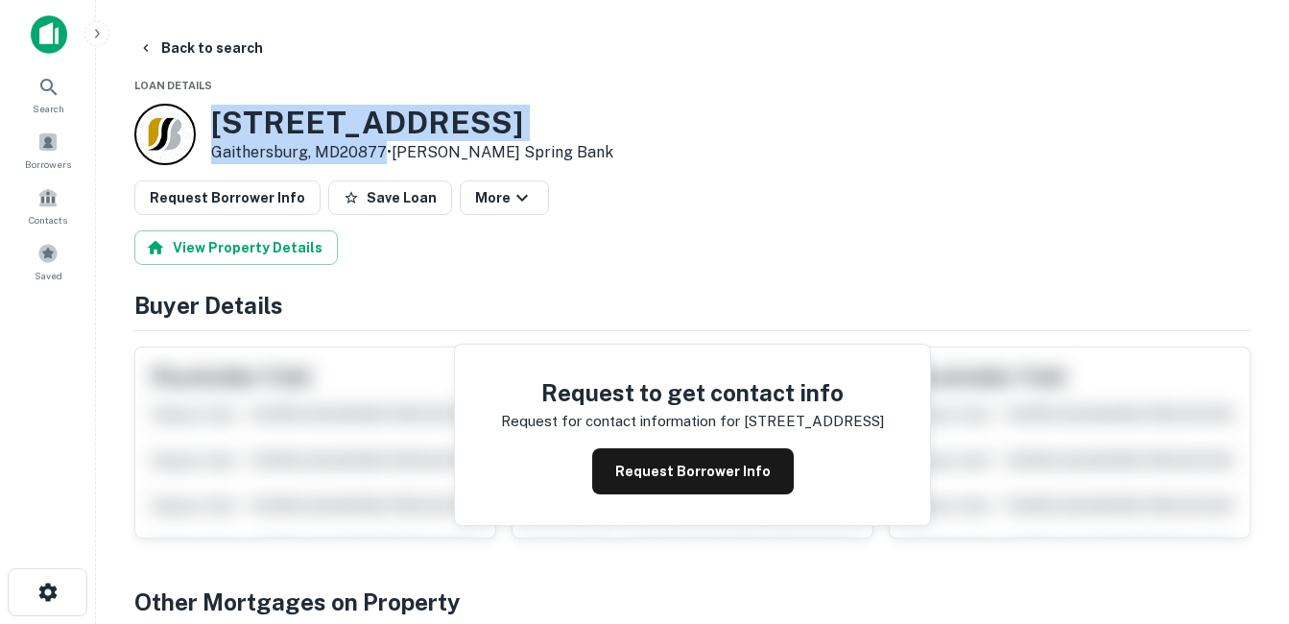
drag, startPoint x: 212, startPoint y: 115, endPoint x: 382, endPoint y: 154, distance: 174.2
click at [382, 154] on div "[STREET_ADDRESS] • [PERSON_NAME] Spring Bank" at bounding box center [412, 135] width 402 height 60
drag, startPoint x: 382, startPoint y: 154, endPoint x: 306, endPoint y: 146, distance: 76.2
copy div "[STREET_ADDRESS]"
click at [384, 119] on h3 "[STREET_ADDRESS]" at bounding box center [412, 123] width 402 height 36
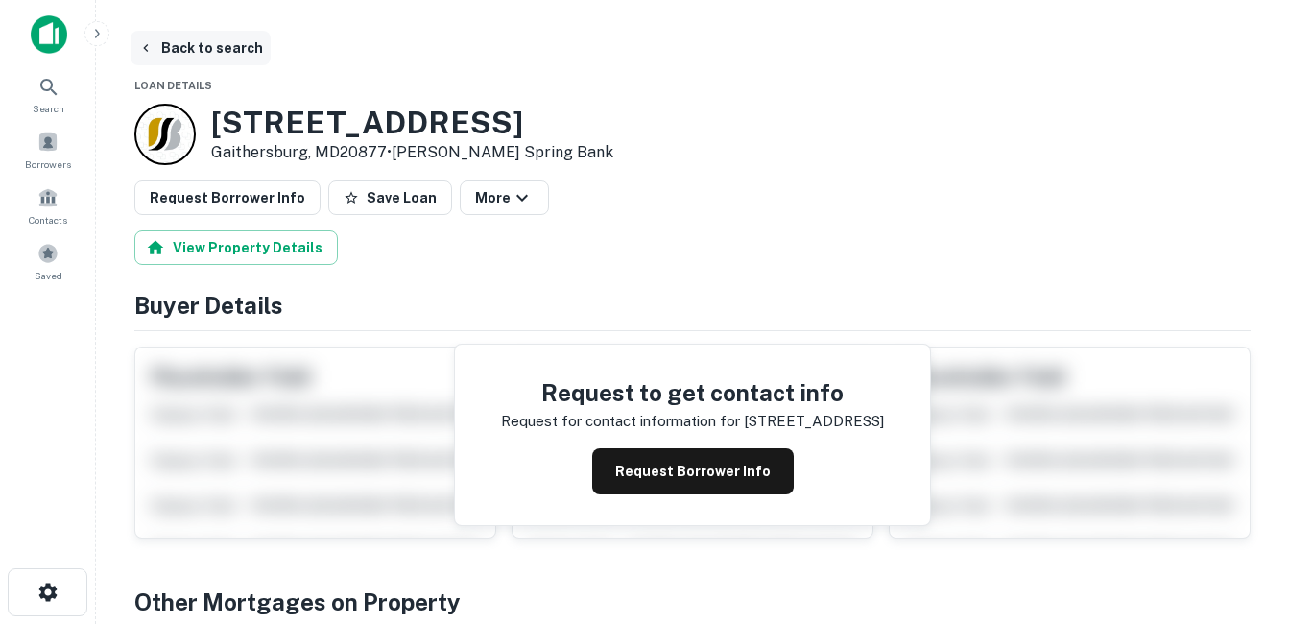
click at [238, 48] on button "Back to search" at bounding box center [201, 48] width 140 height 35
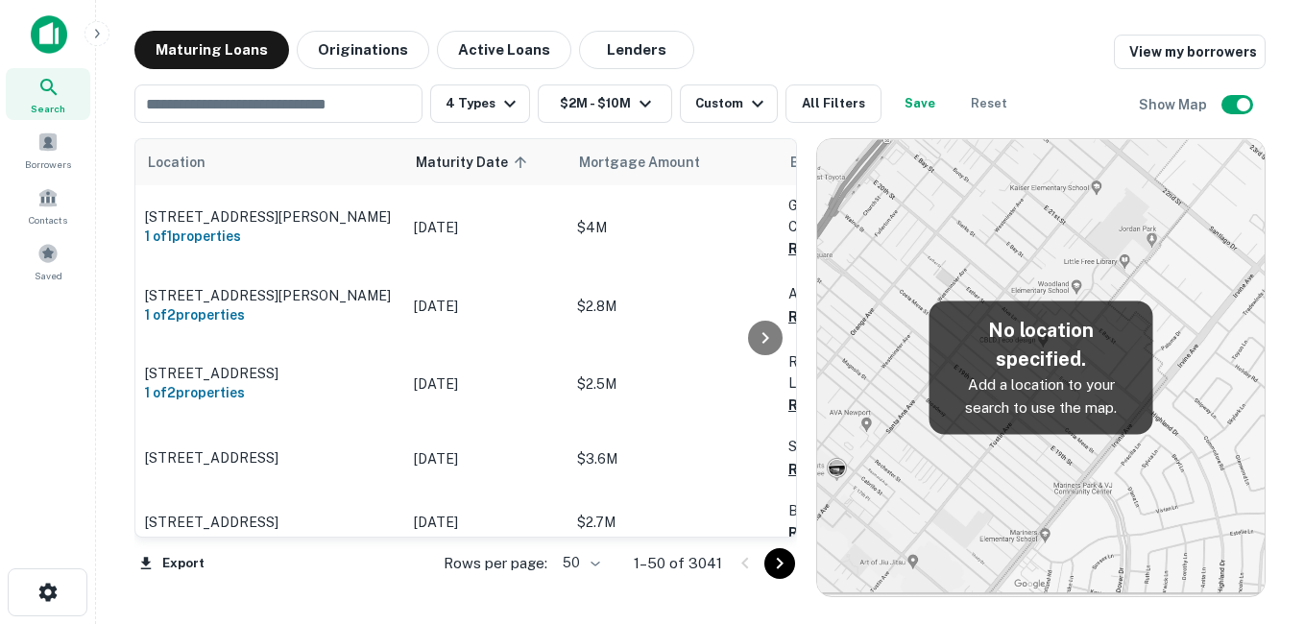
scroll to position [2496, 0]
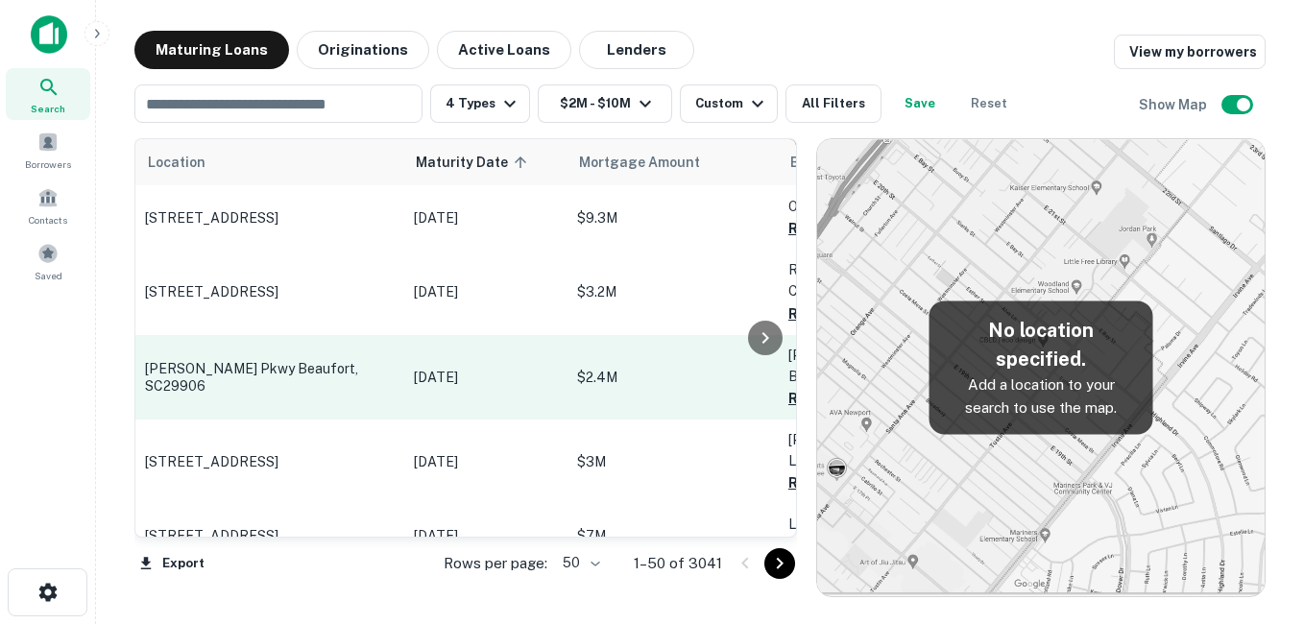
click at [310, 335] on td "[PERSON_NAME] Pkwy Beaufort, SC29906" at bounding box center [269, 377] width 269 height 84
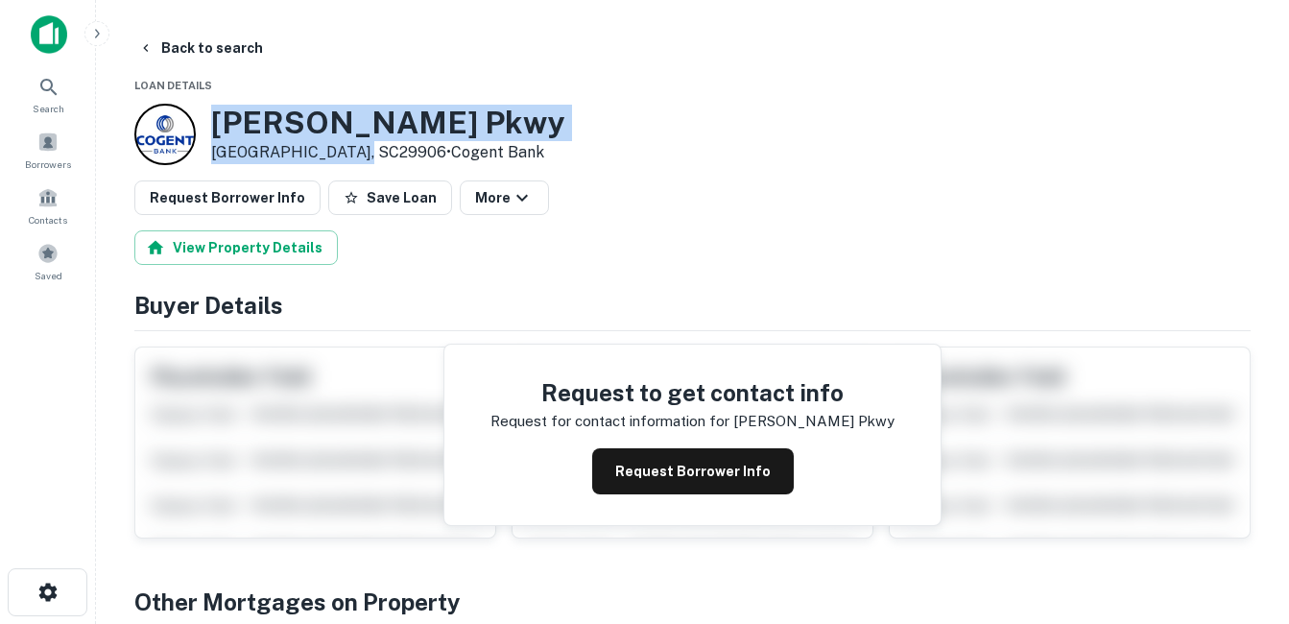
drag, startPoint x: 245, startPoint y: 134, endPoint x: 351, endPoint y: 159, distance: 109.5
click at [351, 159] on div "[PERSON_NAME] Pkwy Beaufort, SC29906 • Cogent Bank" at bounding box center [388, 135] width 354 height 60
drag, startPoint x: 351, startPoint y: 159, endPoint x: 261, endPoint y: 141, distance: 92.1
click at [323, 137] on h3 "[PERSON_NAME] Pkwy" at bounding box center [388, 123] width 354 height 36
click at [304, 124] on h3 "[PERSON_NAME] Pkwy" at bounding box center [388, 123] width 354 height 36
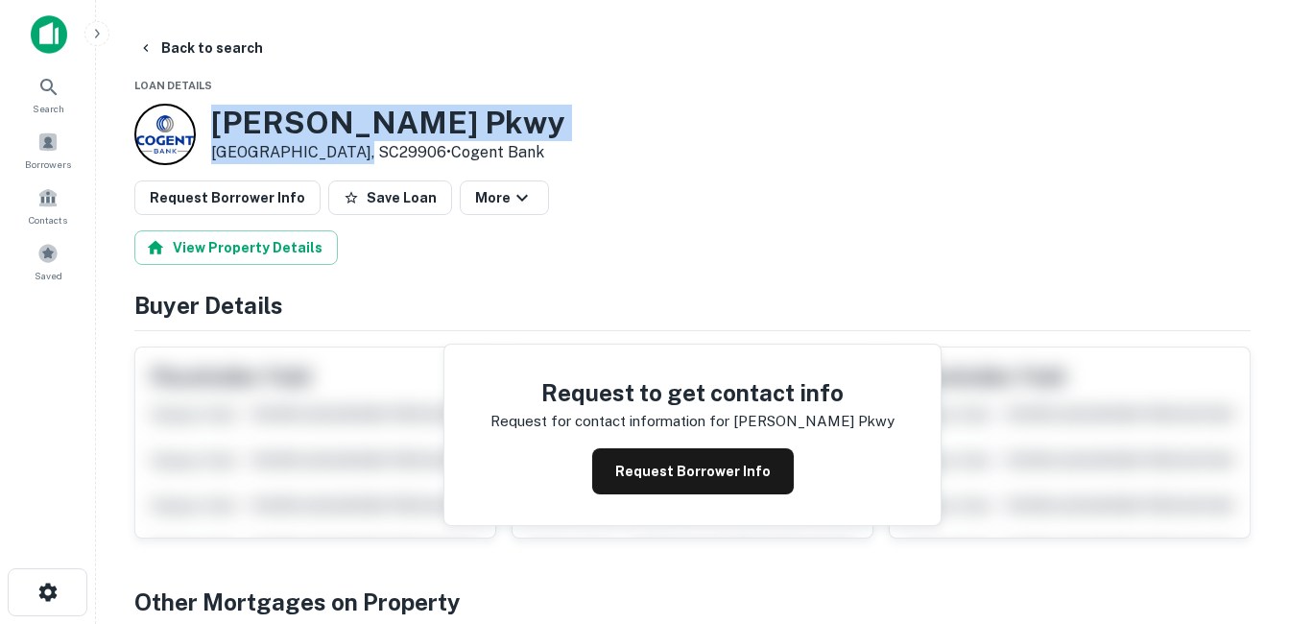
click at [366, 120] on h3 "[PERSON_NAME] Pkwy" at bounding box center [388, 123] width 354 height 36
click at [332, 121] on h3 "[PERSON_NAME] Pkwy" at bounding box center [388, 123] width 354 height 36
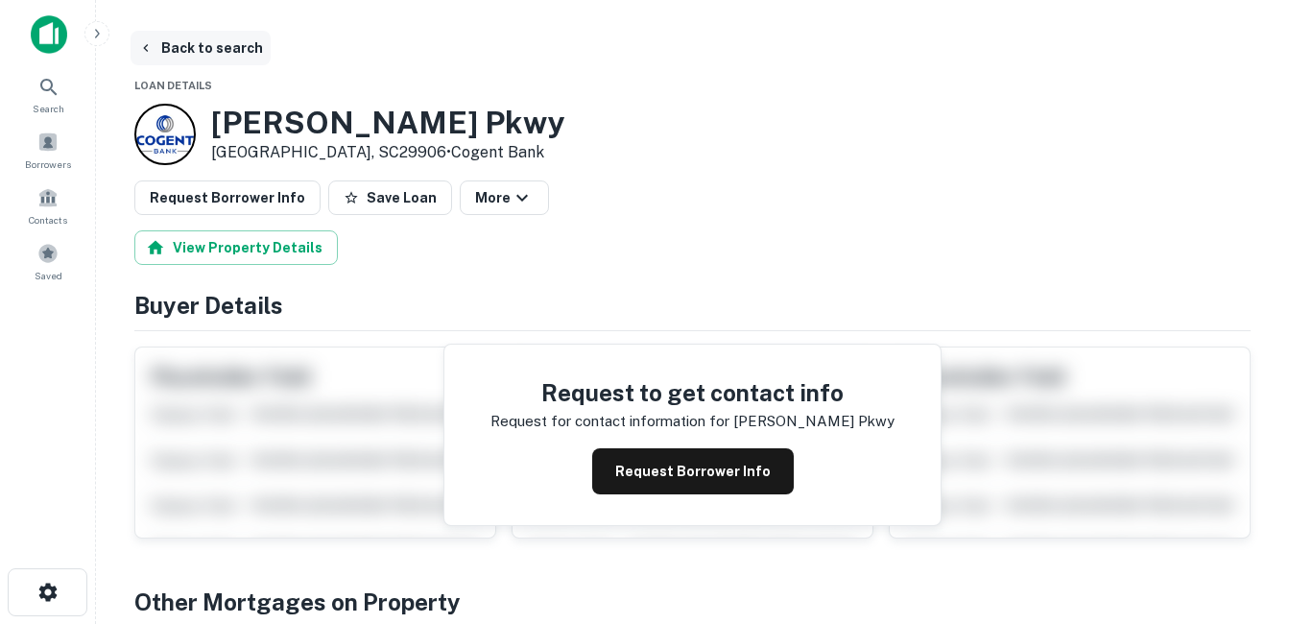
click at [204, 46] on button "Back to search" at bounding box center [201, 48] width 140 height 35
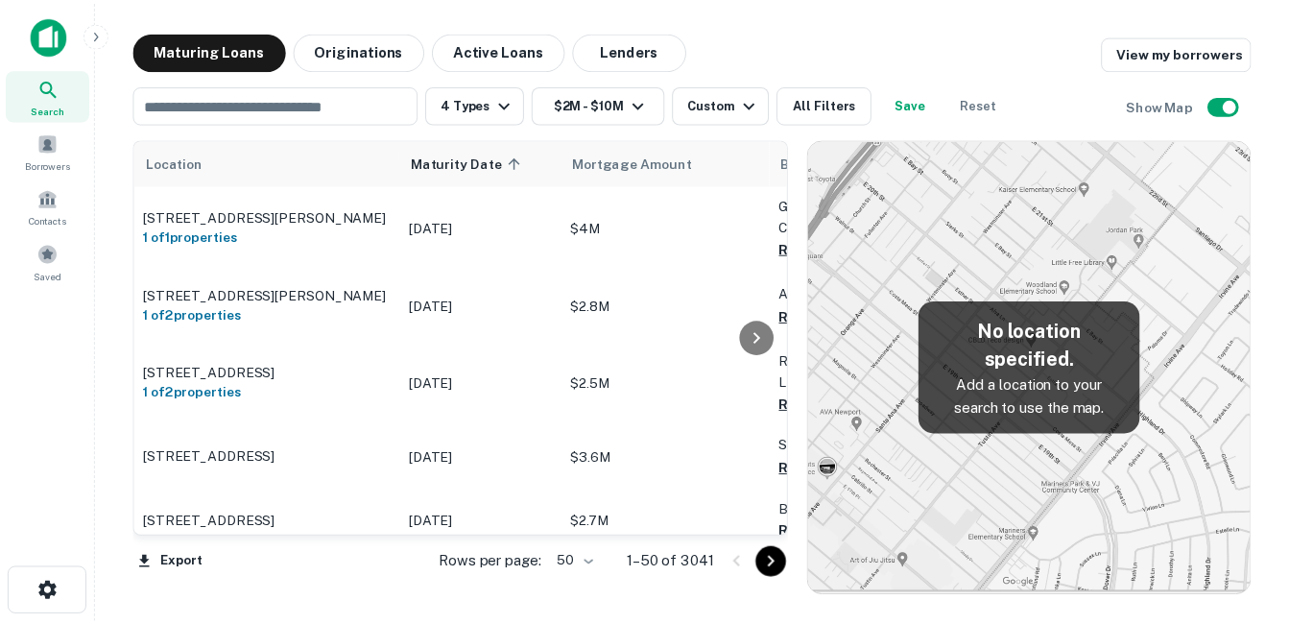
scroll to position [2496, 0]
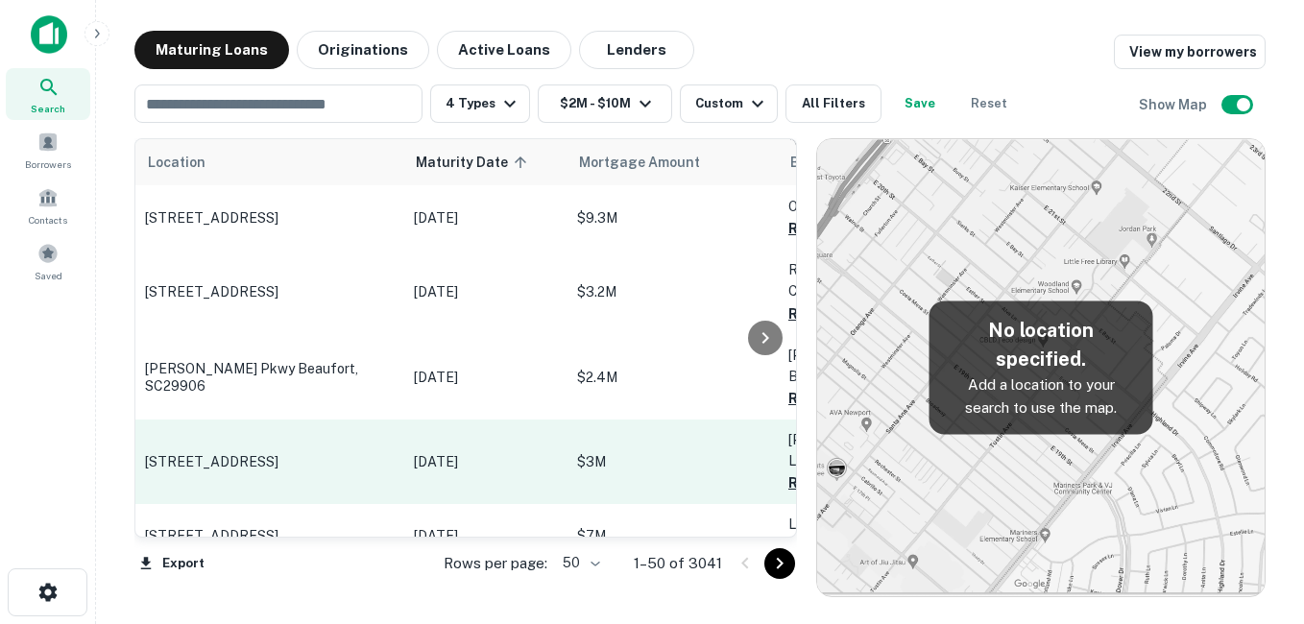
click at [366, 453] on p "[STREET_ADDRESS]" at bounding box center [270, 461] width 250 height 17
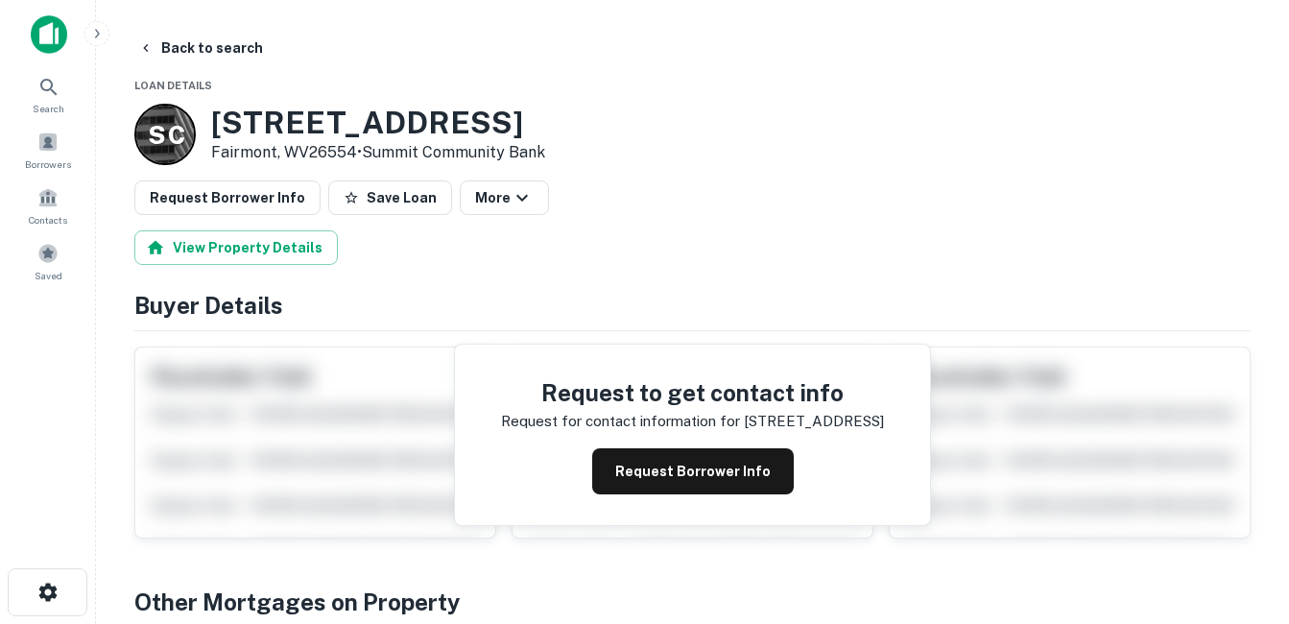
drag, startPoint x: 256, startPoint y: 127, endPoint x: 357, endPoint y: 157, distance: 105.4
click at [357, 157] on div "[STREET_ADDRESS] • Summit Community Bank" at bounding box center [378, 135] width 334 height 60
drag, startPoint x: 357, startPoint y: 157, endPoint x: 327, endPoint y: 154, distance: 30.0
copy div "[STREET_ADDRESS]"
click at [227, 51] on button "Back to search" at bounding box center [201, 48] width 140 height 35
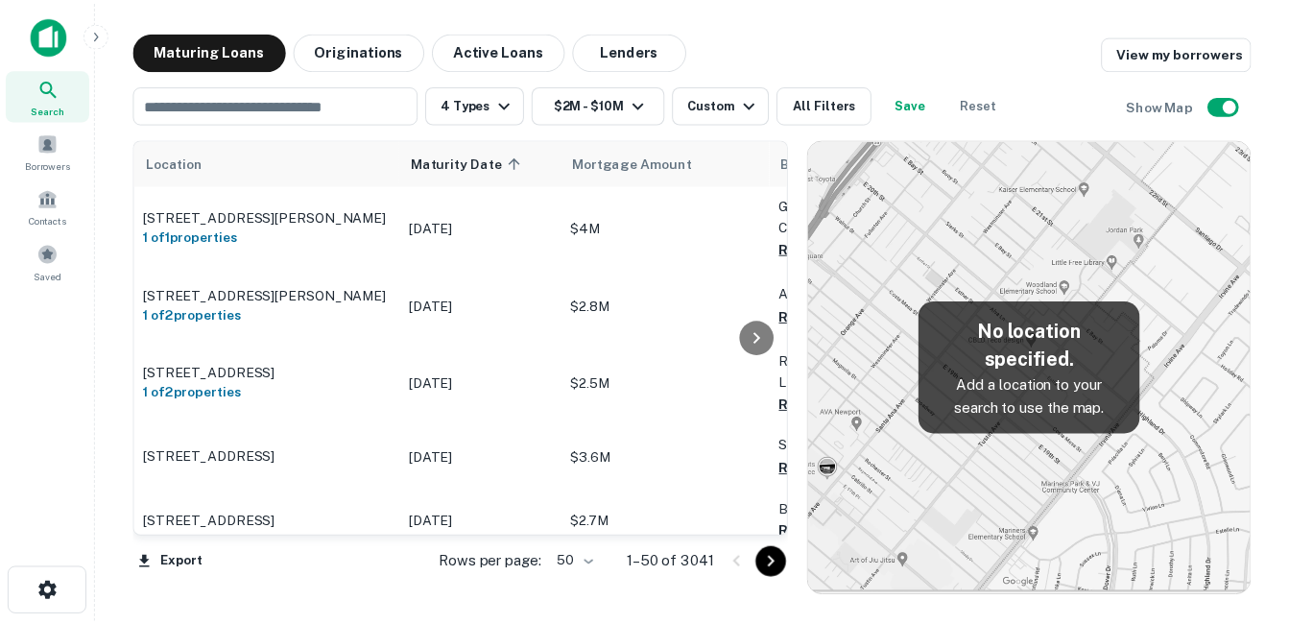
scroll to position [2496, 0]
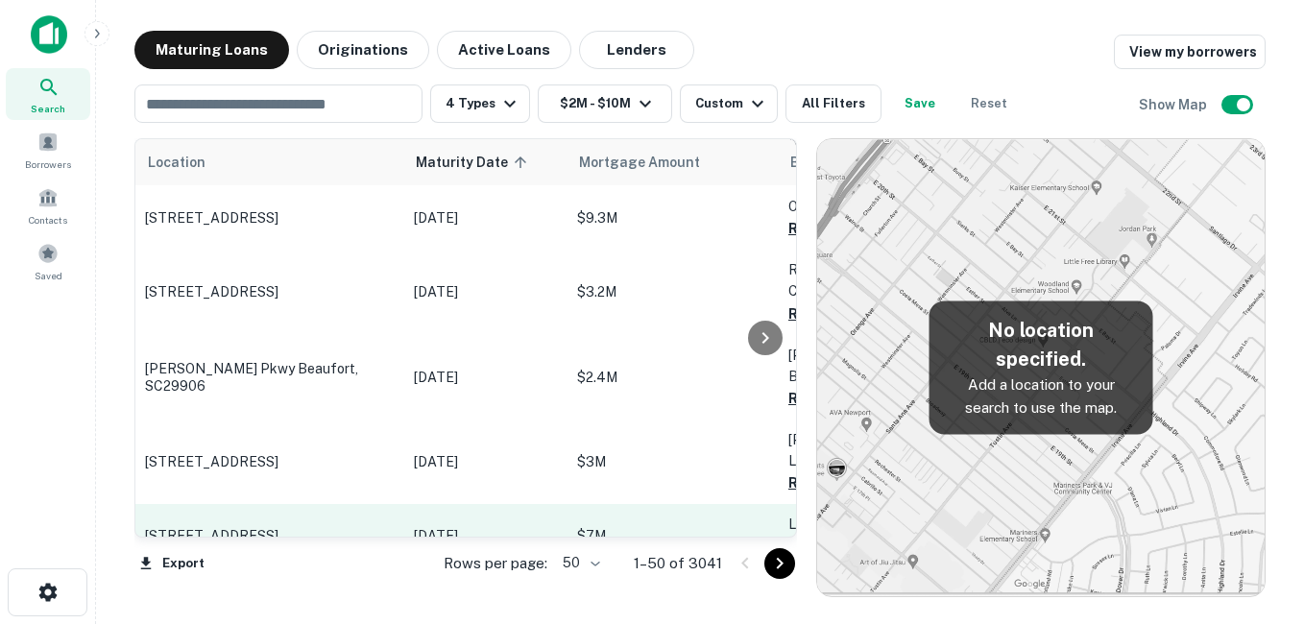
click at [334, 527] on p "[STREET_ADDRESS]" at bounding box center [270, 535] width 250 height 17
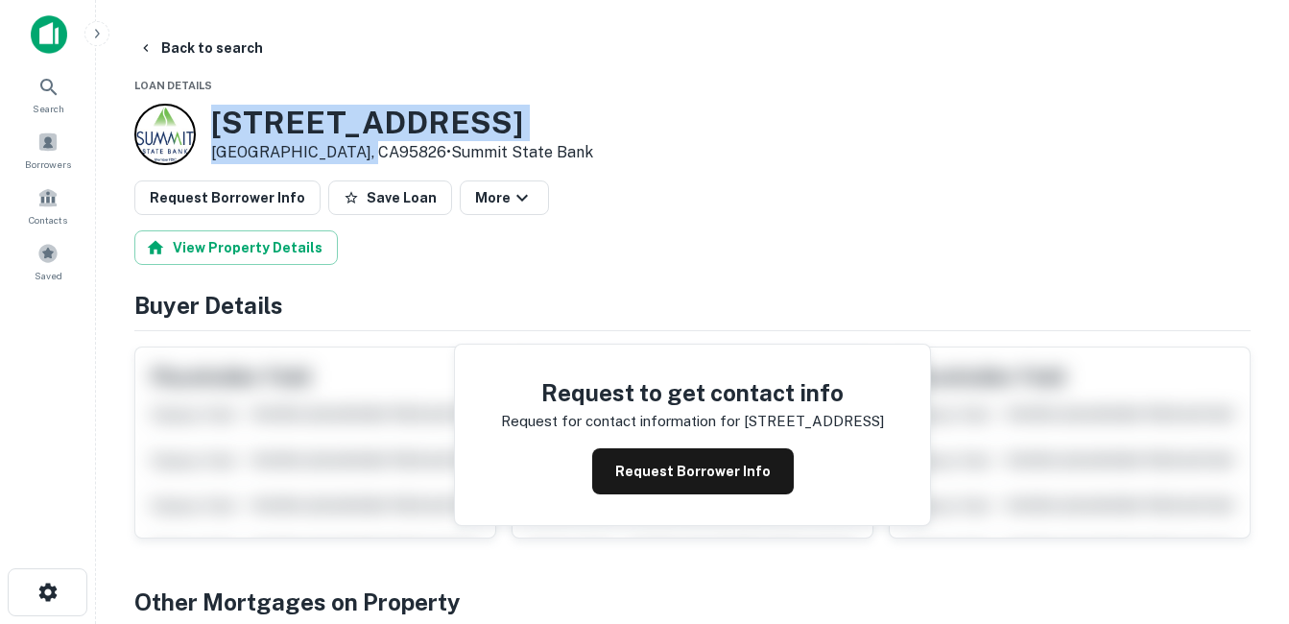
drag, startPoint x: 216, startPoint y: 115, endPoint x: 374, endPoint y: 148, distance: 160.8
click at [374, 148] on div "[STREET_ADDRESS] • Summit State Bank" at bounding box center [402, 135] width 382 height 60
drag, startPoint x: 374, startPoint y: 148, endPoint x: 338, endPoint y: 150, distance: 35.6
click at [329, 119] on h3 "[STREET_ADDRESS]" at bounding box center [402, 123] width 382 height 36
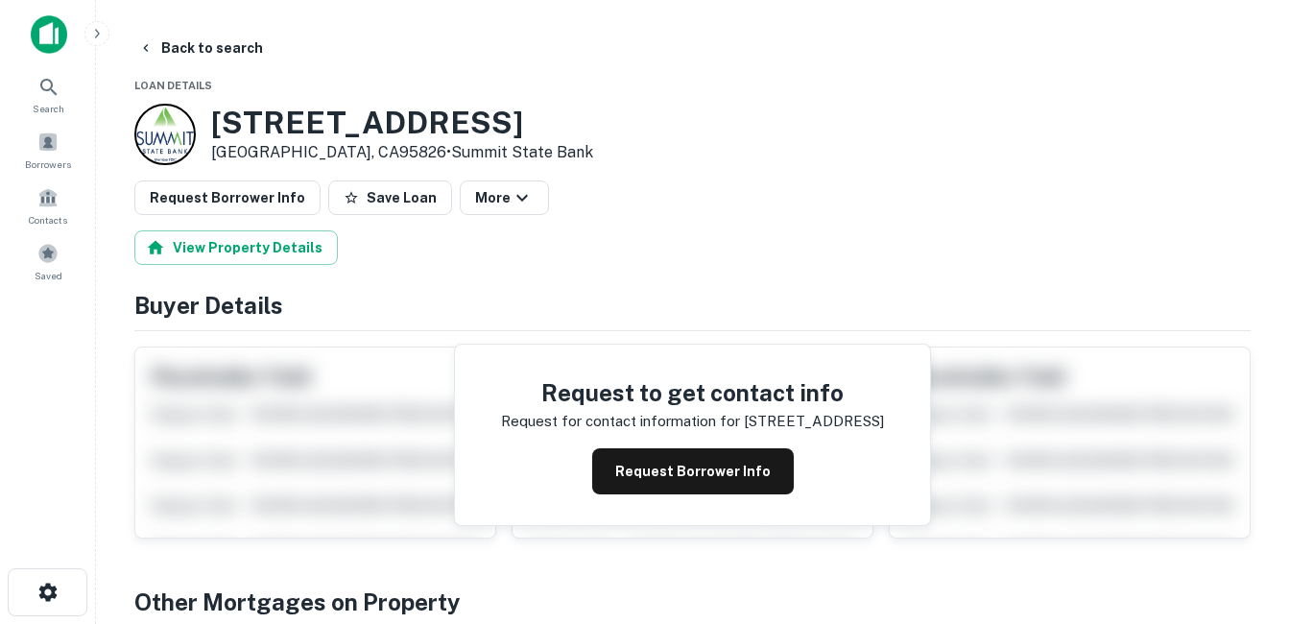
drag, startPoint x: 208, startPoint y: 119, endPoint x: 513, endPoint y: 123, distance: 304.4
click at [513, 123] on div "[STREET_ADDRESS] • Summit State Bank" at bounding box center [363, 134] width 459 height 61
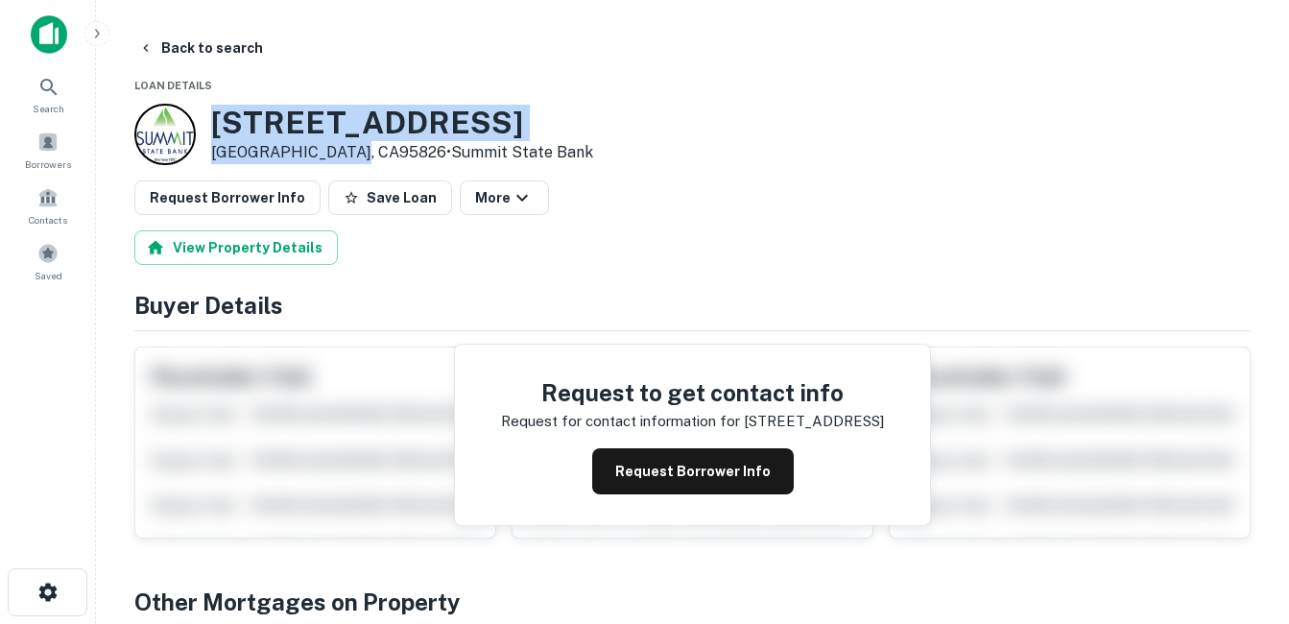
drag, startPoint x: 204, startPoint y: 153, endPoint x: 354, endPoint y: 154, distance: 150.7
click at [354, 154] on div "[STREET_ADDRESS] • Summit State Bank" at bounding box center [363, 134] width 459 height 61
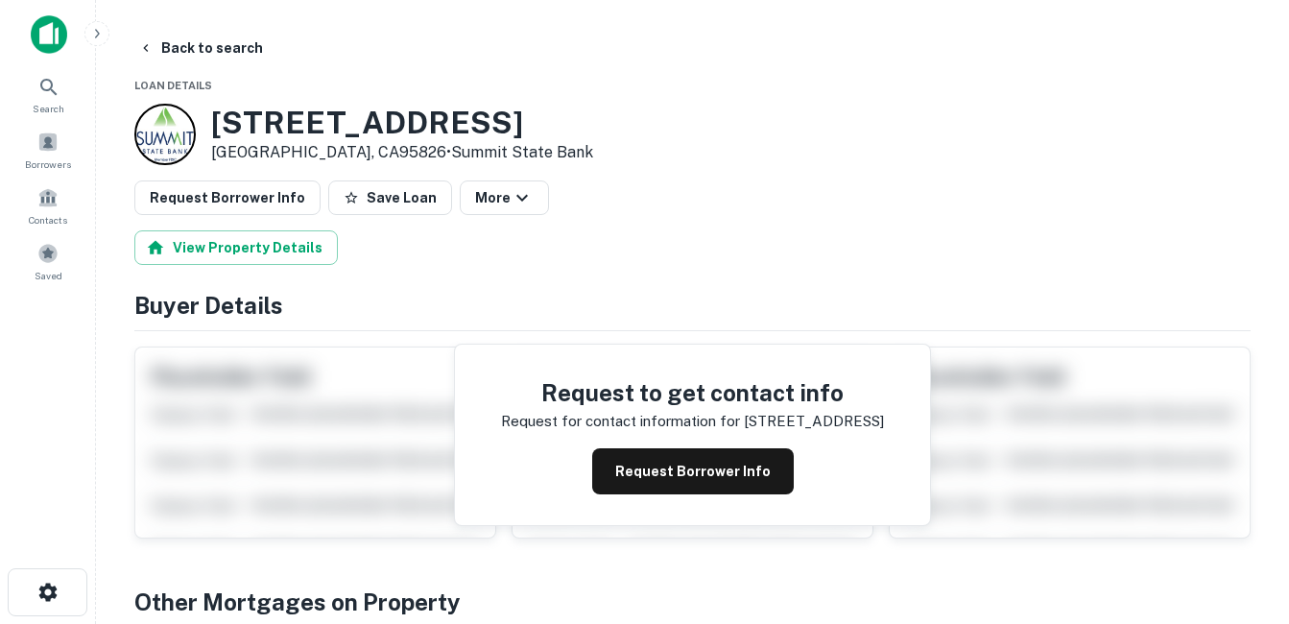
drag, startPoint x: 354, startPoint y: 154, endPoint x: 365, endPoint y: 158, distance: 11.6
click at [365, 158] on p "[GEOGRAPHIC_DATA], CA95826 • Summit State Bank" at bounding box center [402, 152] width 382 height 23
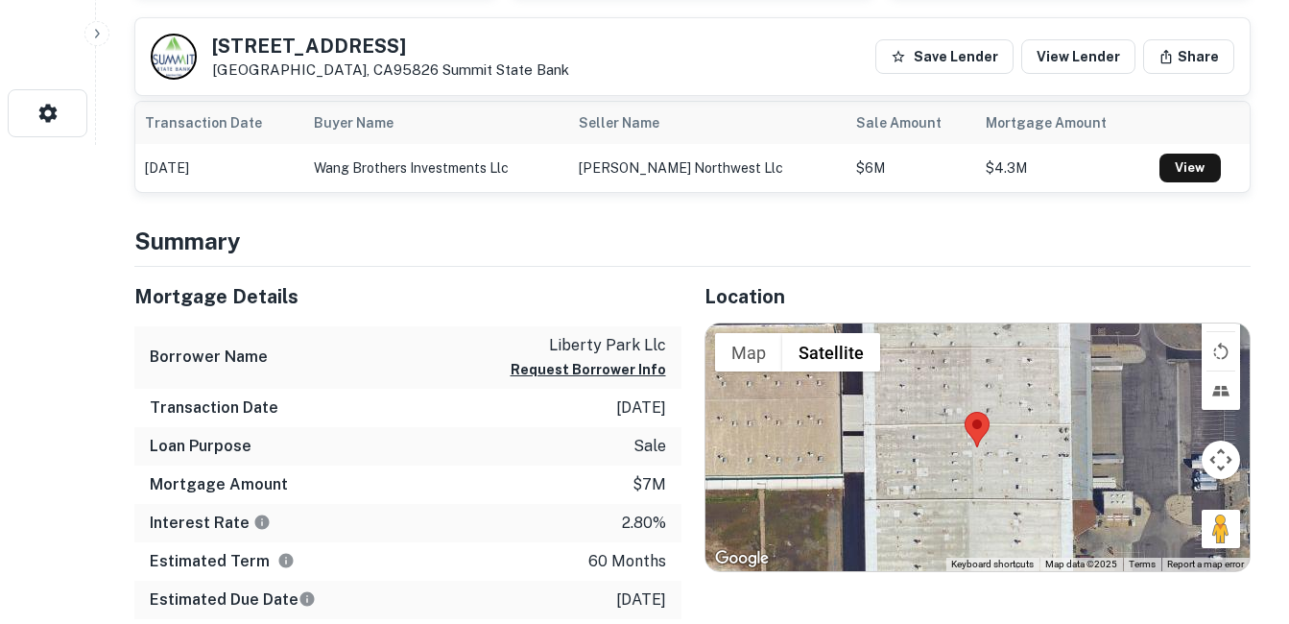
scroll to position [513, 0]
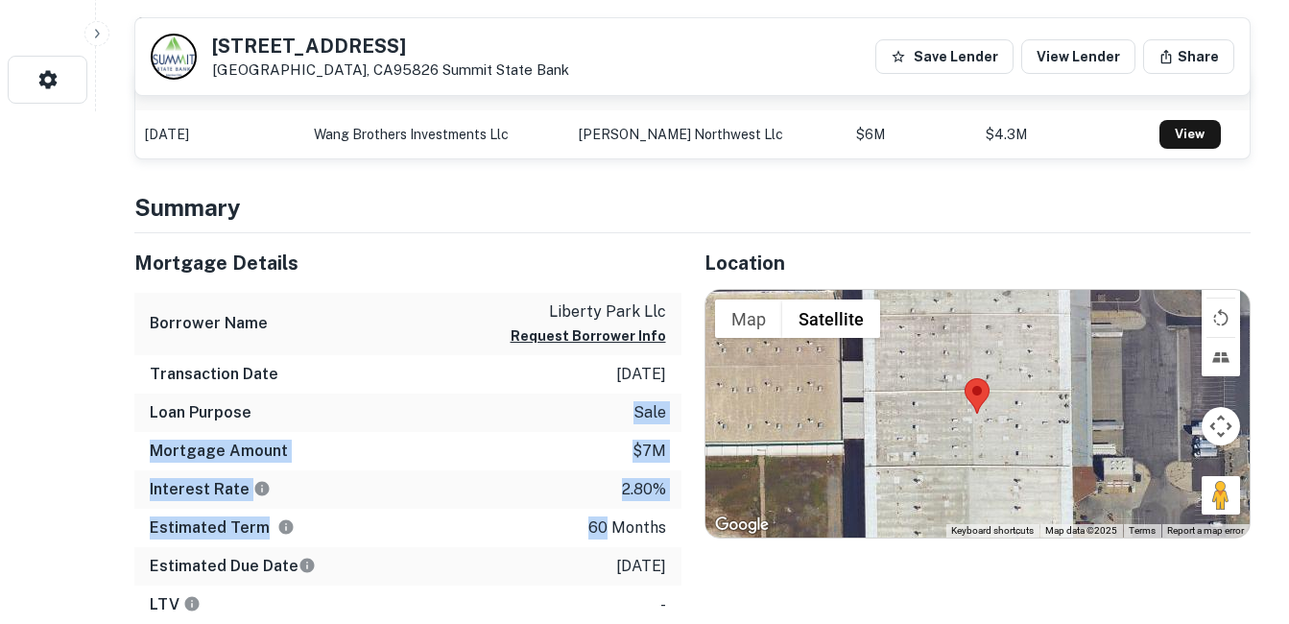
drag, startPoint x: 532, startPoint y: 406, endPoint x: 609, endPoint y: 521, distance: 138.5
click at [609, 521] on div "Mortgage Details Borrower Name liberty park llc Request Borrower Info Transacti…" at bounding box center [407, 428] width 547 height 391
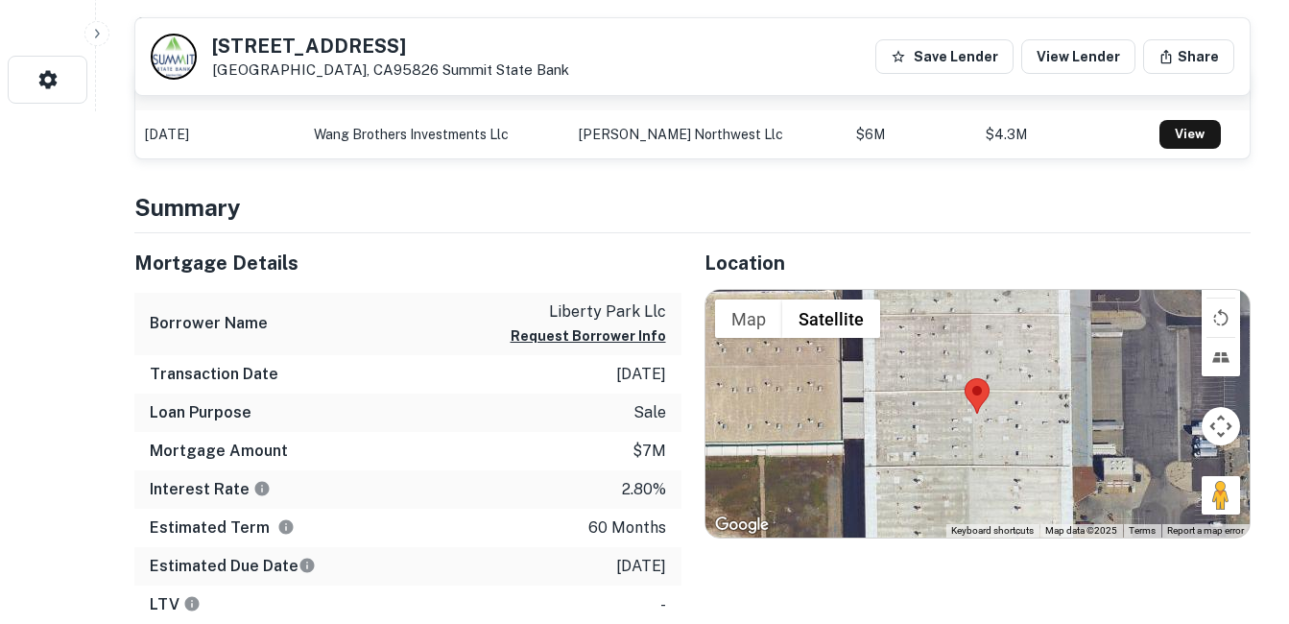
drag, startPoint x: 609, startPoint y: 521, endPoint x: 613, endPoint y: 558, distance: 36.7
click at [616, 558] on p "[DATE]" at bounding box center [641, 566] width 50 height 23
drag, startPoint x: 634, startPoint y: 557, endPoint x: 558, endPoint y: 535, distance: 79.0
click at [558, 535] on div "Mortgage Details Borrower Name liberty park llc Request Borrower Info Transacti…" at bounding box center [407, 428] width 547 height 391
drag, startPoint x: 558, startPoint y: 535, endPoint x: 523, endPoint y: 457, distance: 85.1
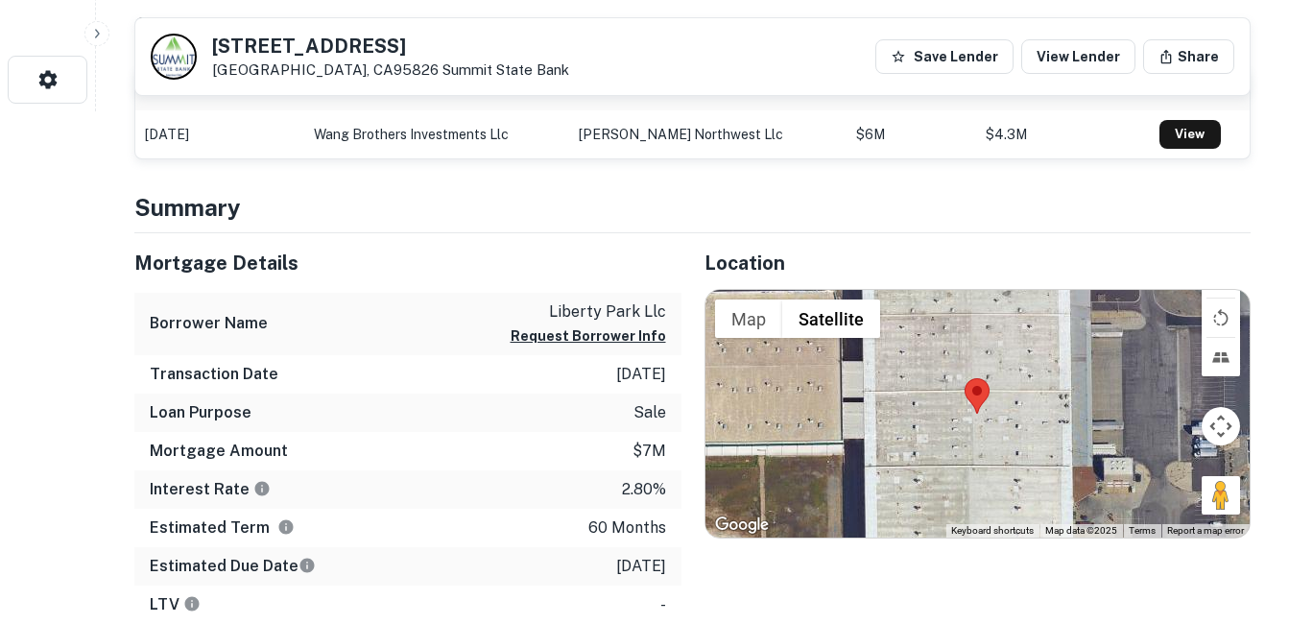
click at [523, 457] on div "Mortgage Amount $7m" at bounding box center [407, 451] width 547 height 38
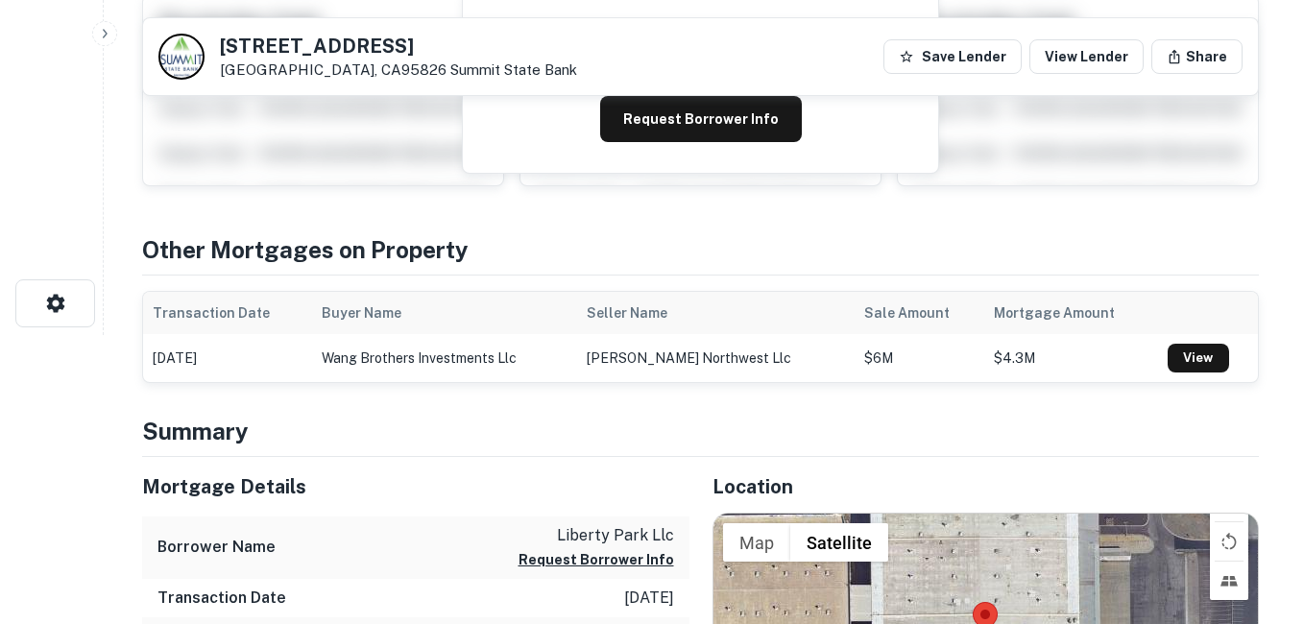
scroll to position [0, 0]
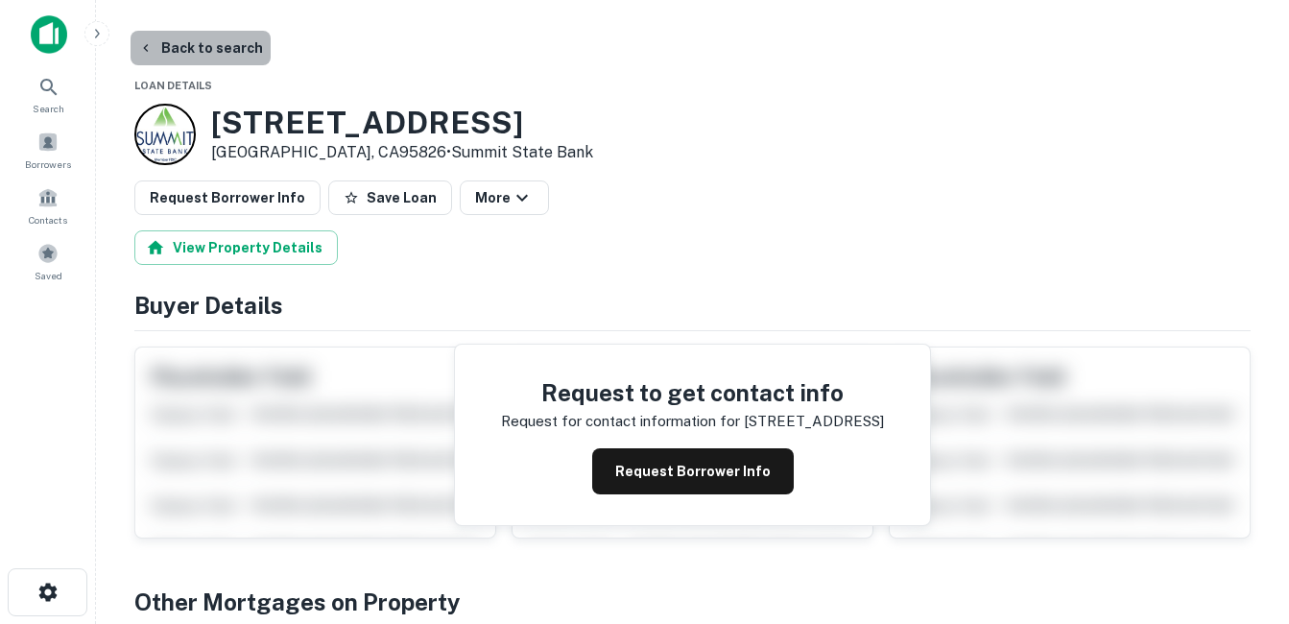
click at [201, 36] on button "Back to search" at bounding box center [201, 48] width 140 height 35
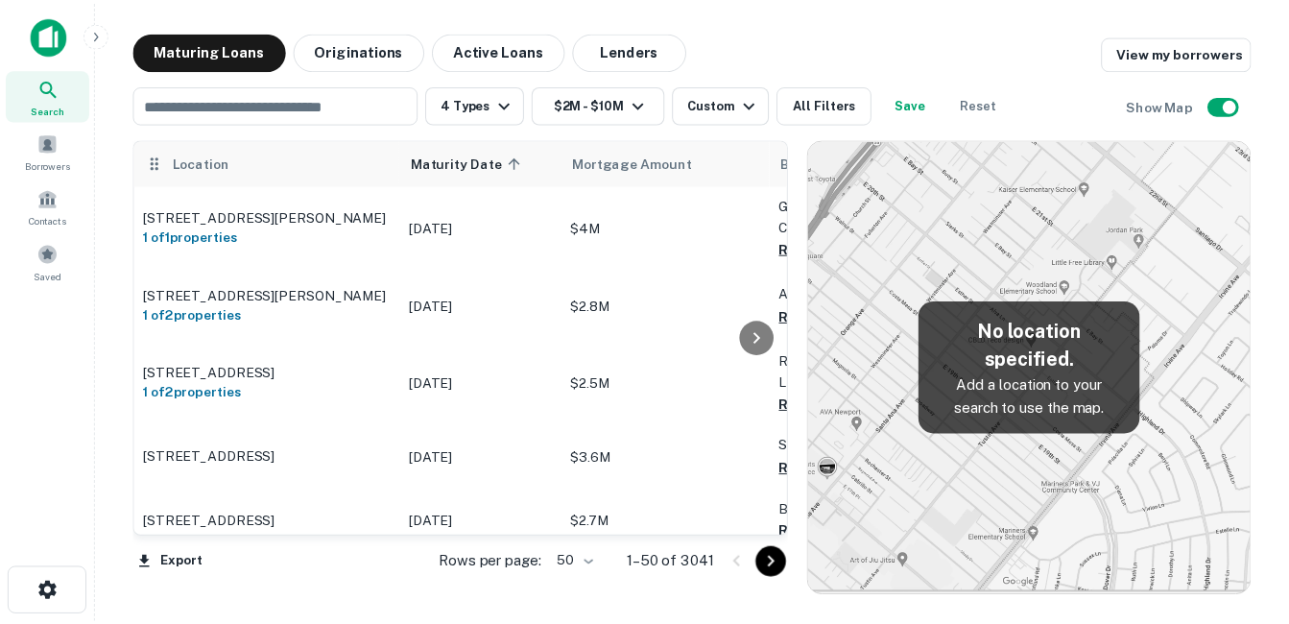
scroll to position [2496, 0]
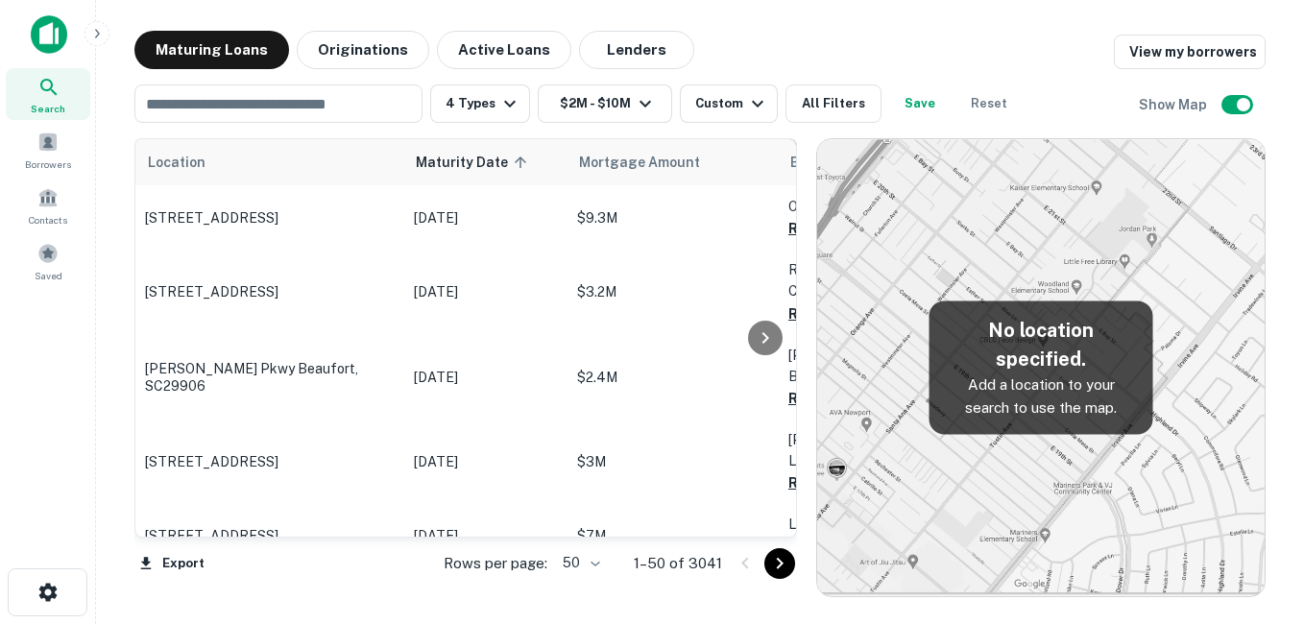
click at [339, 591] on p "[STREET_ADDRESS]" at bounding box center [270, 599] width 250 height 17
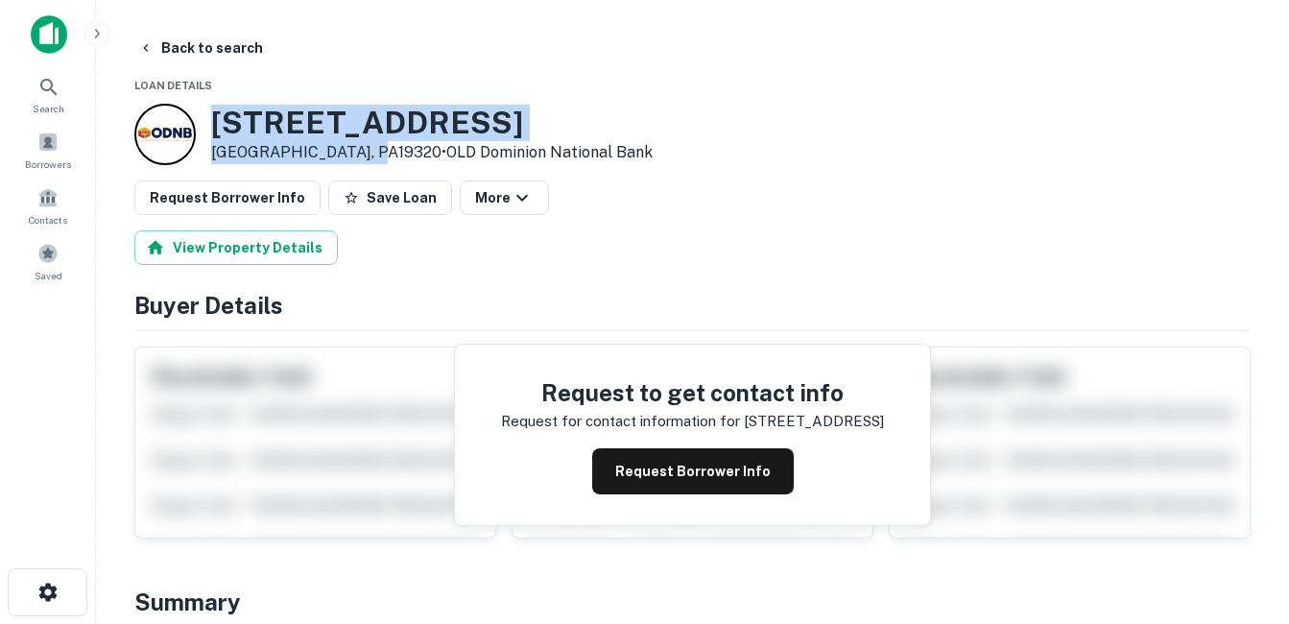
drag, startPoint x: 282, startPoint y: 133, endPoint x: 361, endPoint y: 157, distance: 82.6
click at [361, 157] on div "[STREET_ADDRESS] • OLD Dominion National Bank" at bounding box center [432, 135] width 442 height 60
drag, startPoint x: 361, startPoint y: 157, endPoint x: 303, endPoint y: 140, distance: 60.1
click at [392, 113] on h3 "[STREET_ADDRESS]" at bounding box center [432, 123] width 442 height 36
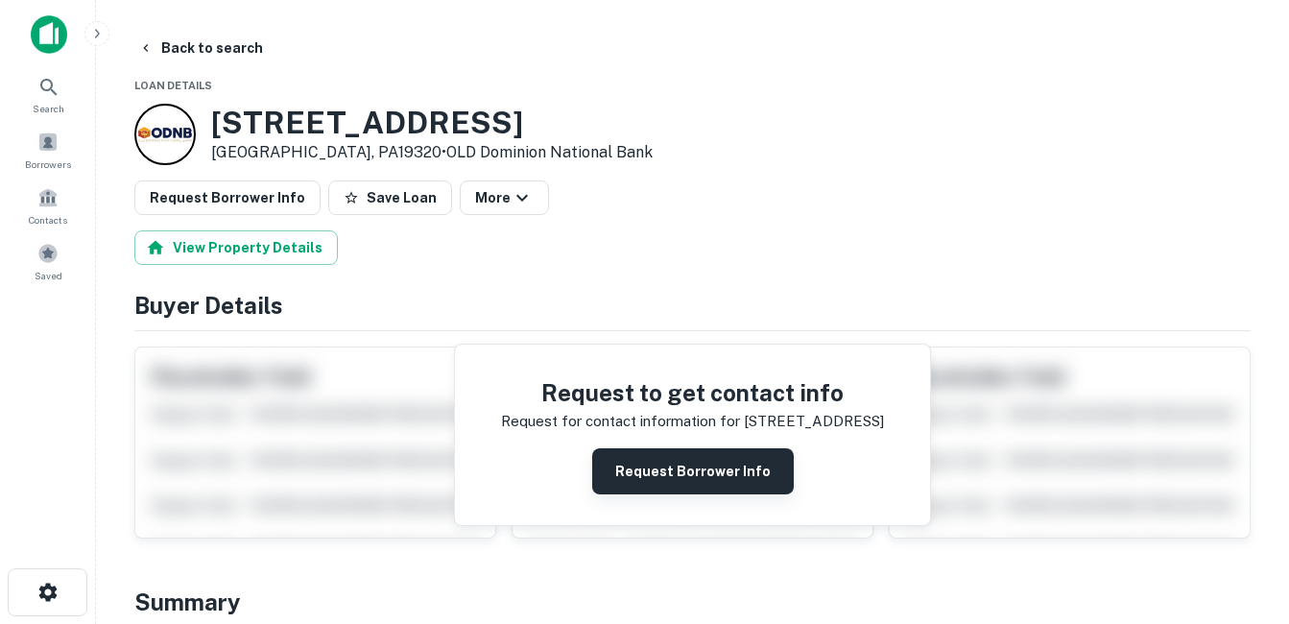
click at [635, 457] on button "Request Borrower Info" at bounding box center [693, 471] width 202 height 46
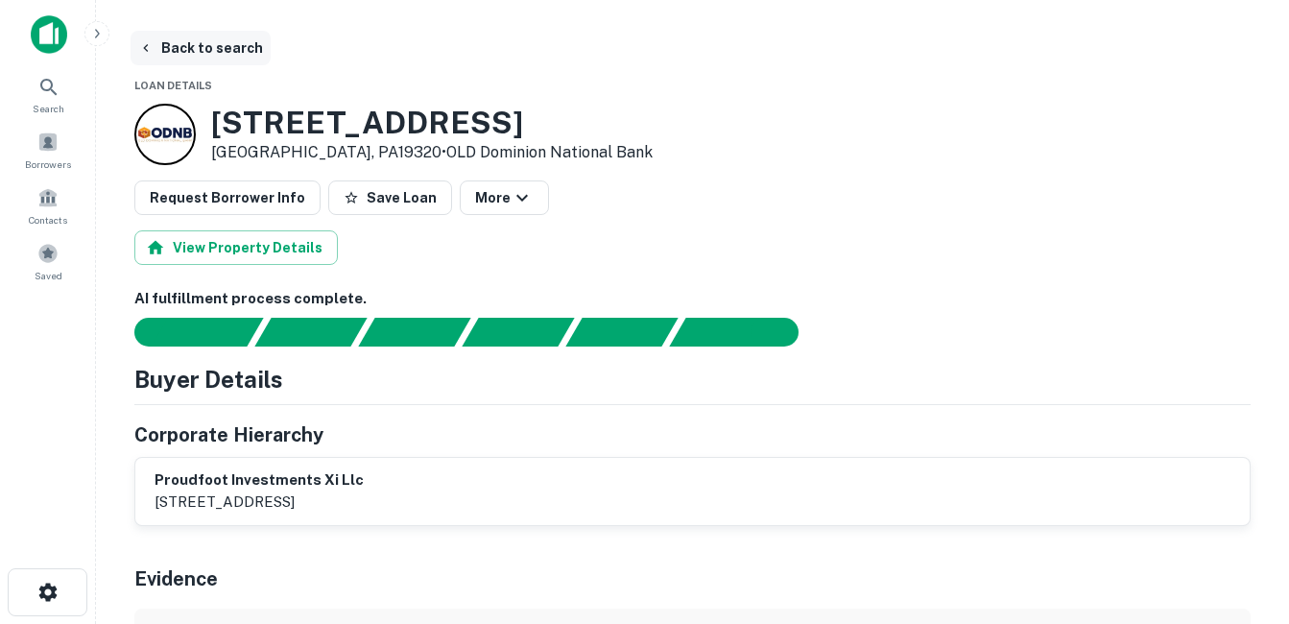
click at [230, 33] on button "Back to search" at bounding box center [201, 48] width 140 height 35
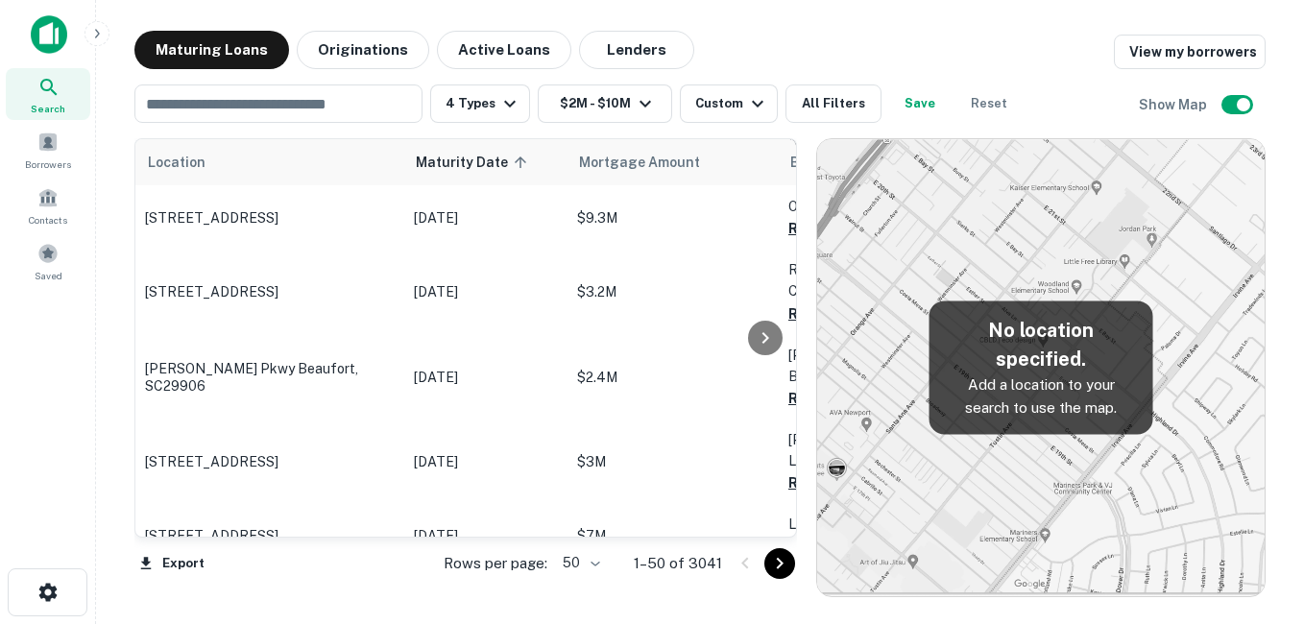
scroll to position [2592, 0]
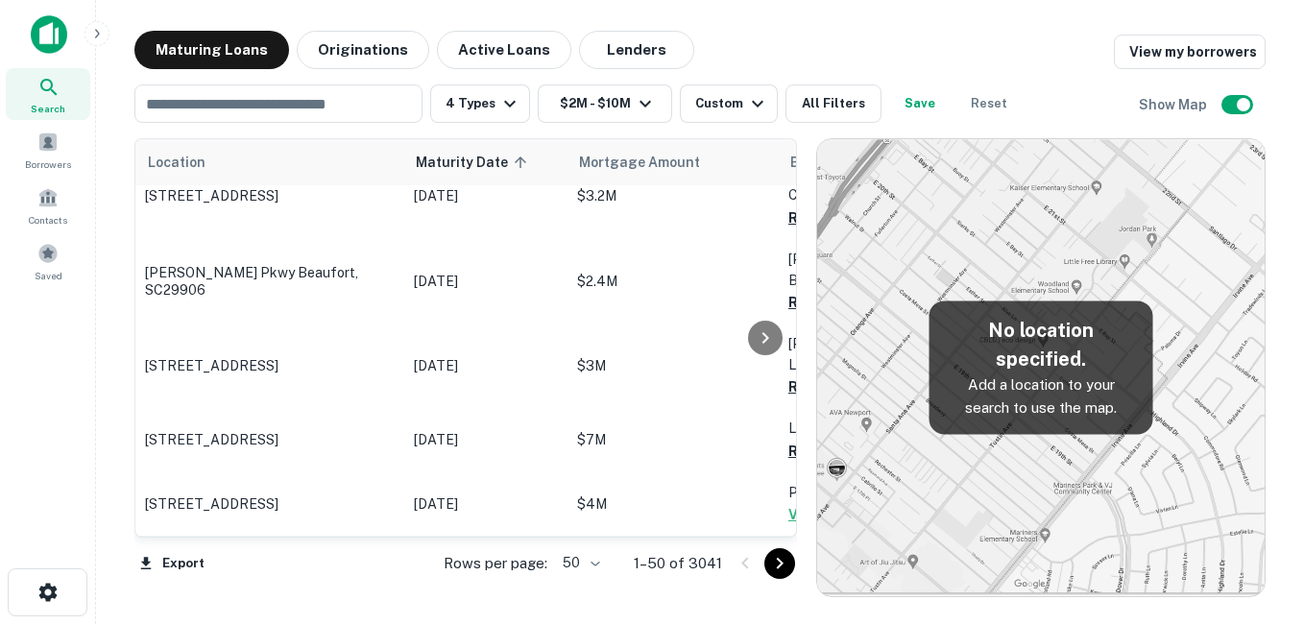
click at [325, 561] on p "57701 [STREET_ADDRESS]" at bounding box center [270, 569] width 250 height 17
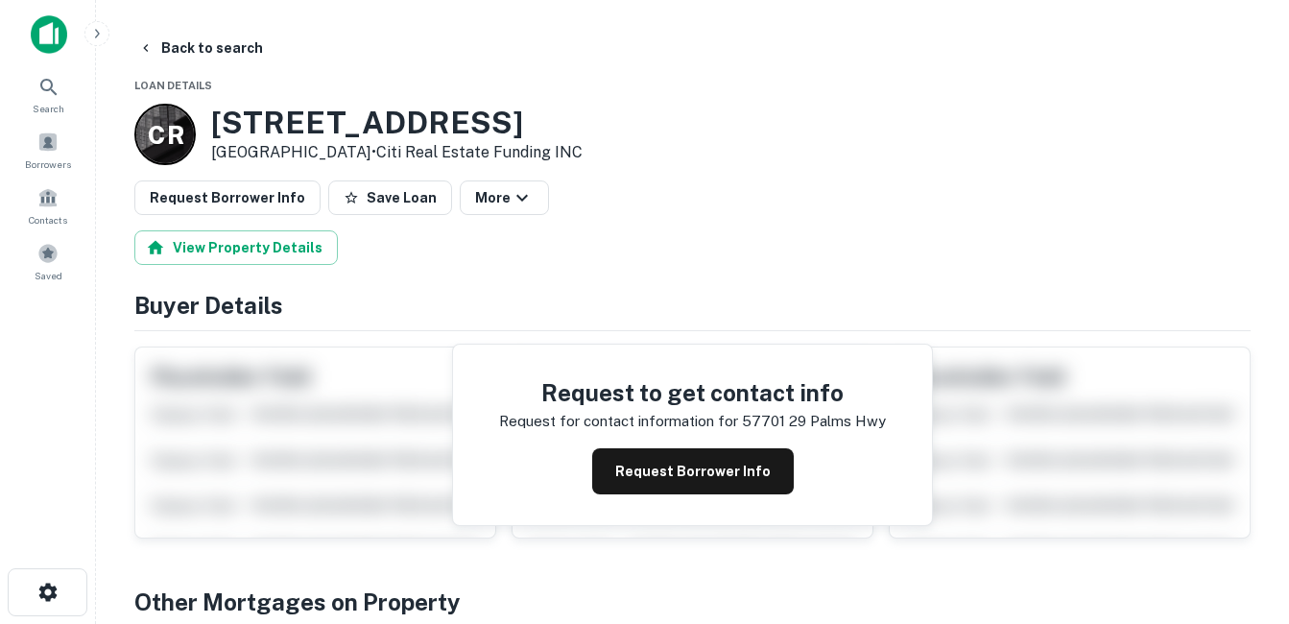
drag, startPoint x: 322, startPoint y: 159, endPoint x: 343, endPoint y: 153, distance: 22.2
click at [373, 155] on div "57701 [STREET_ADDRESS] • Citi Real Estate Funding INC" at bounding box center [397, 135] width 372 height 60
drag, startPoint x: 343, startPoint y: 153, endPoint x: 279, endPoint y: 115, distance: 73.6
click at [287, 123] on h3 "[STREET_ADDRESS]" at bounding box center [397, 123] width 372 height 36
click at [216, 51] on button "Back to search" at bounding box center [201, 48] width 140 height 35
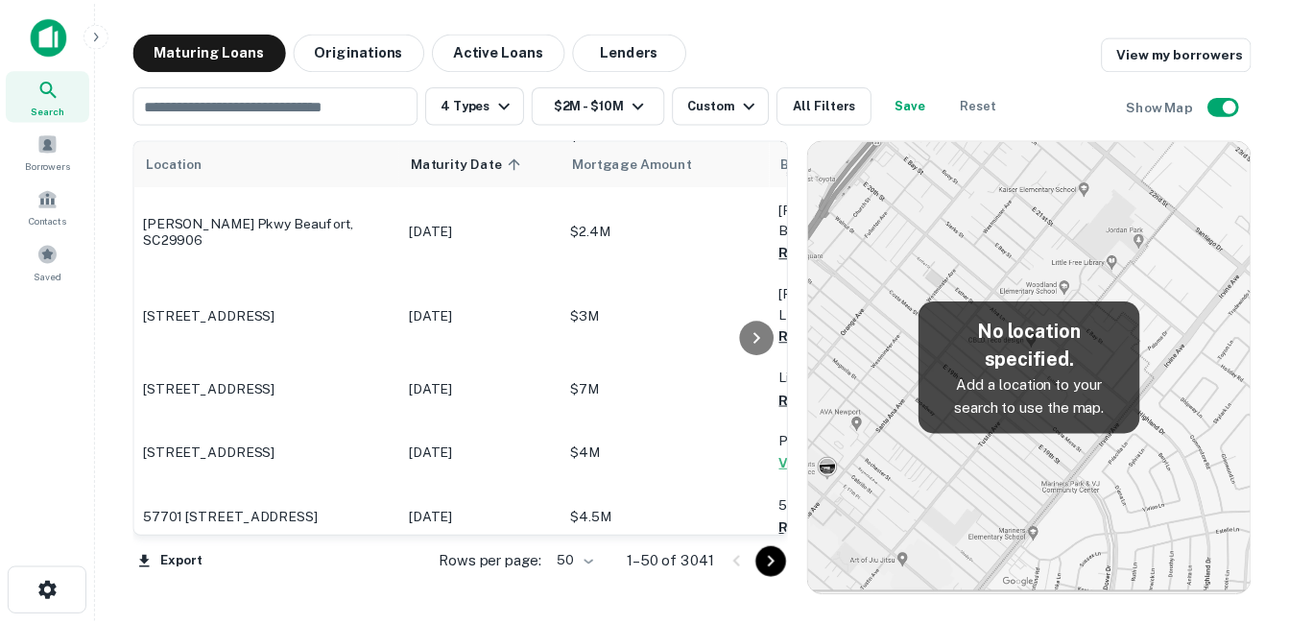
scroll to position [2688, 0]
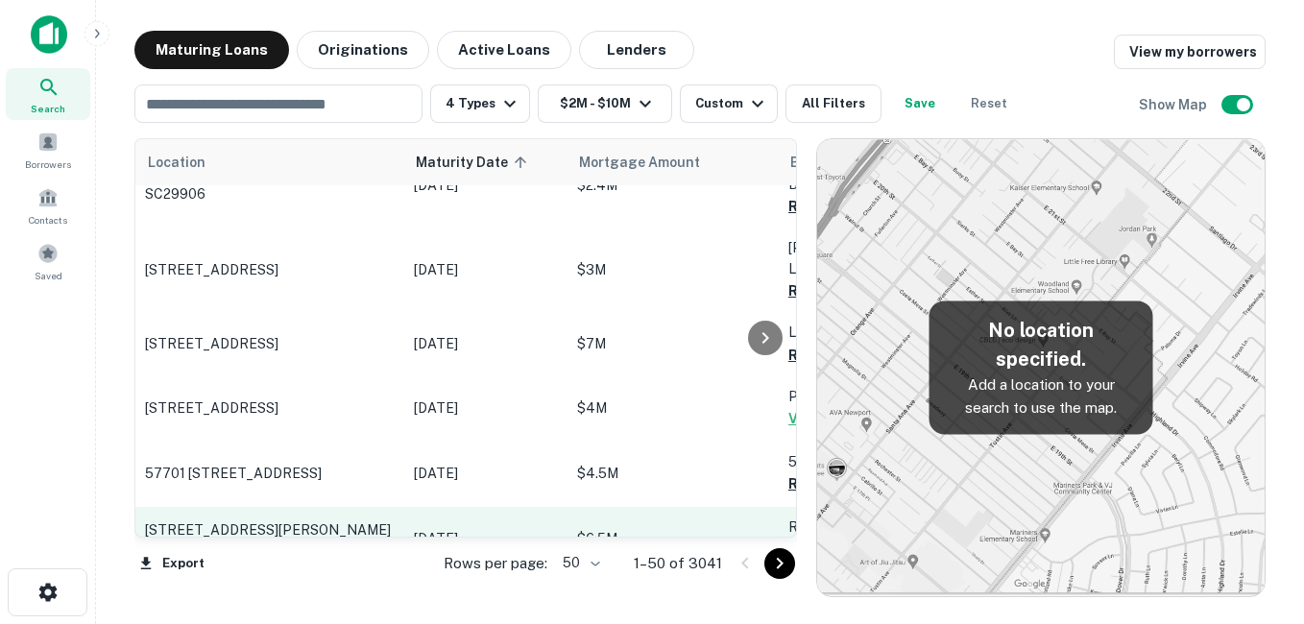
click at [342, 521] on p "[STREET_ADDRESS][PERSON_NAME][PERSON_NAME]" at bounding box center [270, 538] width 250 height 35
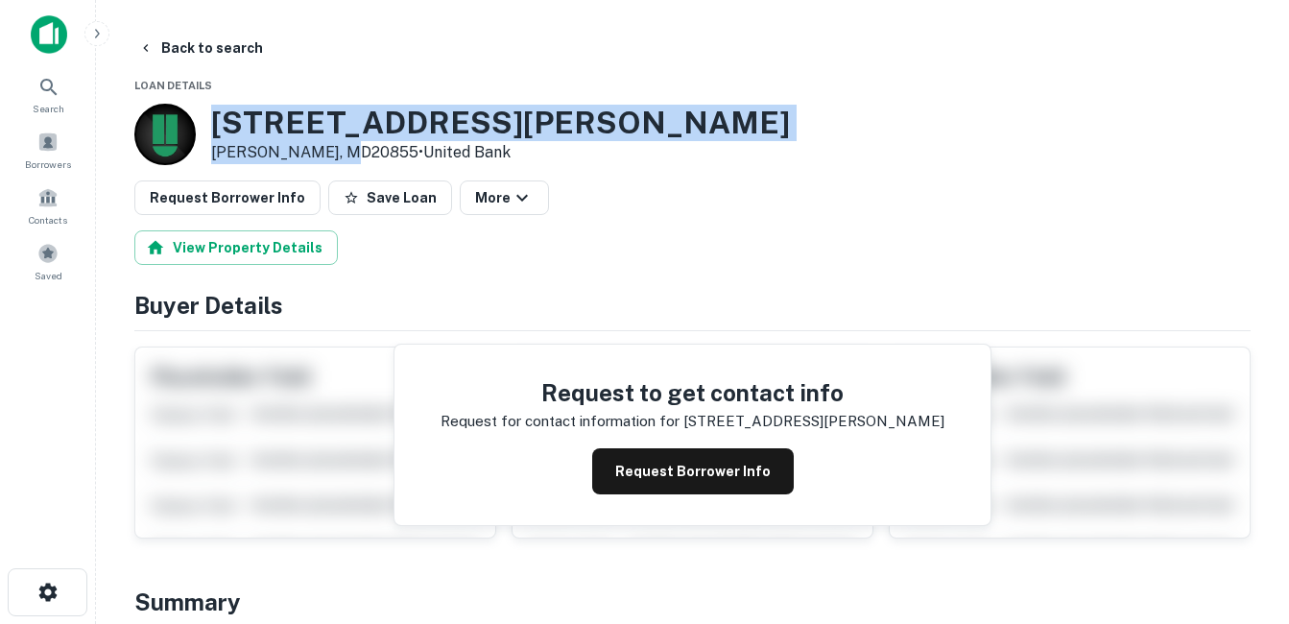
drag, startPoint x: 213, startPoint y: 122, endPoint x: 351, endPoint y: 148, distance: 140.7
click at [351, 148] on div "[STREET_ADDRESS][PERSON_NAME][PERSON_NAME] • United Bank" at bounding box center [500, 135] width 579 height 60
drag, startPoint x: 351, startPoint y: 148, endPoint x: 316, endPoint y: 145, distance: 35.6
copy div "[STREET_ADDRESS][PERSON_NAME][PERSON_NAME]"
click at [679, 470] on button "Request Borrower Info" at bounding box center [693, 471] width 202 height 46
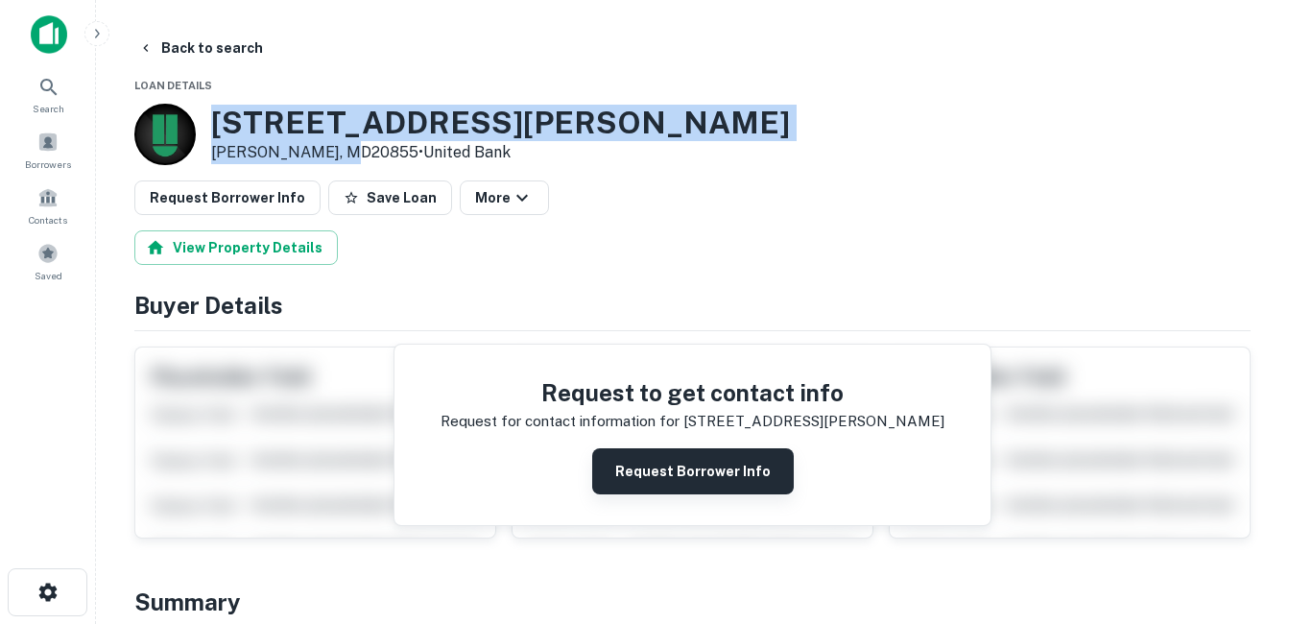
click at [666, 470] on button "Request Borrower Info" at bounding box center [693, 471] width 202 height 46
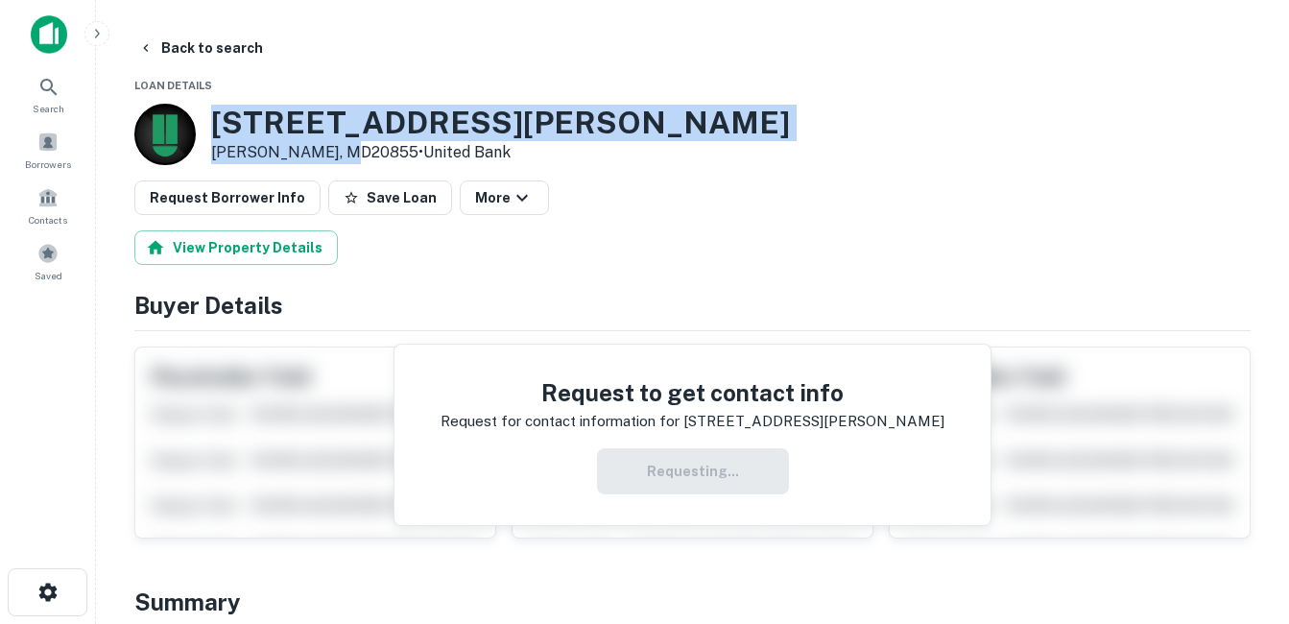
click at [332, 108] on h3 "[STREET_ADDRESS][PERSON_NAME]" at bounding box center [500, 123] width 579 height 36
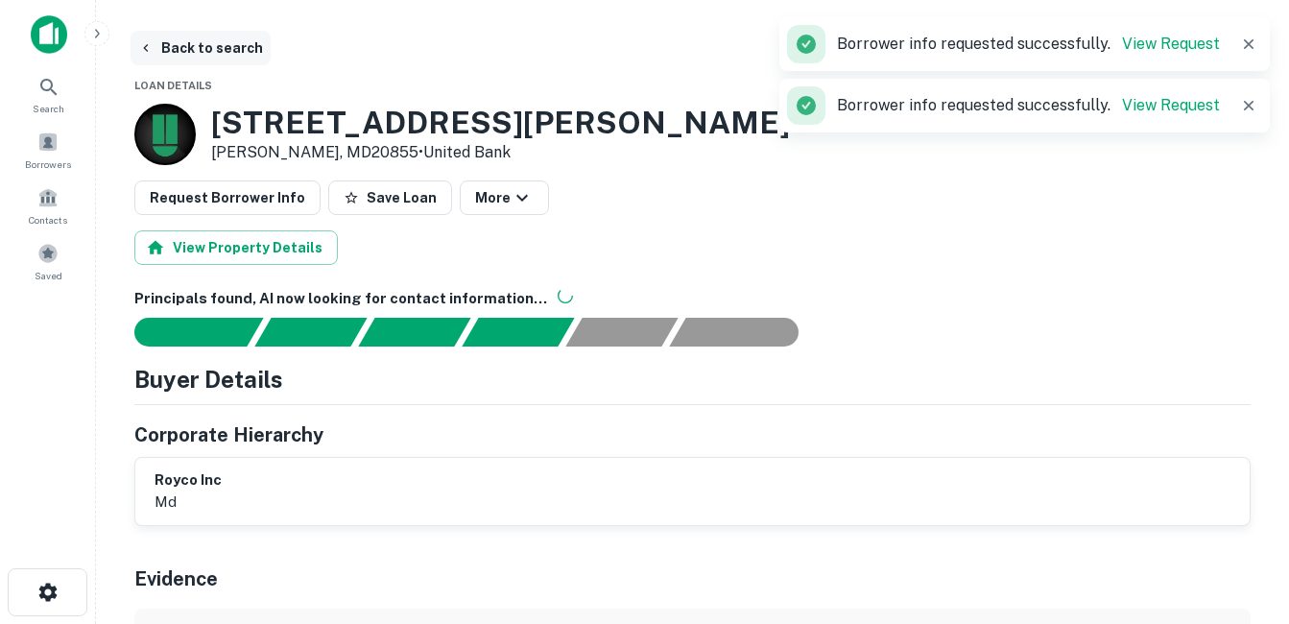
click at [212, 50] on button "Back to search" at bounding box center [201, 48] width 140 height 35
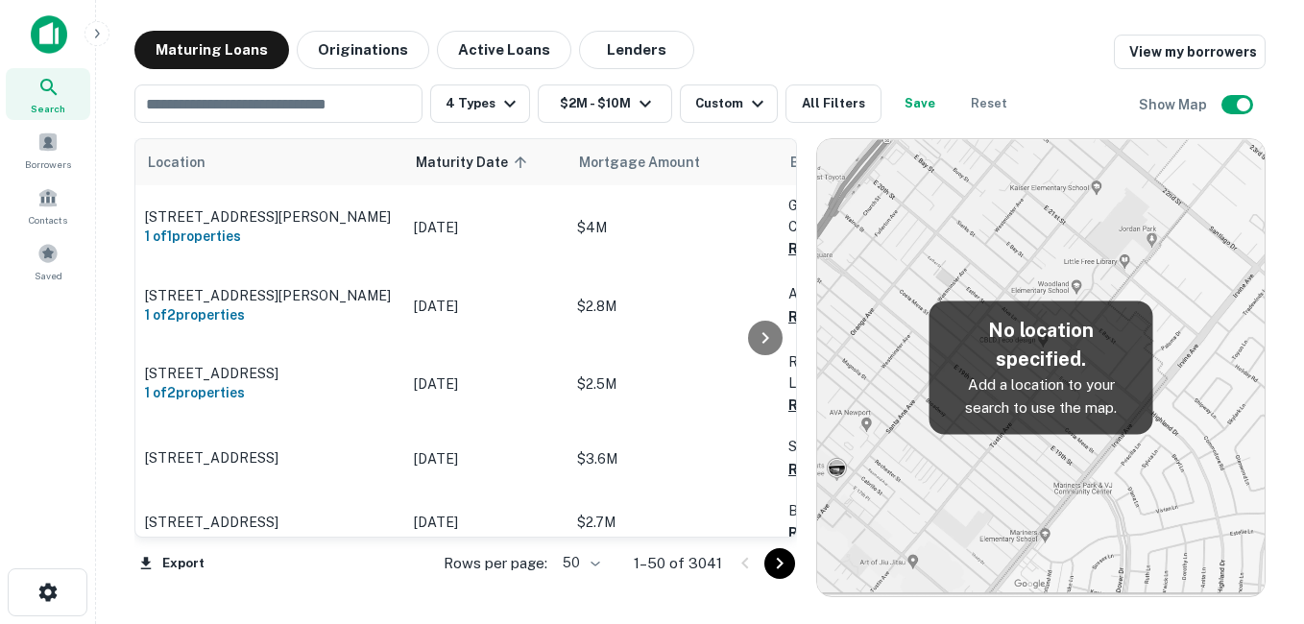
scroll to position [2688, 0]
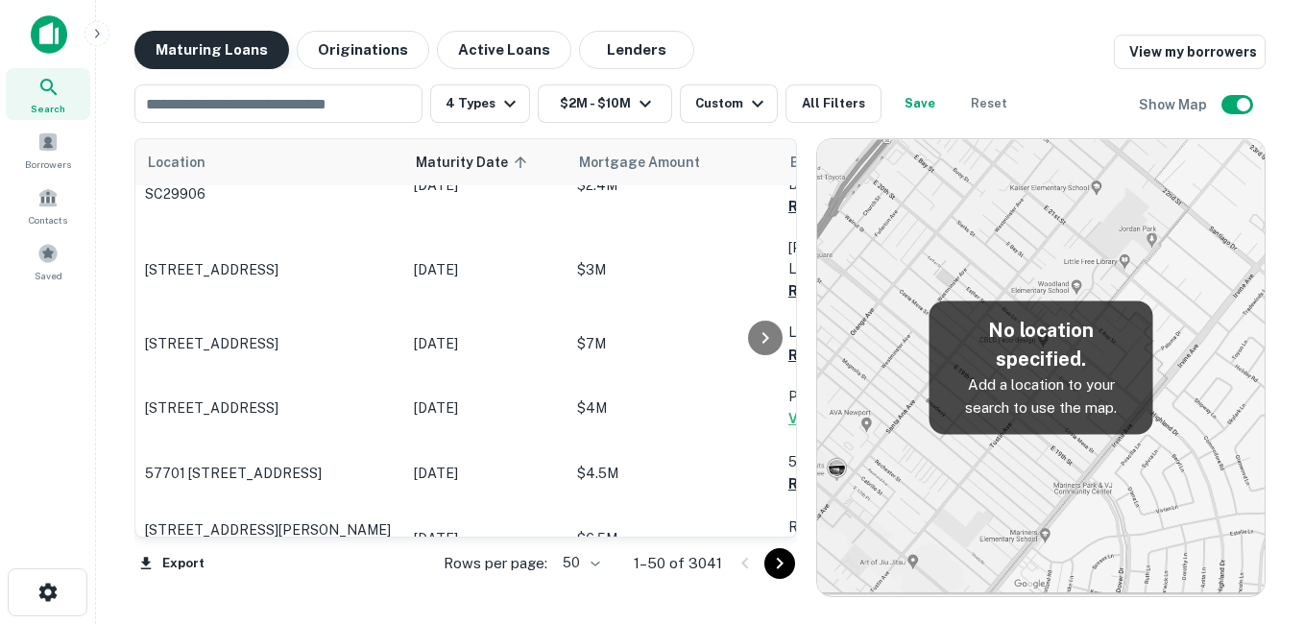
click at [205, 50] on button "Maturing Loans" at bounding box center [211, 50] width 155 height 38
click at [220, 47] on button "Maturing Loans" at bounding box center [211, 50] width 155 height 38
click at [350, 585] on p "[GEOGRAPHIC_DATA][PERSON_NAME]" at bounding box center [270, 602] width 250 height 35
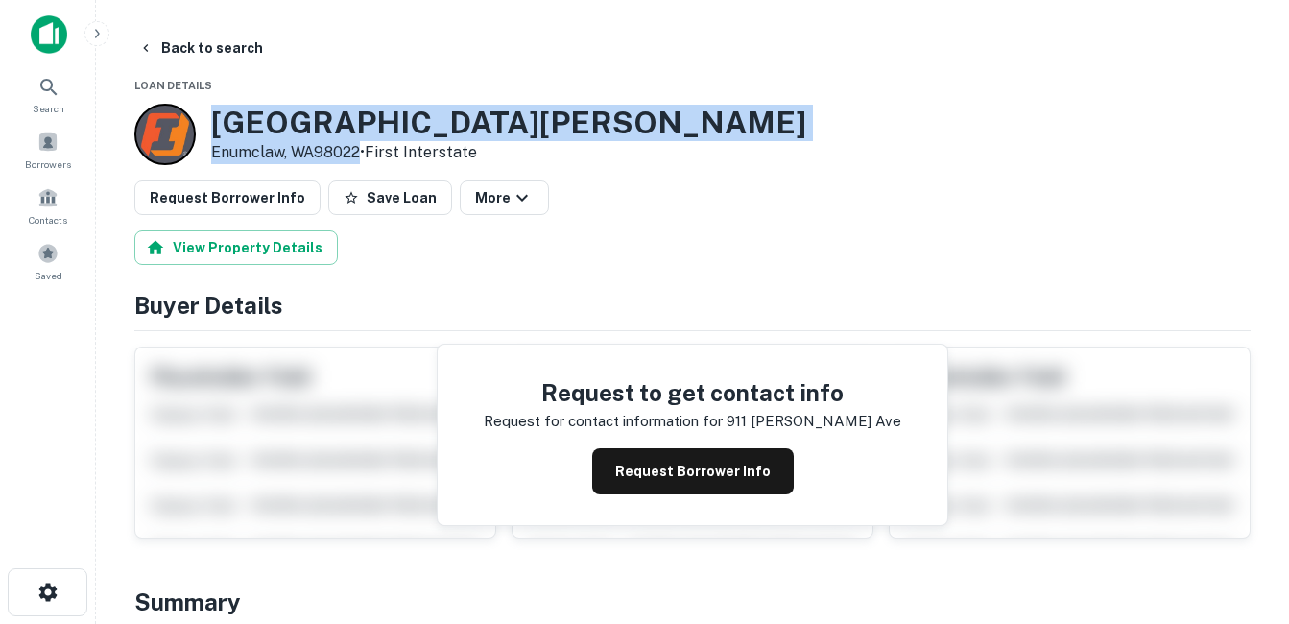
drag, startPoint x: 217, startPoint y: 118, endPoint x: 362, endPoint y: 150, distance: 148.4
click at [362, 150] on div "911 Battersby Ave Enumclaw, WA98022 • First Interstate" at bounding box center [508, 135] width 595 height 60
drag, startPoint x: 362, startPoint y: 150, endPoint x: 338, endPoint y: 148, distance: 24.1
drag, startPoint x: 338, startPoint y: 148, endPoint x: 396, endPoint y: 136, distance: 58.8
click at [396, 136] on h3 "911 Battersby Ave" at bounding box center [508, 123] width 595 height 36
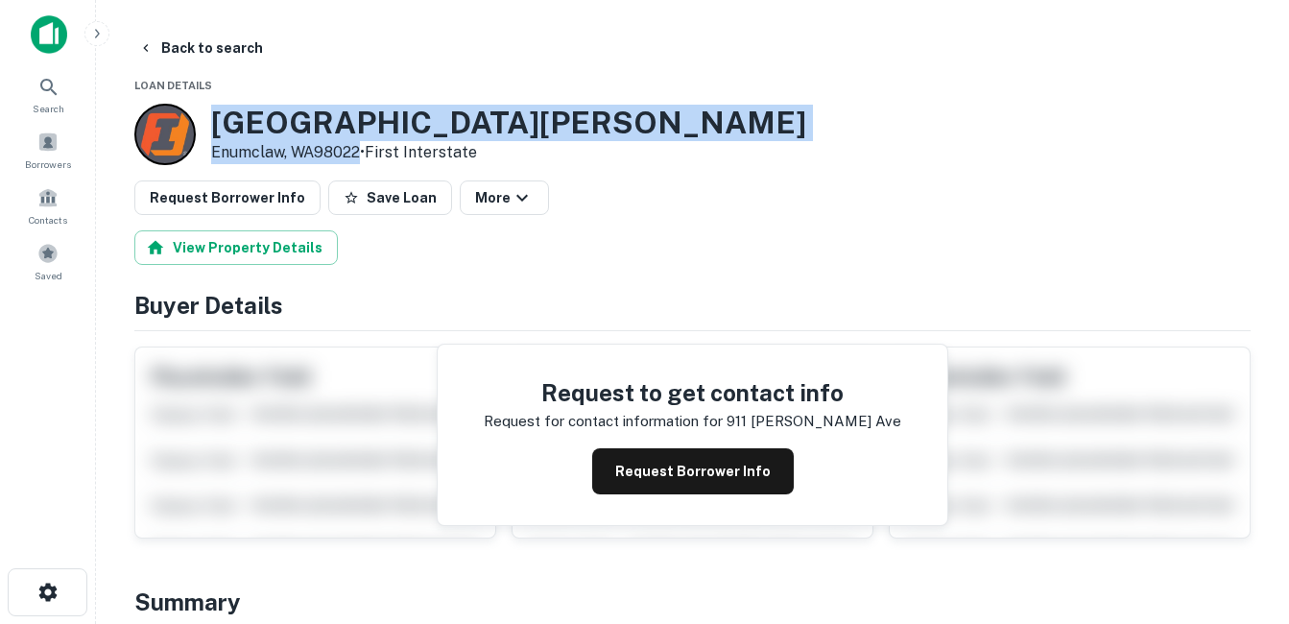
click at [224, 122] on h3 "911 Battersby Ave" at bounding box center [508, 123] width 595 height 36
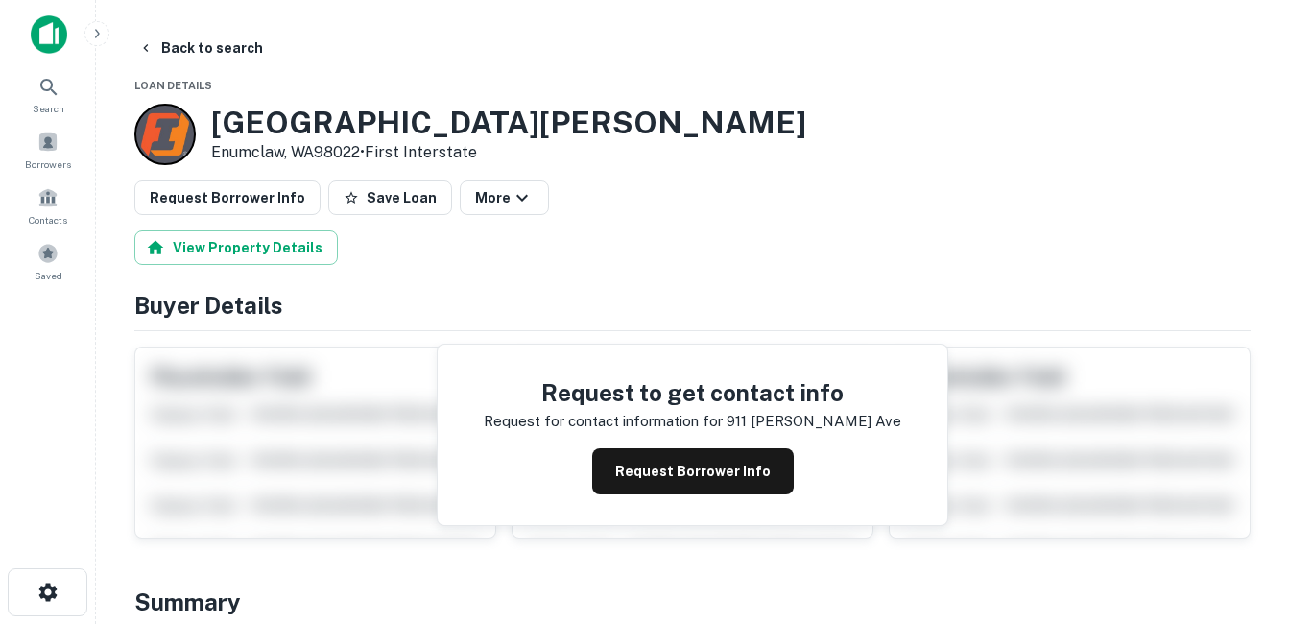
drag, startPoint x: 218, startPoint y: 117, endPoint x: 365, endPoint y: 150, distance: 150.5
click at [365, 150] on div "911 Battersby Ave Enumclaw, WA98022 • First Interstate" at bounding box center [508, 135] width 595 height 60
drag, startPoint x: 365, startPoint y: 150, endPoint x: 330, endPoint y: 148, distance: 34.6
copy div "[GEOGRAPHIC_DATA][PERSON_NAME]"
click at [246, 49] on button "Back to search" at bounding box center [201, 48] width 140 height 35
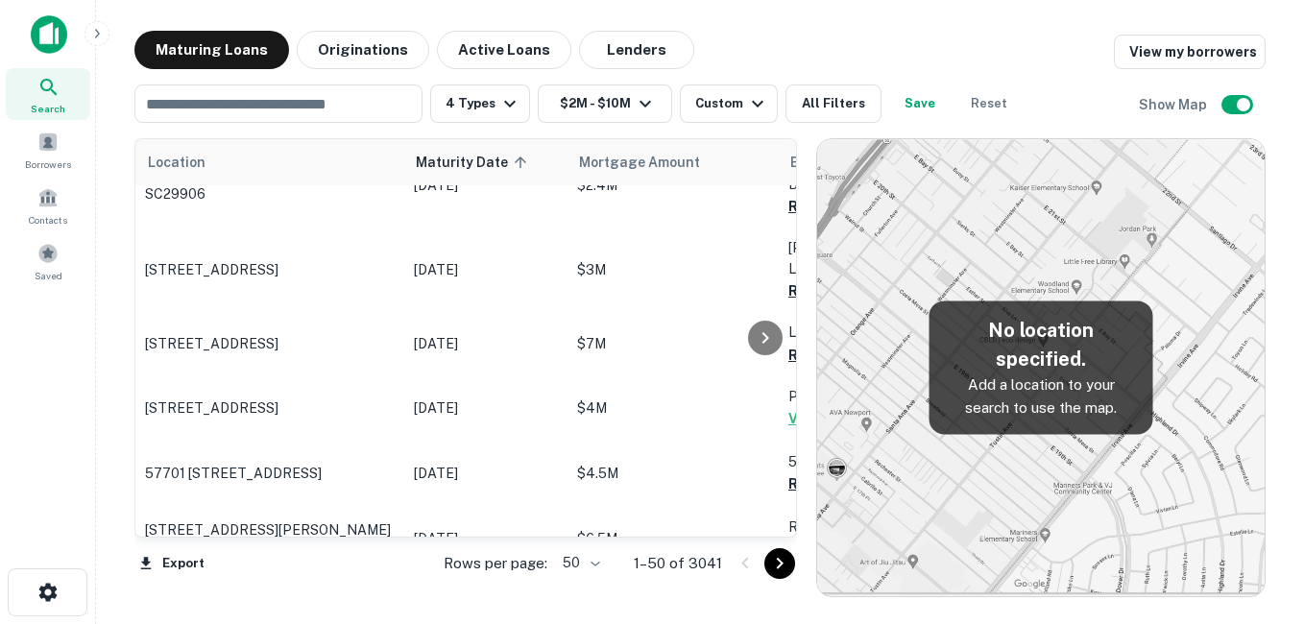
scroll to position [2784, 0]
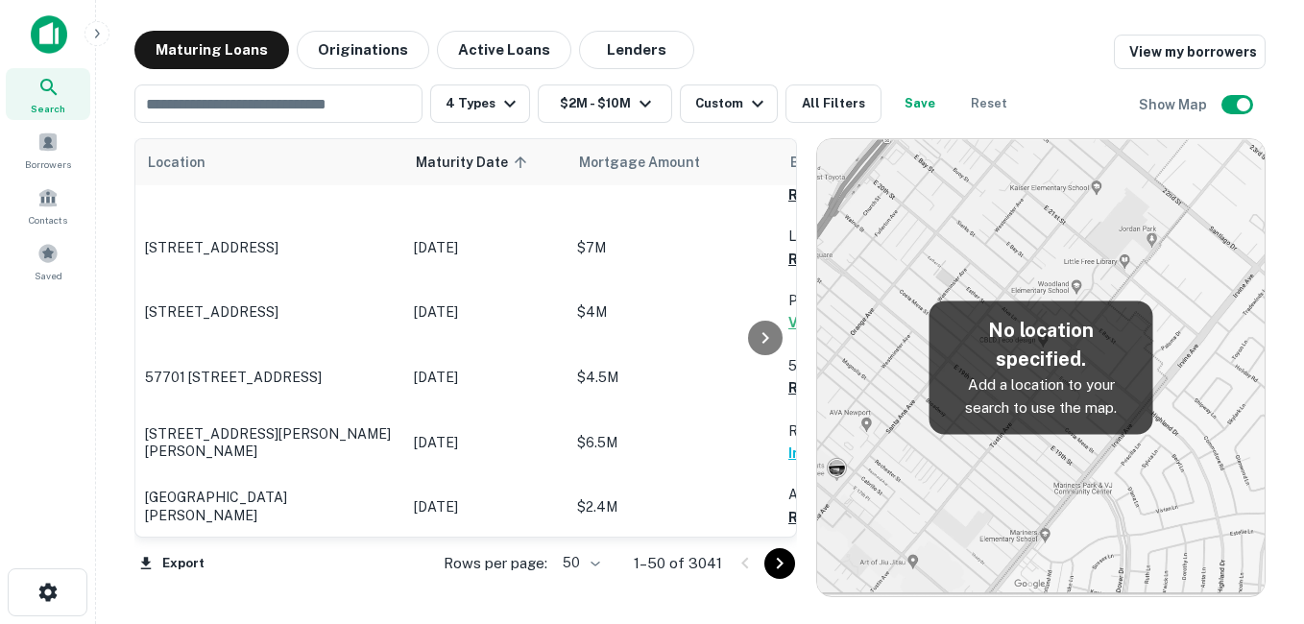
click at [327, 564] on p "[GEOGRAPHIC_DATA][PERSON_NAME]" at bounding box center [270, 581] width 250 height 35
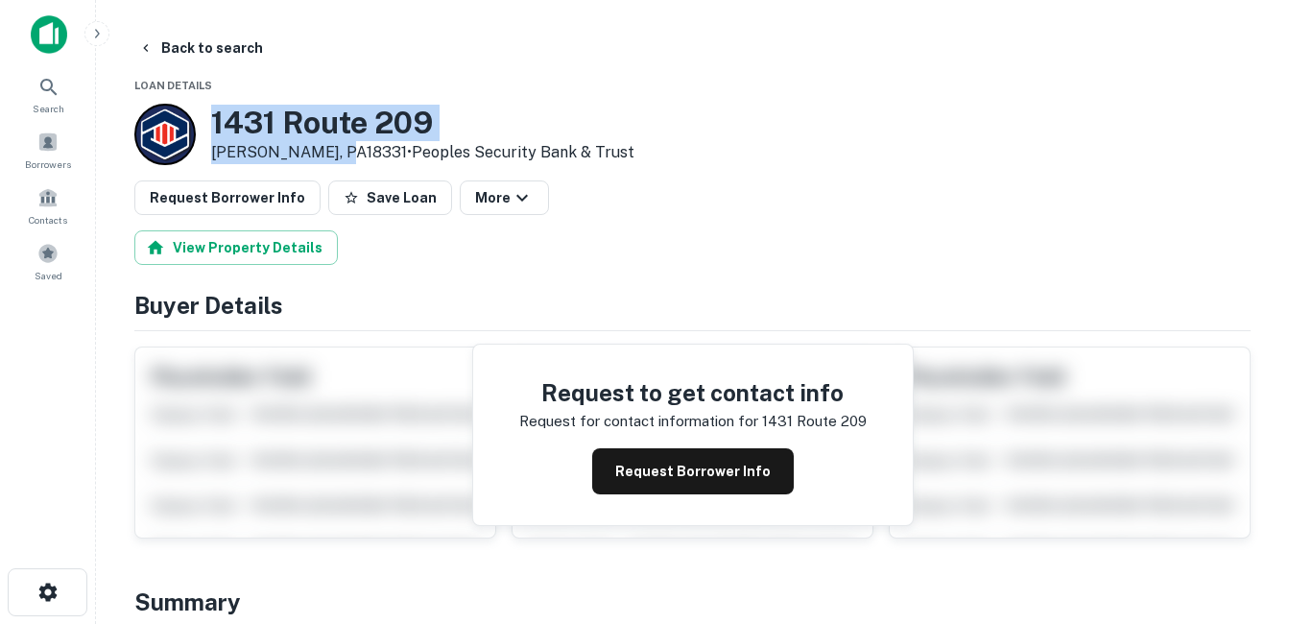
drag, startPoint x: 206, startPoint y: 119, endPoint x: 330, endPoint y: 154, distance: 128.6
click at [330, 154] on div "1431 Route 209 Gilbert, PA18331 • Peoples Security Bank & Trust" at bounding box center [384, 134] width 500 height 61
drag, startPoint x: 330, startPoint y: 154, endPoint x: 277, endPoint y: 152, distance: 52.8
copy div "[GEOGRAPHIC_DATA][PERSON_NAME]"
click at [731, 482] on button "Request Borrower Info" at bounding box center [693, 471] width 202 height 46
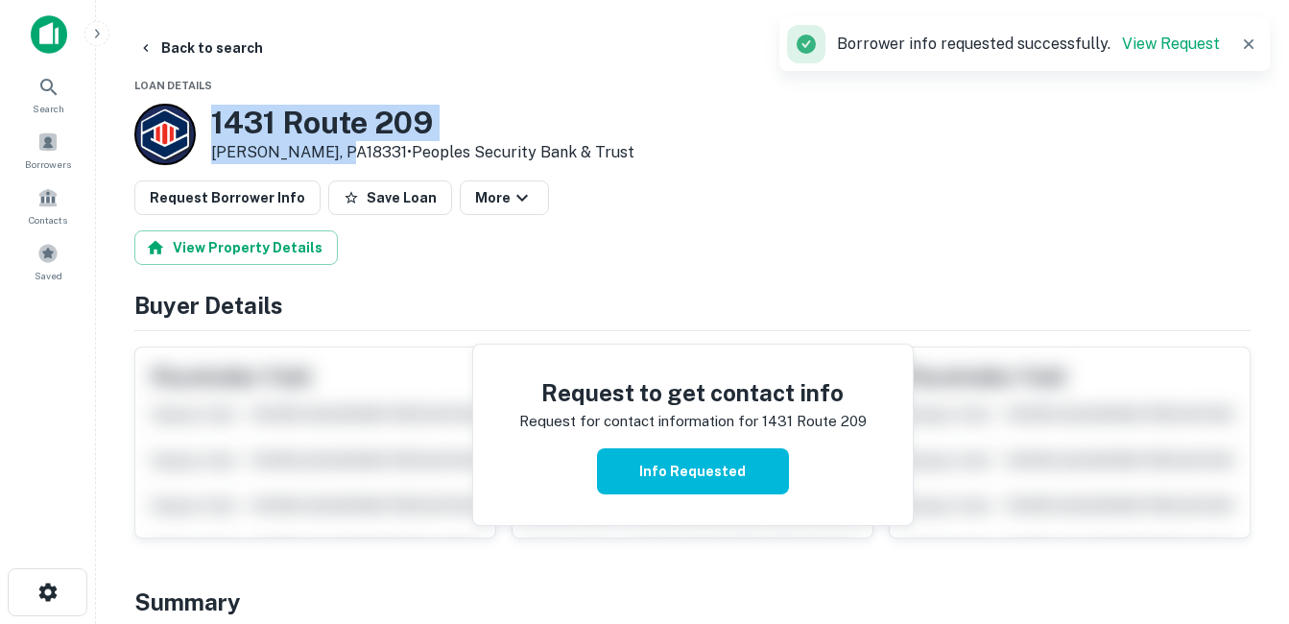
click at [347, 128] on h3 "1431 Route 209" at bounding box center [422, 123] width 423 height 36
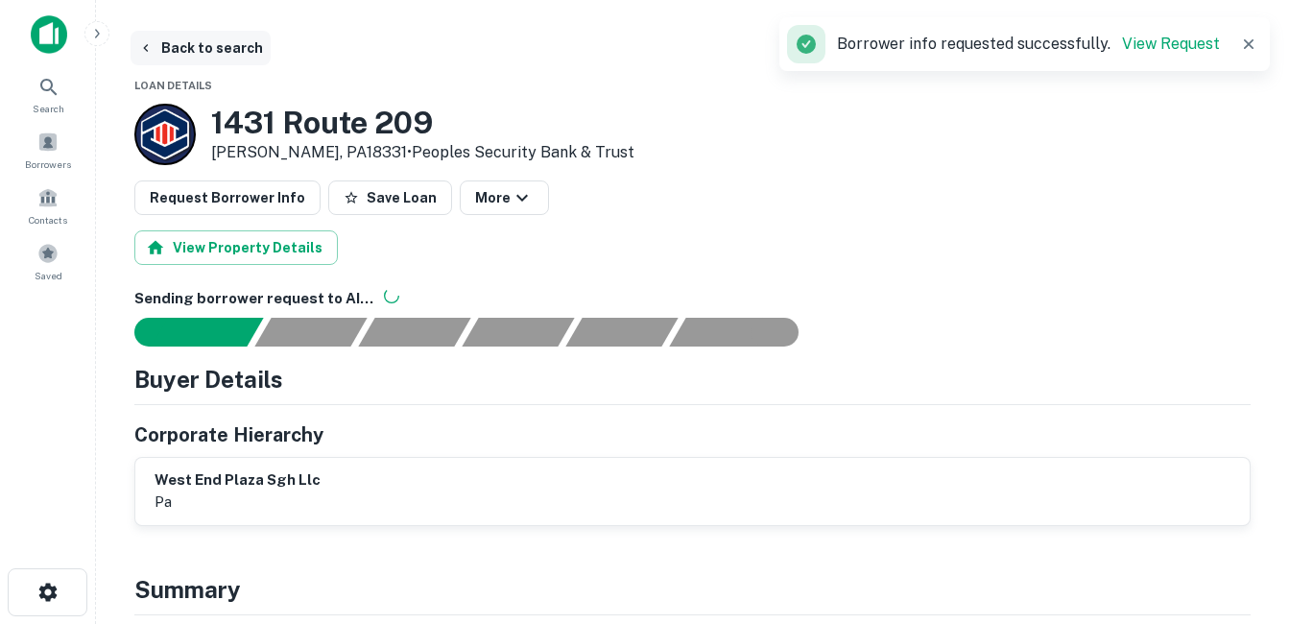
click at [236, 50] on button "Back to search" at bounding box center [201, 48] width 140 height 35
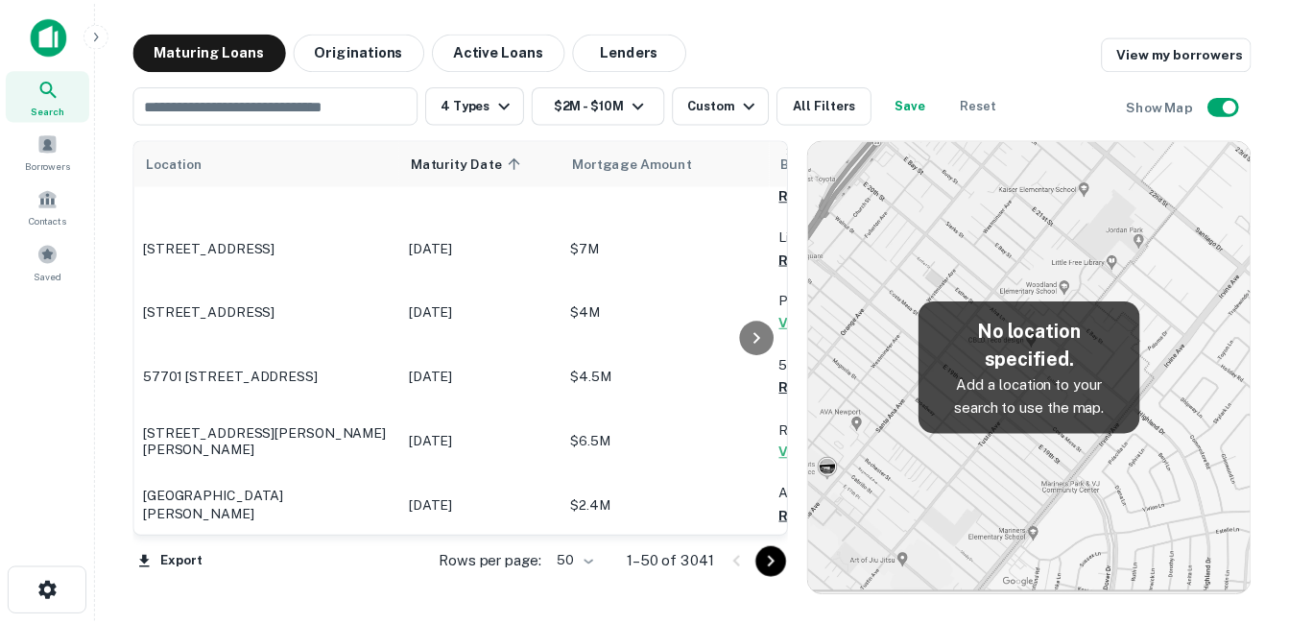
scroll to position [2880, 0]
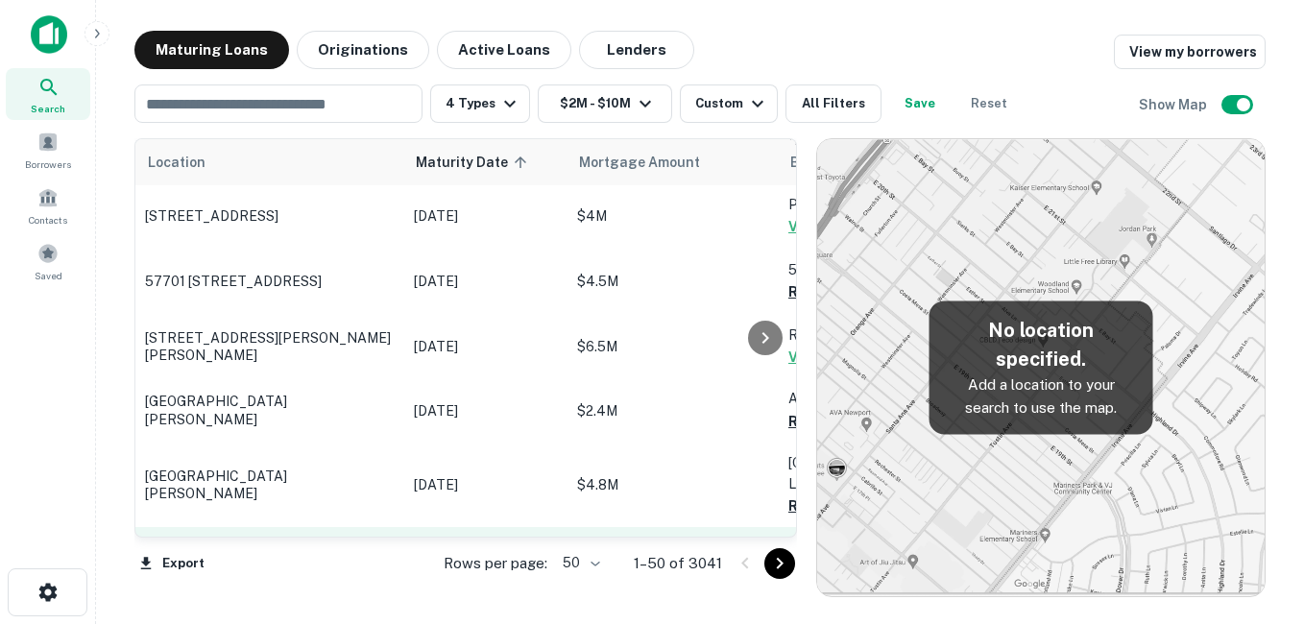
click at [362, 552] on p "[STREET_ADDRESS][PERSON_NAME]" at bounding box center [270, 560] width 250 height 17
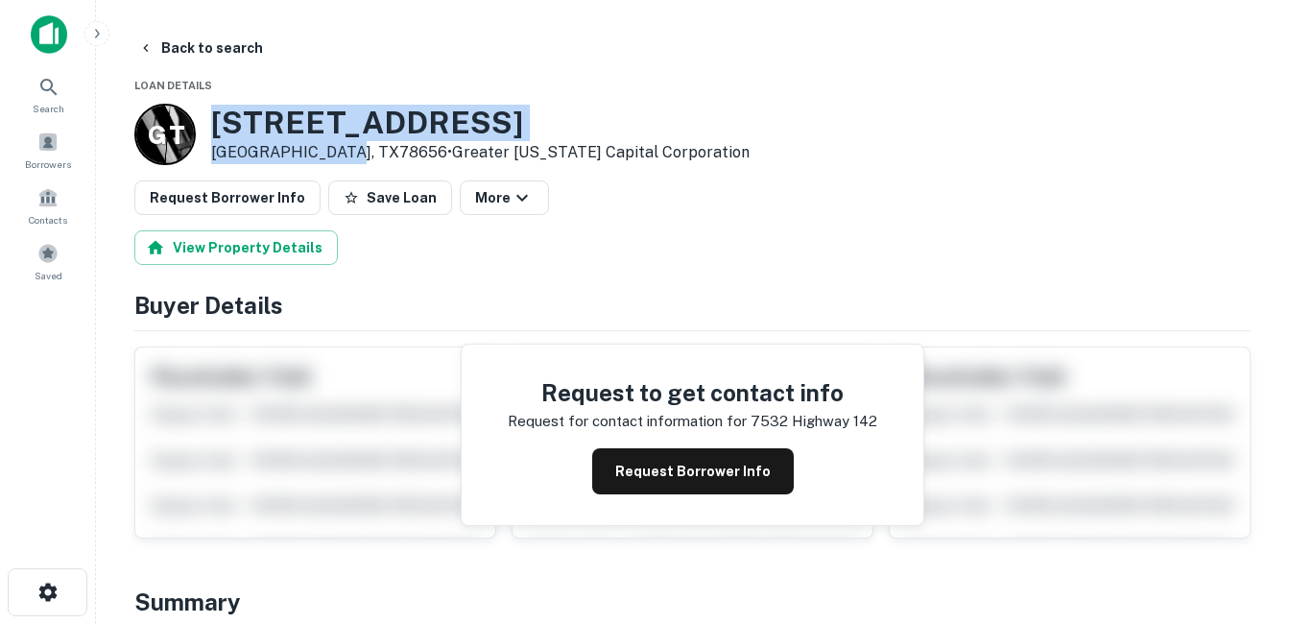
drag, startPoint x: 217, startPoint y: 110, endPoint x: 345, endPoint y: 153, distance: 134.5
click at [345, 153] on div "7532 Highway 142 Maxwell, TX78656 • Greater Texas Capital Corporation" at bounding box center [480, 135] width 539 height 60
copy div "[STREET_ADDRESS][PERSON_NAME]"
click at [393, 126] on h3 "7532 Highway 142" at bounding box center [480, 123] width 539 height 36
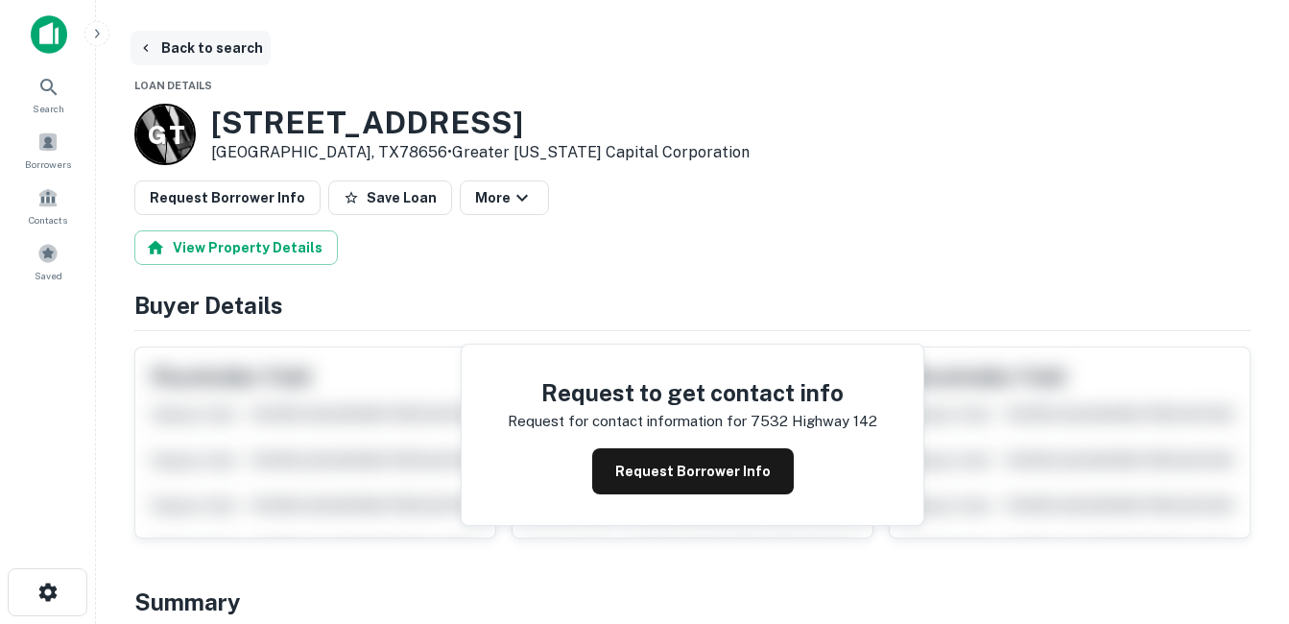
click at [242, 54] on button "Back to search" at bounding box center [201, 48] width 140 height 35
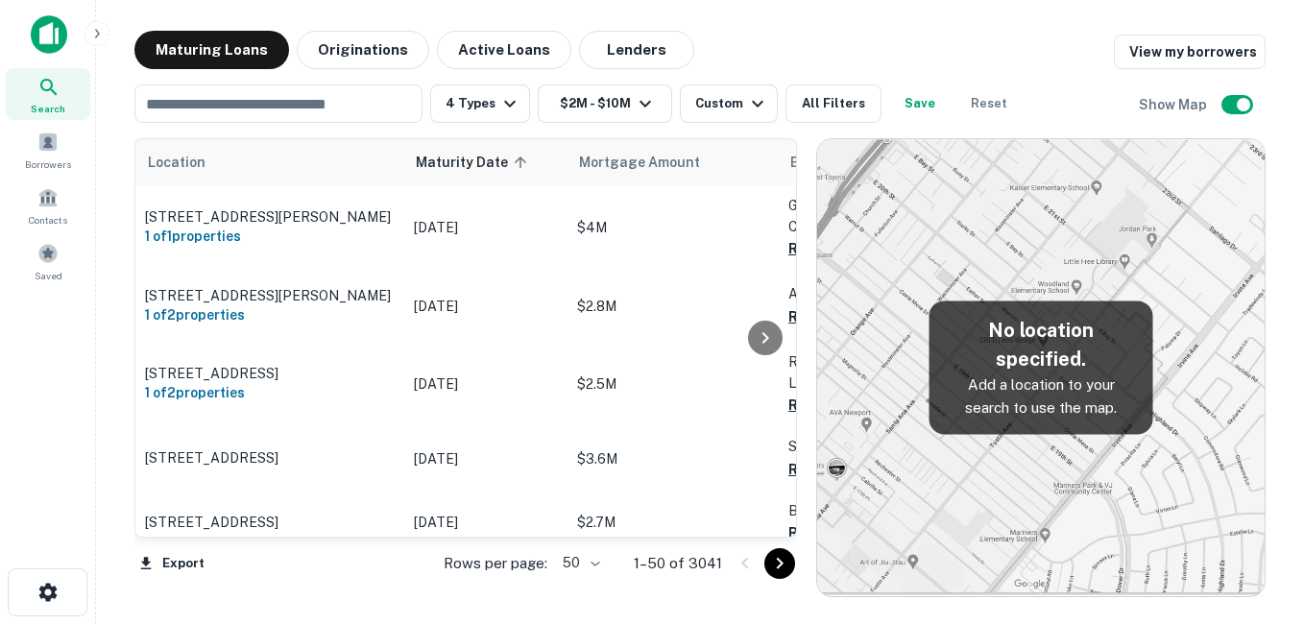
scroll to position [2880, 0]
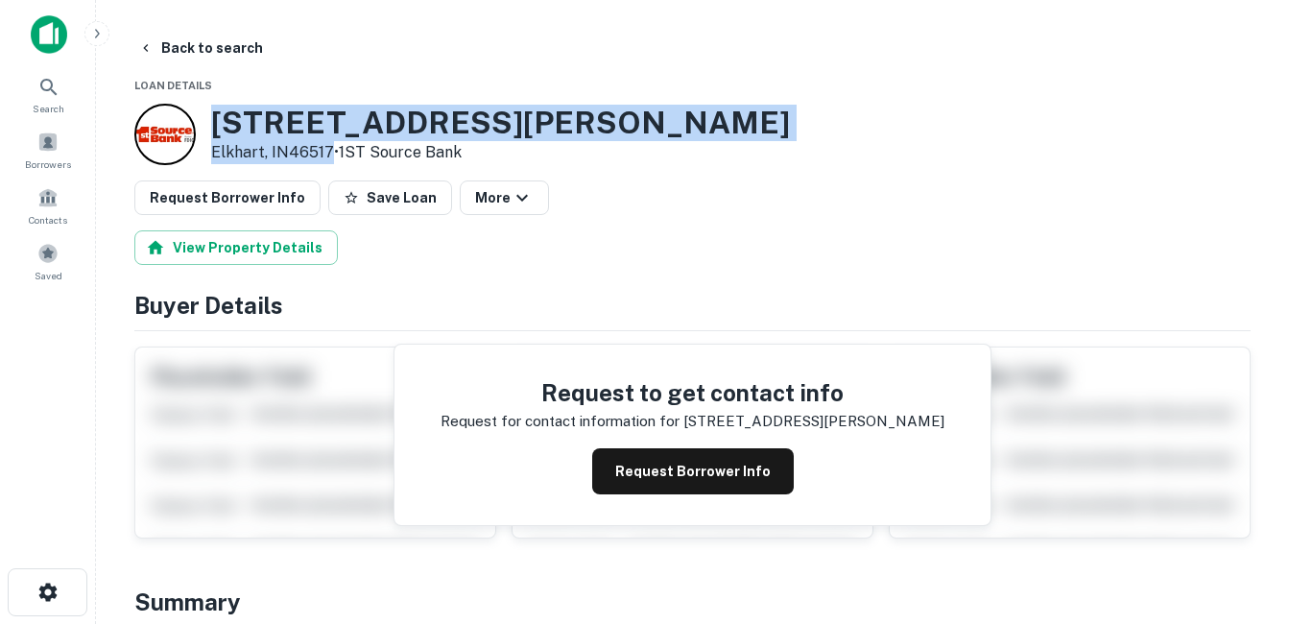
drag, startPoint x: 210, startPoint y: 117, endPoint x: 328, endPoint y: 155, distance: 123.9
click at [328, 155] on div "1810 W Lusher Ave Elkhart, IN46517 • 1ST Source Bank" at bounding box center [462, 134] width 656 height 61
drag, startPoint x: 328, startPoint y: 155, endPoint x: 302, endPoint y: 155, distance: 25.9
copy div "[STREET_ADDRESS][PERSON_NAME]"
click at [281, 116] on h3 "1810 W Lusher Ave" at bounding box center [500, 123] width 579 height 36
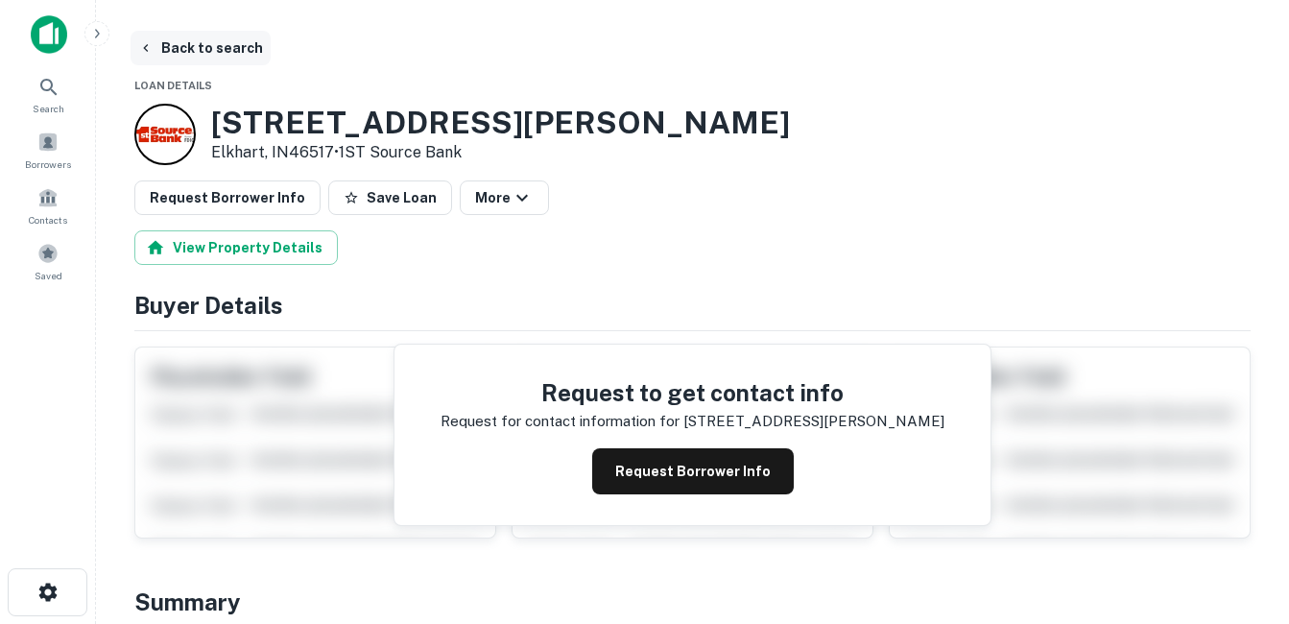
click at [234, 45] on button "Back to search" at bounding box center [201, 48] width 140 height 35
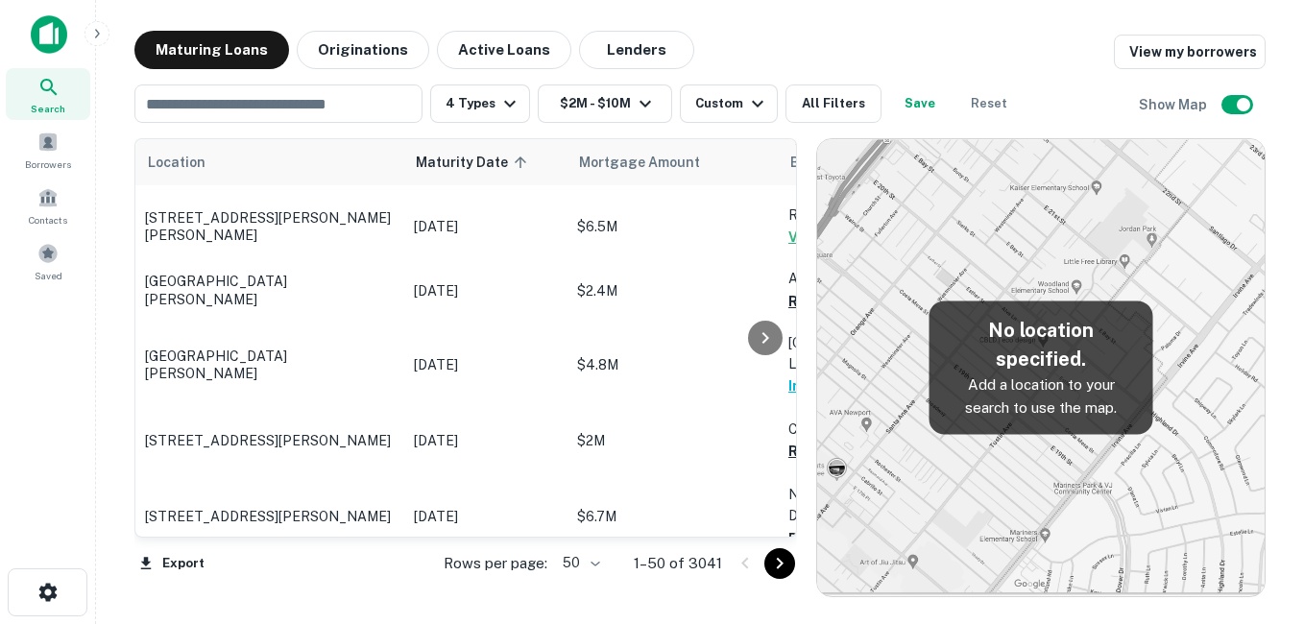
scroll to position [3073, 0]
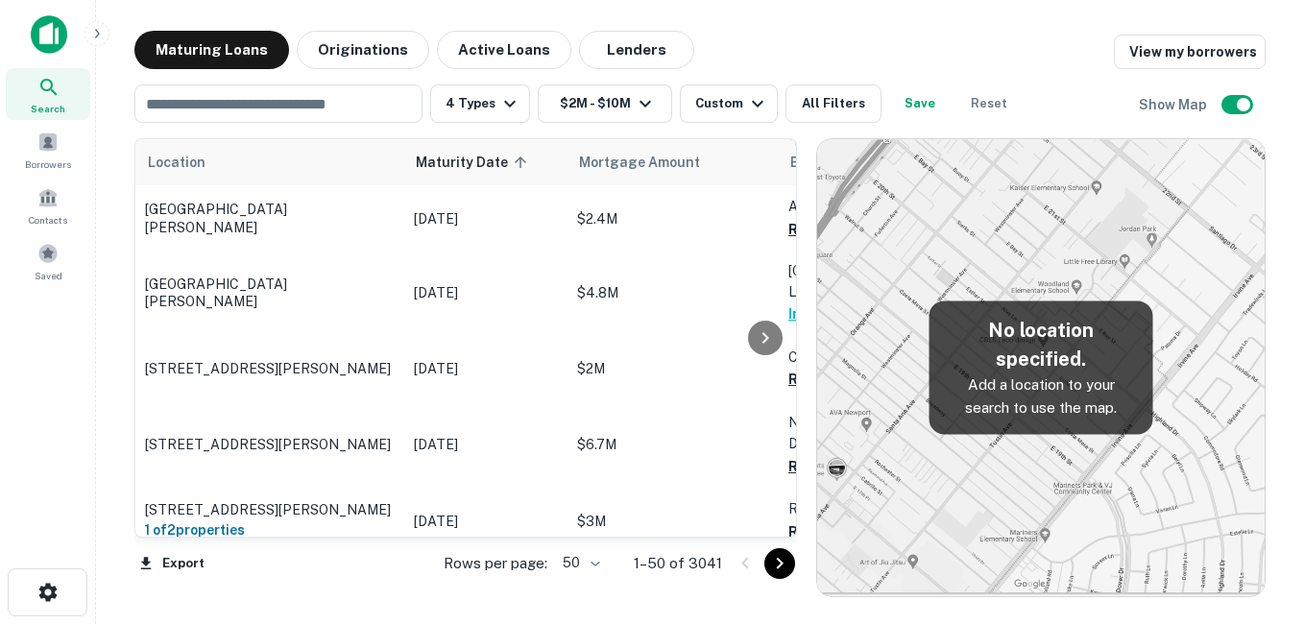
click at [332, 578] on p "[STREET_ADDRESS]" at bounding box center [270, 586] width 250 height 17
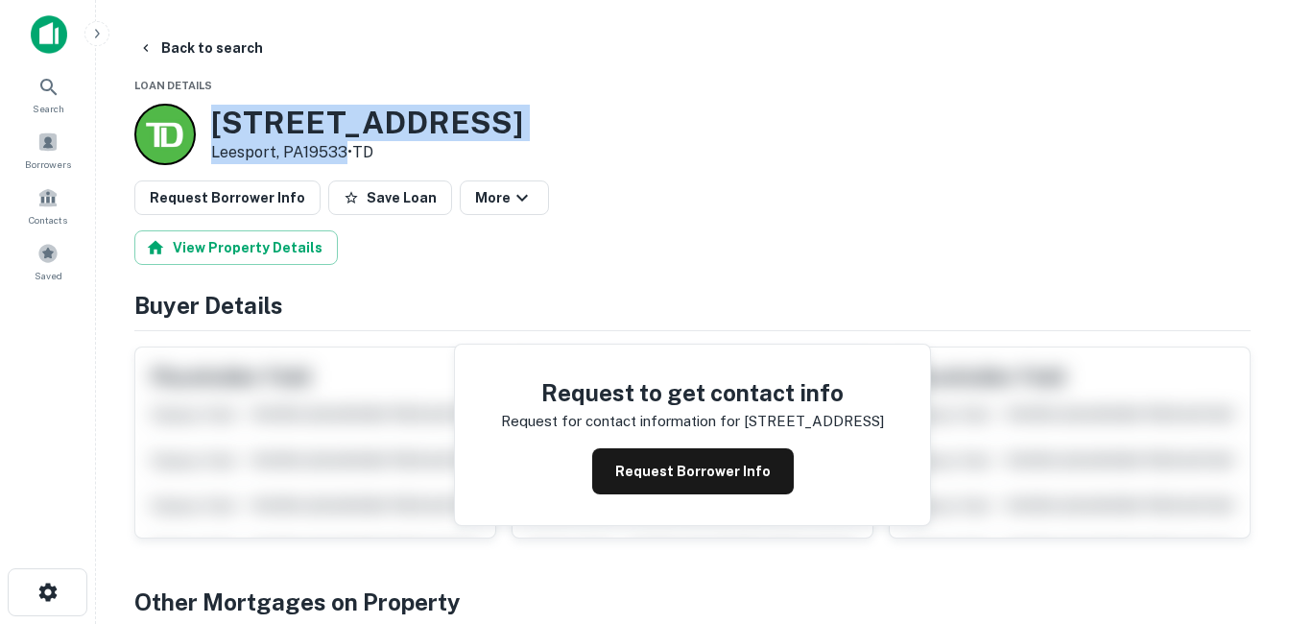
drag, startPoint x: 213, startPoint y: 122, endPoint x: 344, endPoint y: 149, distance: 133.3
click at [344, 149] on div "101 N CENTRE AVE Leesport, PA19533 • TD" at bounding box center [367, 135] width 312 height 60
drag, startPoint x: 344, startPoint y: 149, endPoint x: 295, endPoint y: 153, distance: 49.1
copy div "101 N CENTRE AVE Leesport, PA19533"
click at [368, 117] on h3 "101 N CENTRE AVE" at bounding box center [367, 123] width 312 height 36
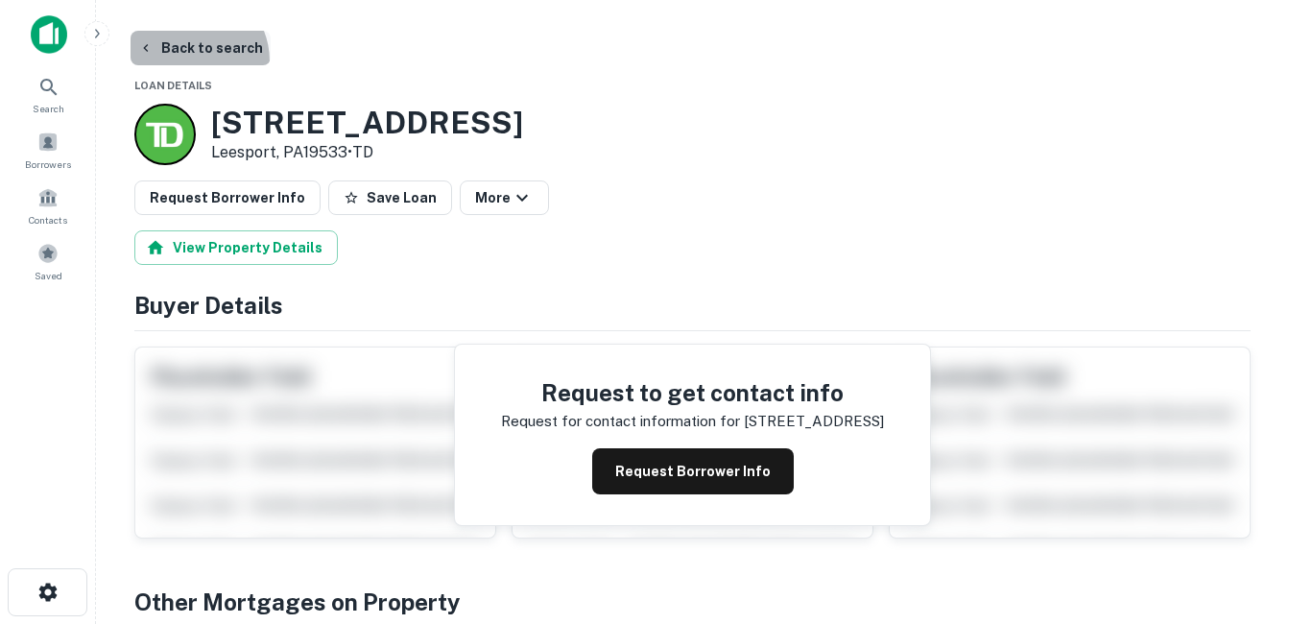
click at [185, 61] on button "Back to search" at bounding box center [201, 48] width 140 height 35
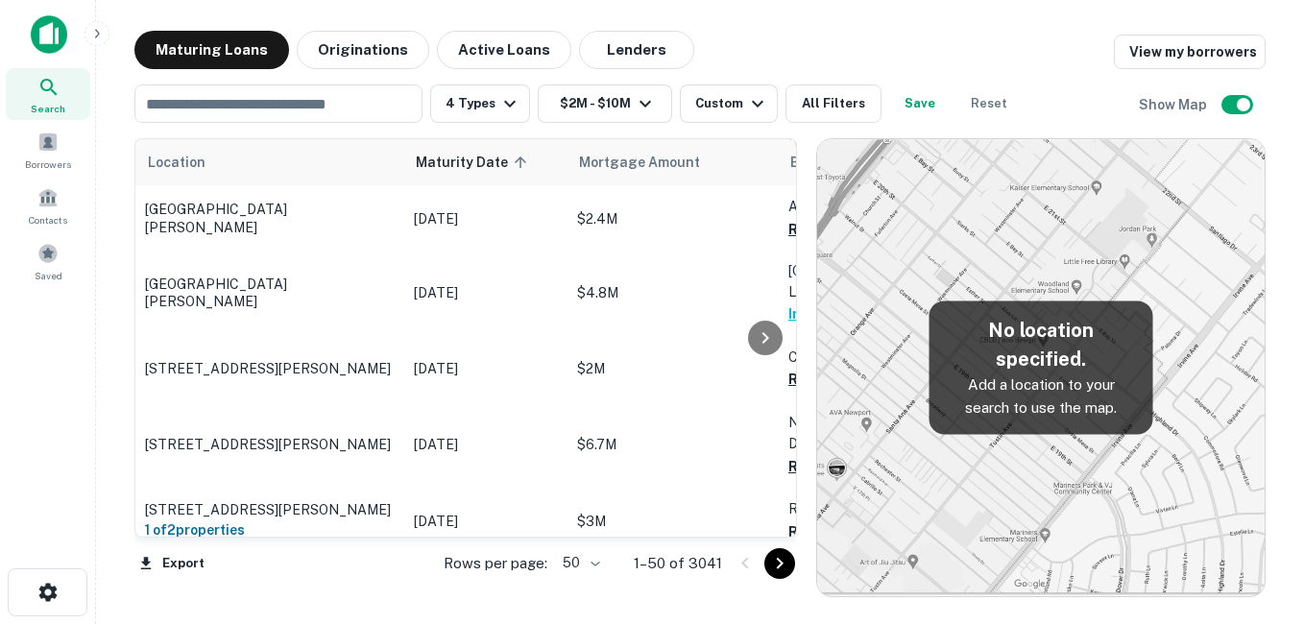
scroll to position [3107, 0]
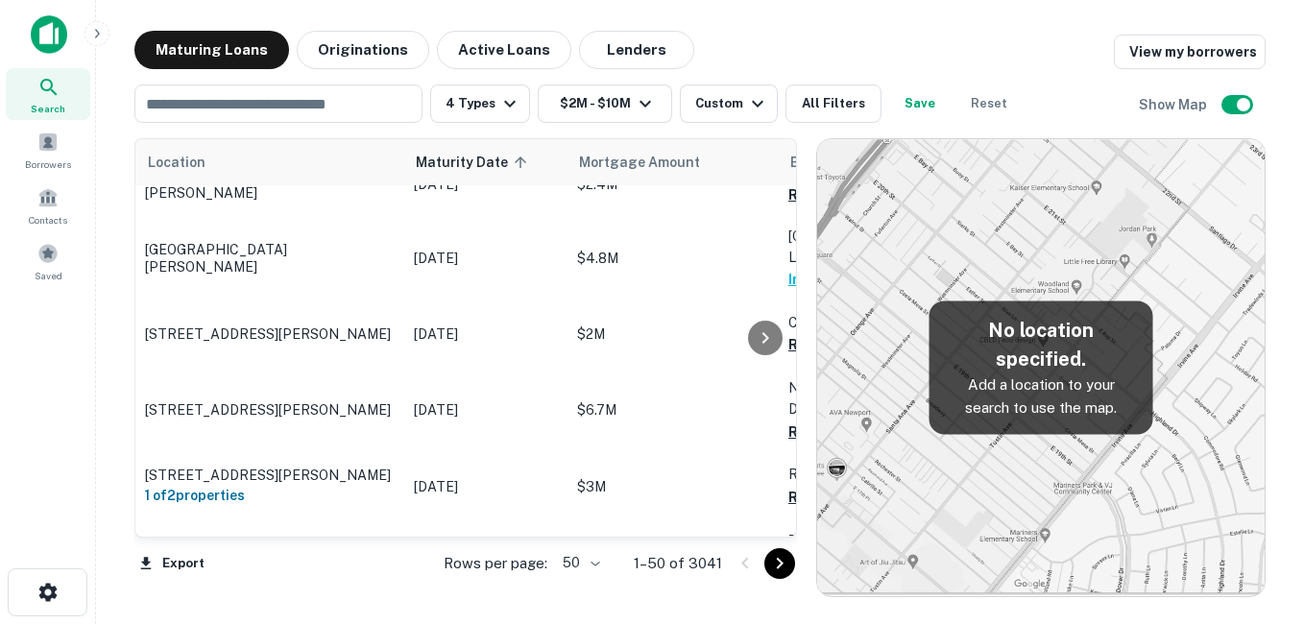
click at [320, 584] on td "[STREET_ADDRESS][PERSON_NAME]" at bounding box center [269, 615] width 269 height 63
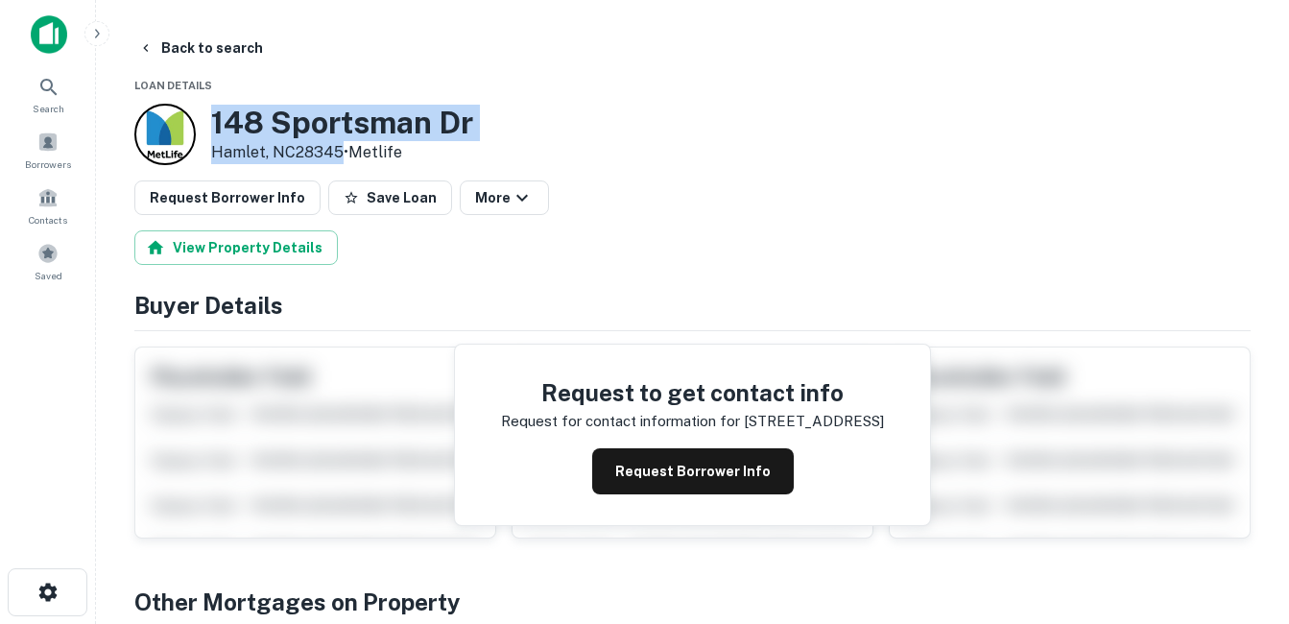
drag, startPoint x: 212, startPoint y: 119, endPoint x: 337, endPoint y: 155, distance: 129.8
click at [337, 155] on div "148 Sportsman Dr Hamlet, NC28345 • Metlife" at bounding box center [342, 135] width 262 height 60
drag, startPoint x: 337, startPoint y: 155, endPoint x: 282, endPoint y: 138, distance: 57.1
copy div "[STREET_ADDRESS][PERSON_NAME]"
click at [306, 123] on h3 "148 Sportsman Dr" at bounding box center [342, 123] width 262 height 36
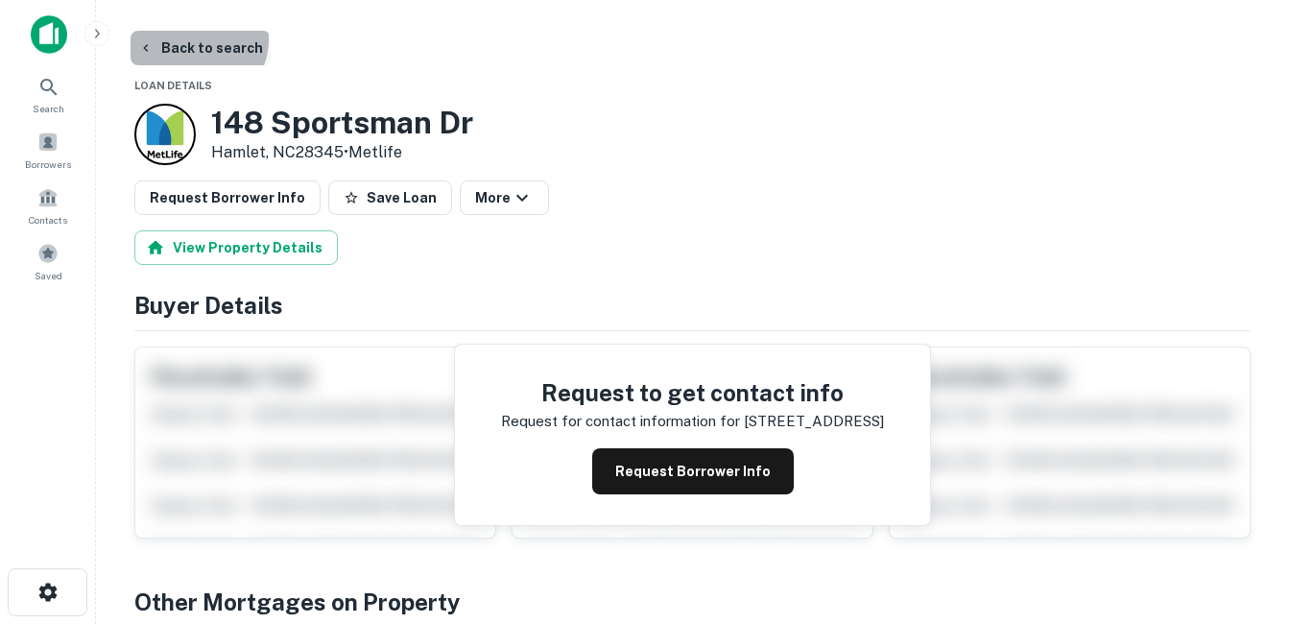
click at [195, 39] on button "Back to search" at bounding box center [201, 48] width 140 height 35
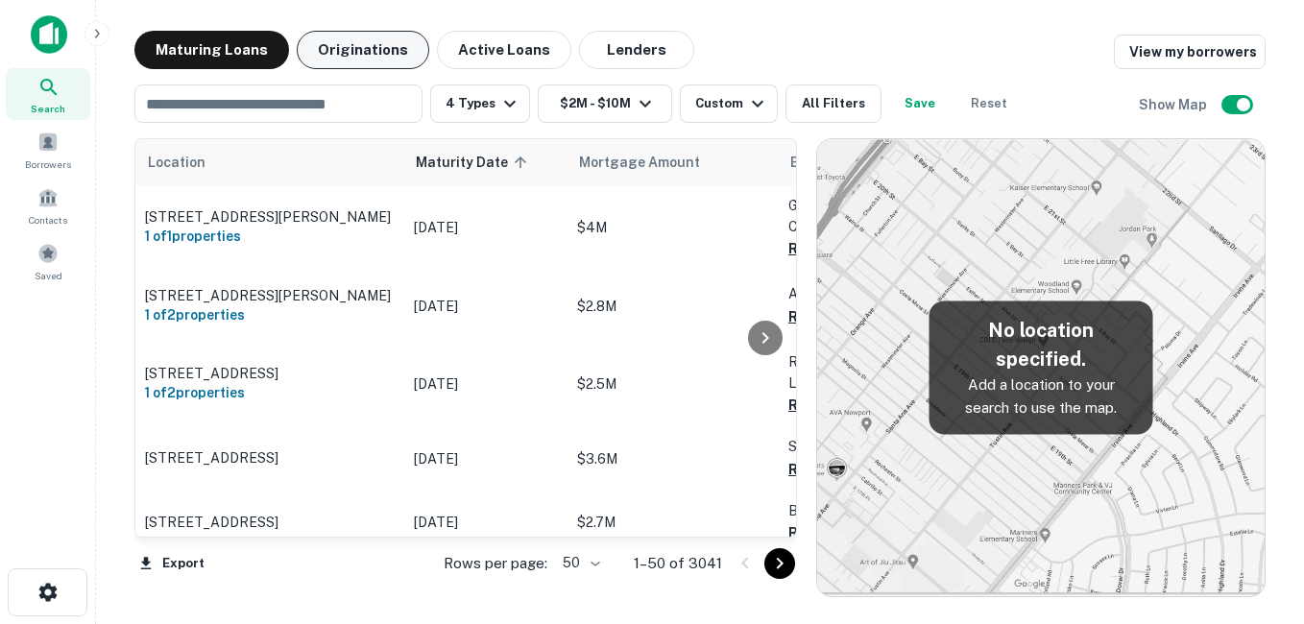
scroll to position [3107, 0]
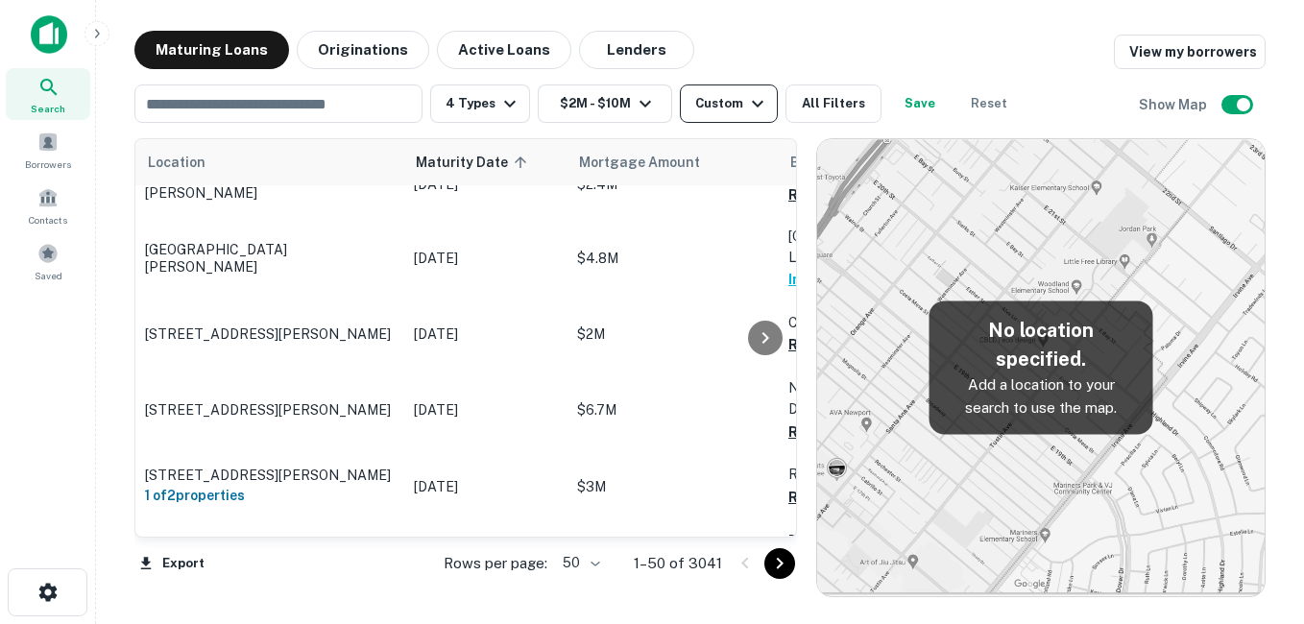
click at [739, 93] on div "Custom" at bounding box center [732, 103] width 74 height 23
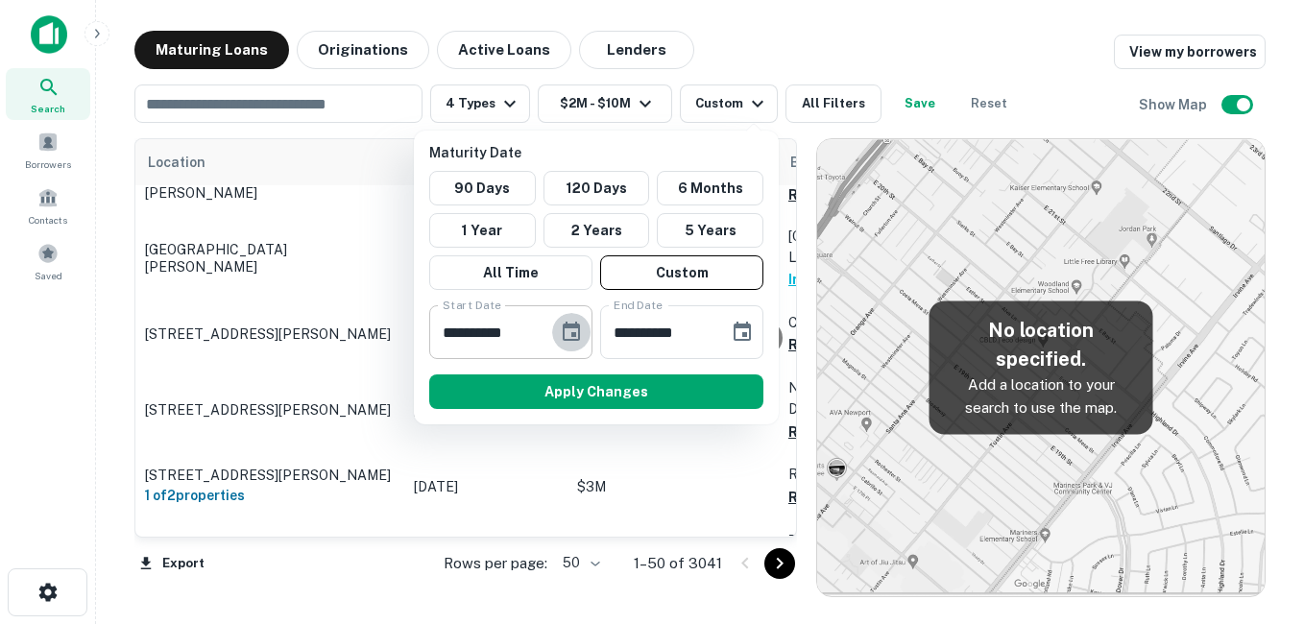
click at [569, 334] on icon "Choose date, selected date is Nov 11, 2025" at bounding box center [571, 332] width 23 height 23
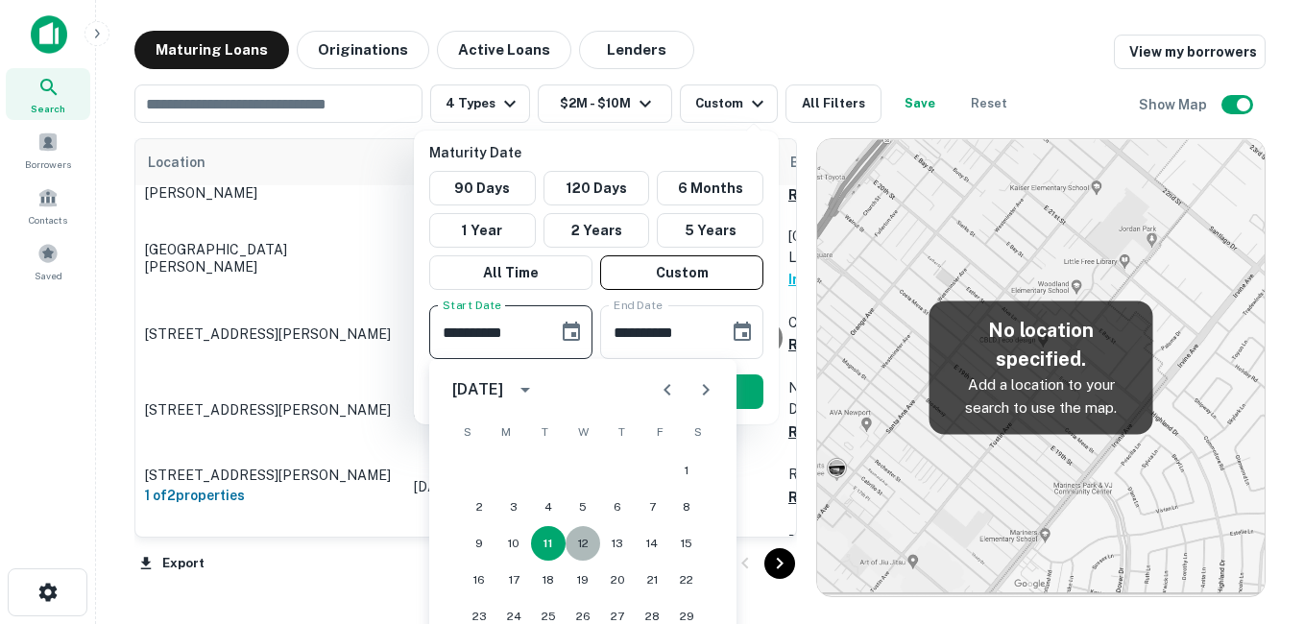
click at [587, 546] on button "12" at bounding box center [583, 543] width 35 height 35
type input "**********"
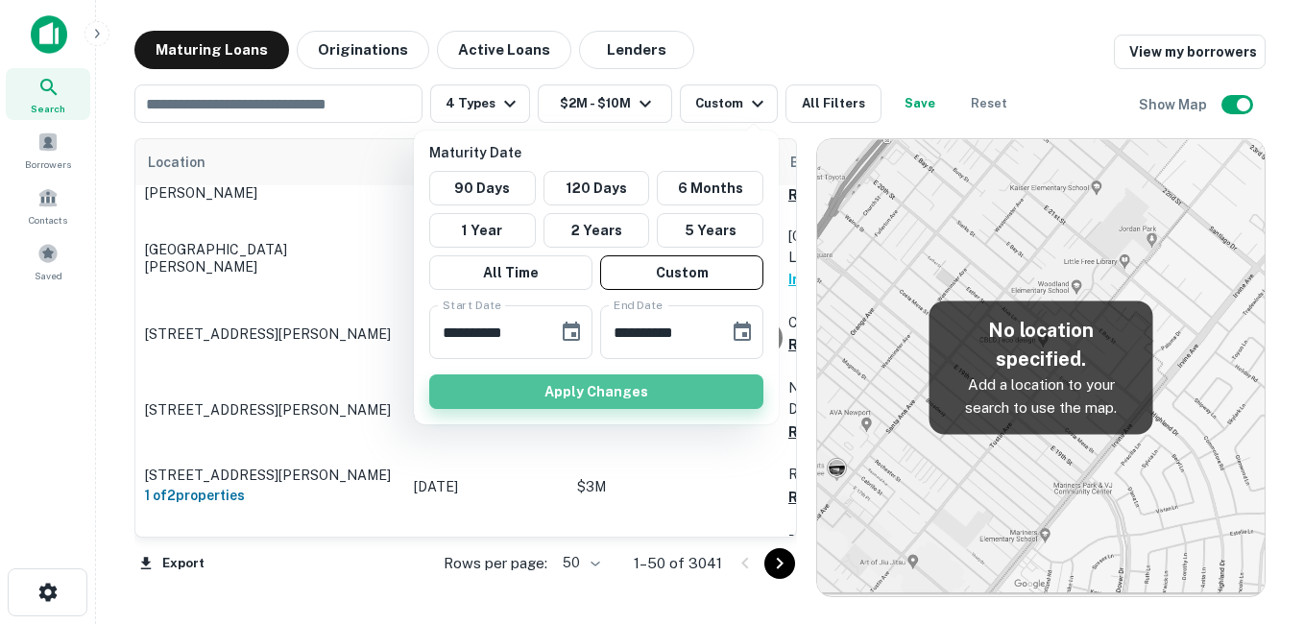
click at [605, 395] on button "Apply Changes" at bounding box center [596, 391] width 334 height 35
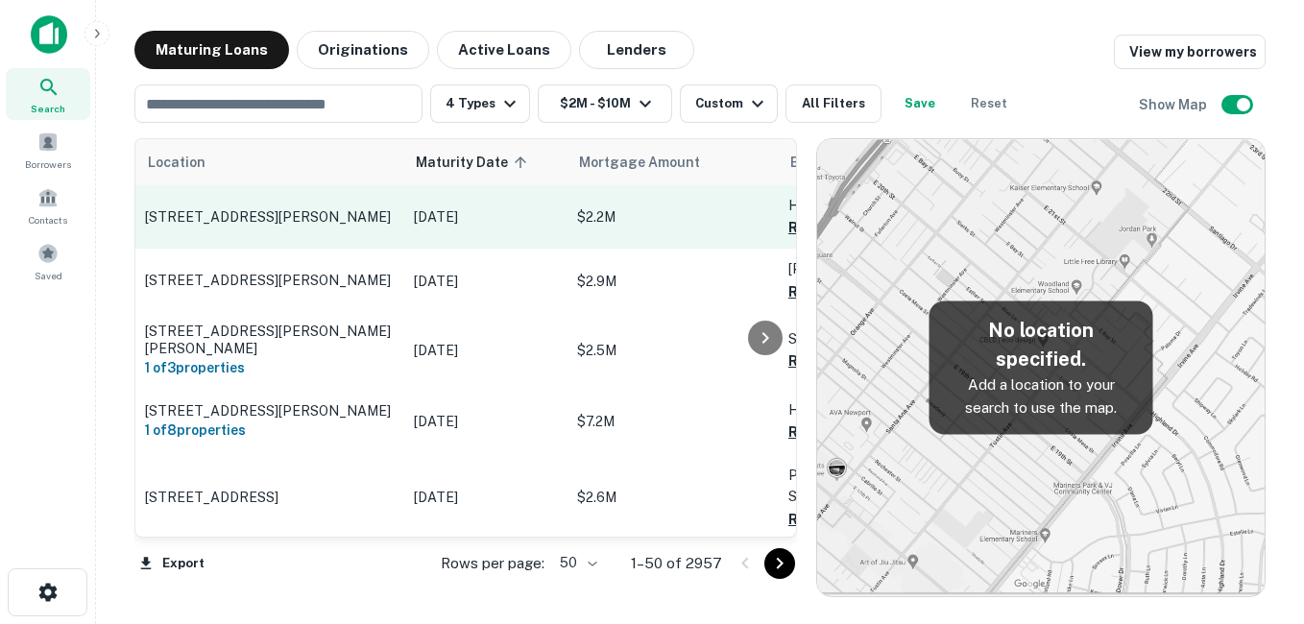
click at [318, 225] on p "7051 Halcyon Summit Dr Montgomery, AL36117" at bounding box center [270, 216] width 250 height 17
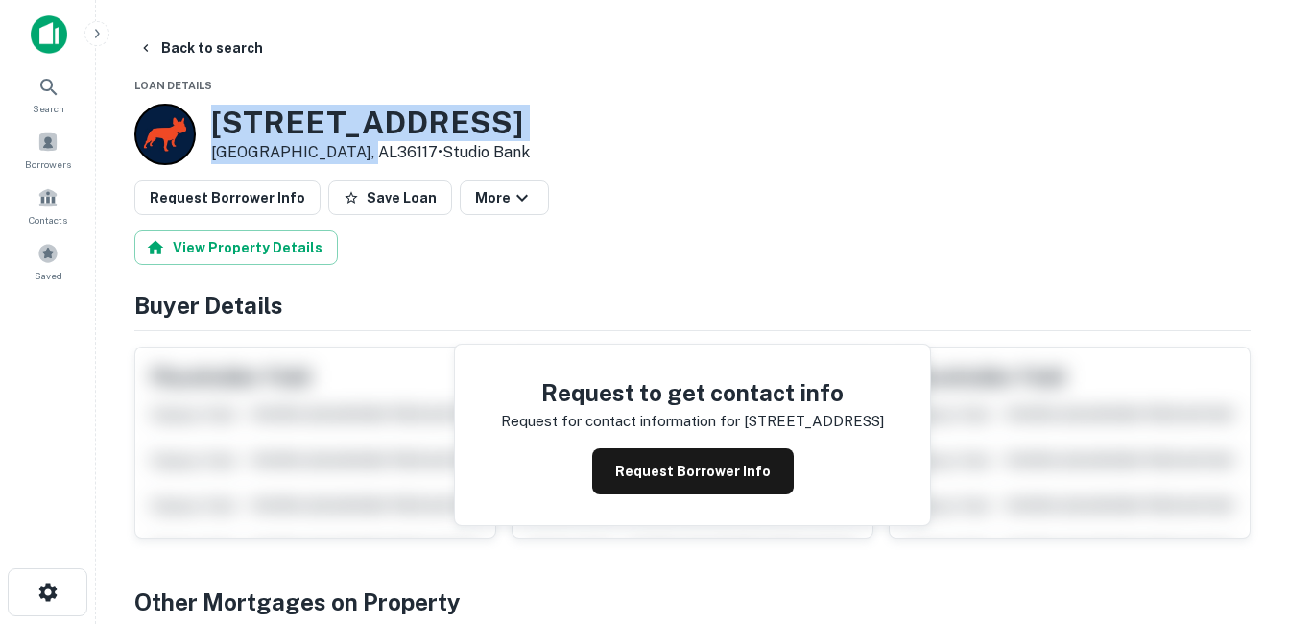
drag, startPoint x: 218, startPoint y: 122, endPoint x: 370, endPoint y: 157, distance: 155.6
click at [370, 157] on div "7051 Halcyon Summit Dr Montgomery, AL36117 • Studio Bank" at bounding box center [370, 135] width 319 height 60
copy div "7051 Halcyon Summit Dr Montgomery, AL36117"
click at [199, 43] on button "Back to search" at bounding box center [201, 48] width 140 height 35
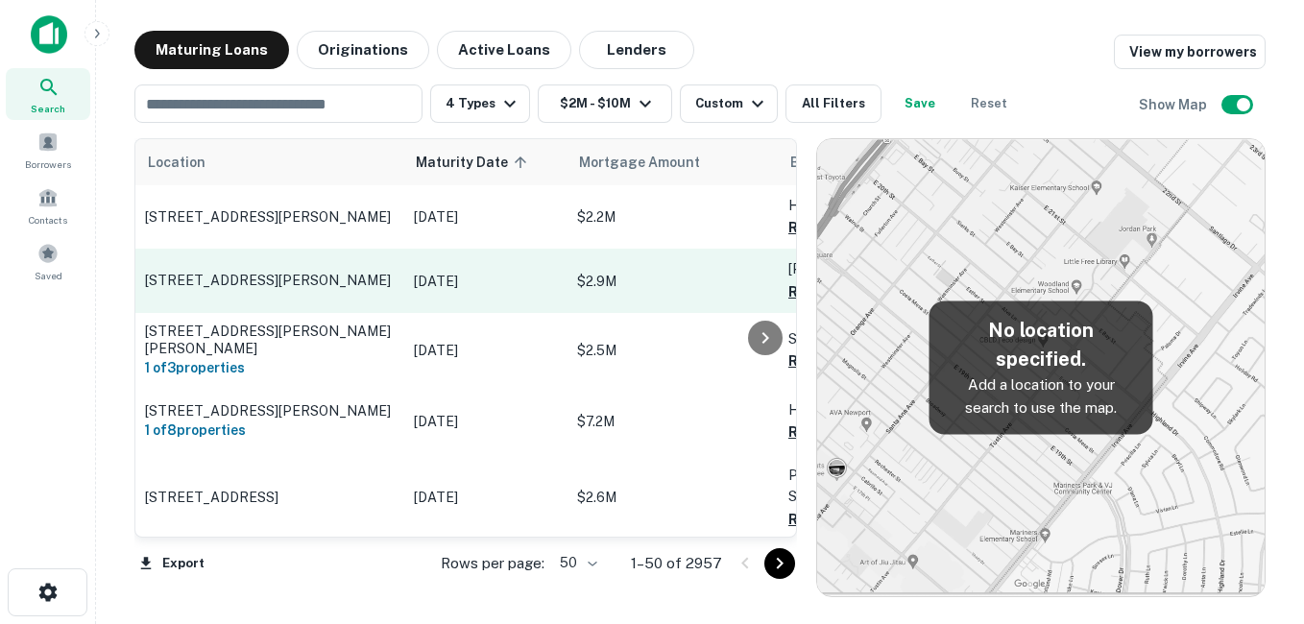
click at [398, 273] on td "868 Victor Ave Inglewood, CA90302" at bounding box center [269, 280] width 269 height 63
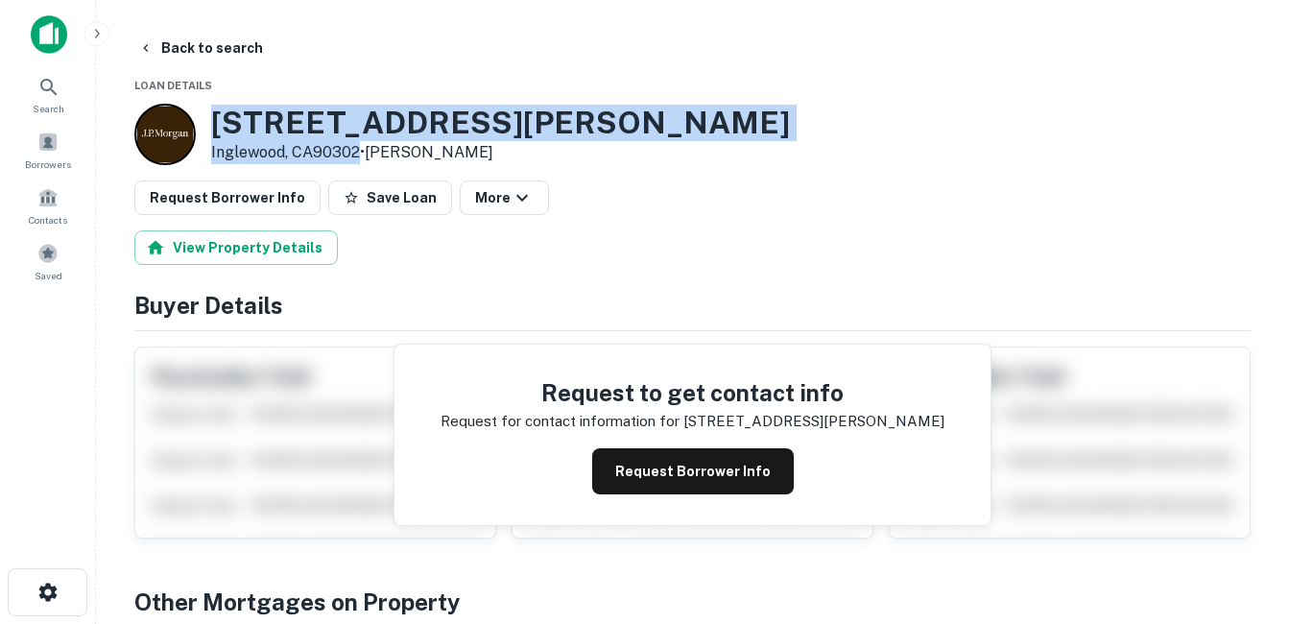
drag, startPoint x: 213, startPoint y: 123, endPoint x: 360, endPoint y: 154, distance: 150.1
click at [360, 154] on div "868 Victor Ave Inglewood, CA90302 • J.p. Morgan" at bounding box center [500, 135] width 579 height 60
drag, startPoint x: 360, startPoint y: 154, endPoint x: 321, endPoint y: 156, distance: 39.4
click at [284, 115] on h3 "868 Victor Ave" at bounding box center [500, 123] width 579 height 36
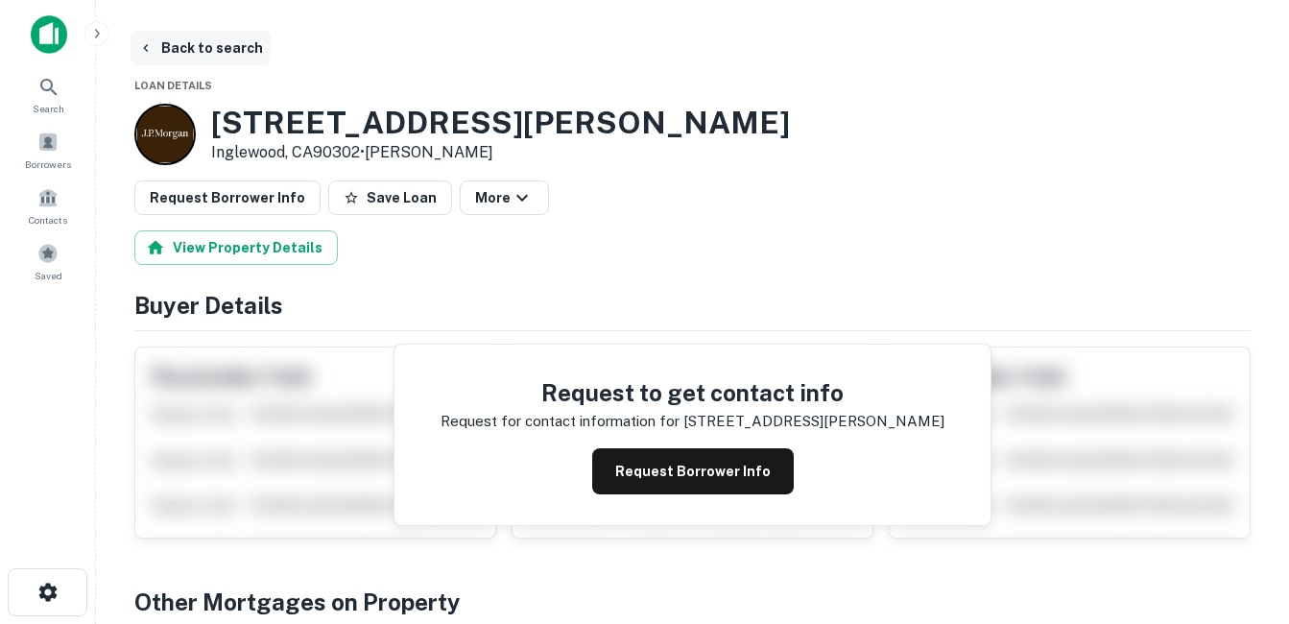
click at [233, 48] on button "Back to search" at bounding box center [201, 48] width 140 height 35
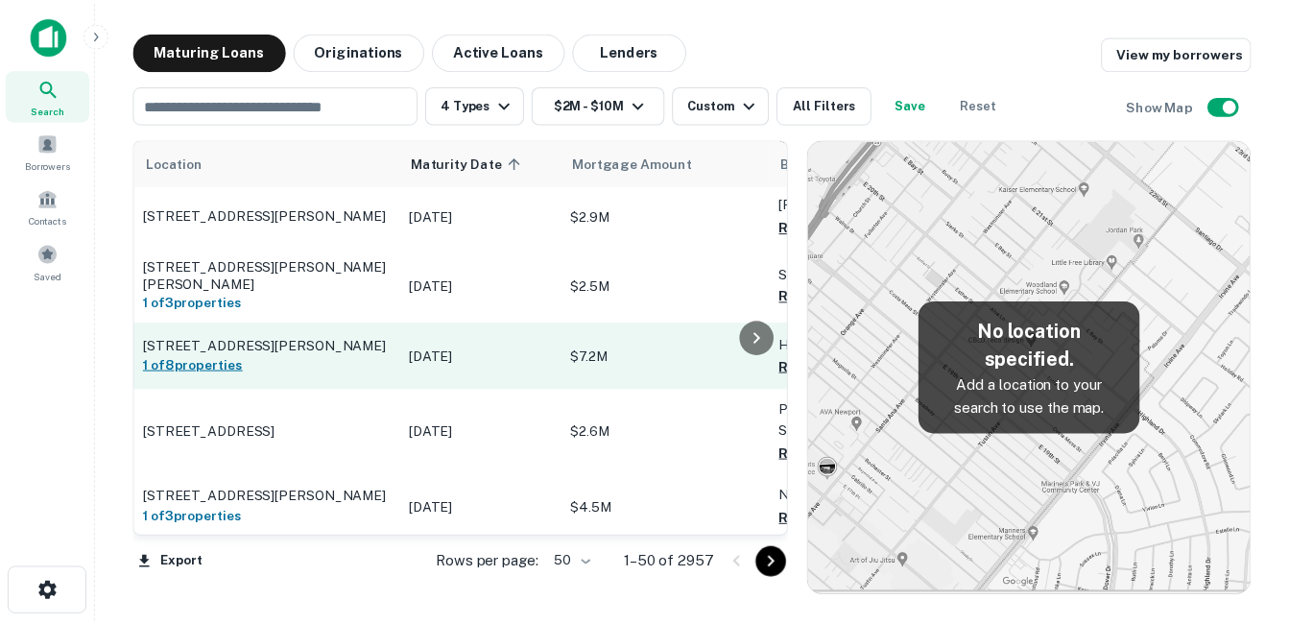
scroll to position [96, 0]
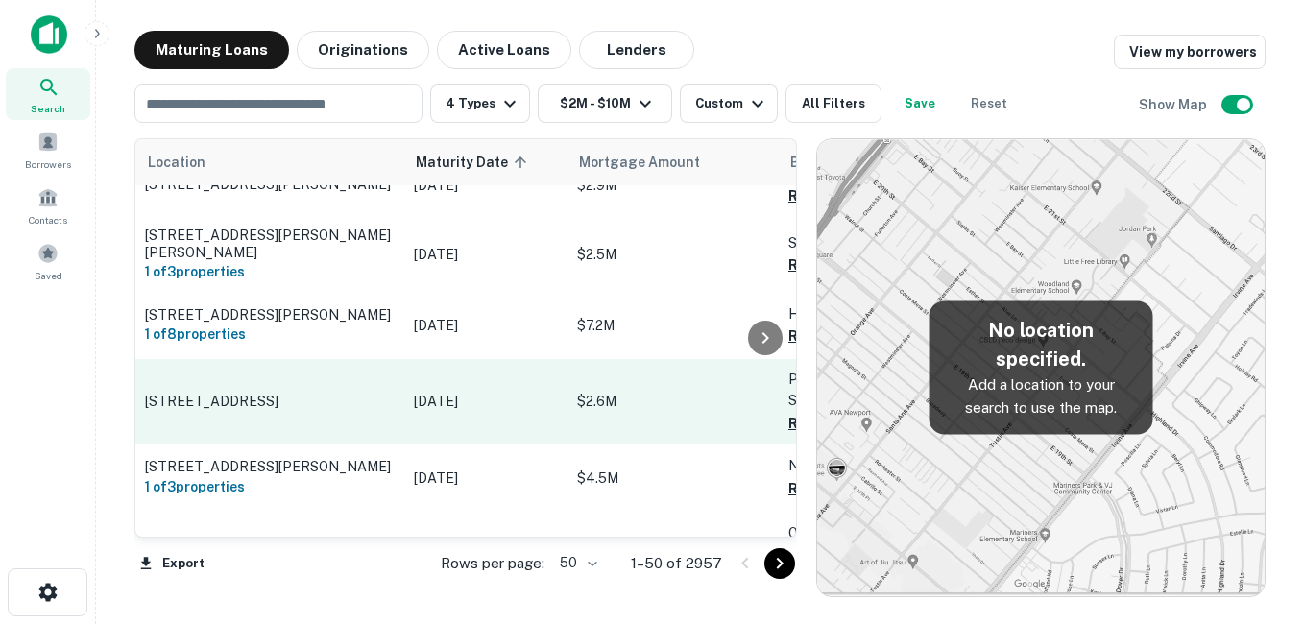
click at [386, 404] on p "763 N State St Orem, UT84057" at bounding box center [270, 401] width 250 height 17
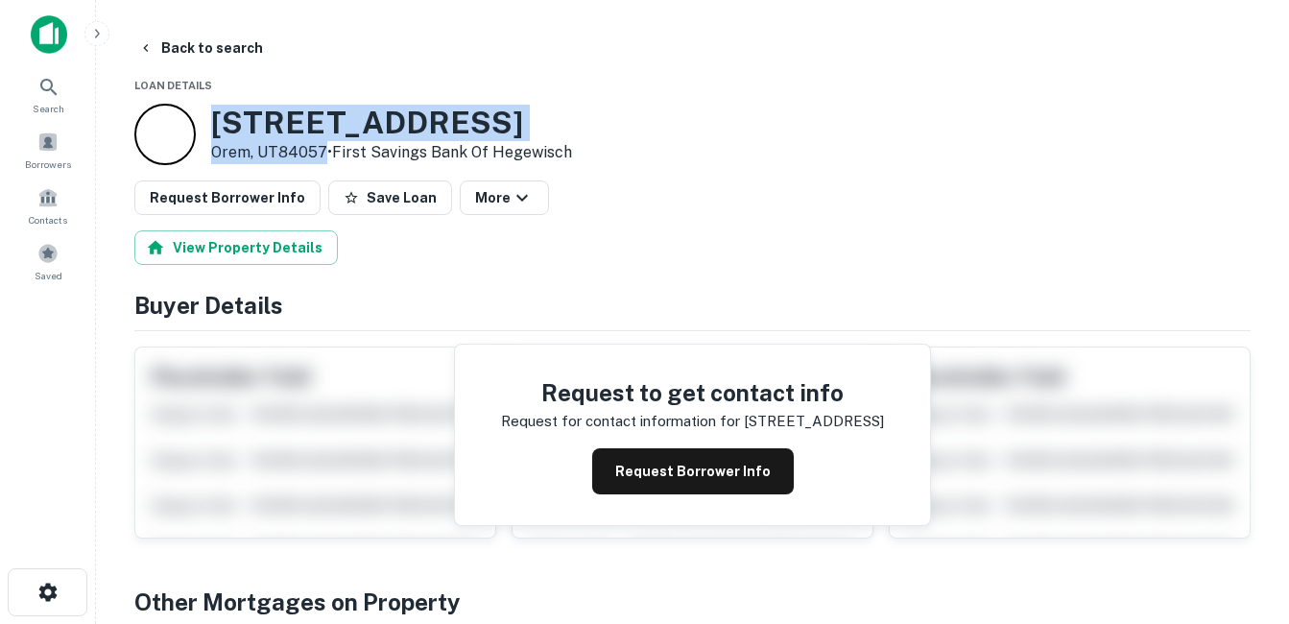
click at [323, 156] on div "763 N STATE ST Orem, UT84057 • First Savings Bank Of Hegewisch" at bounding box center [391, 135] width 361 height 60
drag, startPoint x: 323, startPoint y: 156, endPoint x: 277, endPoint y: 152, distance: 45.3
click at [669, 458] on button "Request Borrower Info" at bounding box center [693, 471] width 202 height 46
click at [312, 110] on h3 "763 N STATE ST" at bounding box center [391, 123] width 361 height 36
